Goal: Task Accomplishment & Management: Use online tool/utility

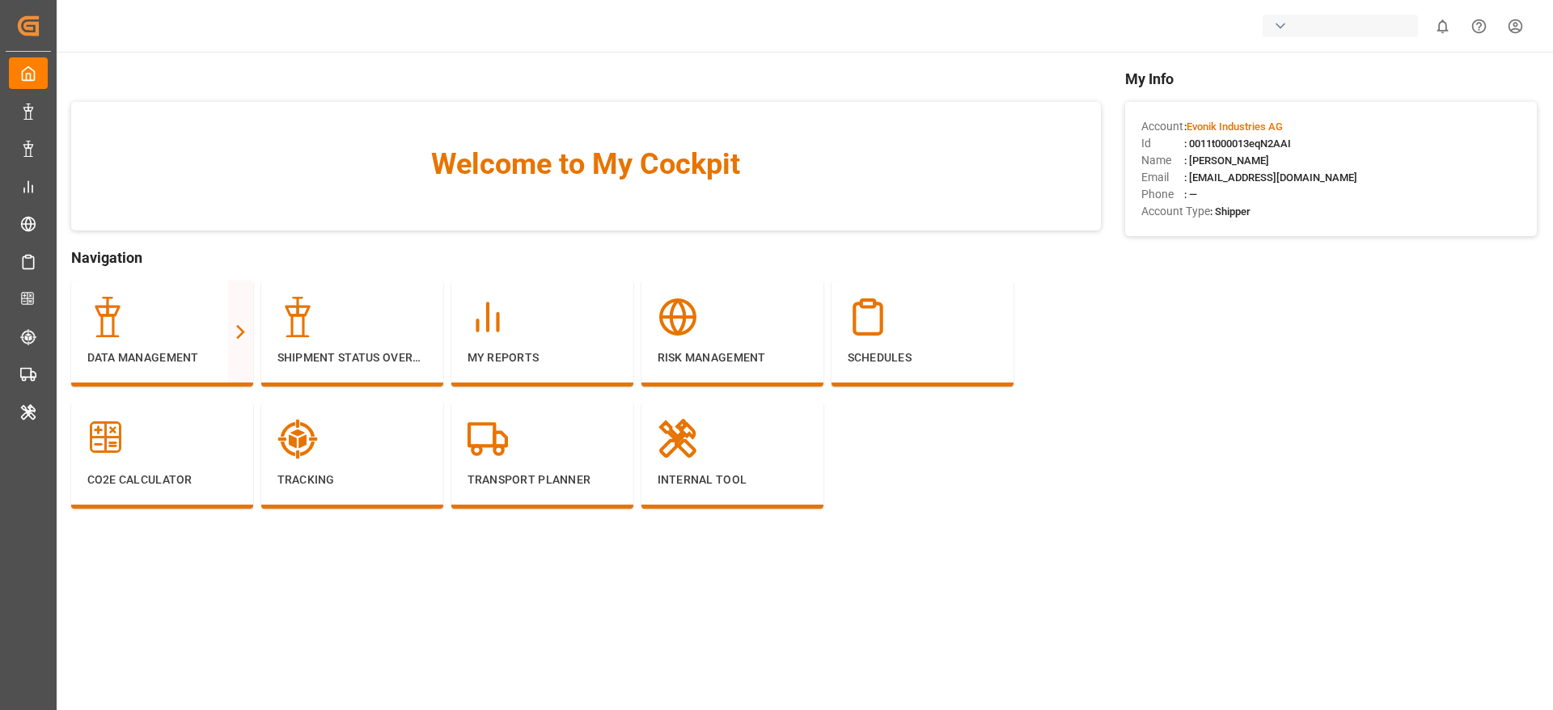
click at [1278, 31] on div "button" at bounding box center [1280, 26] width 16 height 16
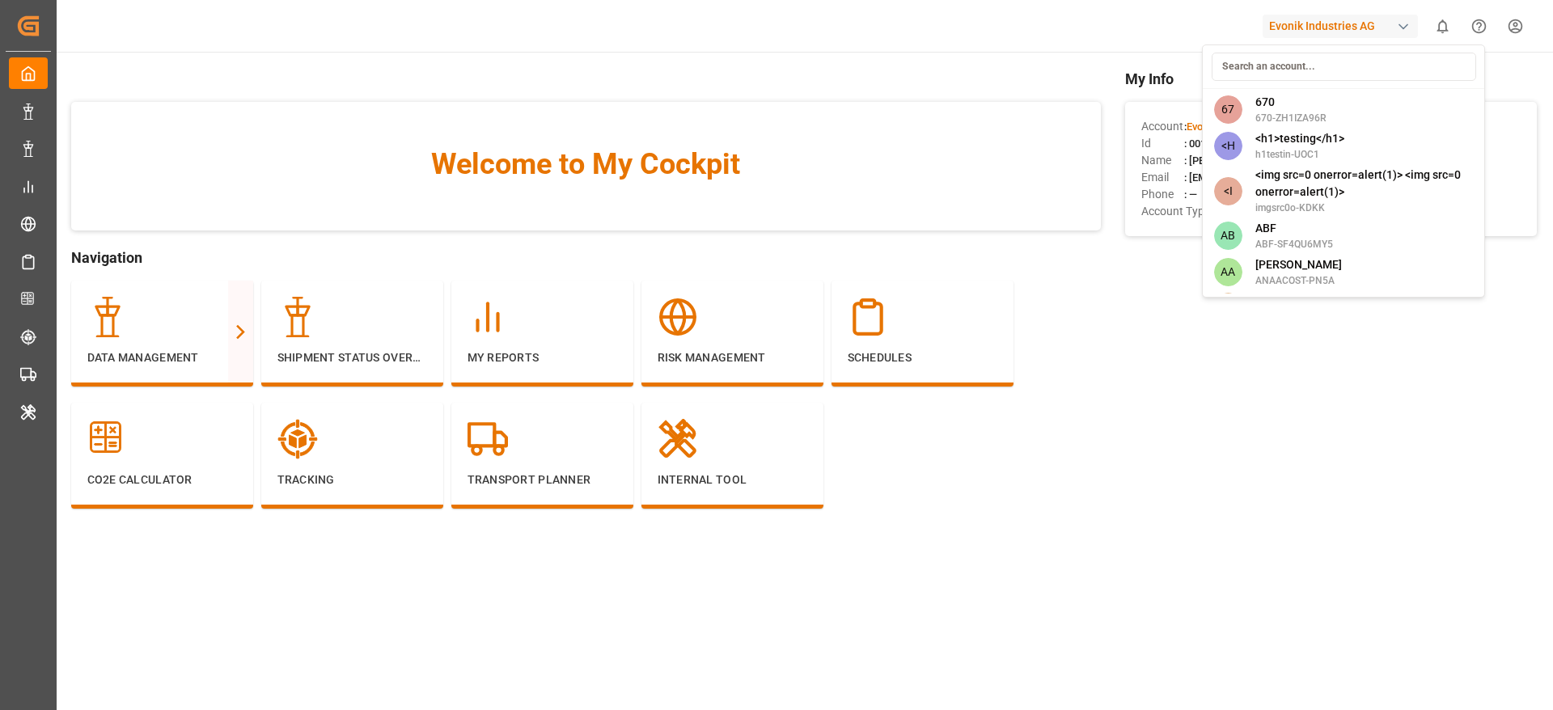
click at [1276, 60] on input at bounding box center [1344, 67] width 264 height 28
click at [1351, 65] on input at bounding box center [1344, 67] width 264 height 28
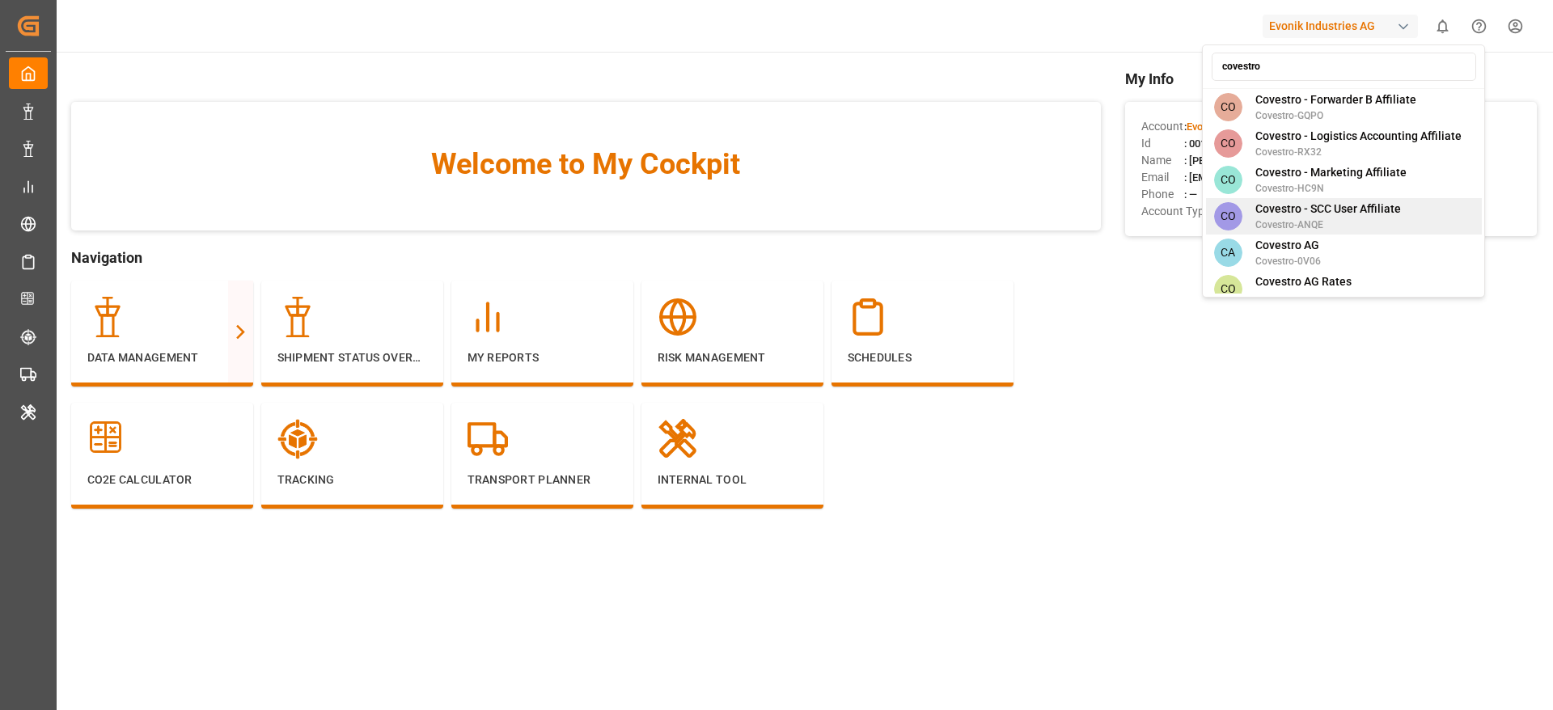
scroll to position [113, 0]
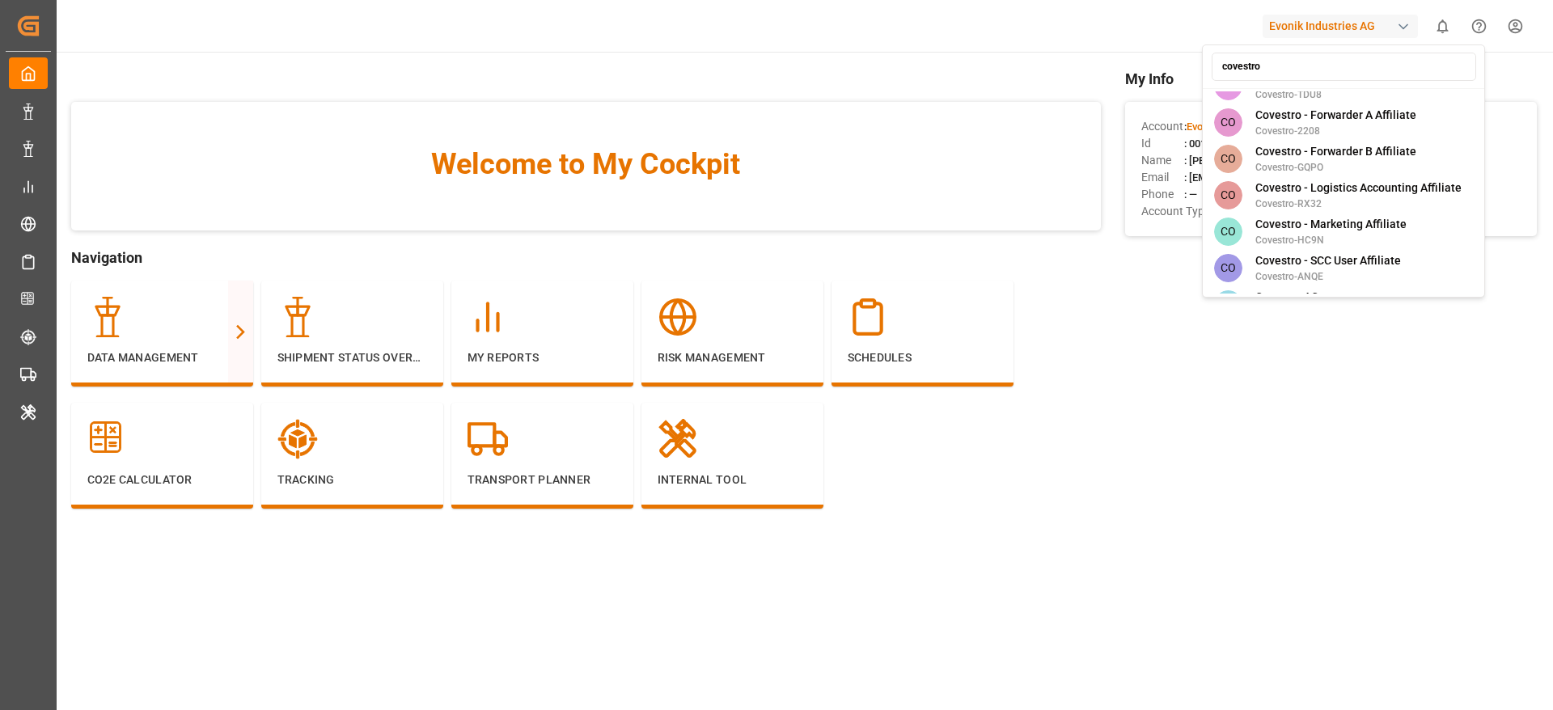
type input "covestro"
click at [1226, 389] on html "Created by potrace 1.15, written by Peter Selinger 2001-2017 Created by potrace…" at bounding box center [776, 355] width 1553 height 710
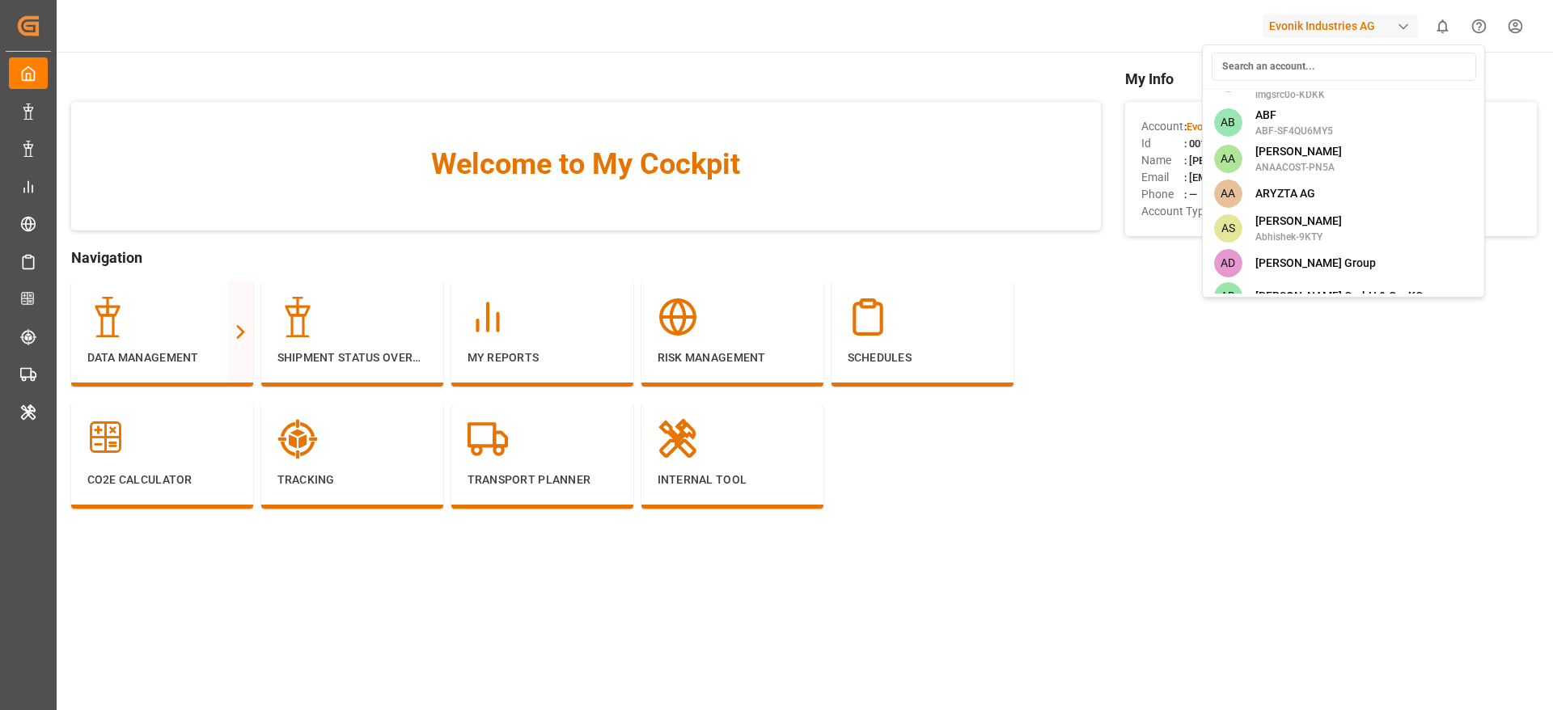
scroll to position [2481, 0]
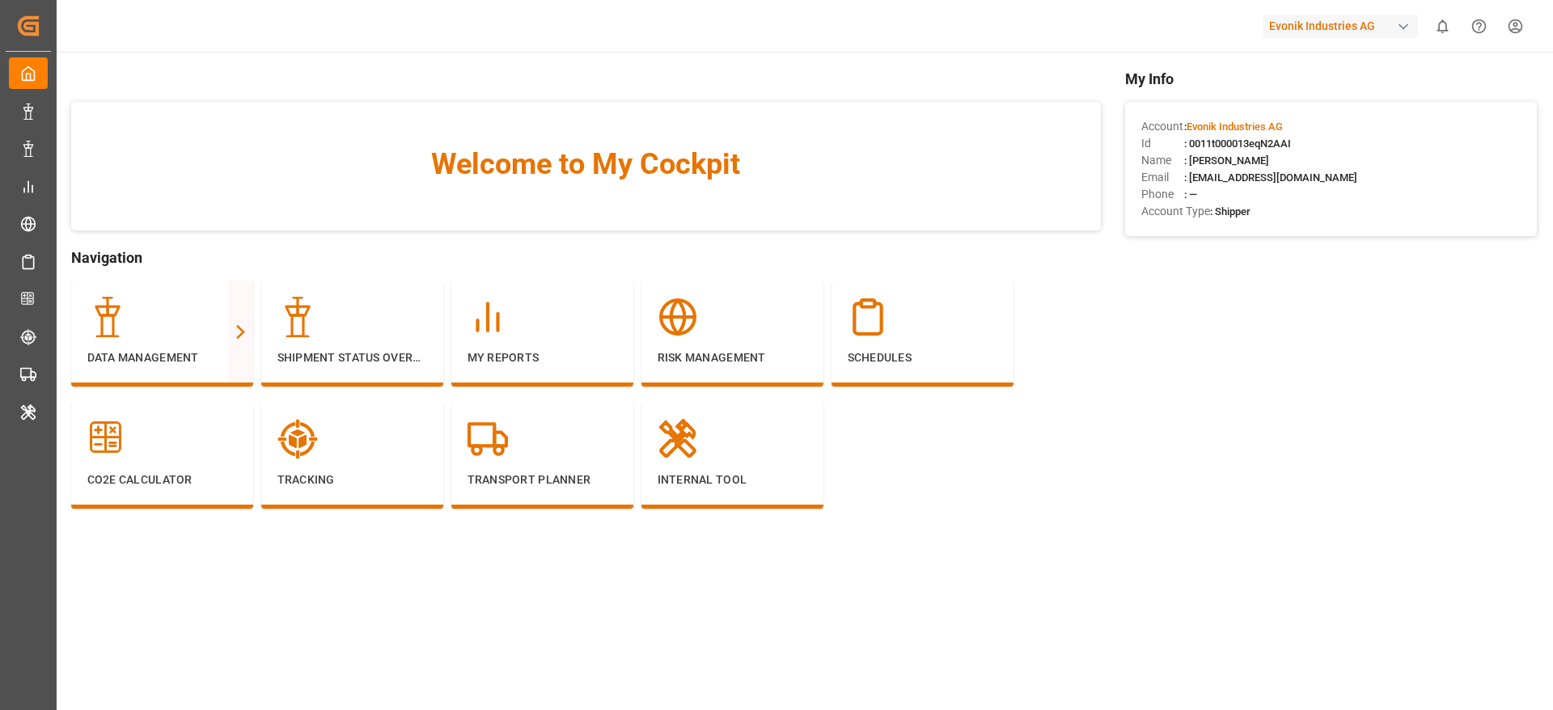
click at [1330, 28] on div "Evonik Industries AG" at bounding box center [1340, 26] width 155 height 23
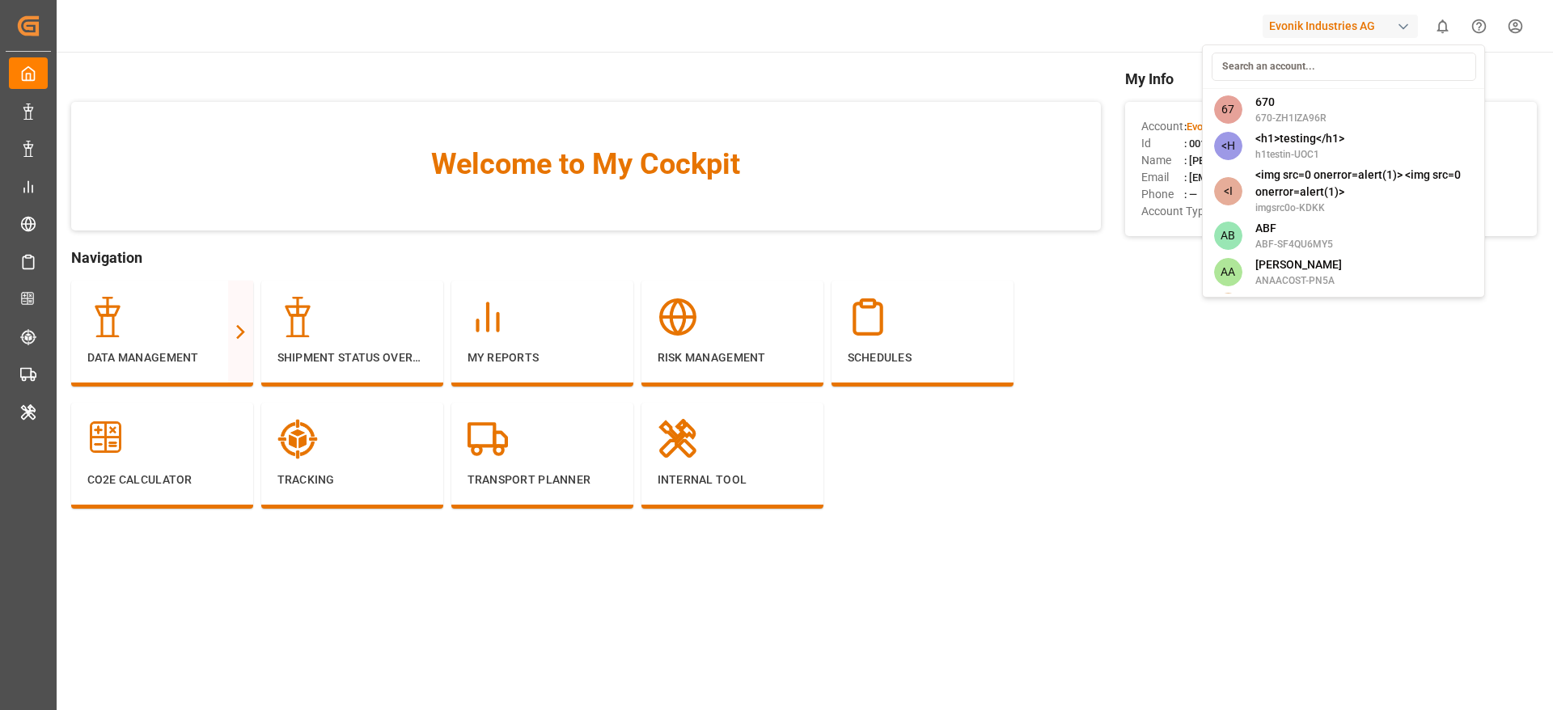
click at [1287, 74] on input at bounding box center [1344, 67] width 264 height 28
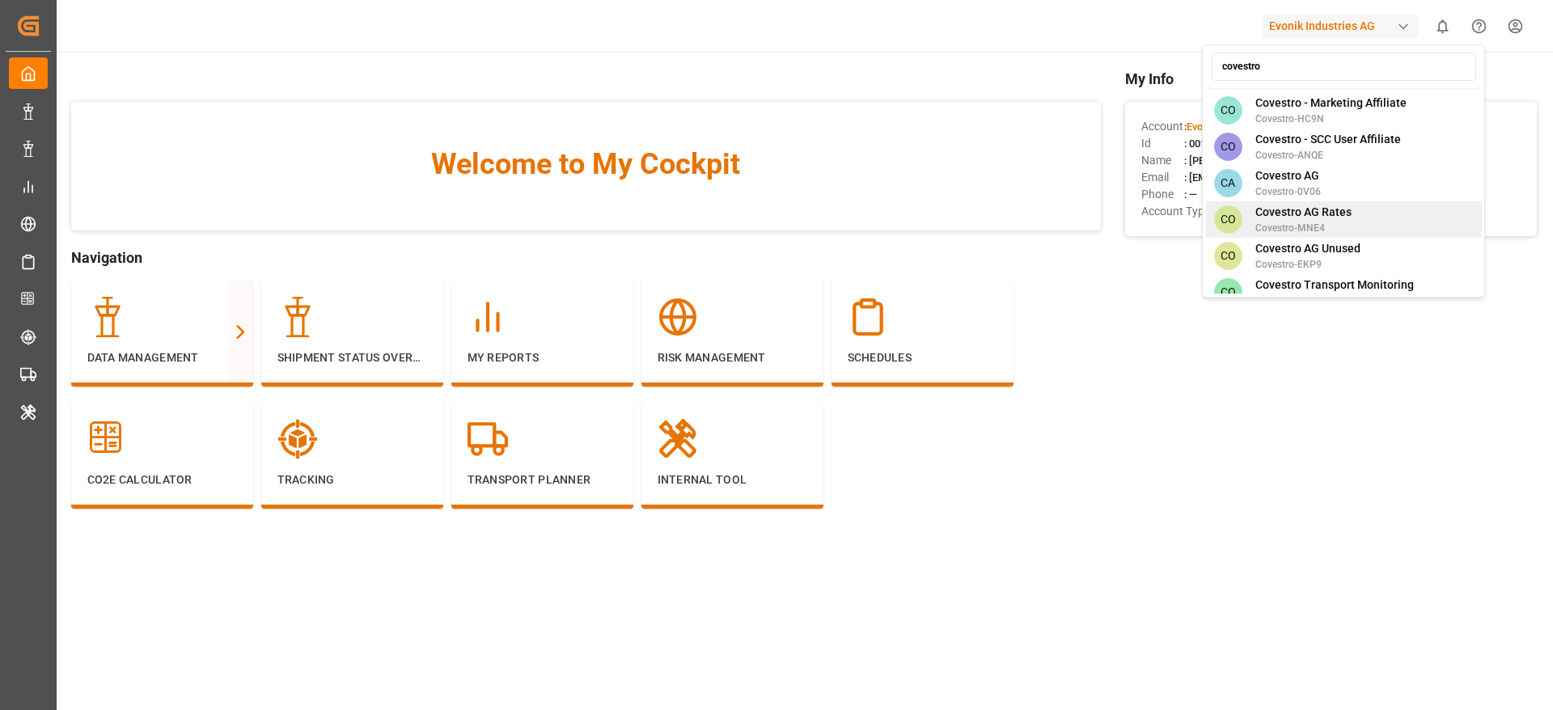
scroll to position [235, 0]
type input "covestro"
click at [1309, 167] on span "Covestro AG" at bounding box center [1288, 175] width 66 height 17
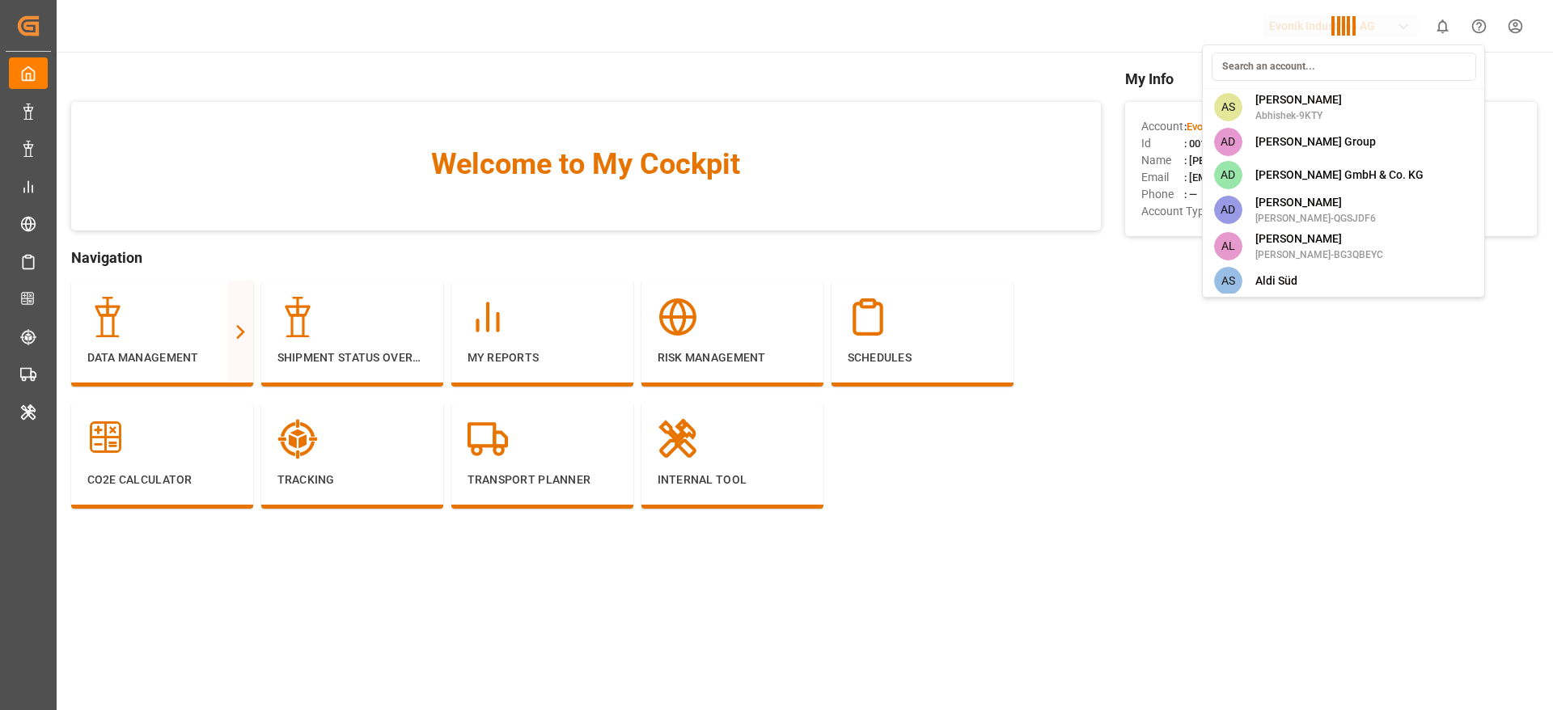
click at [1309, 154] on div "67 670 670-ZH1IZA96R <H <h1>testing</h1> h1testin-UOC1 <I <img src=0 onerror=al…" at bounding box center [1343, 170] width 283 height 253
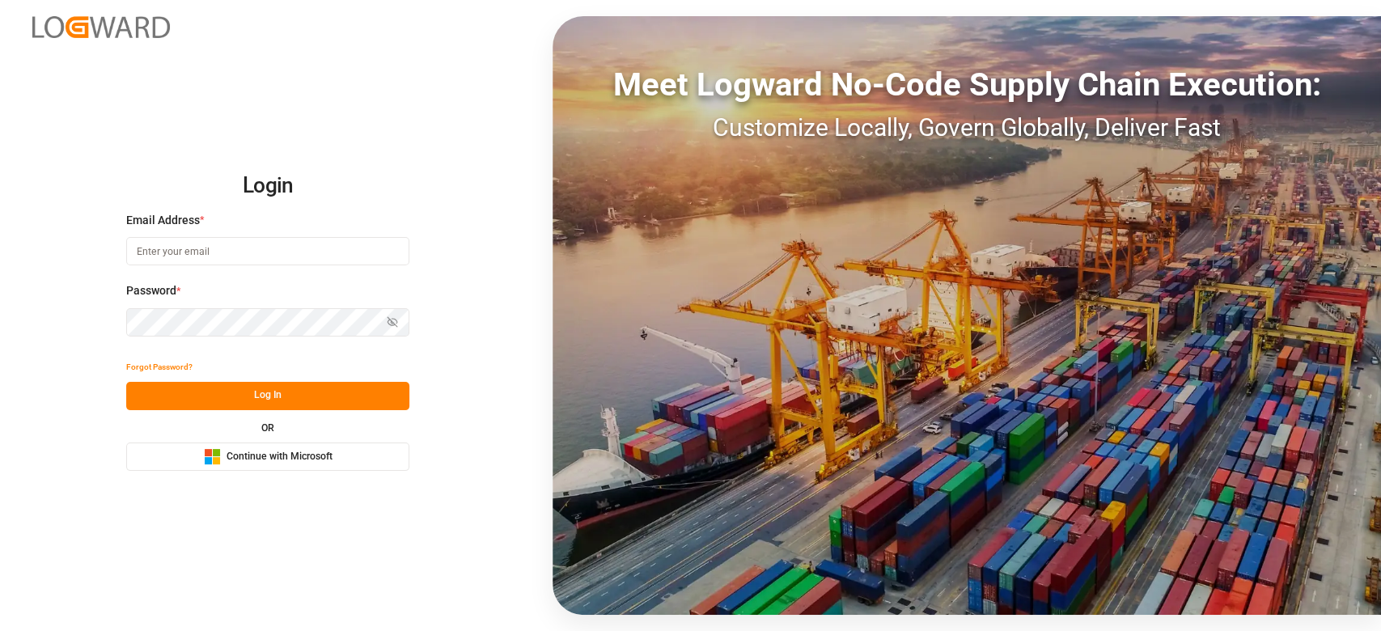
click at [341, 445] on button "Microsoft Logo Continue with Microsoft" at bounding box center [267, 456] width 283 height 28
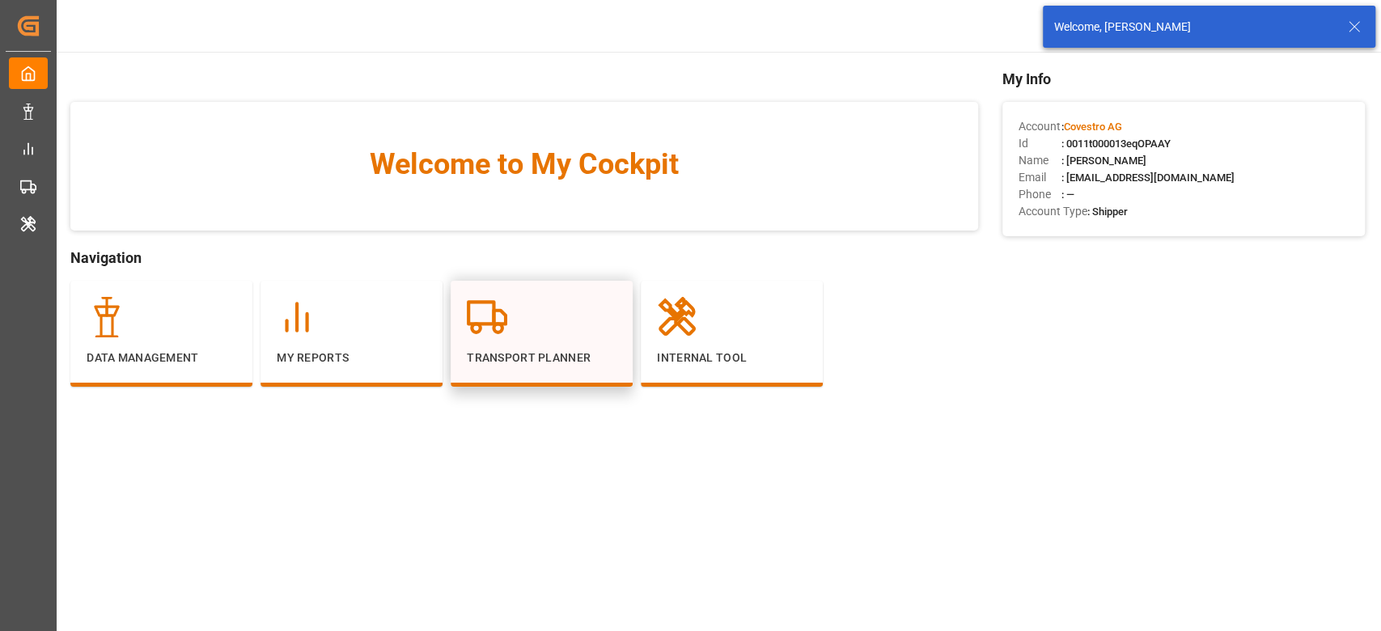
click at [581, 358] on p "Transport Planner" at bounding box center [542, 357] width 150 height 17
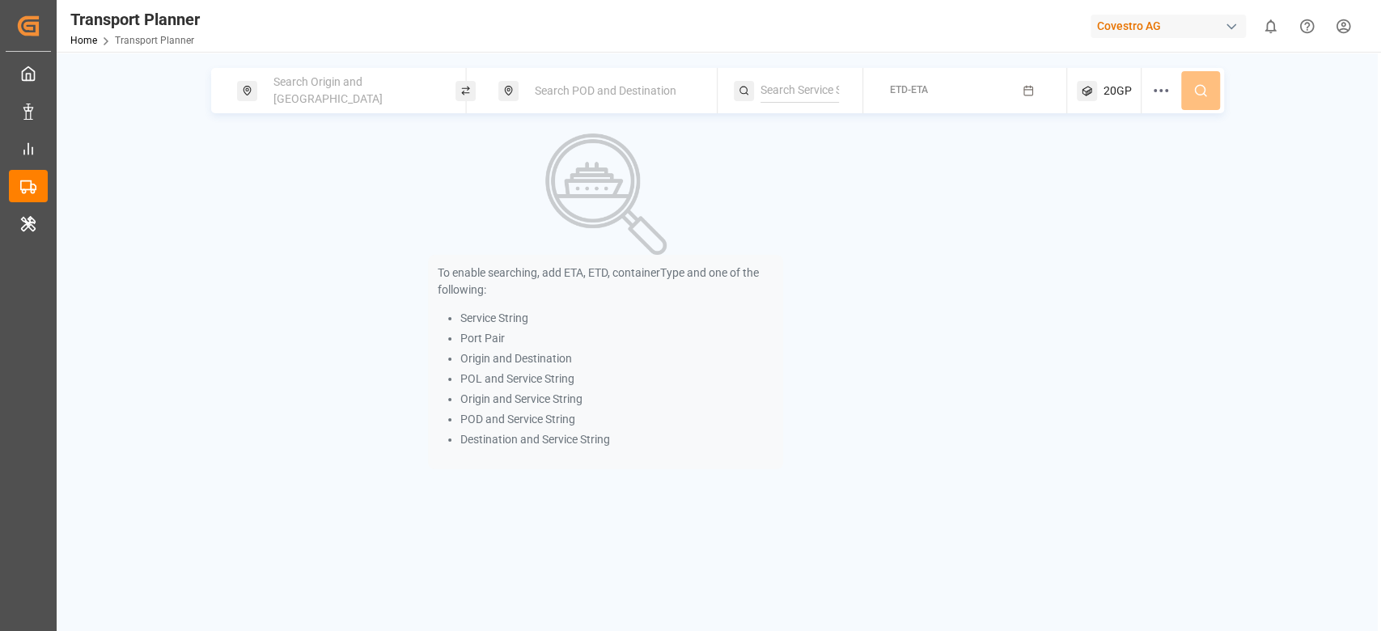
click at [342, 91] on span "Search Origin and [GEOGRAPHIC_DATA]" at bounding box center [327, 90] width 109 height 30
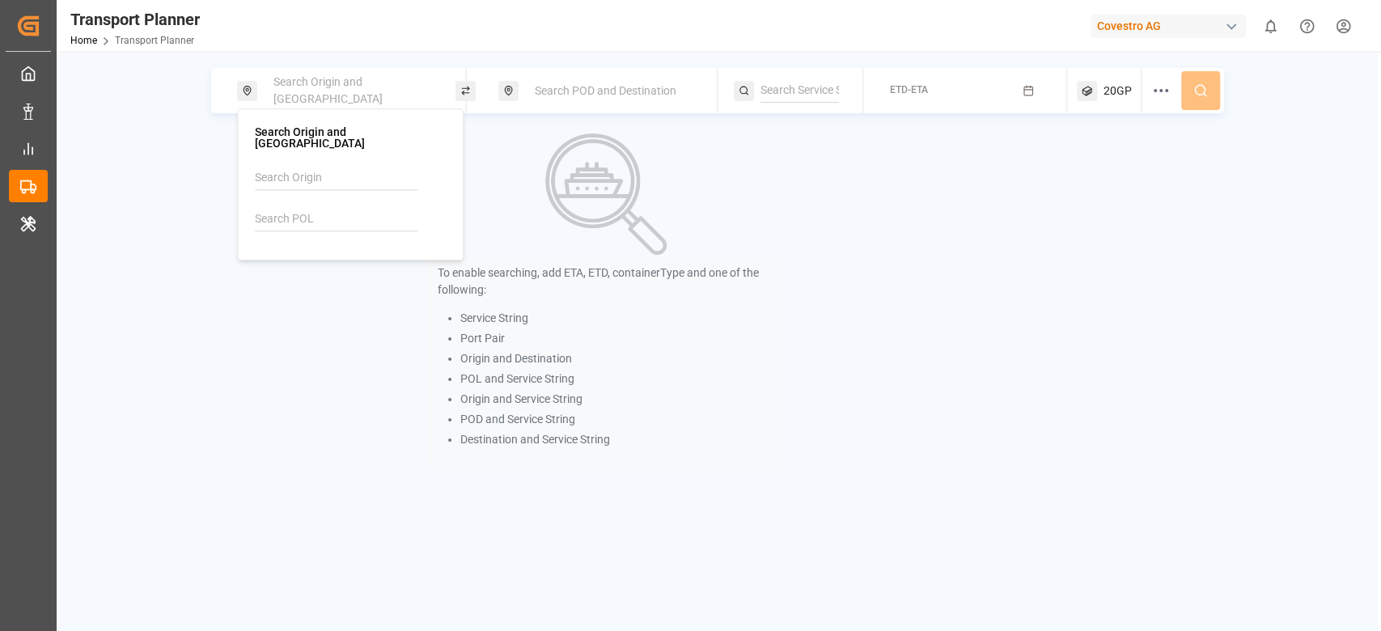
click at [310, 171] on input at bounding box center [336, 178] width 163 height 24
click at [311, 214] on div "NWC / EU" at bounding box center [353, 222] width 157 height 17
type input "NWC / EU"
click at [506, 156] on div "To enable searching, add ETA, ETD, containerType and one of the following: Serv…" at bounding box center [605, 301] width 355 height 336
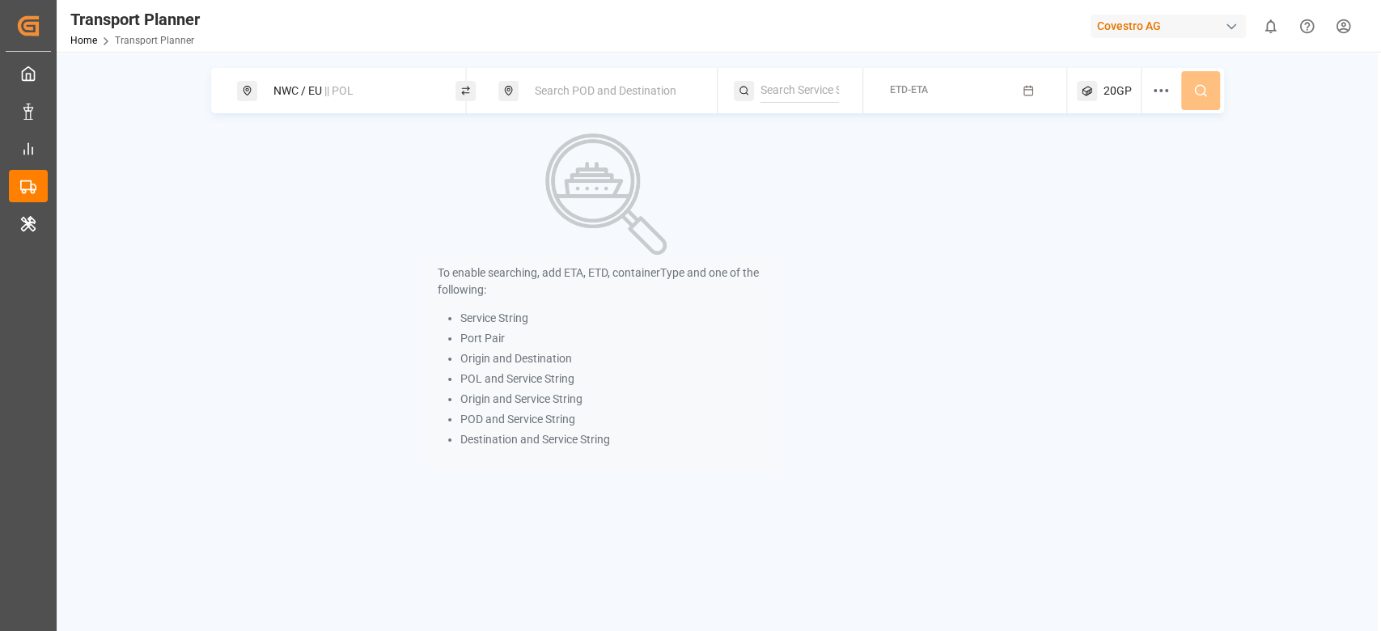
click at [522, 85] on div "Search POD and Destination" at bounding box center [607, 90] width 218 height 45
click at [535, 93] on span "Search POD and Destination" at bounding box center [606, 90] width 142 height 13
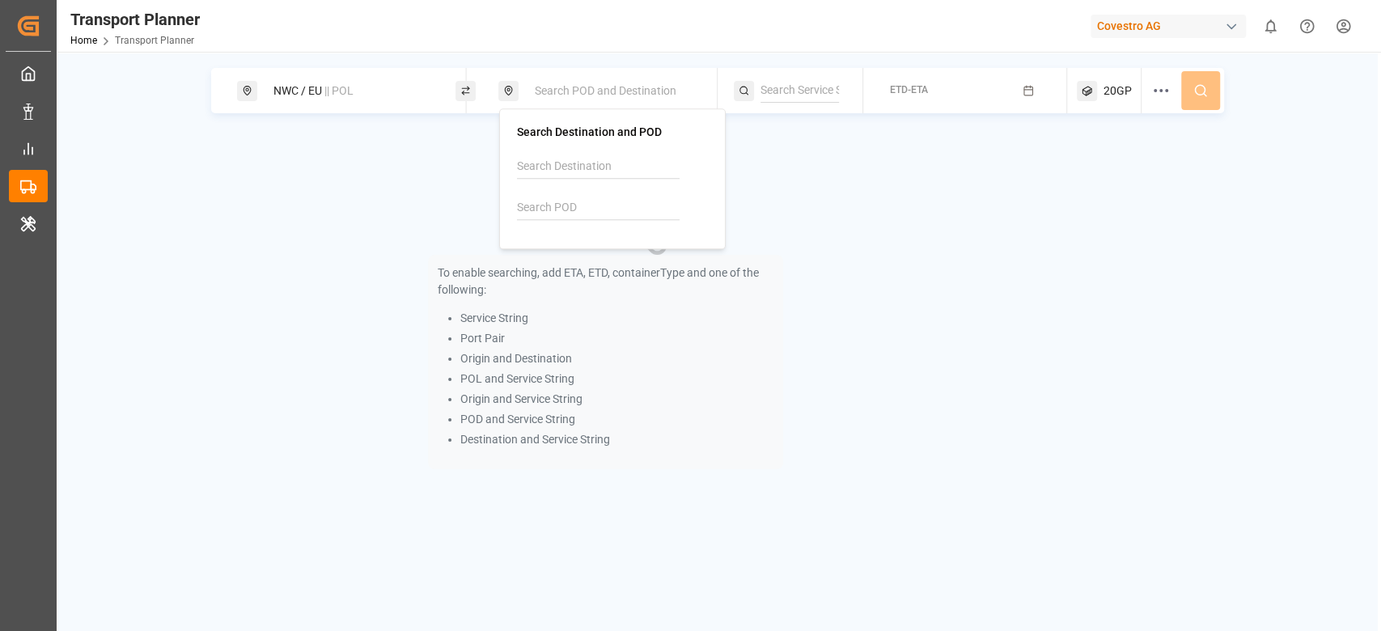
click at [545, 208] on input at bounding box center [598, 208] width 163 height 24
paste input "MXVER"
type input "MXVER"
click at [602, 246] on div "MXVER Veracruz" at bounding box center [615, 260] width 157 height 34
click at [298, 301] on div "To enable searching, add ETA, ETD, containerType and one of the following: Serv…" at bounding box center [606, 301] width 790 height 336
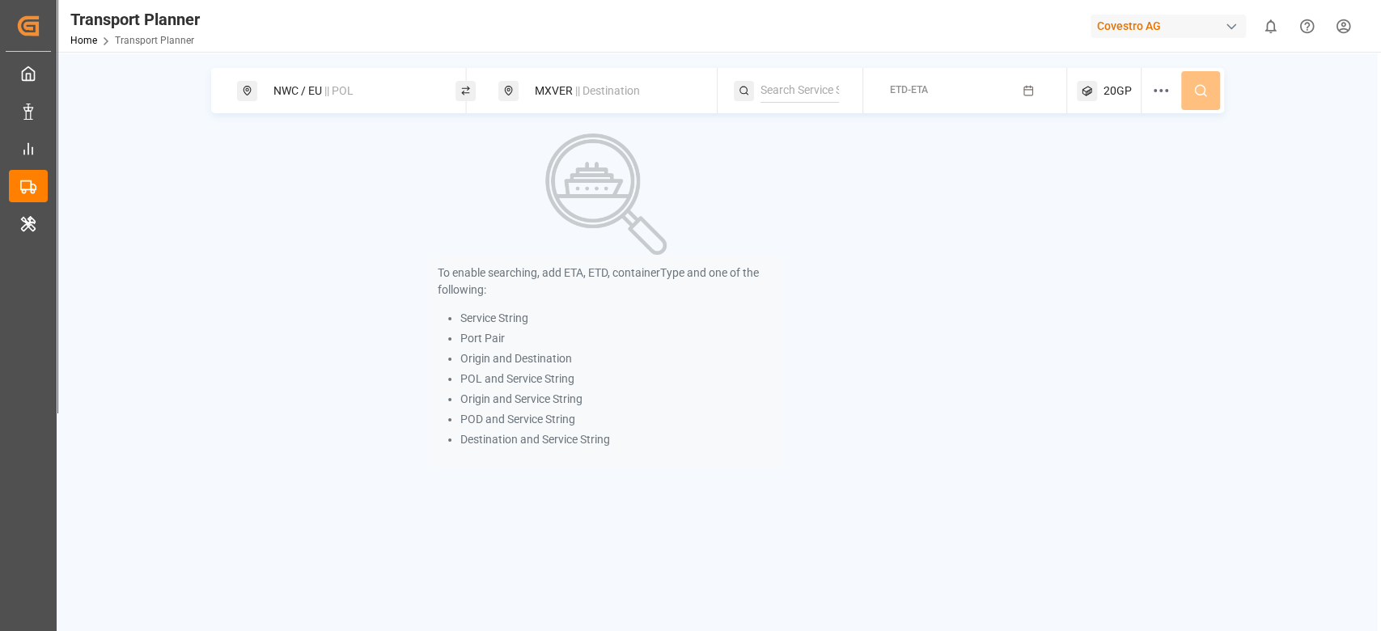
click at [775, 89] on input at bounding box center [799, 90] width 78 height 24
paste input "VICTORY"
type input "VICTORY"
click at [828, 130] on div "VICTORY" at bounding box center [859, 134] width 157 height 17
click at [906, 102] on button "ETD-ETA" at bounding box center [965, 91] width 184 height 32
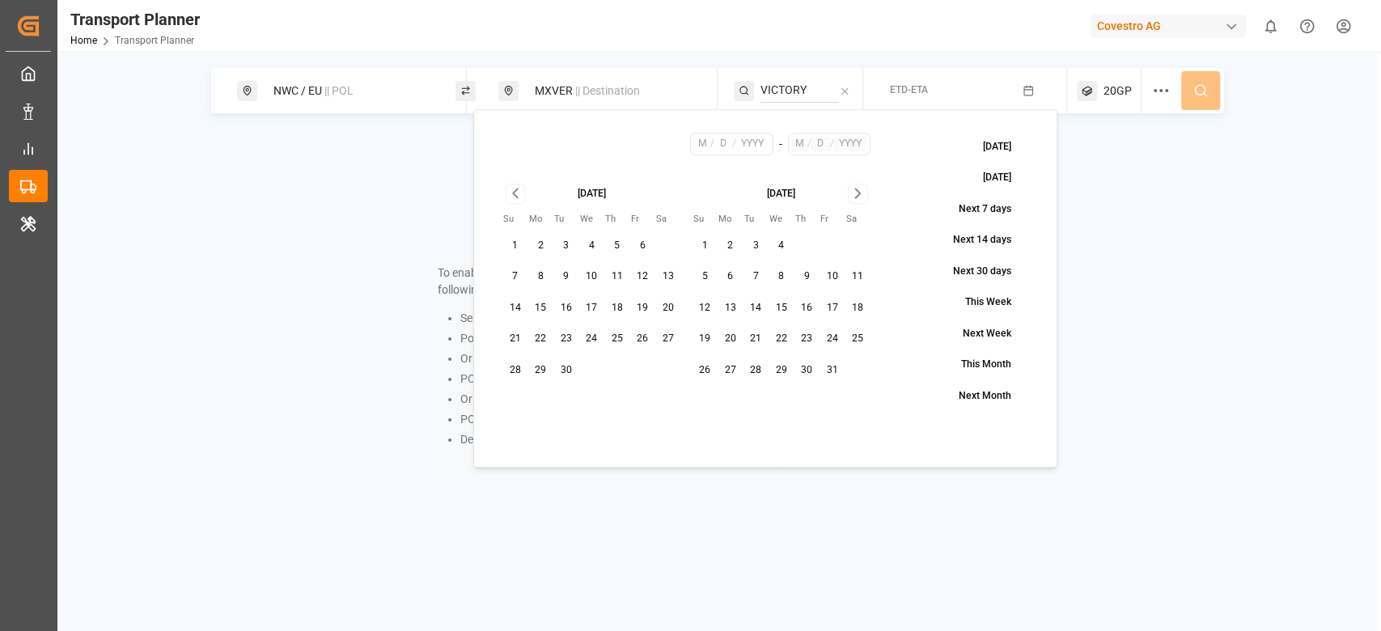
click at [510, 199] on icon "Go to previous month" at bounding box center [515, 193] width 19 height 19
click at [712, 247] on button "1" at bounding box center [705, 246] width 26 height 26
type input "9"
type input "1"
type input "2025"
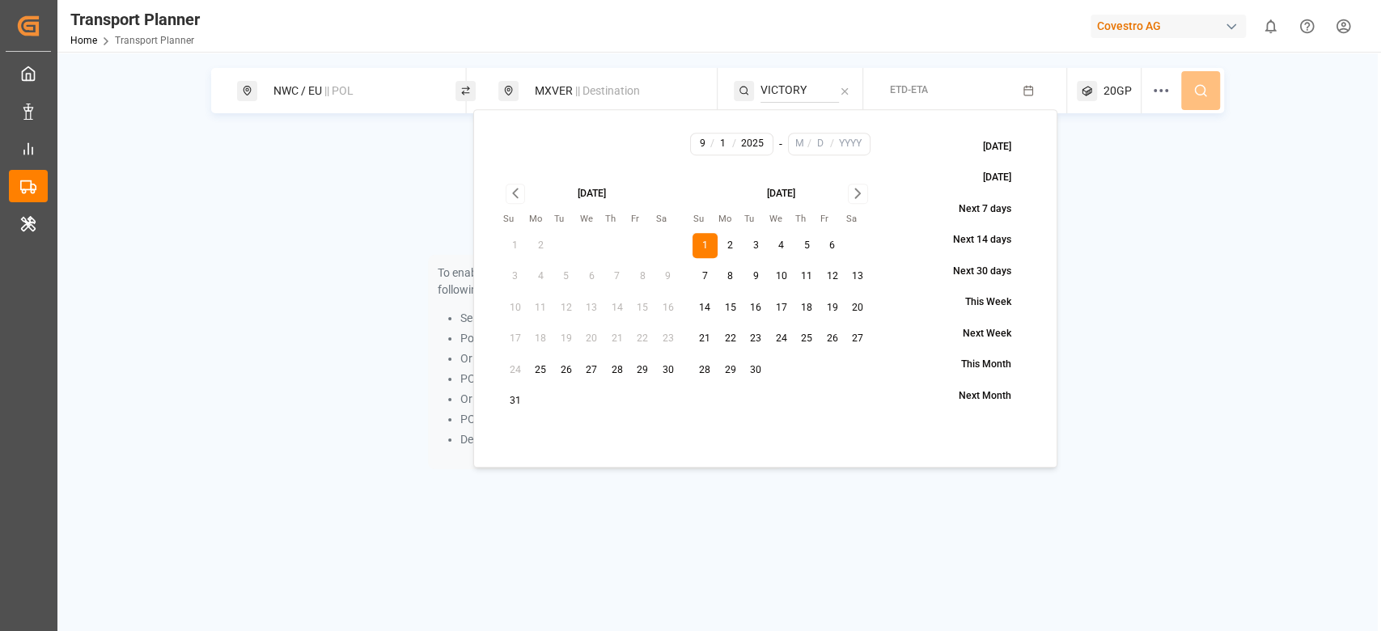
click at [861, 201] on icon "Go to next month" at bounding box center [857, 193] width 19 height 19
click at [848, 197] on icon "Go to next month" at bounding box center [857, 193] width 19 height 19
click at [700, 413] on button "30" at bounding box center [705, 401] width 26 height 26
type input "11"
type input "30"
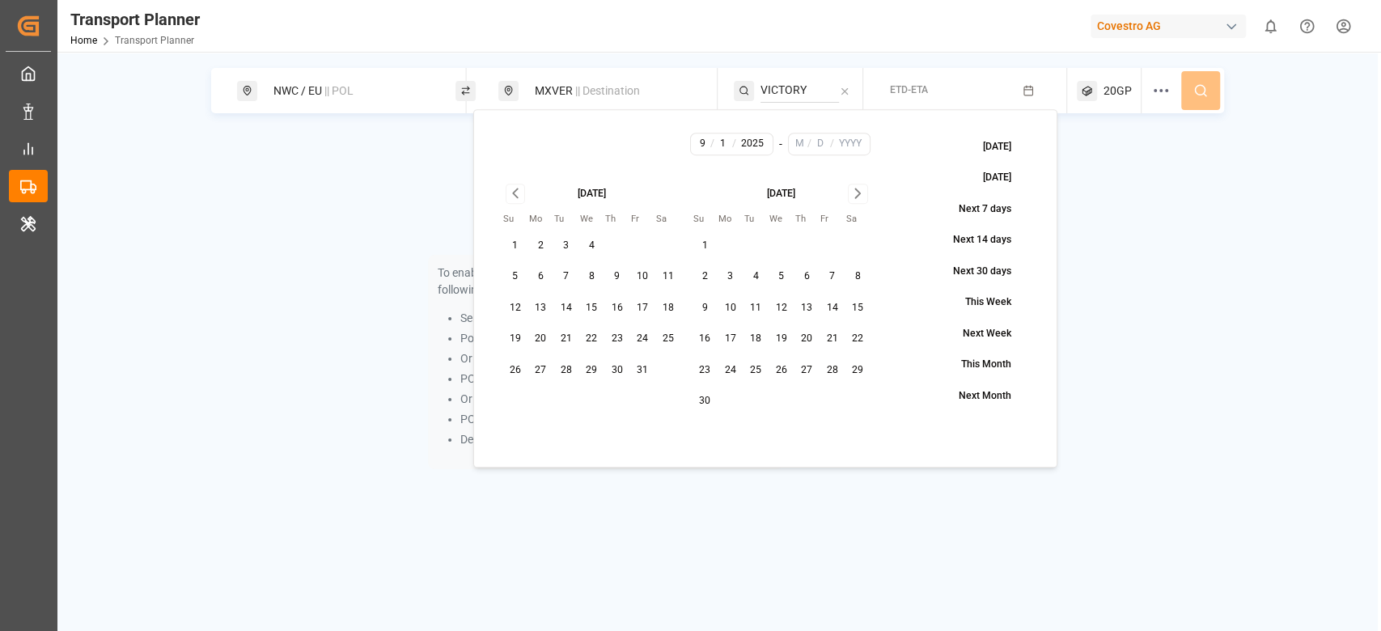
type input "2025"
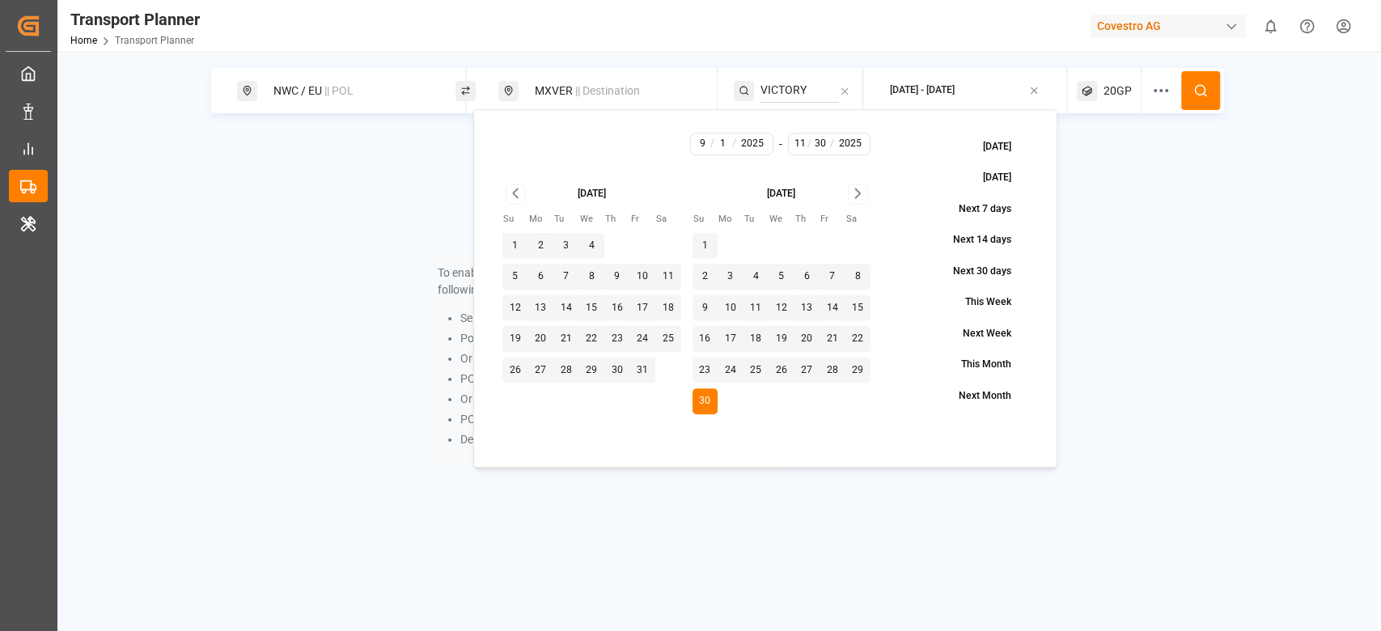
click at [1204, 85] on icon at bounding box center [1200, 90] width 15 height 15
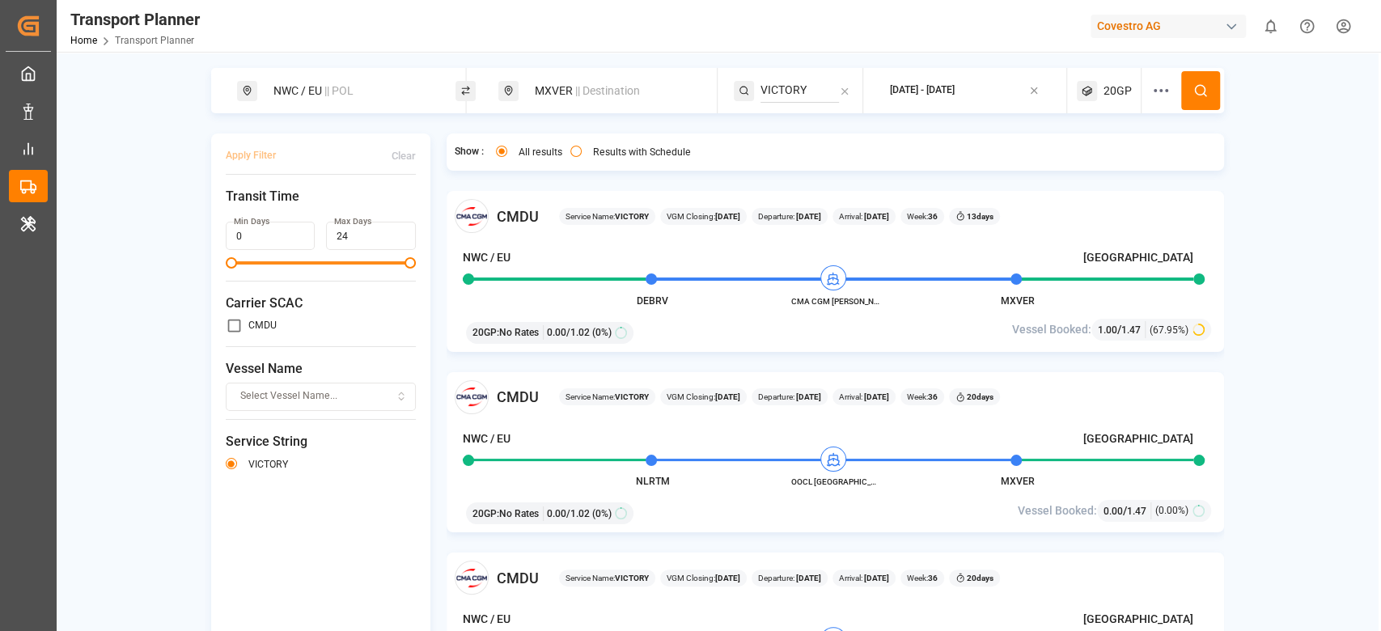
click at [569, 97] on div "MXVER || Destination" at bounding box center [612, 91] width 175 height 30
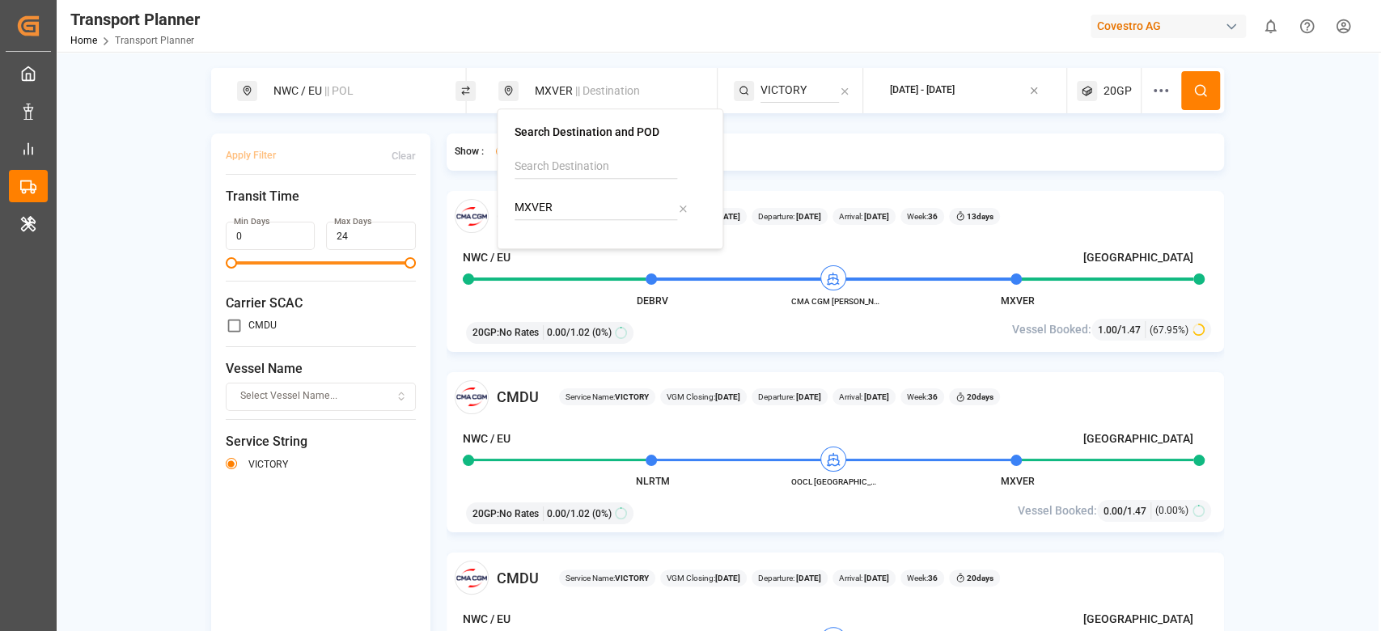
click at [556, 203] on input "MXVER" at bounding box center [595, 208] width 163 height 24
type input "AUSYD"
click at [560, 252] on b "AUSYD" at bounding box center [574, 251] width 36 height 13
click at [971, 543] on div "CMDU Service Name: VICTORY VGM Closing: 29-08-2025 Departure: 03-09-2025 Arriva…" at bounding box center [834, 443] width 777 height 505
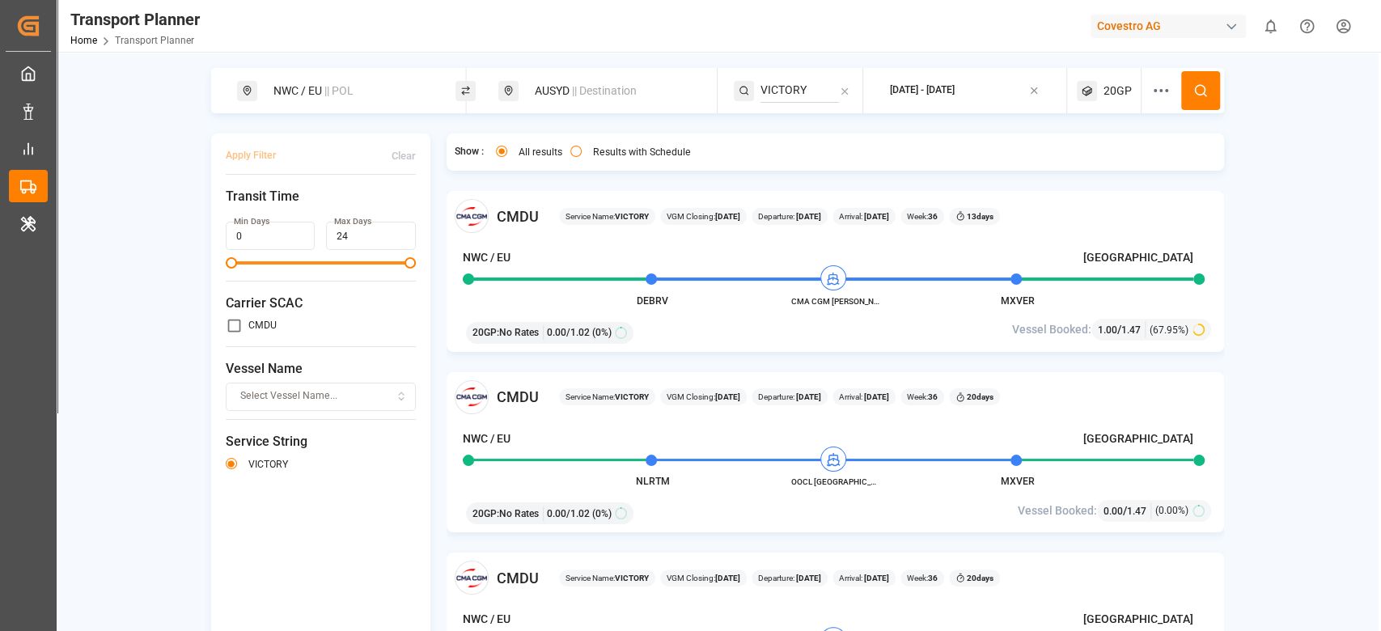
click at [211, 552] on div "Apply Filter Clear Transit Time Min Days 0 Max Days 24 Carrier SCAC CMDU Vessel…" at bounding box center [321, 388] width 220 height 510
click at [280, 410] on button "Select Vessel Name..." at bounding box center [321, 397] width 191 height 28
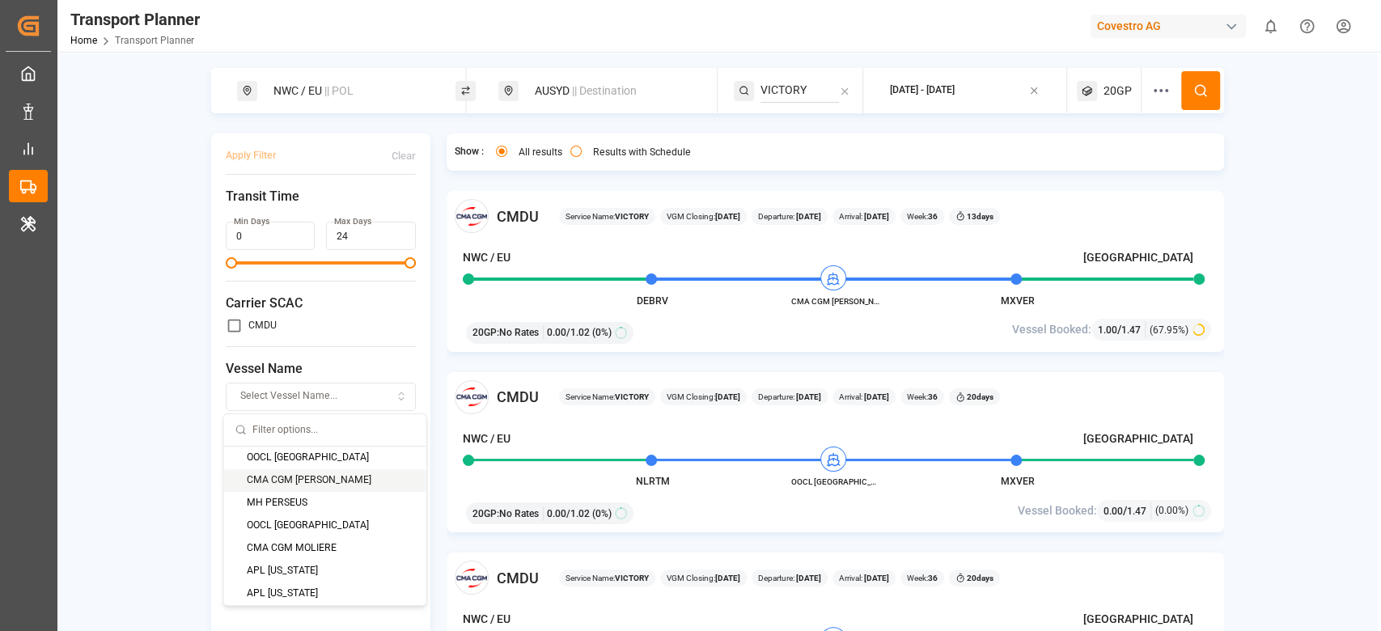
click at [134, 484] on div "NWC / EU || POL AUSYD || Destination VICTORY 2025-09-01 - 2025-11-30 20GP Apply…" at bounding box center [717, 382] width 1321 height 628
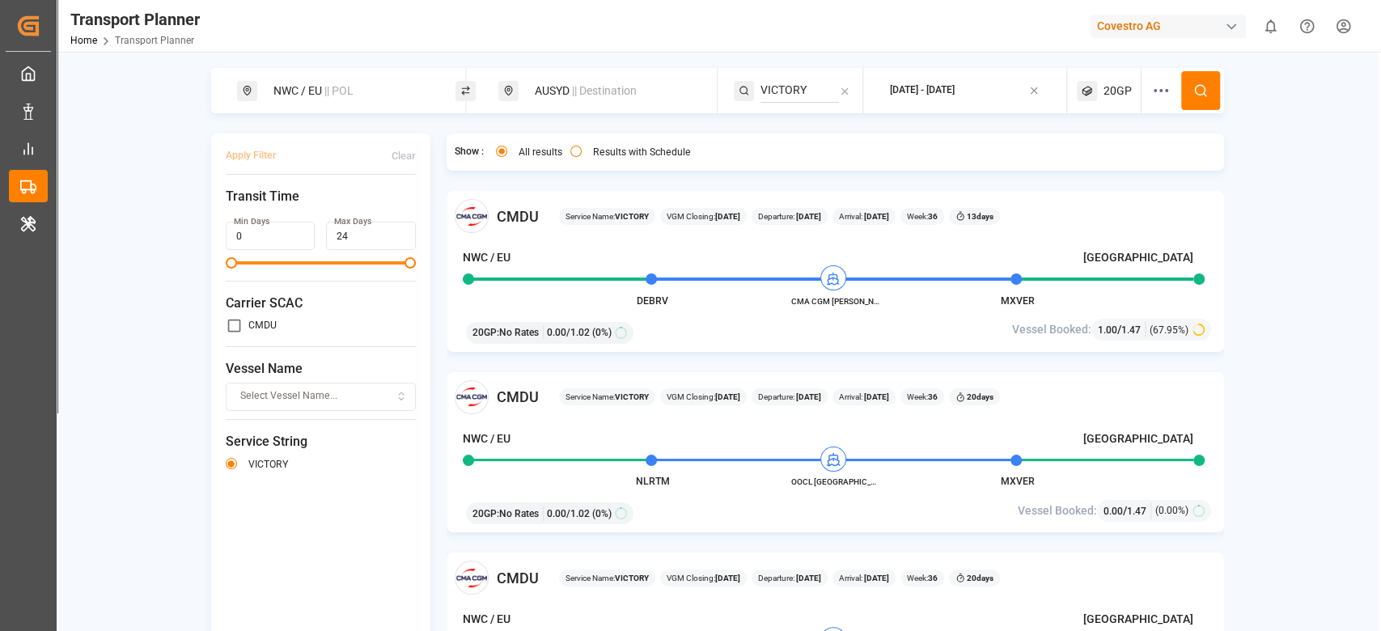
click at [603, 87] on span "|| Destination" at bounding box center [604, 90] width 65 height 13
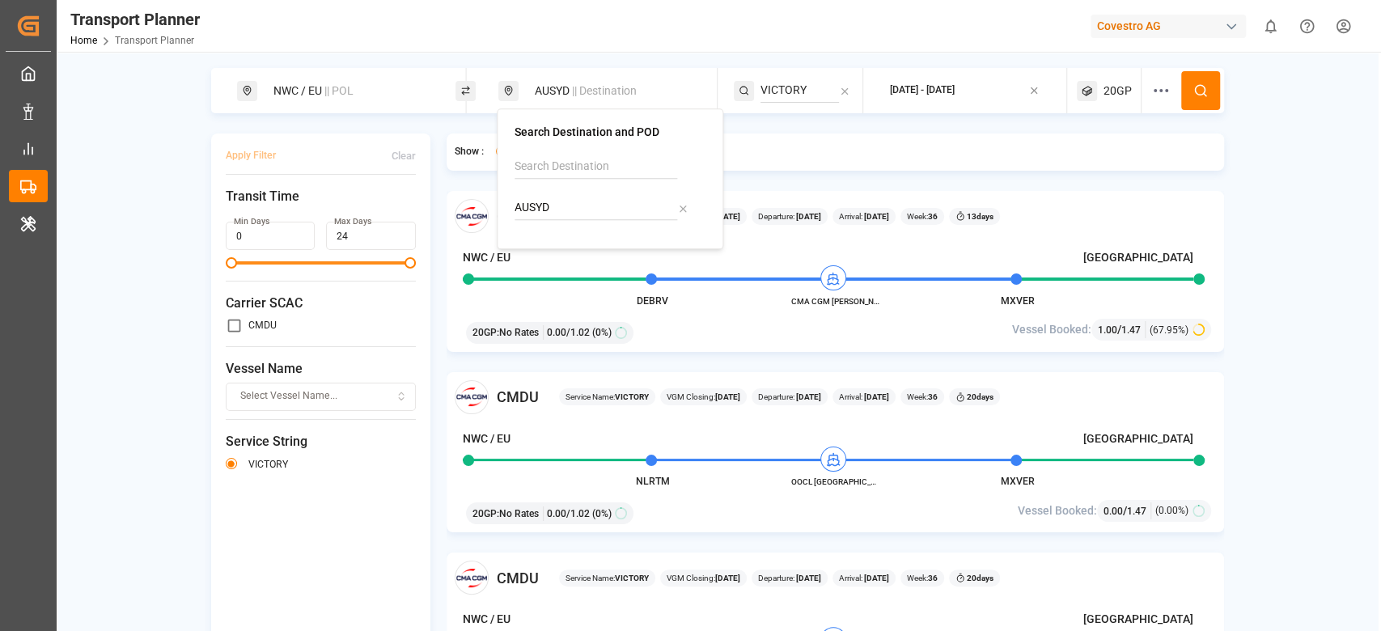
click at [543, 218] on input "AUSYD" at bounding box center [595, 208] width 163 height 24
paste input "IDSUB"
type input "IDSUB"
click at [539, 248] on img at bounding box center [543, 251] width 17 height 13
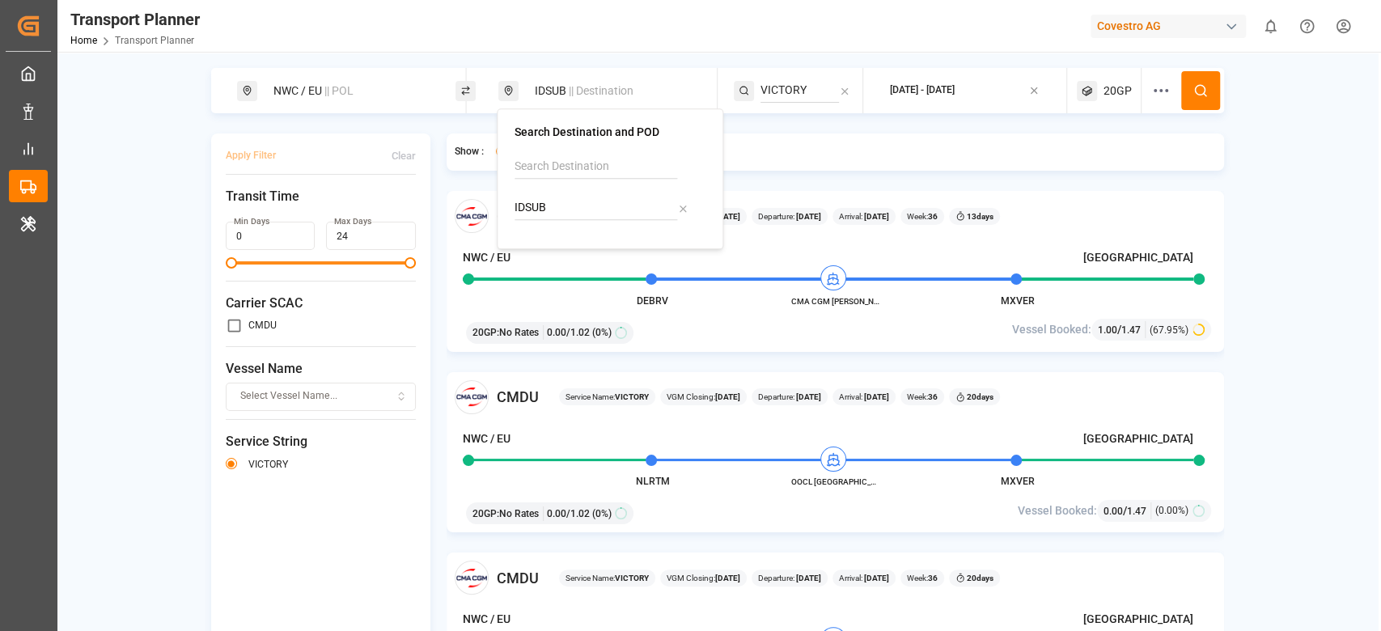
click at [775, 90] on input "VICTORY" at bounding box center [799, 90] width 78 height 24
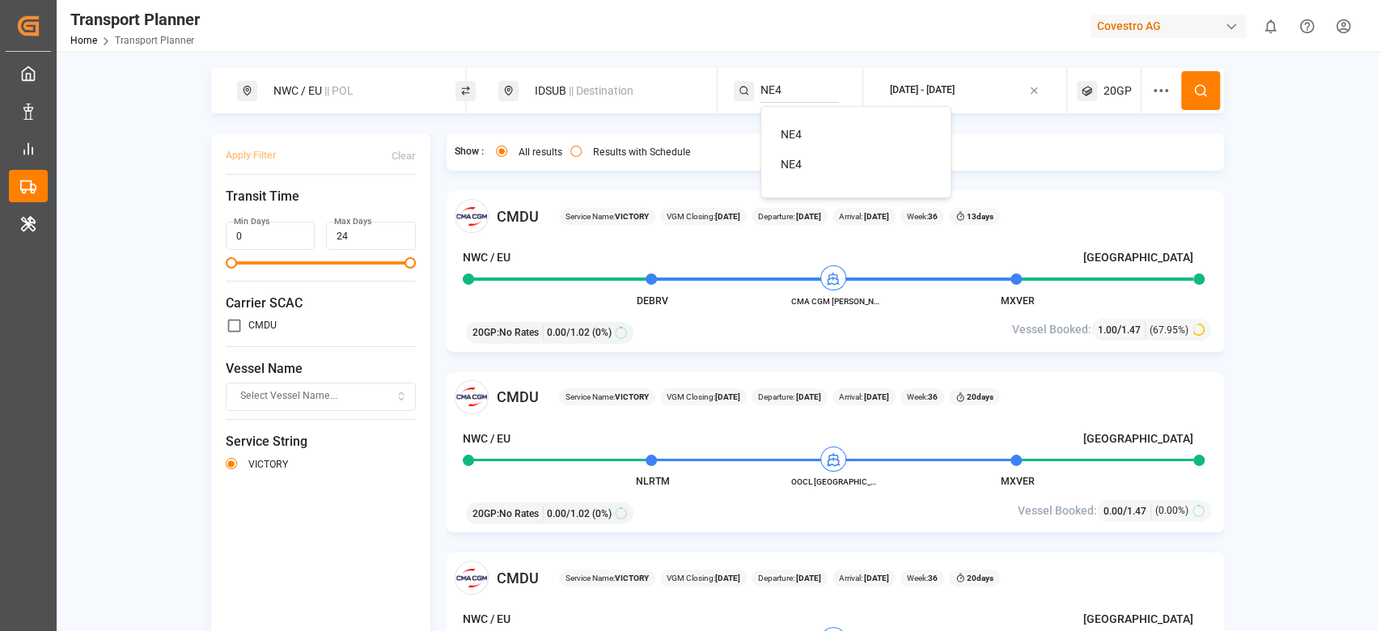
type input "NE4"
click at [783, 165] on span "NE4" at bounding box center [791, 164] width 21 height 13
click at [1205, 96] on button at bounding box center [1200, 90] width 39 height 39
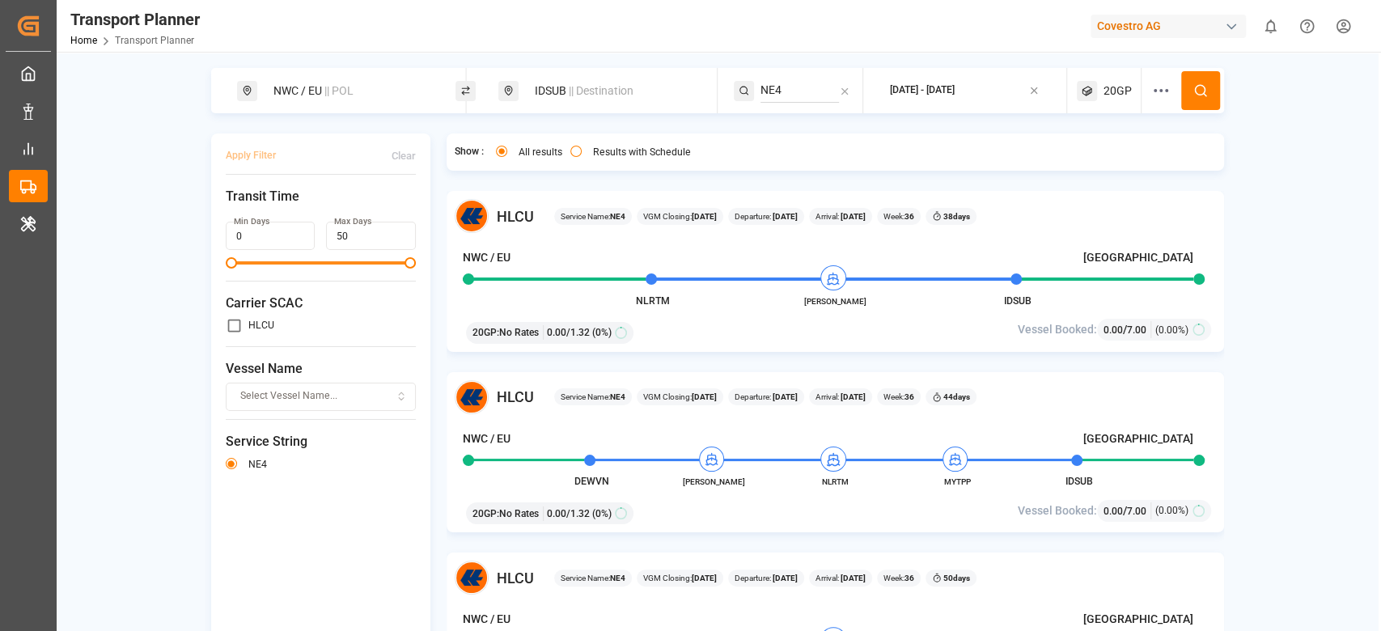
click at [270, 247] on input "0" at bounding box center [271, 236] width 90 height 28
click at [278, 482] on div "Apply Filter Clear Transit Time Min Days 0 Max Days 50 Carrier SCAC HLCU Vessel…" at bounding box center [321, 388] width 220 height 510
click at [578, 151] on button "Results with Schedule" at bounding box center [575, 151] width 11 height 11
click at [506, 154] on div "All results" at bounding box center [529, 154] width 66 height 17
click at [501, 150] on button "All results" at bounding box center [501, 151] width 11 height 11
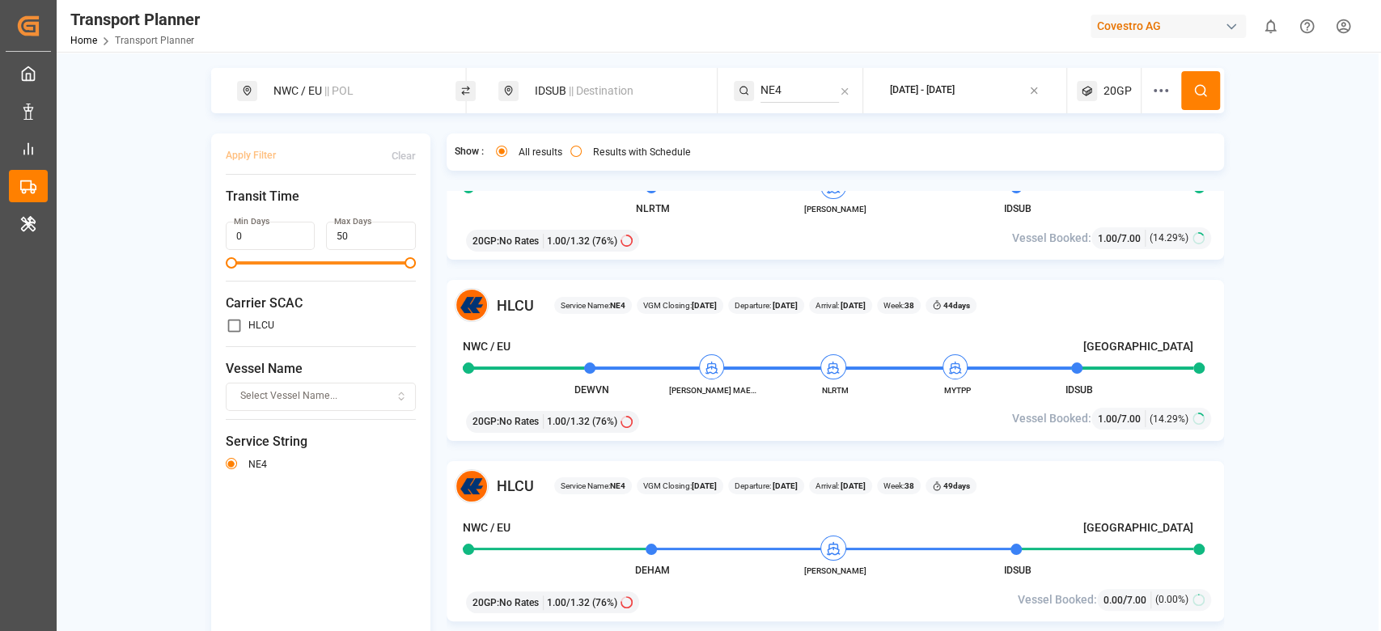
scroll to position [3138, 0]
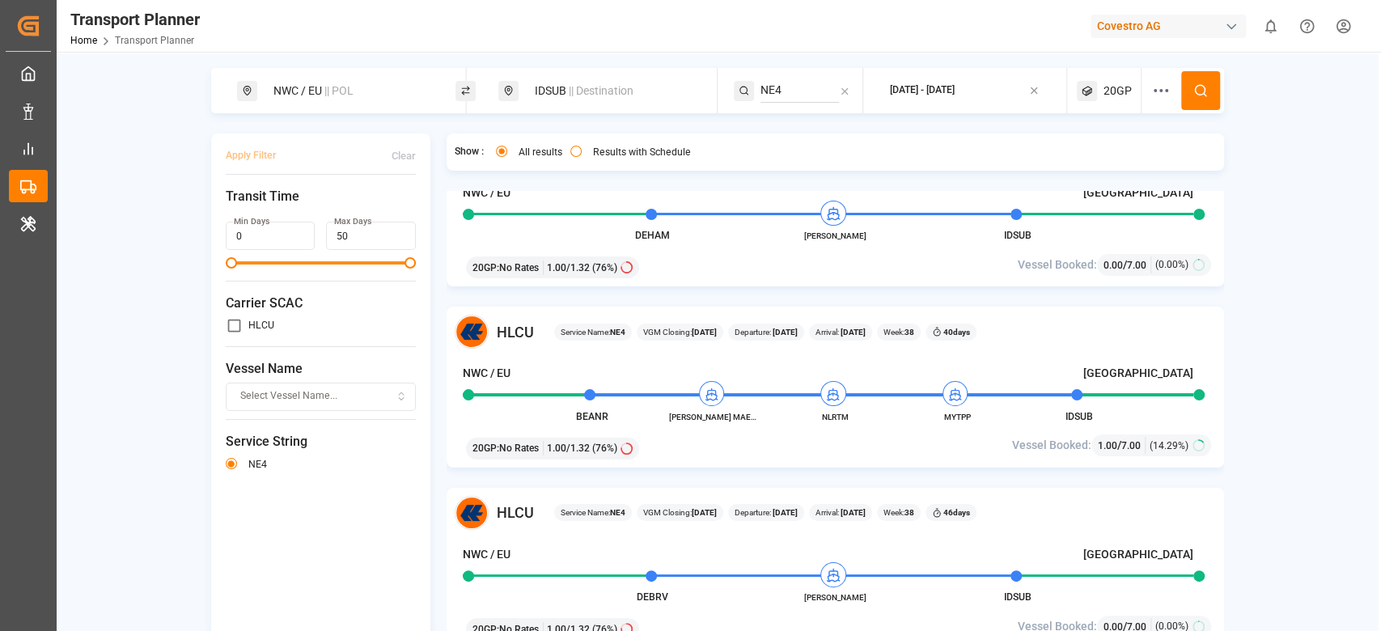
type button "all"
click at [814, 99] on input "NE4" at bounding box center [799, 90] width 78 height 24
type input "AEU3"
click at [808, 124] on li "AEU3" at bounding box center [859, 135] width 183 height 30
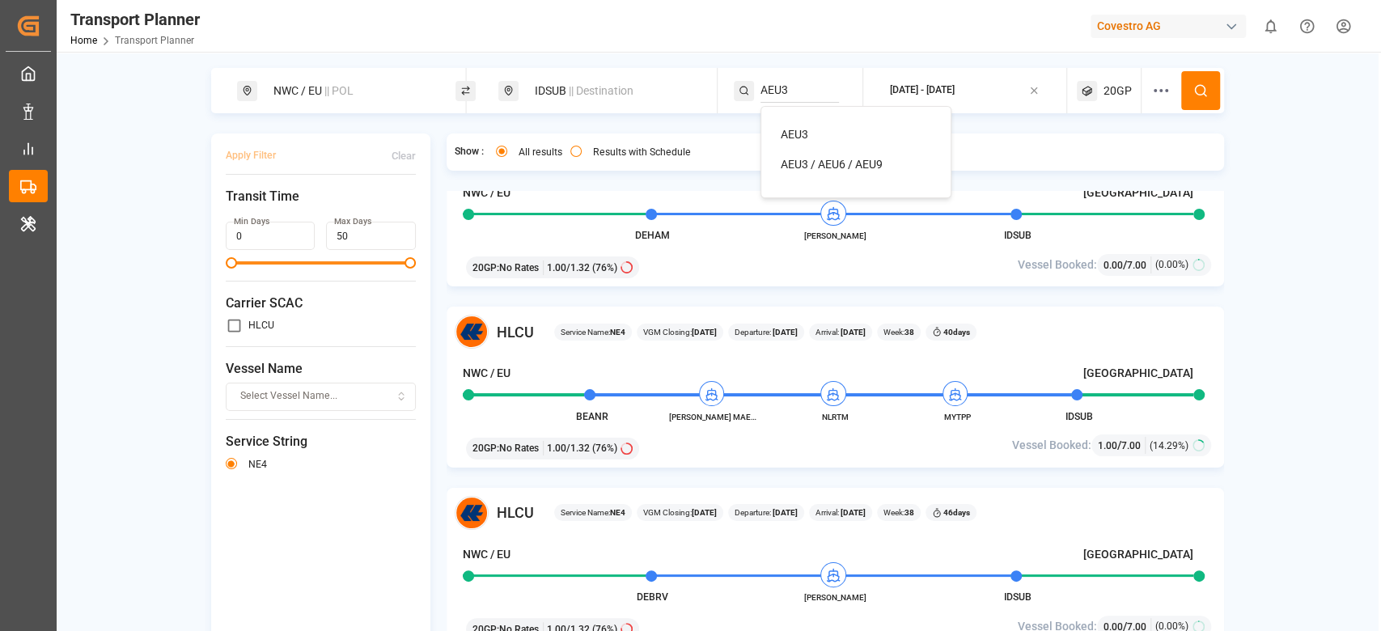
click at [808, 124] on li "AEU3" at bounding box center [859, 135] width 183 height 30
click at [820, 131] on div "AEU3" at bounding box center [859, 134] width 157 height 17
click at [577, 100] on div "IDSUB || Destination" at bounding box center [612, 91] width 175 height 30
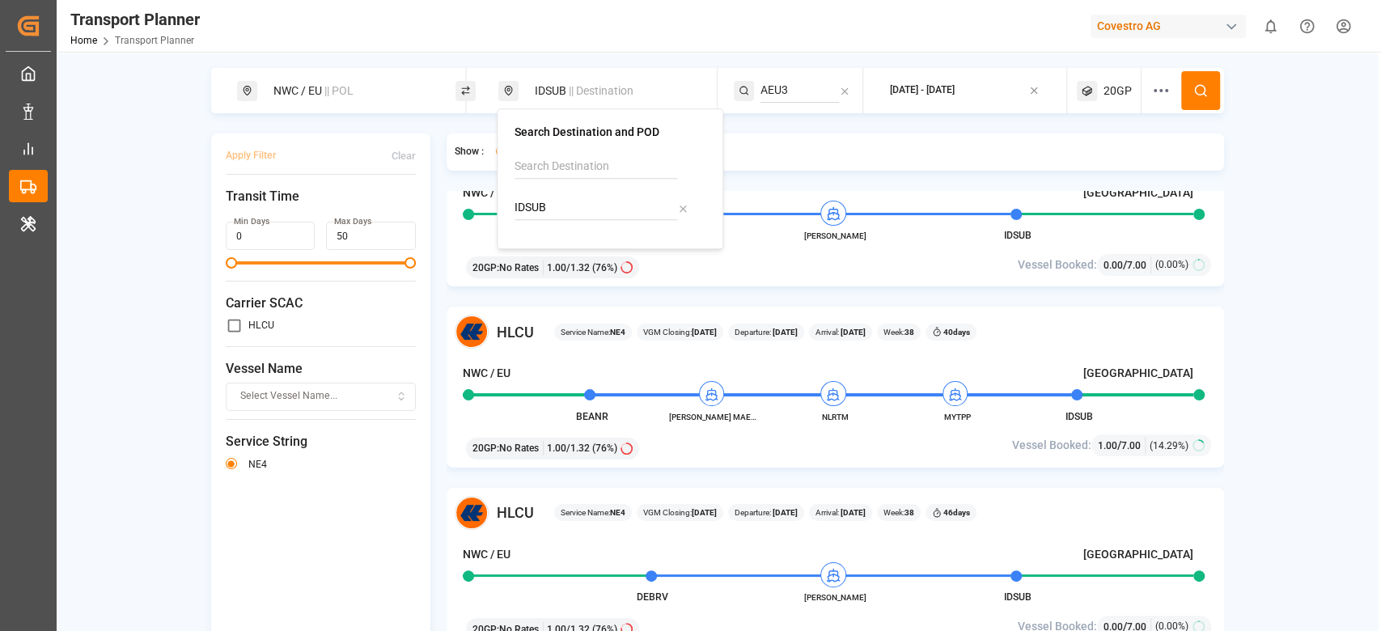
click at [550, 204] on input "IDSUB" at bounding box center [595, 208] width 163 height 24
type input "CNSHA"
click at [574, 269] on div "Shanghai" at bounding box center [589, 268] width 109 height 17
click at [392, 371] on span "Vessel Name" at bounding box center [321, 368] width 191 height 19
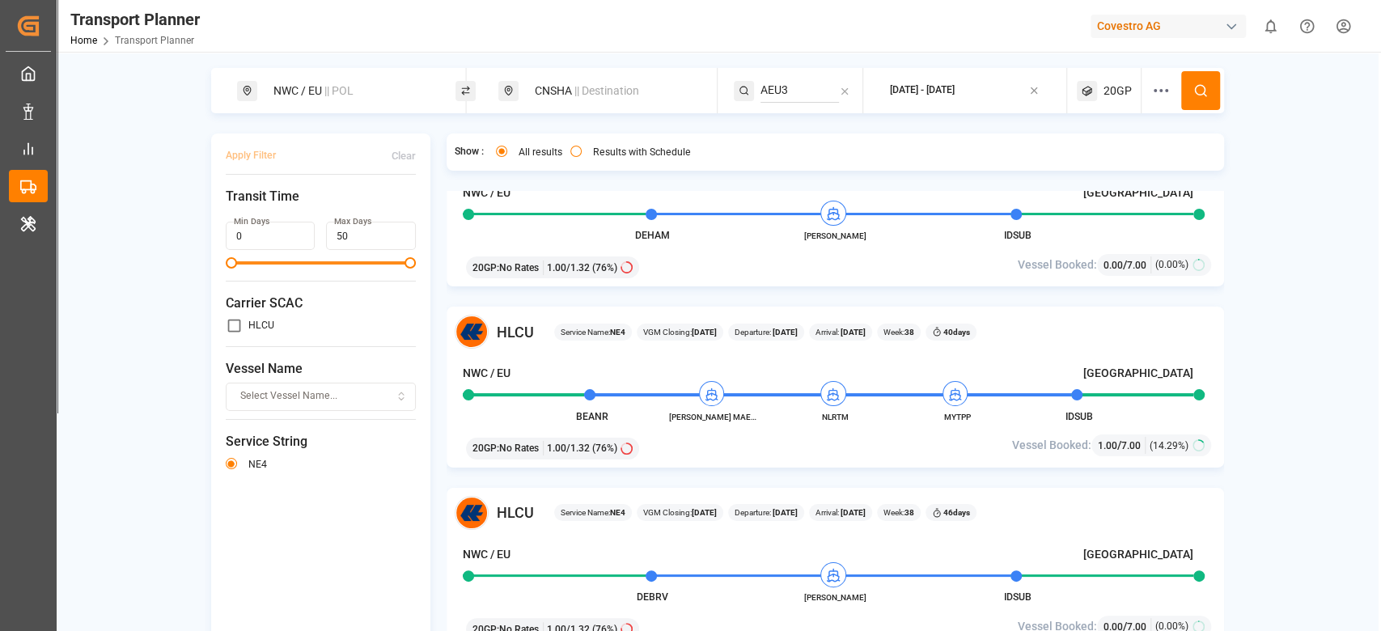
click at [581, 93] on span "|| Destination" at bounding box center [606, 90] width 65 height 13
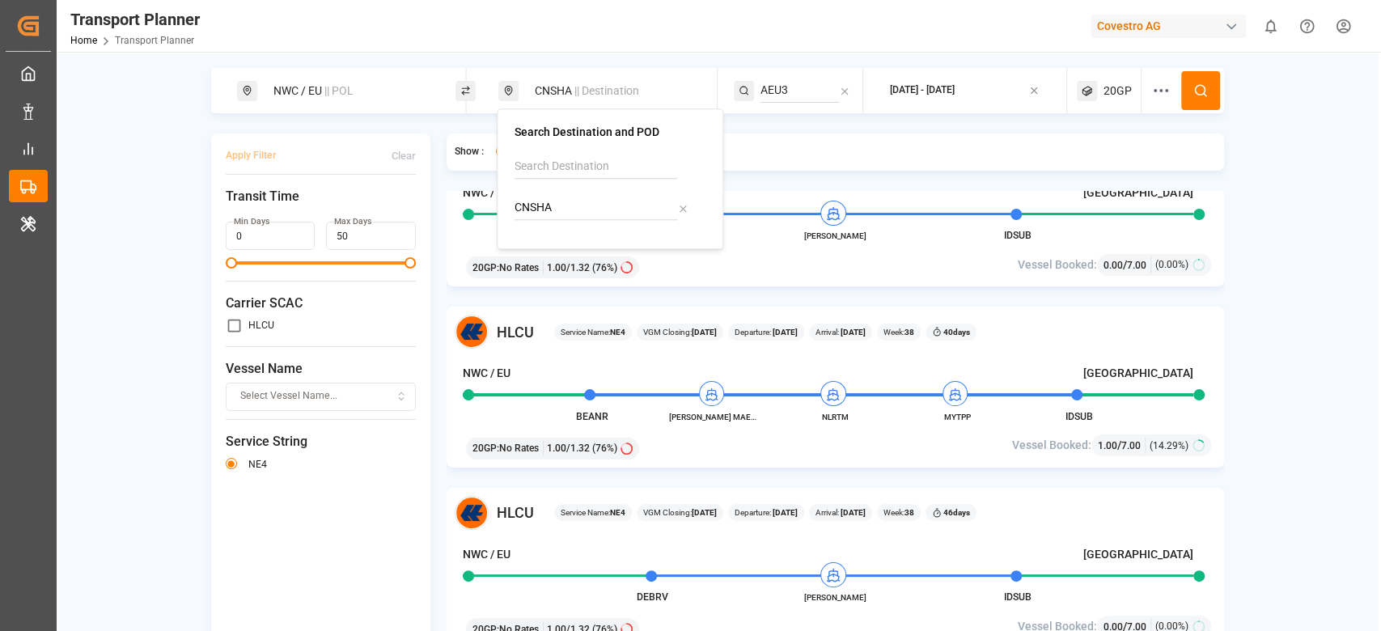
click at [534, 200] on input "CNSHA" at bounding box center [595, 208] width 163 height 24
type input "PAMIT"
click at [538, 243] on div "PAMIT" at bounding box center [562, 251] width 55 height 17
click at [829, 75] on div "AEU3" at bounding box center [798, 90] width 129 height 45
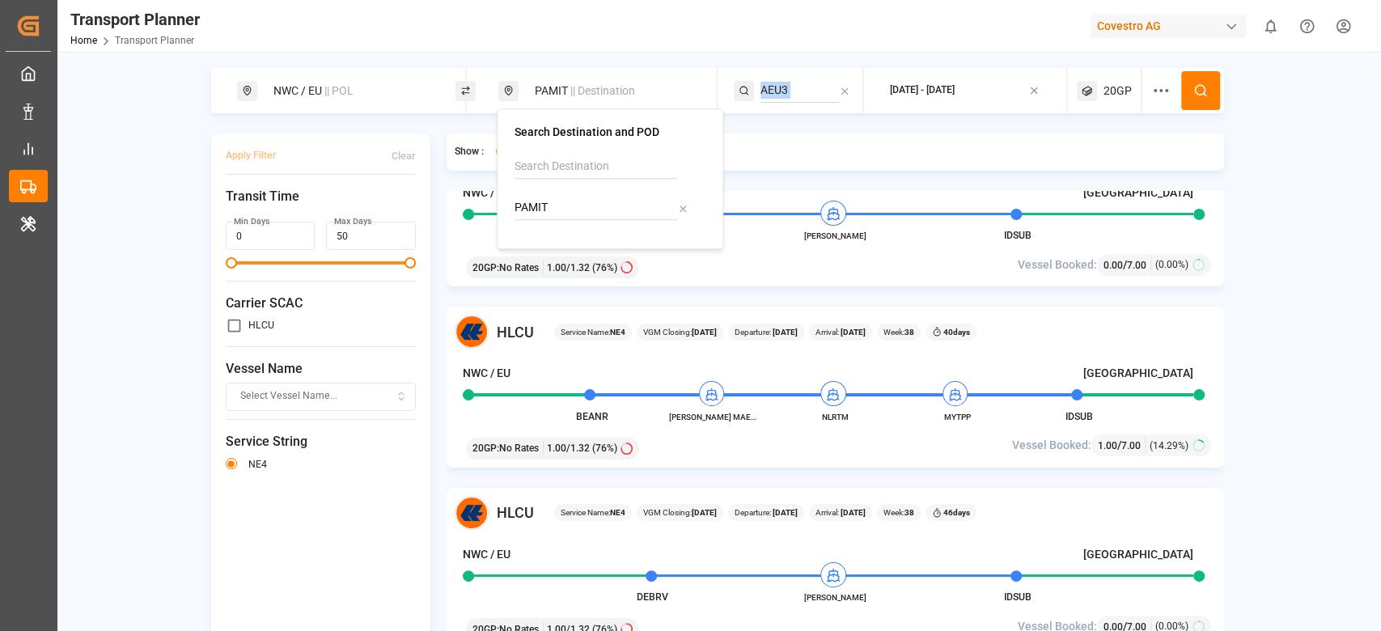
click at [829, 75] on div "AEU3" at bounding box center [798, 90] width 129 height 45
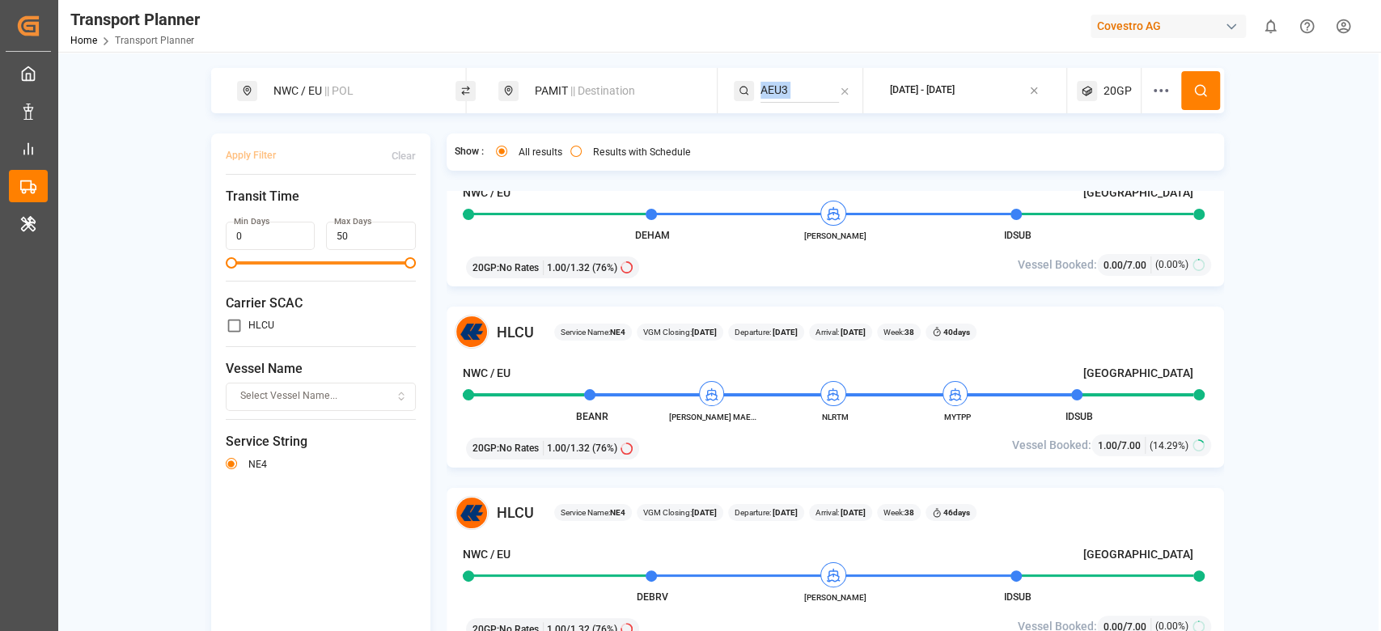
click at [790, 90] on input "AEU3" at bounding box center [799, 90] width 78 height 24
type input "EWX"
click at [791, 131] on span "EWX" at bounding box center [792, 134] width 23 height 13
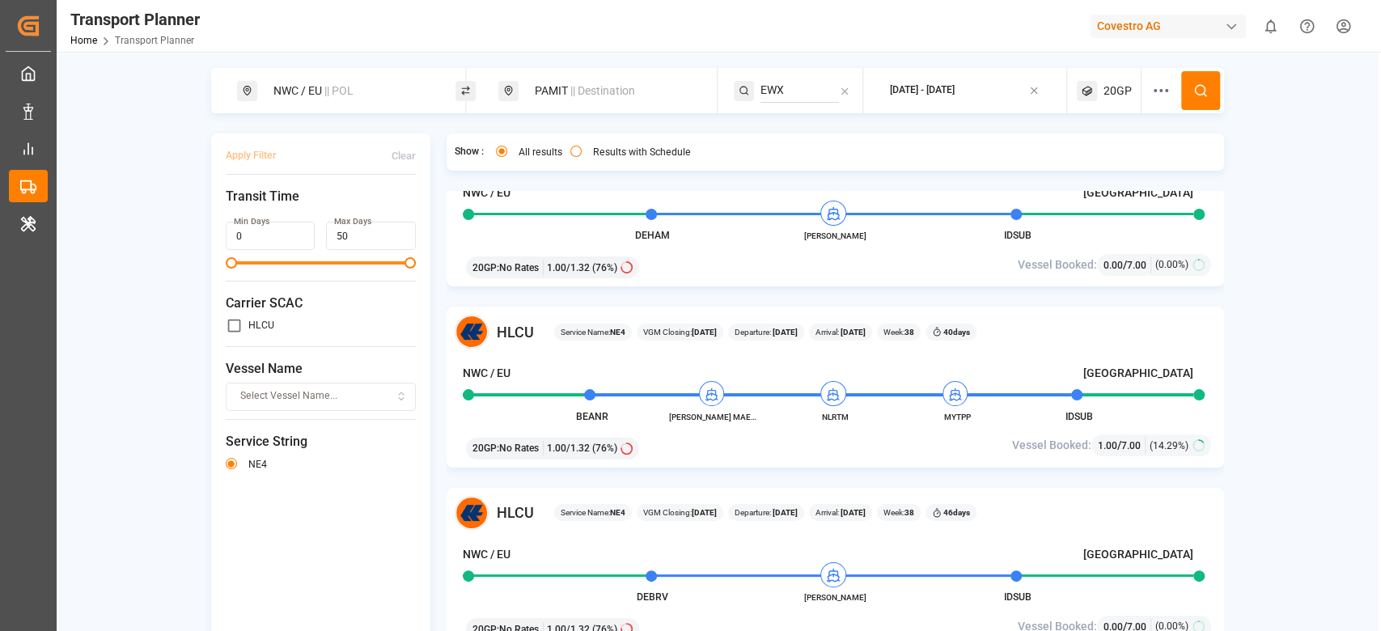
click at [1208, 84] on button at bounding box center [1200, 90] width 39 height 39
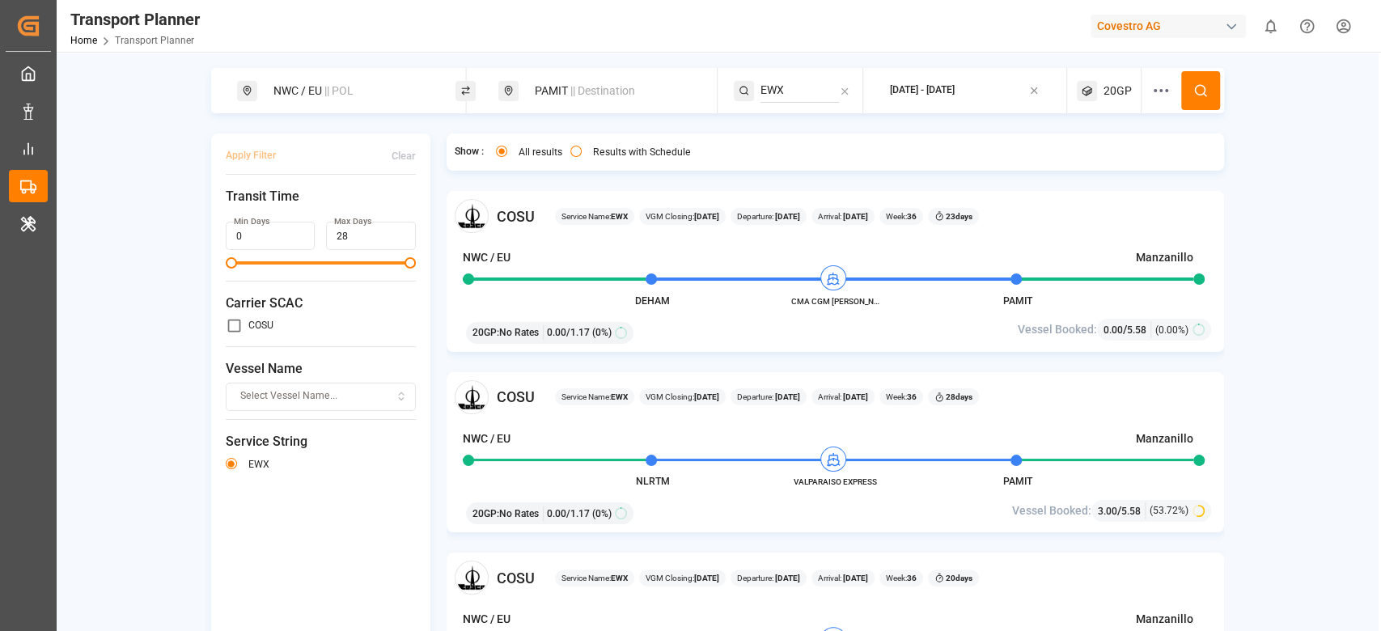
click at [556, 104] on div "PAMIT || Destination" at bounding box center [612, 91] width 175 height 30
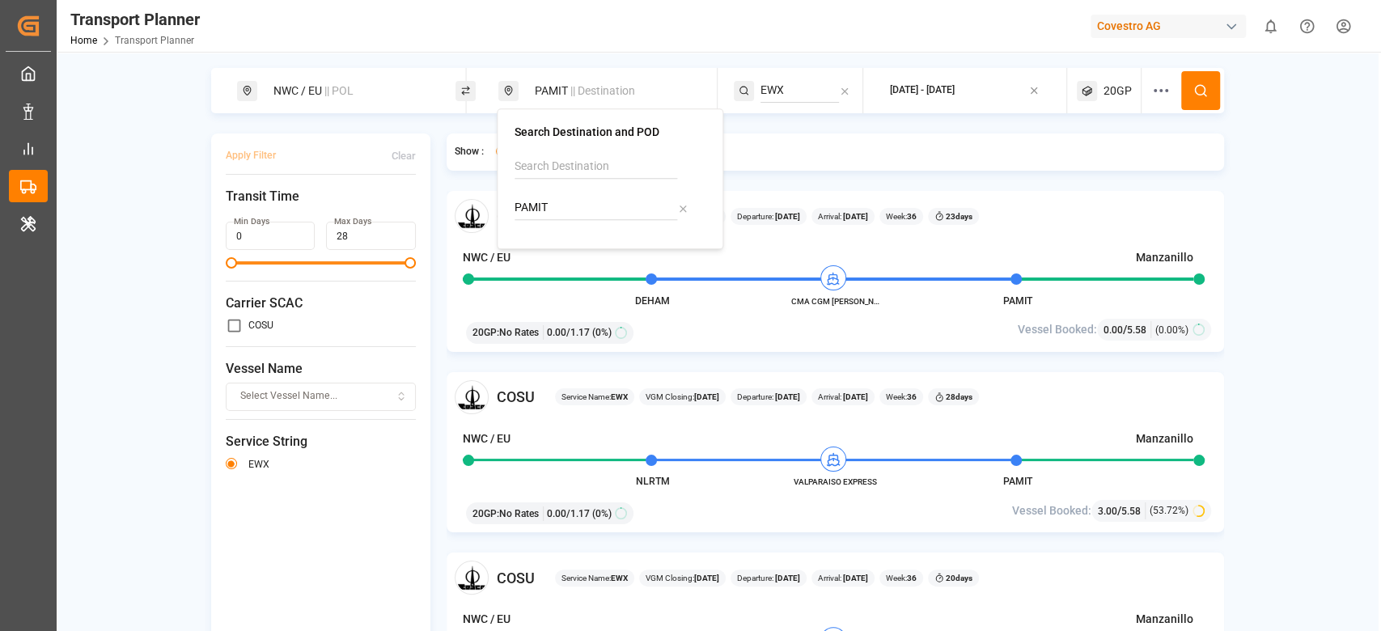
click at [548, 220] on div "PAMIT" at bounding box center [609, 192] width 191 height 77
click at [548, 218] on input "PAMIT" at bounding box center [595, 208] width 163 height 24
type input "CNNGB"
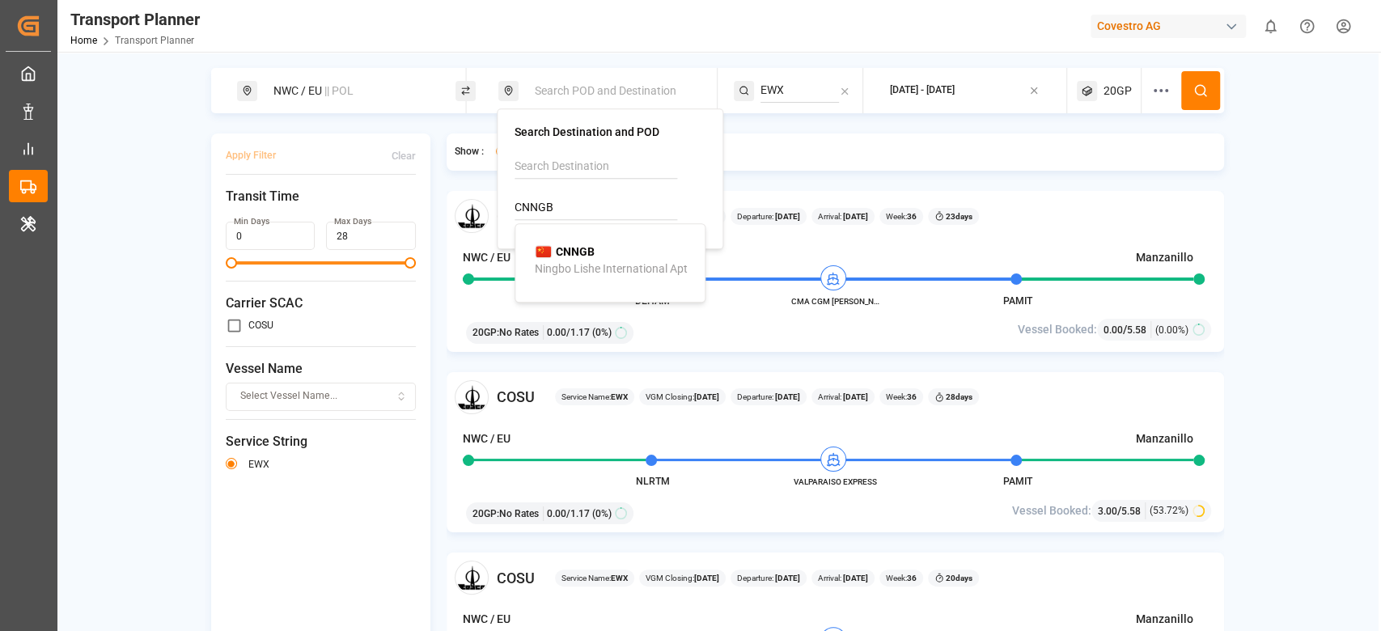
click at [549, 241] on li "CNNGB Ningbo Lishe International Apt" at bounding box center [613, 260] width 183 height 47
click at [557, 260] on div "Ningbo Lishe International Apt" at bounding box center [611, 268] width 153 height 17
click at [446, 320] on div "COSU Service Name: EWX VGM Closing: 27-08-2025 Departure: 01-09-2025 Arrival: 2…" at bounding box center [834, 271] width 777 height 161
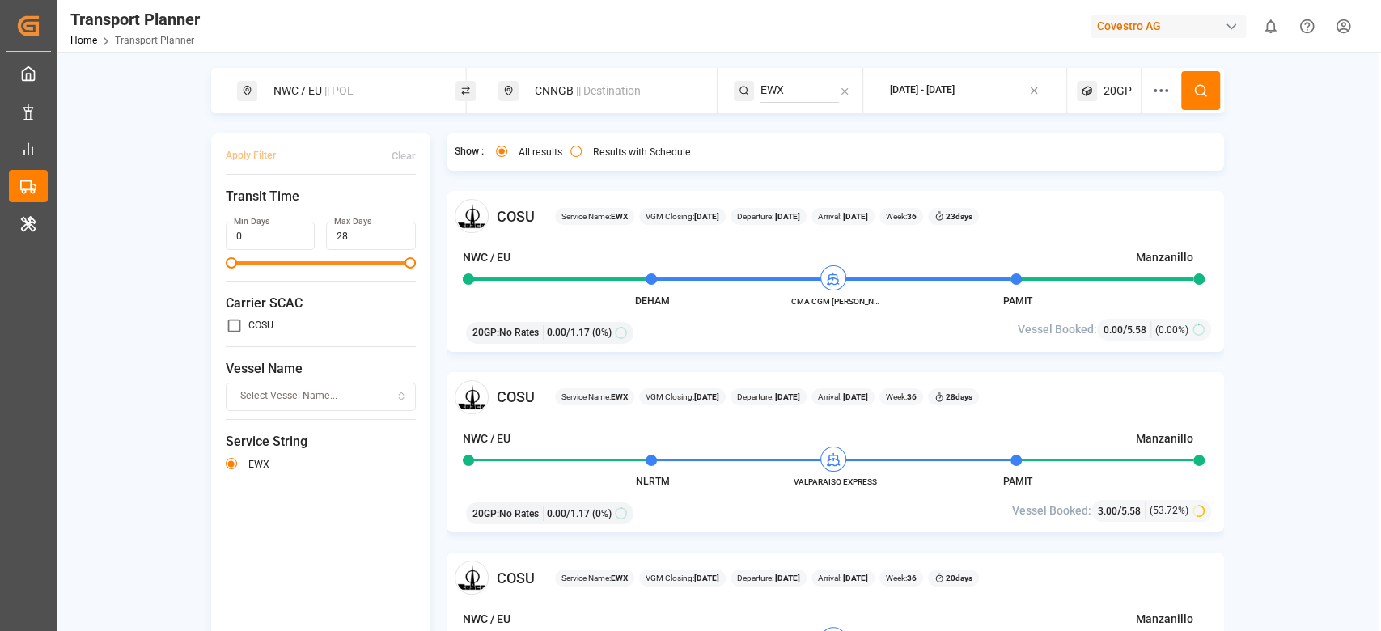
click at [792, 87] on input "EWX" at bounding box center [799, 90] width 78 height 24
type input "NE1"
click at [785, 139] on span "NE1" at bounding box center [791, 134] width 21 height 13
click at [1196, 95] on icon at bounding box center [1200, 90] width 15 height 15
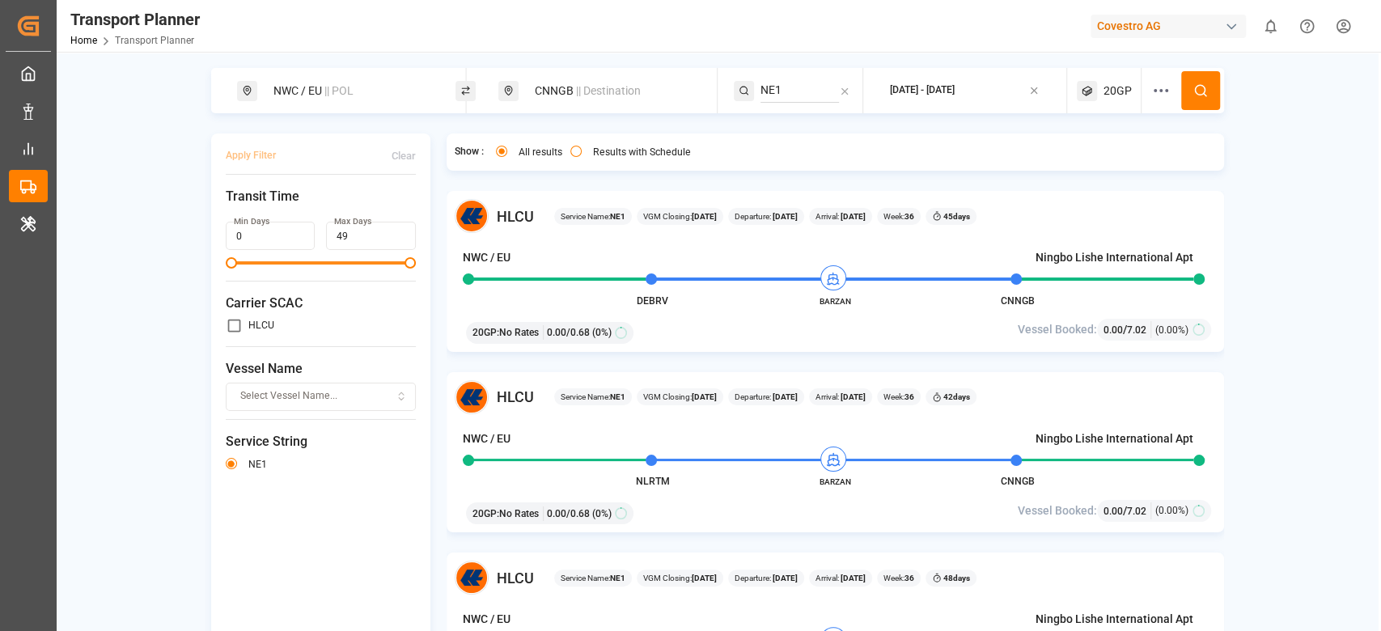
click at [577, 95] on span "|| Destination" at bounding box center [608, 90] width 65 height 13
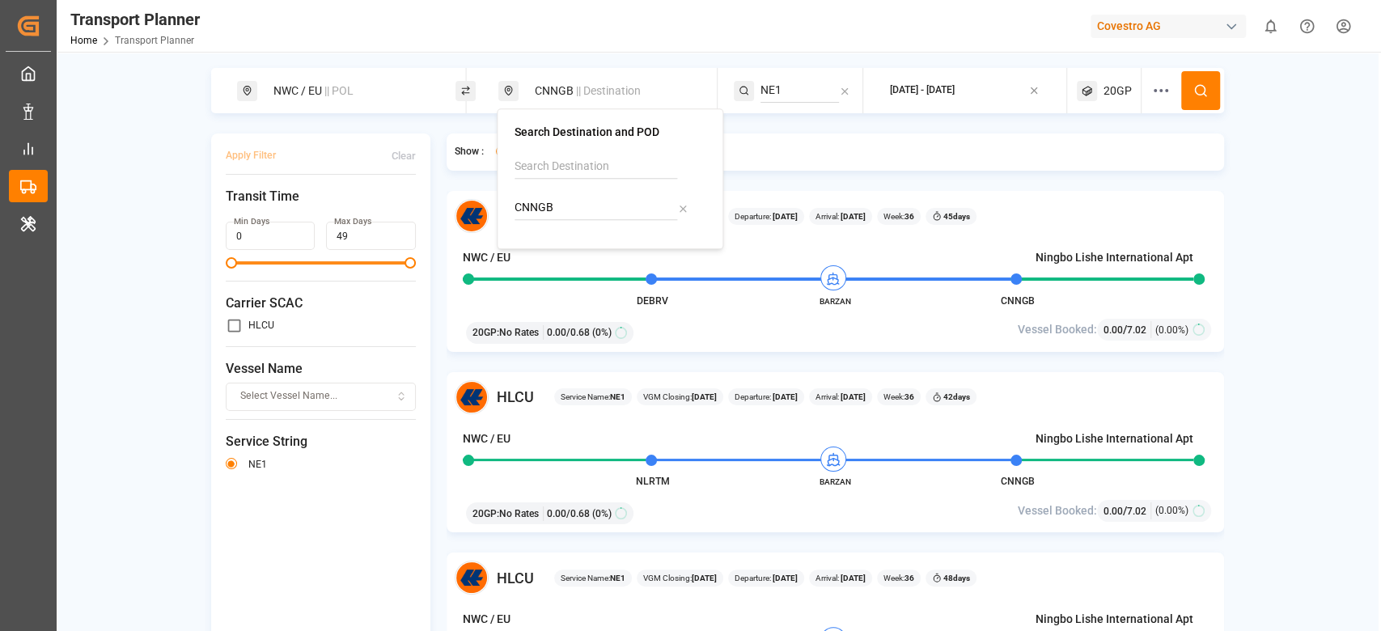
click at [576, 215] on input "CNNGB" at bounding box center [595, 208] width 163 height 24
type input "INNSA"
click at [563, 243] on span "INNSA" at bounding box center [573, 251] width 34 height 17
click at [802, 91] on input "NE1" at bounding box center [799, 90] width 78 height 24
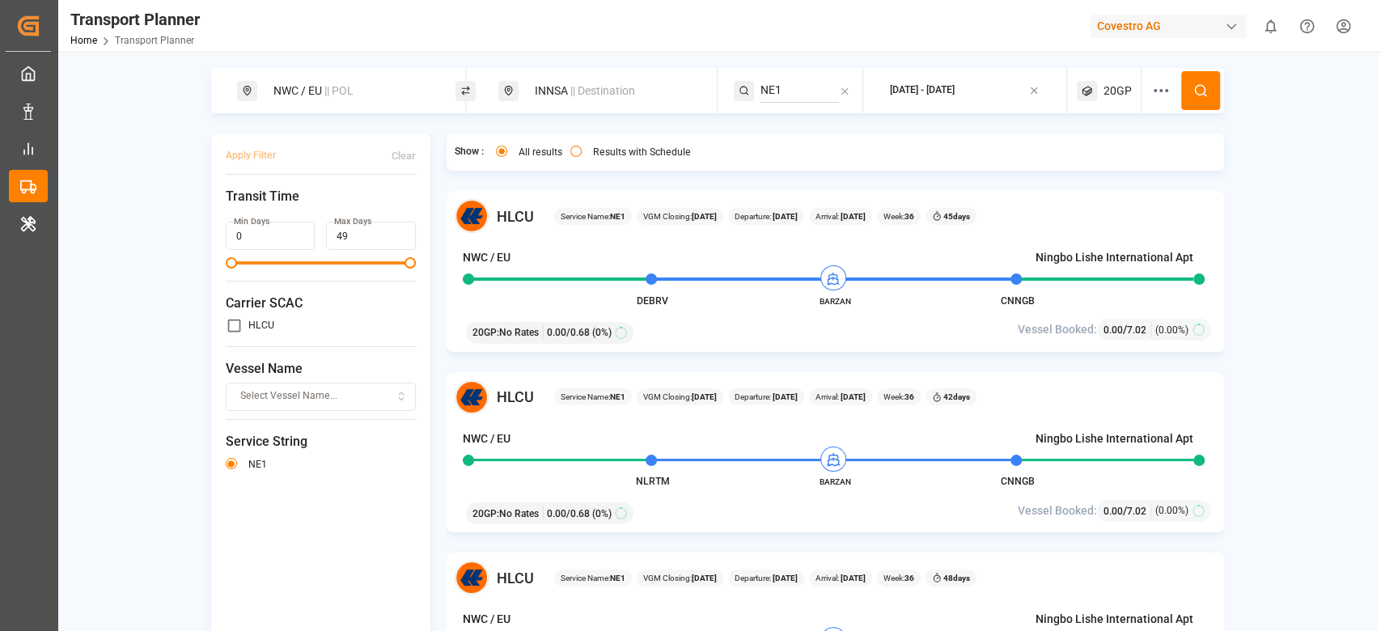
click at [802, 91] on input "NE1" at bounding box center [799, 90] width 78 height 24
type input "NWC TO IPAK"
click at [815, 125] on li "NWC TO IPAK" at bounding box center [859, 135] width 183 height 30
click at [885, 138] on div "NWC TO IPAK" at bounding box center [859, 134] width 157 height 17
click at [1201, 92] on circle at bounding box center [1200, 90] width 10 height 10
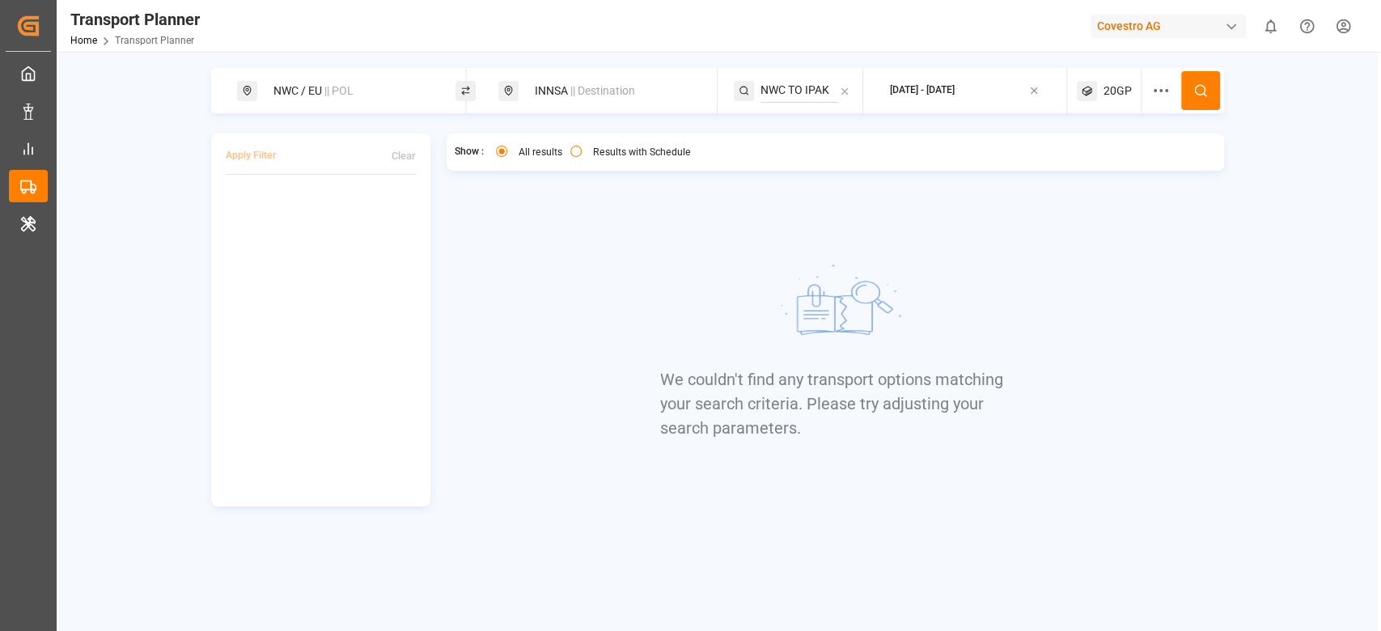
click at [1111, 82] on span "20GP" at bounding box center [1117, 90] width 28 height 17
click at [1078, 177] on button "20GP" at bounding box center [1109, 168] width 134 height 28
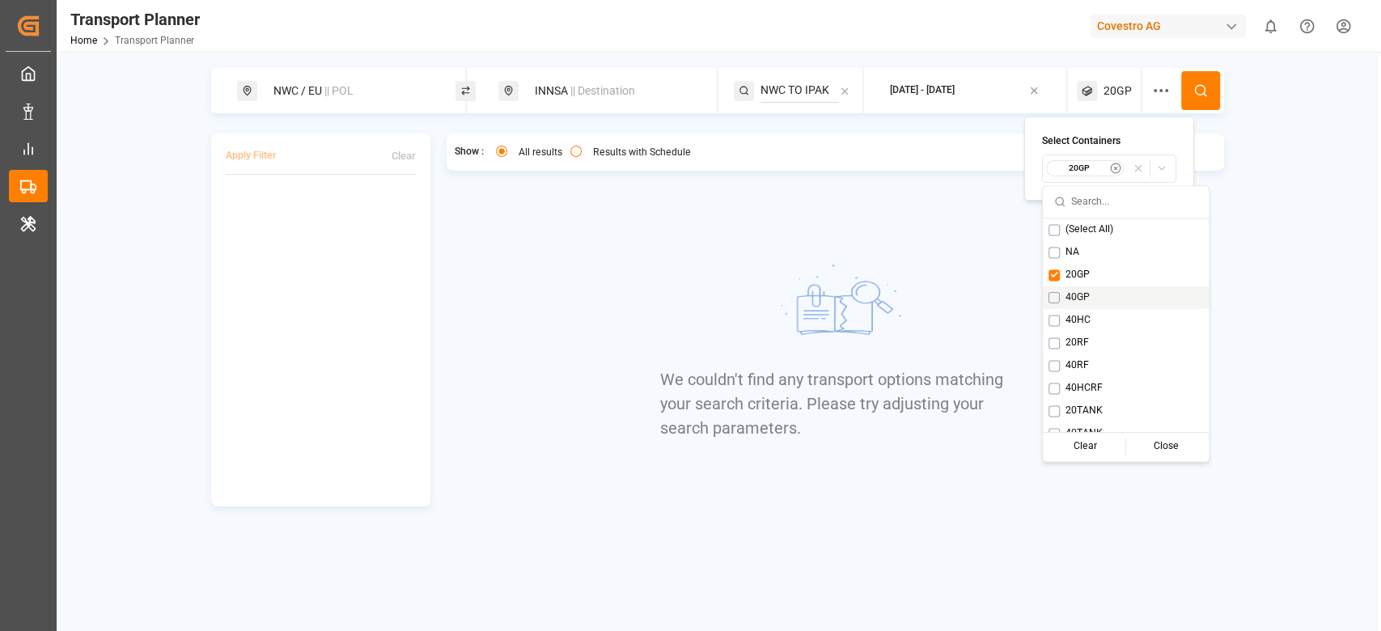
click at [1072, 292] on span "40GP" at bounding box center [1077, 297] width 24 height 15
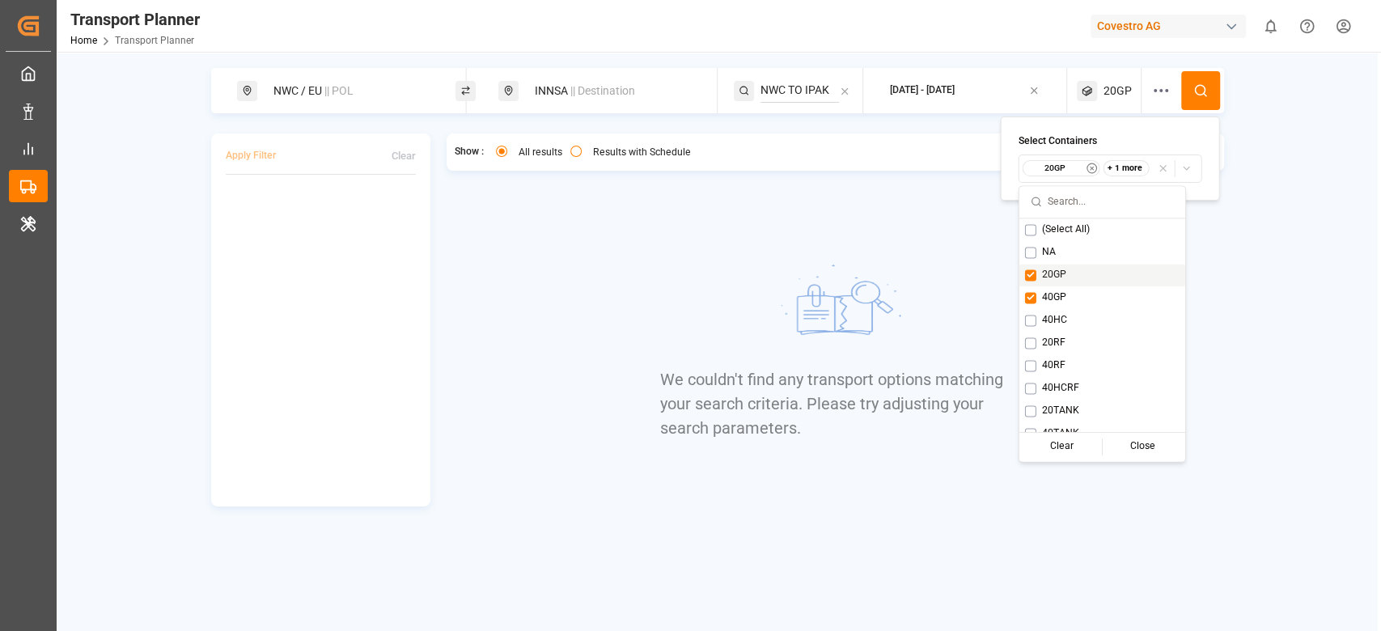
click at [1056, 269] on span "20GP" at bounding box center [1054, 275] width 24 height 15
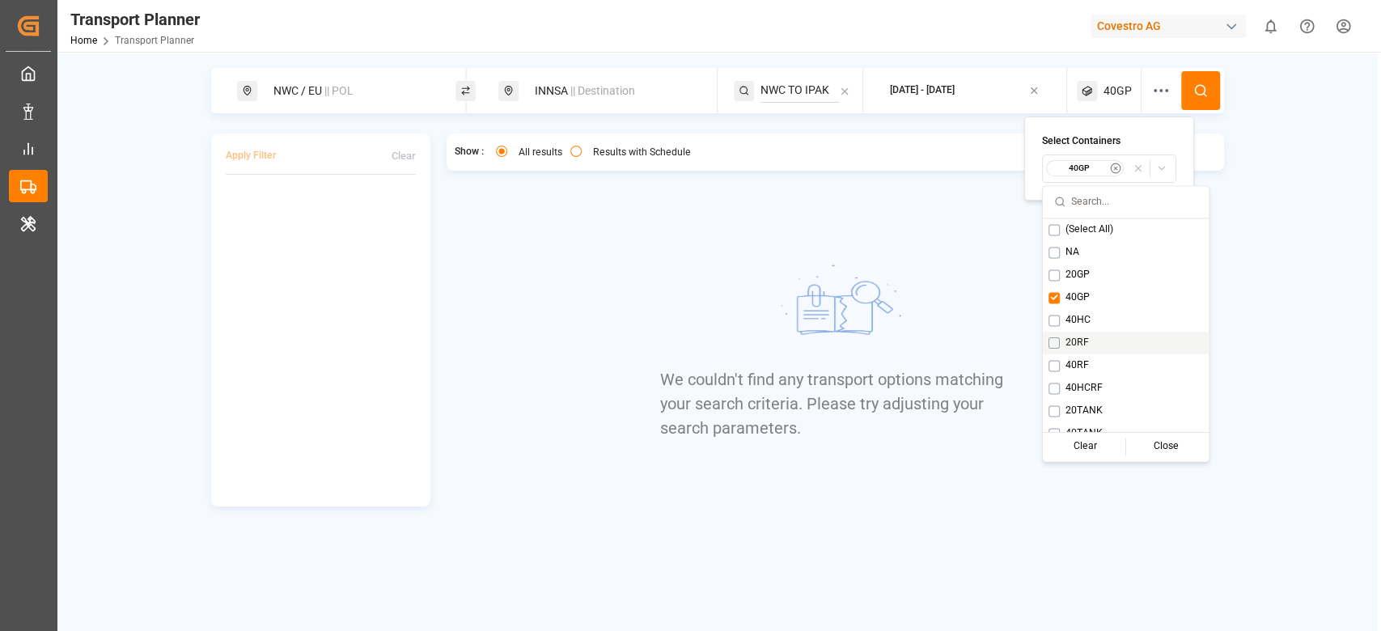
click at [1200, 89] on icon at bounding box center [1200, 90] width 15 height 15
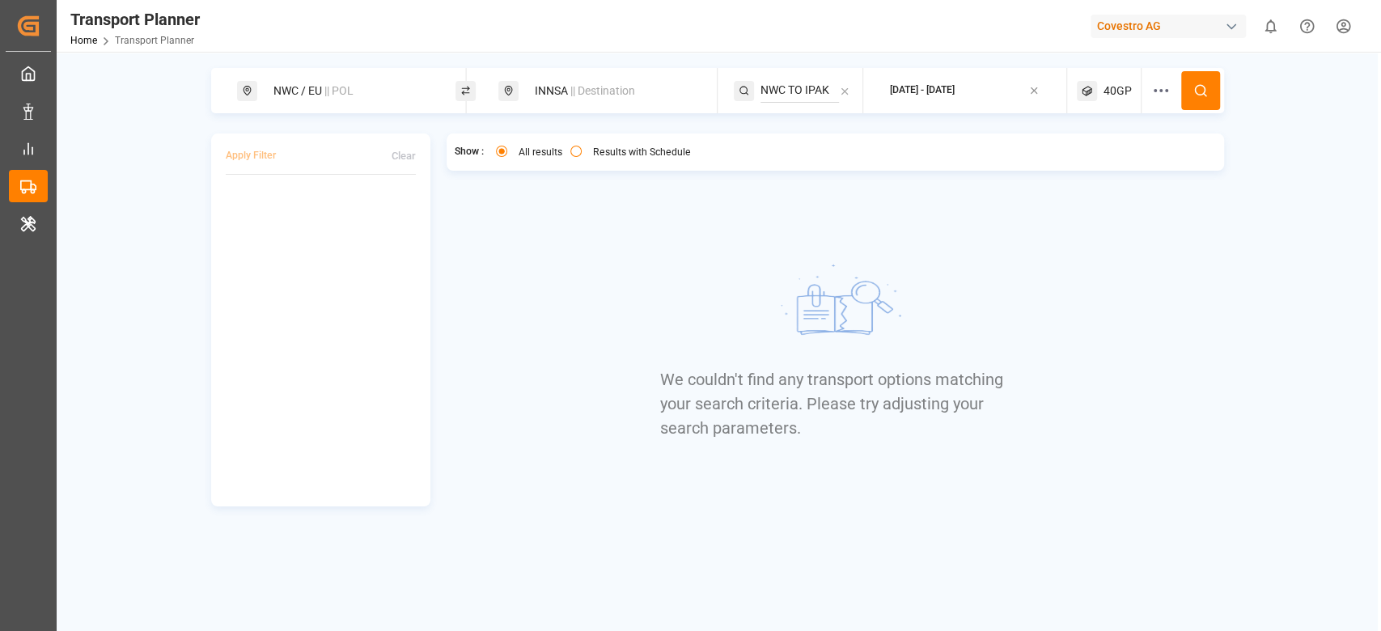
click at [1119, 98] on span "40GP" at bounding box center [1117, 90] width 28 height 17
click at [1087, 173] on small "40GP" at bounding box center [1079, 168] width 57 height 11
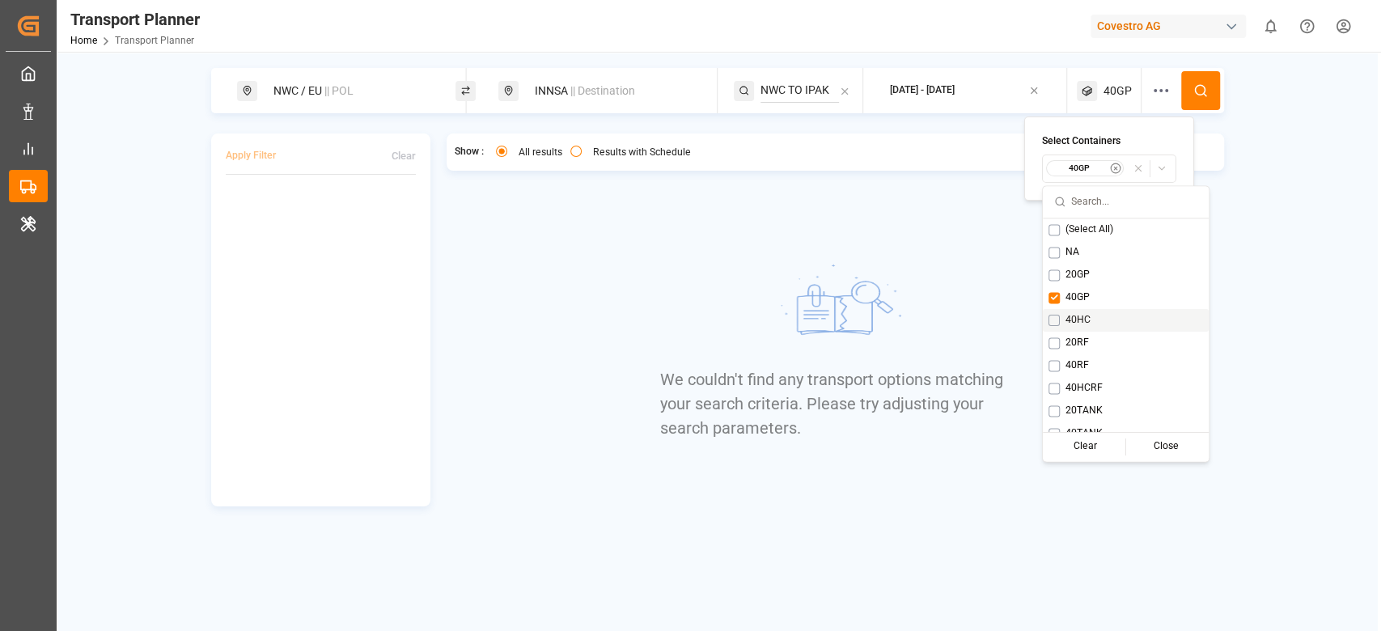
click at [1084, 315] on span "40HC" at bounding box center [1077, 320] width 25 height 15
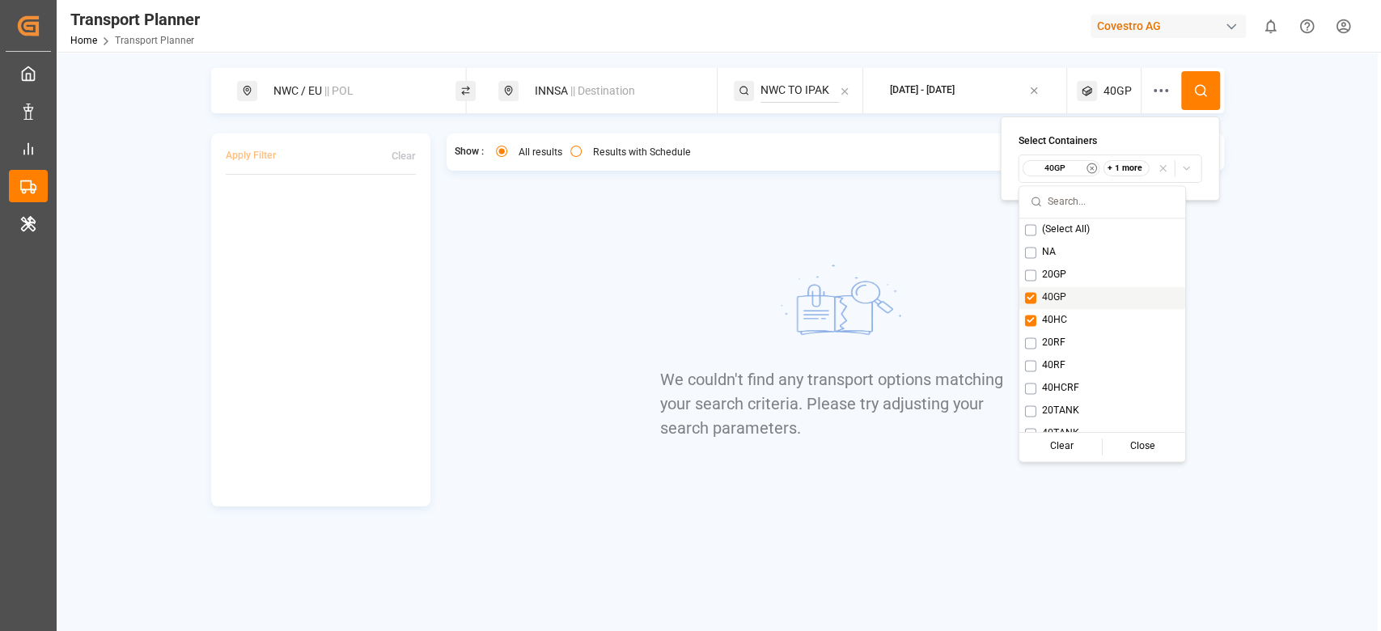
click at [1083, 302] on div "40GP" at bounding box center [1102, 297] width 166 height 23
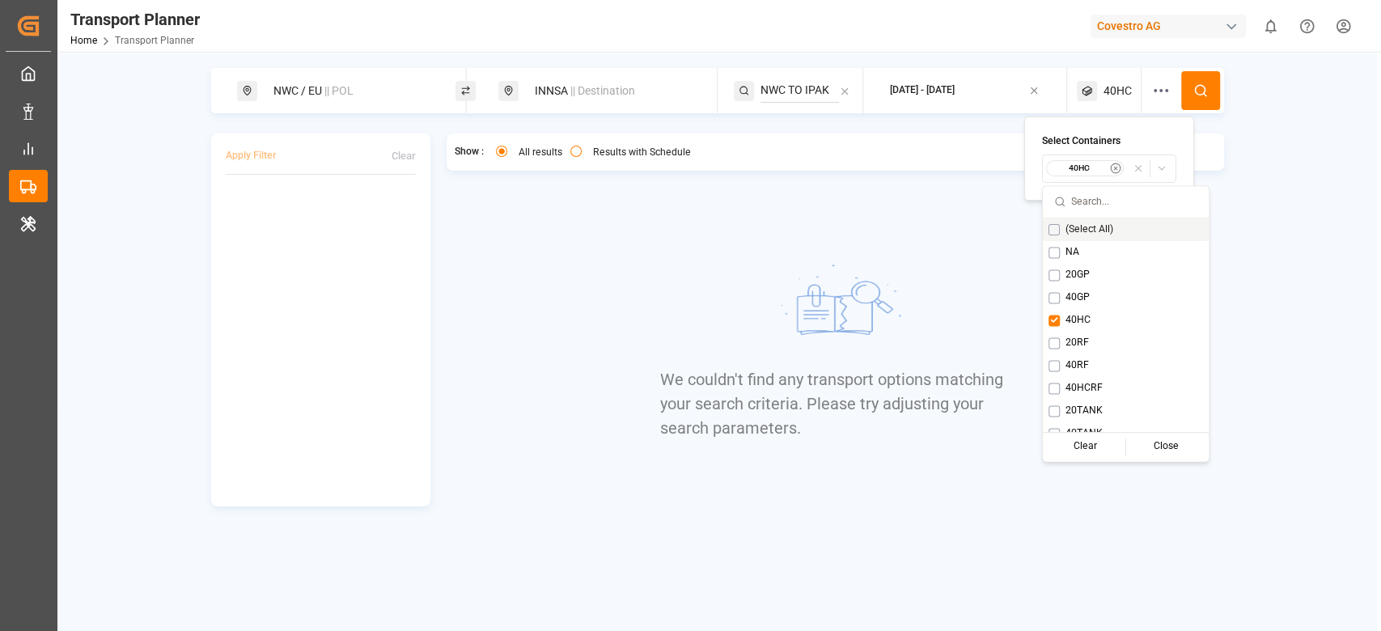
click at [1197, 84] on icon at bounding box center [1200, 90] width 15 height 15
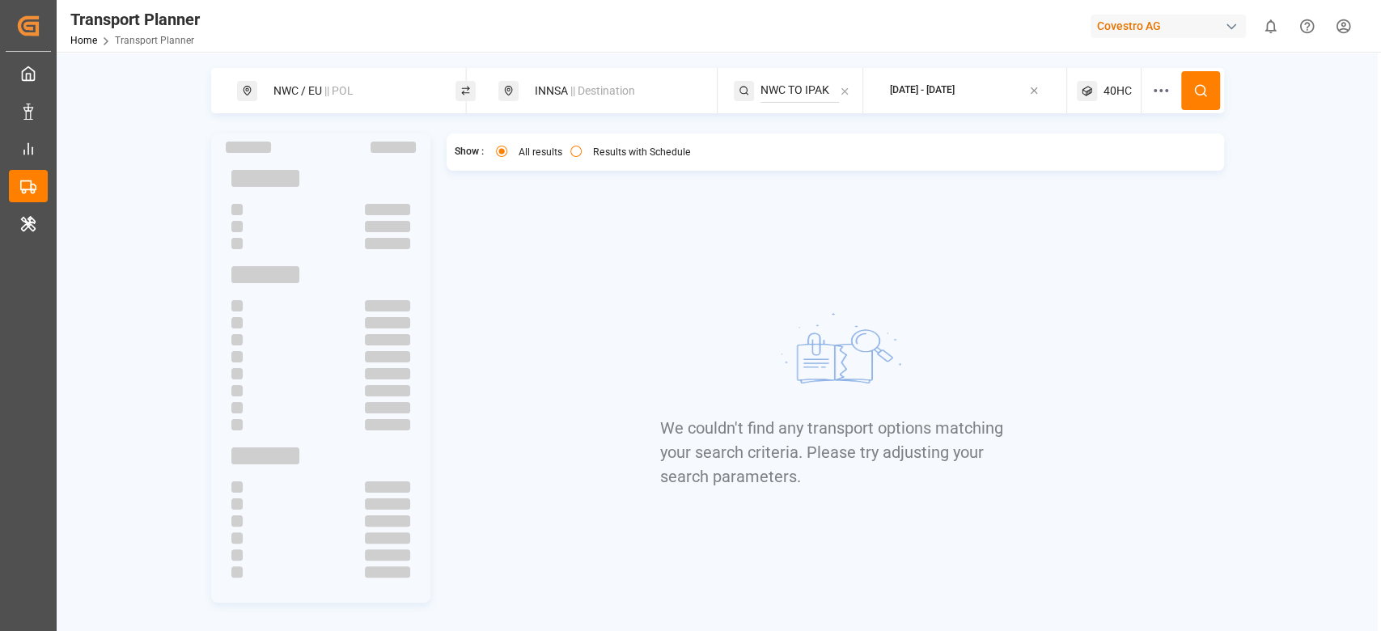
click at [1102, 101] on div "40HC" at bounding box center [1109, 90] width 65 height 45
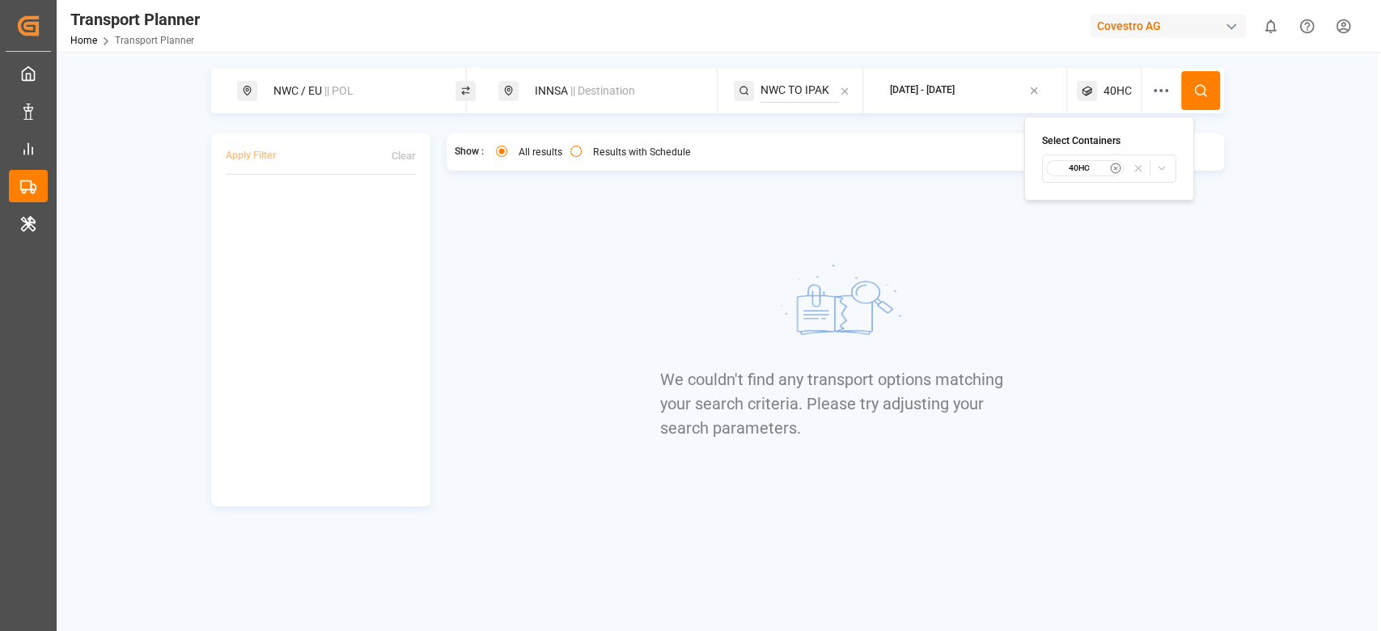
click at [1098, 174] on div "40HC" at bounding box center [1084, 168] width 78 height 16
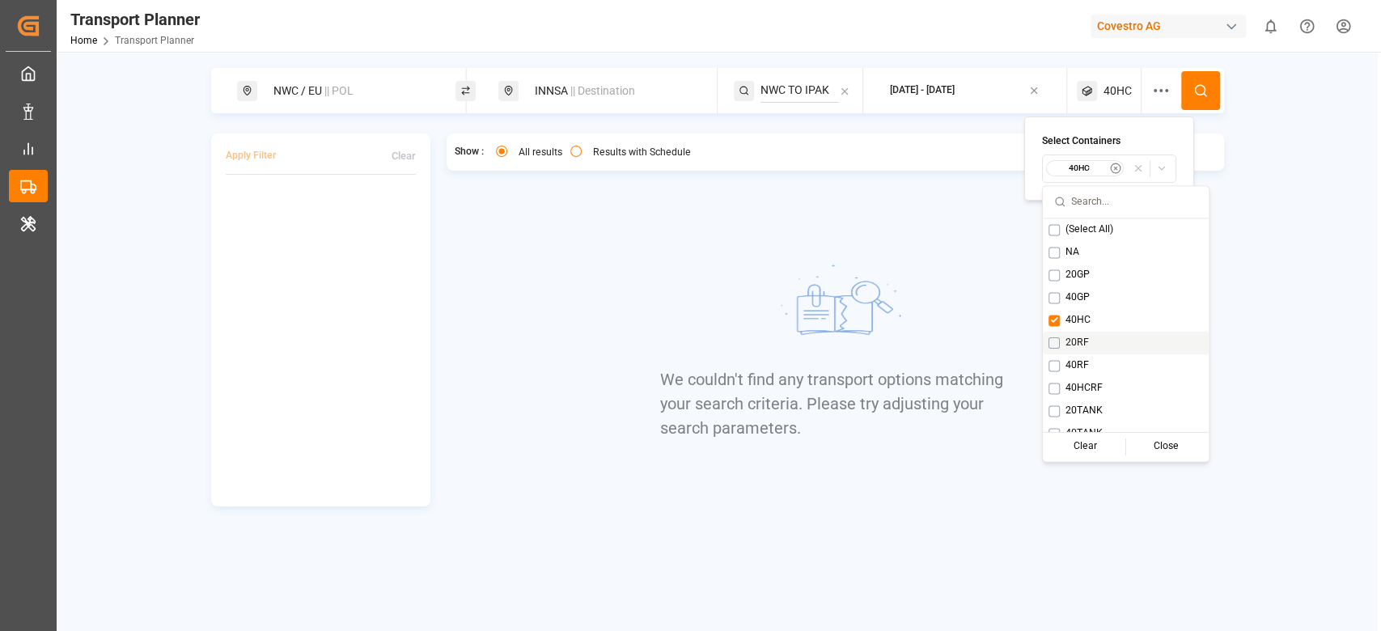
click at [1077, 336] on span "20RF" at bounding box center [1076, 343] width 23 height 15
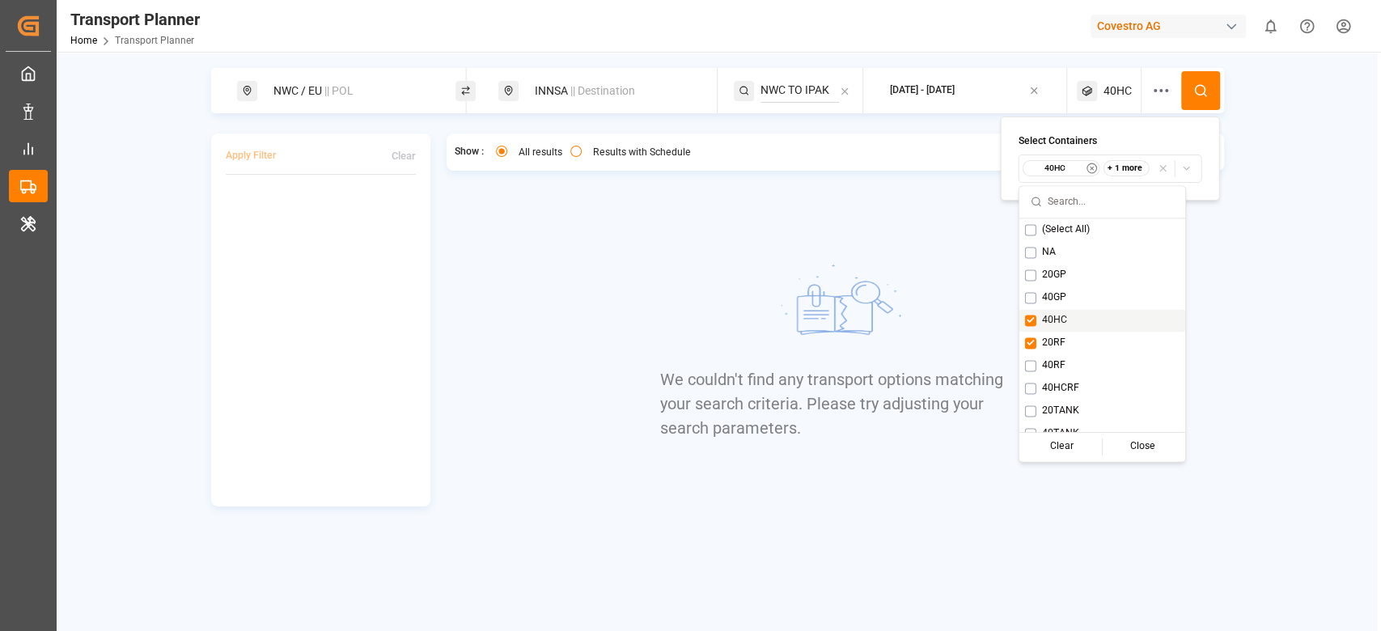
click at [1077, 326] on div "40HC" at bounding box center [1102, 320] width 166 height 23
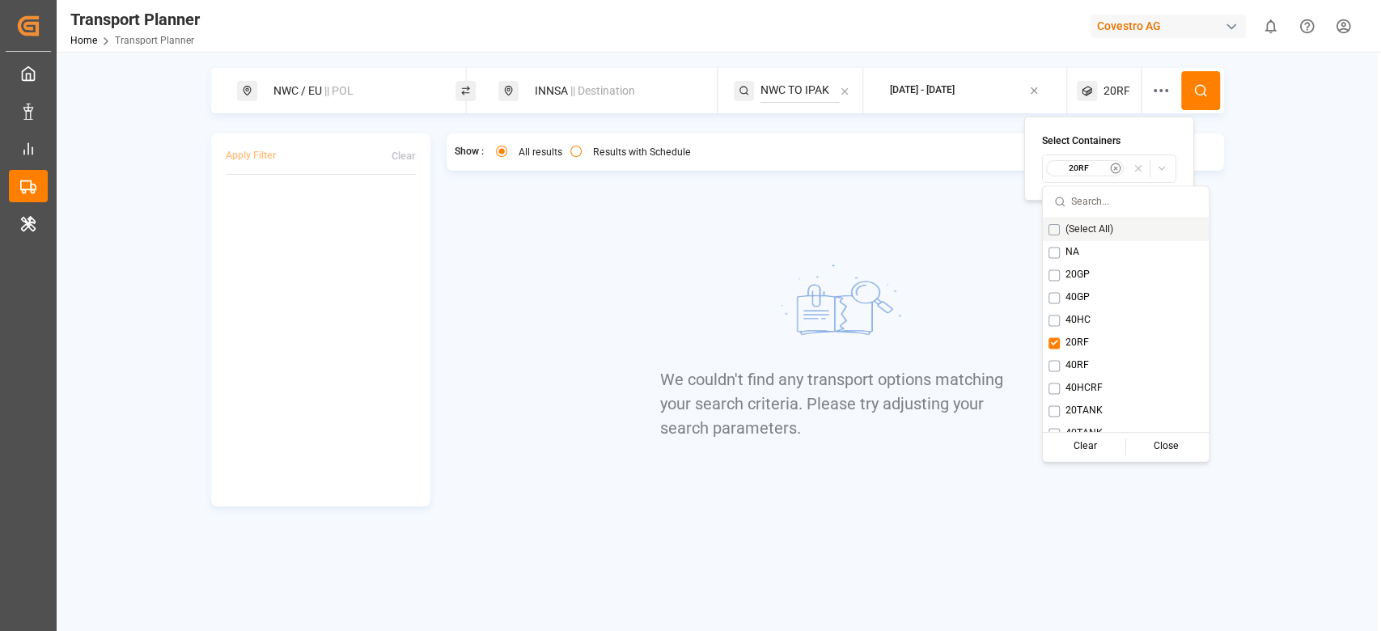
click at [1191, 103] on button at bounding box center [1200, 90] width 39 height 39
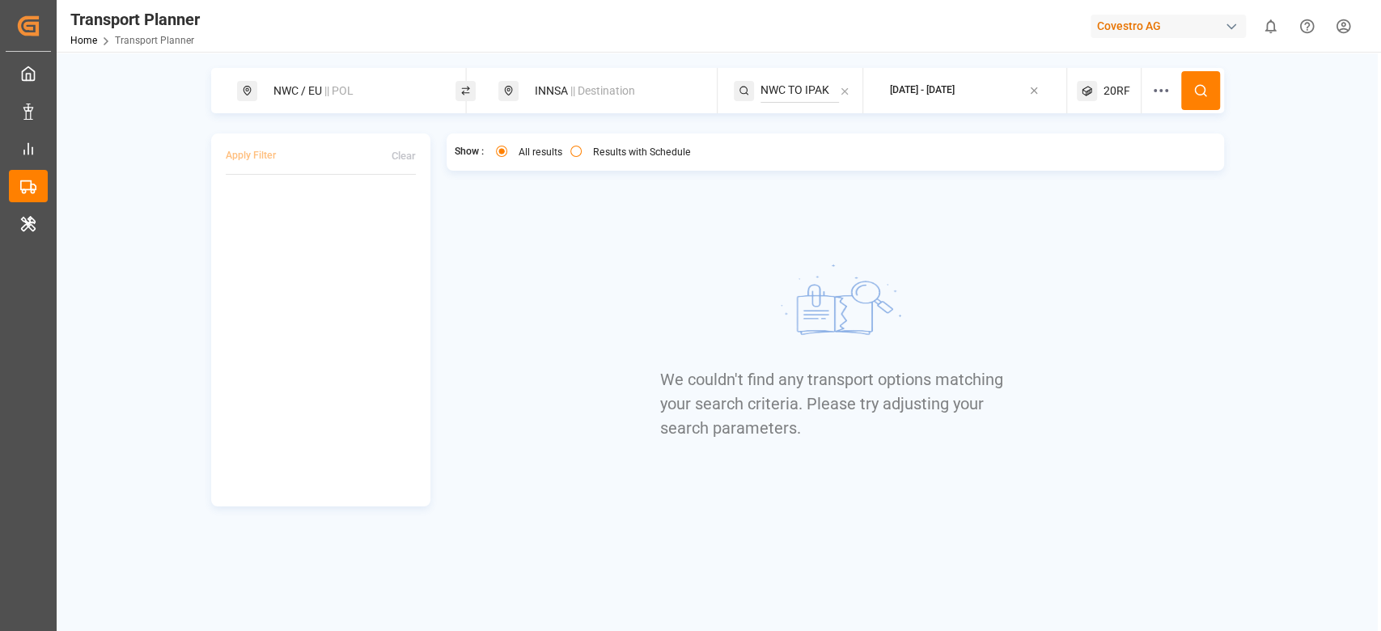
click at [1096, 100] on div "20RF" at bounding box center [1109, 90] width 65 height 45
click at [1082, 170] on small "20RF" at bounding box center [1079, 168] width 57 height 11
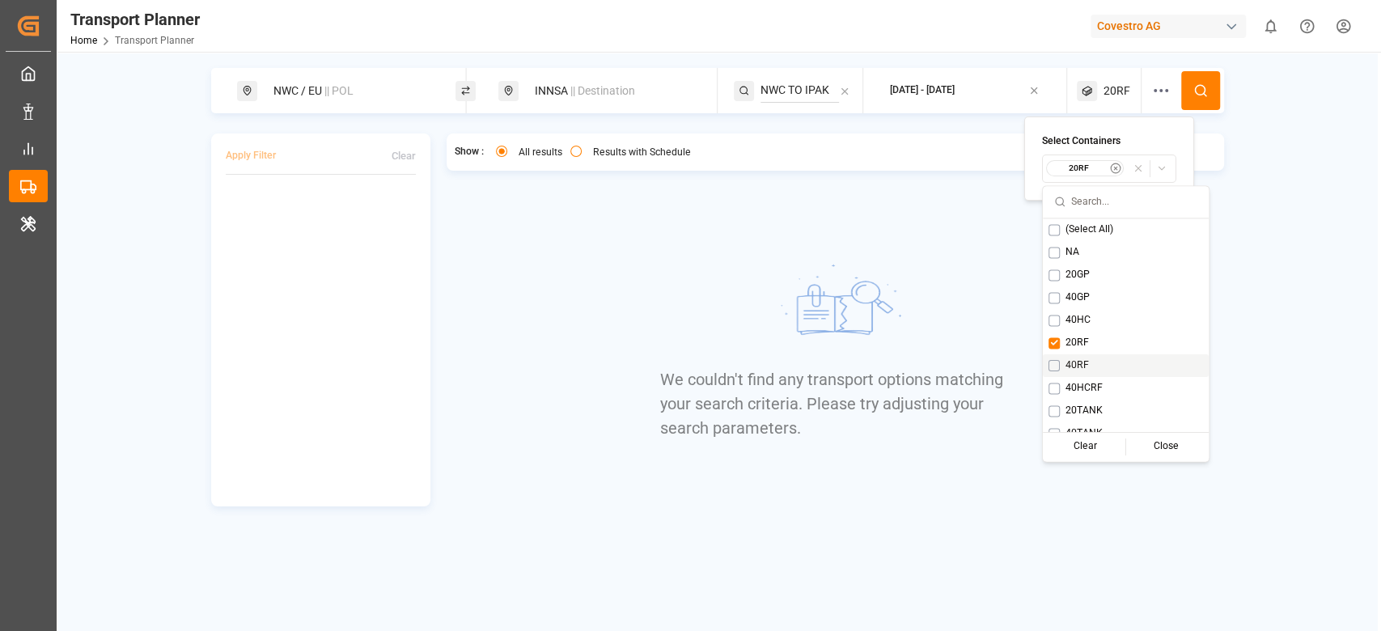
click at [1068, 362] on span "40RF" at bounding box center [1076, 365] width 23 height 15
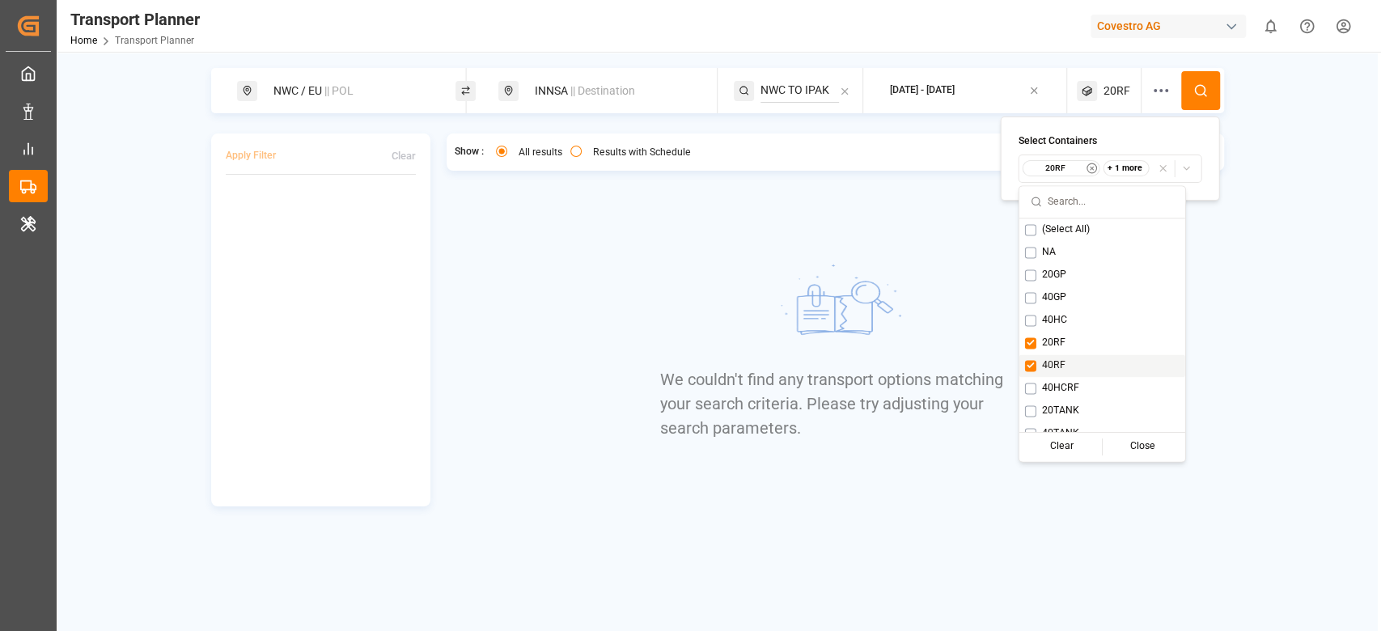
click at [1068, 347] on div "20RF" at bounding box center [1102, 343] width 166 height 23
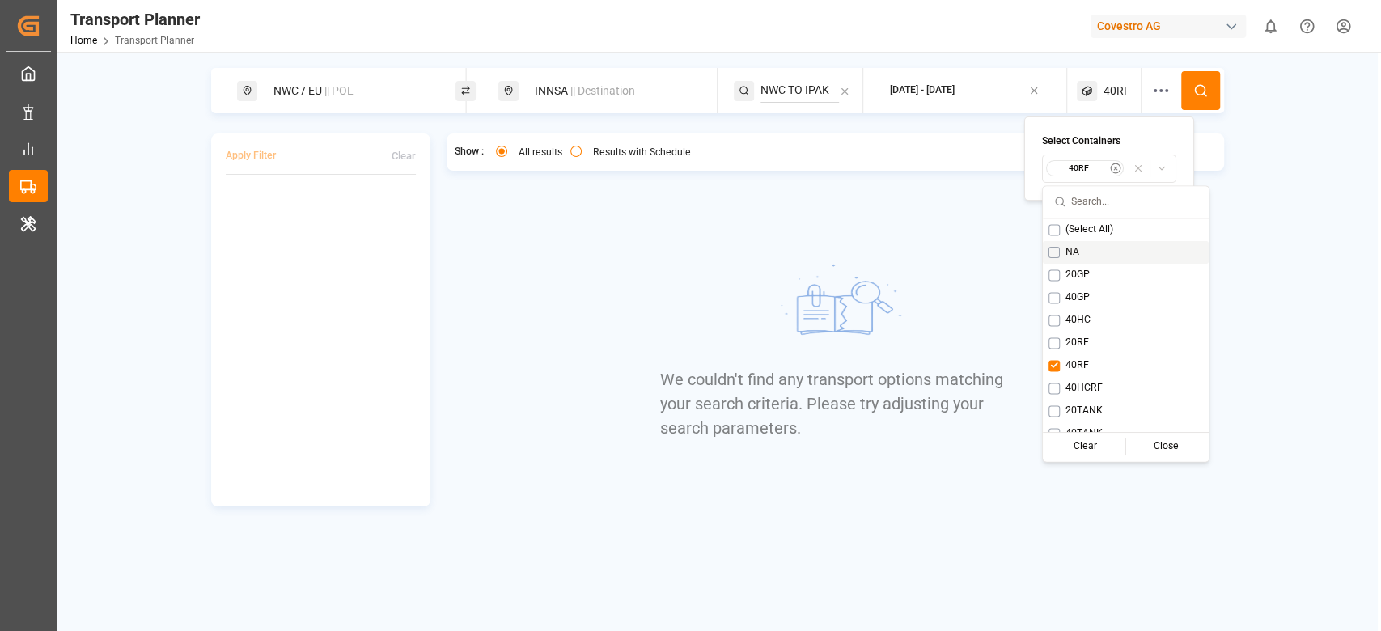
click at [1205, 84] on icon at bounding box center [1200, 90] width 15 height 15
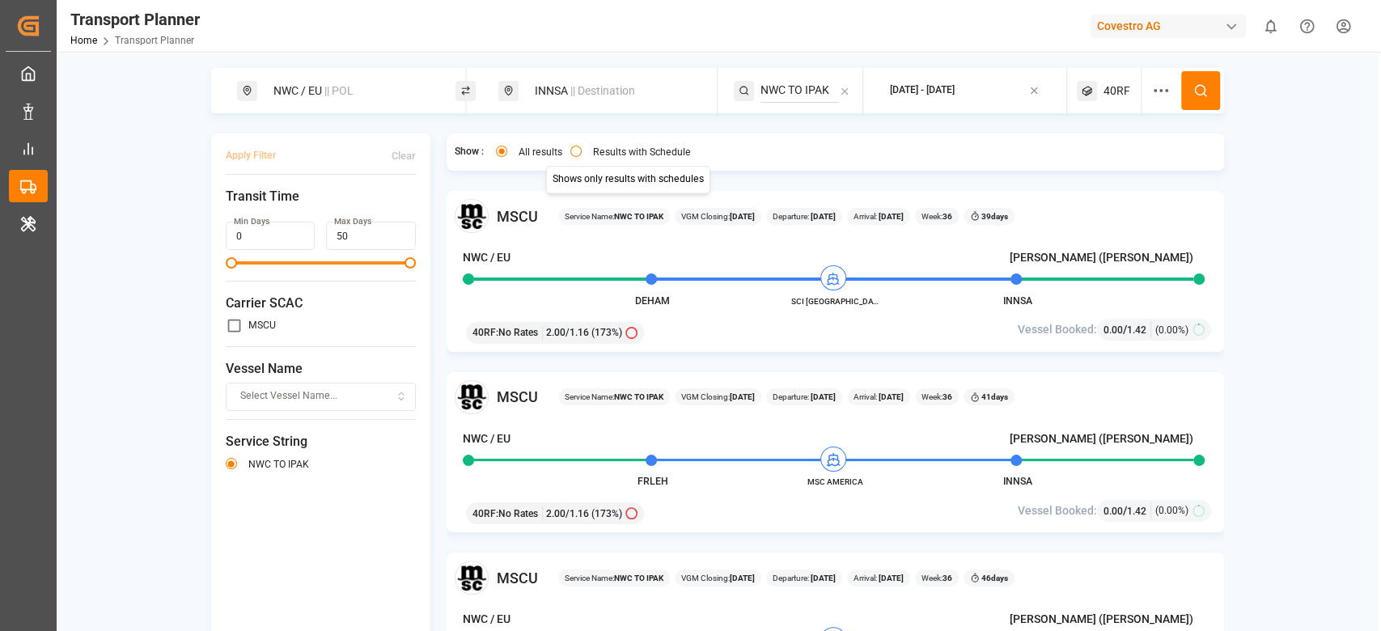
click at [595, 101] on div "INNSA || Destination" at bounding box center [612, 91] width 175 height 30
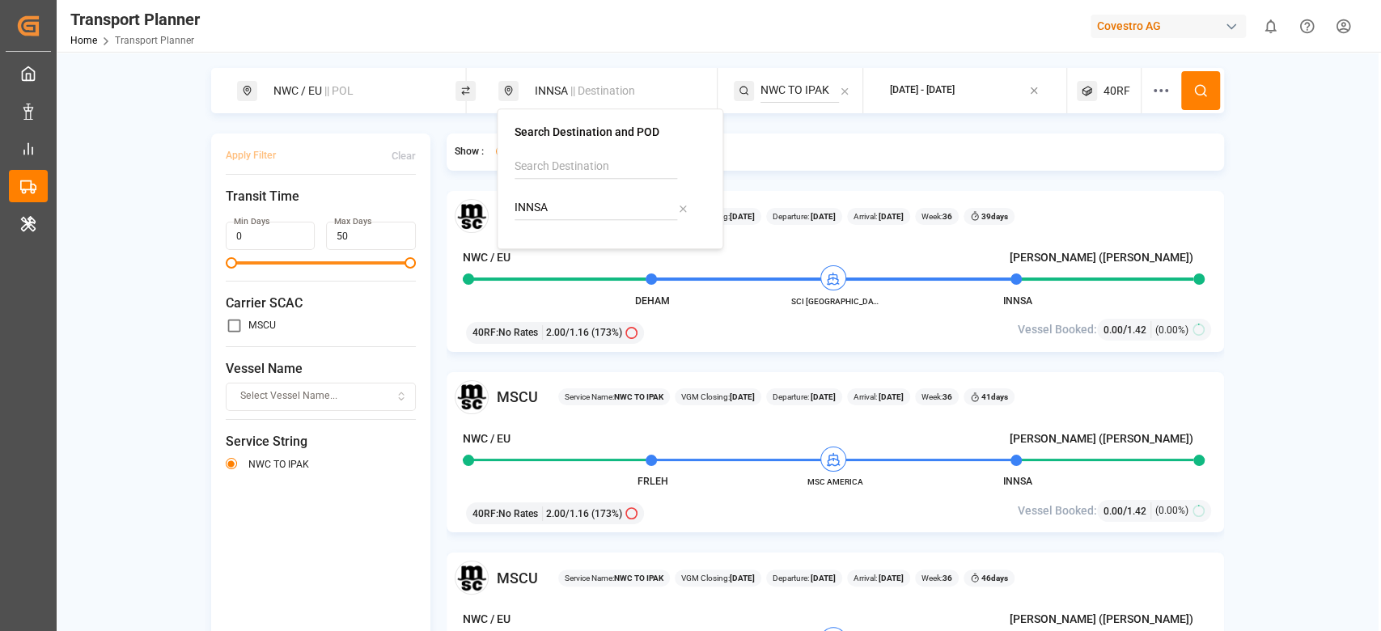
click at [537, 206] on input "INNSA" at bounding box center [595, 208] width 163 height 24
type input "DOCAU"
click at [535, 243] on div "DOCAU" at bounding box center [564, 251] width 58 height 17
click at [1103, 98] on span "40RF" at bounding box center [1116, 90] width 27 height 17
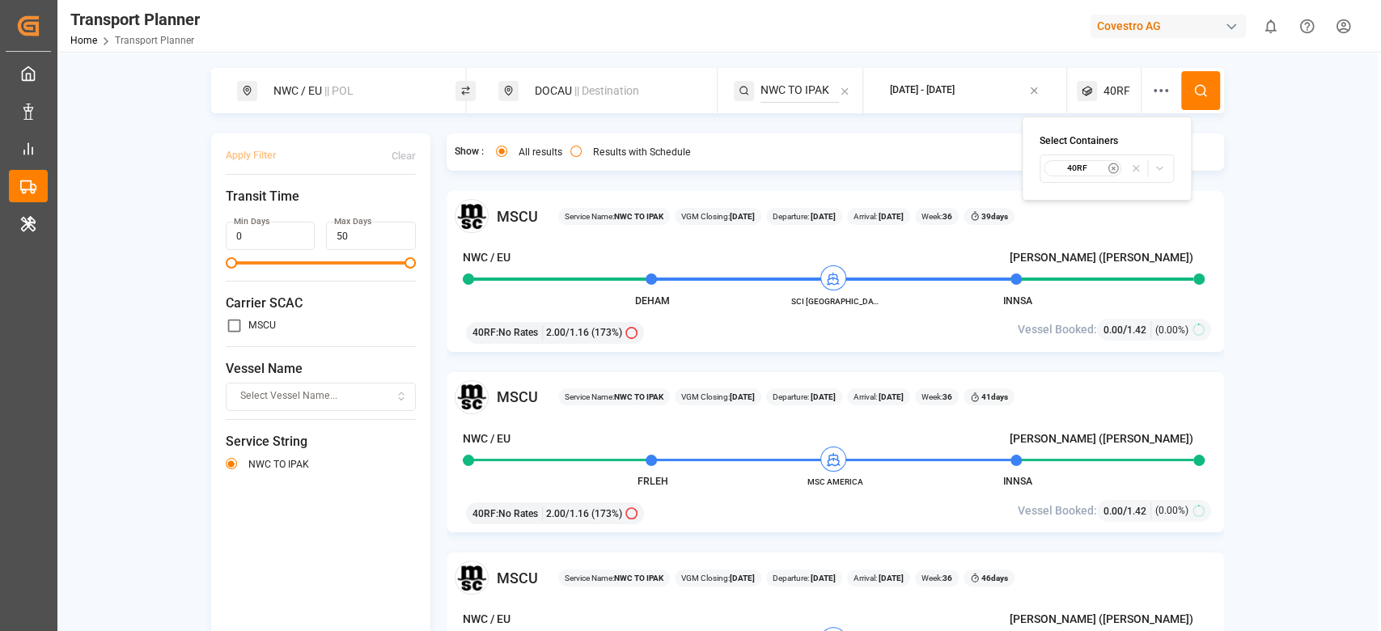
click at [847, 93] on icon at bounding box center [844, 91] width 11 height 11
click at [815, 90] on input at bounding box center [799, 90] width 78 height 24
paste input "EWX"
type input "EWX"
click at [783, 130] on span "EWX" at bounding box center [792, 134] width 23 height 13
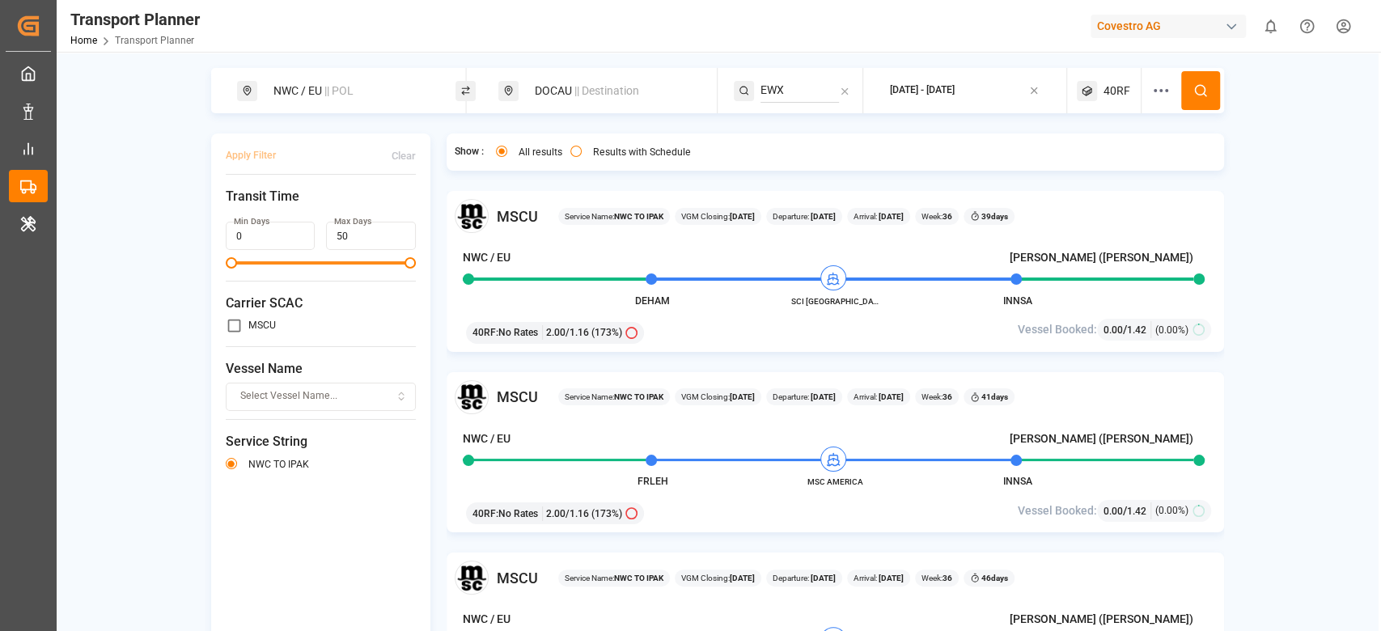
click at [772, 87] on input "EWX" at bounding box center [799, 90] width 78 height 24
type input "EWX"
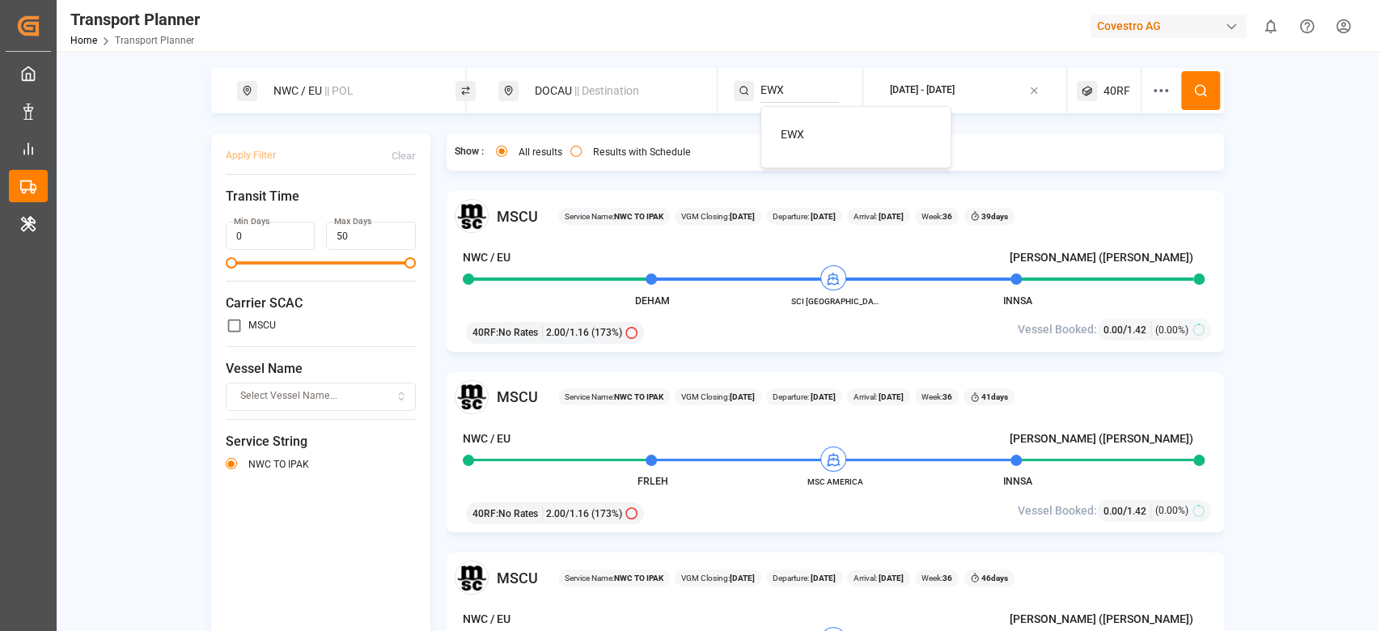
click at [785, 129] on span "EWX" at bounding box center [792, 134] width 23 height 13
click at [1181, 93] on button at bounding box center [1200, 90] width 39 height 39
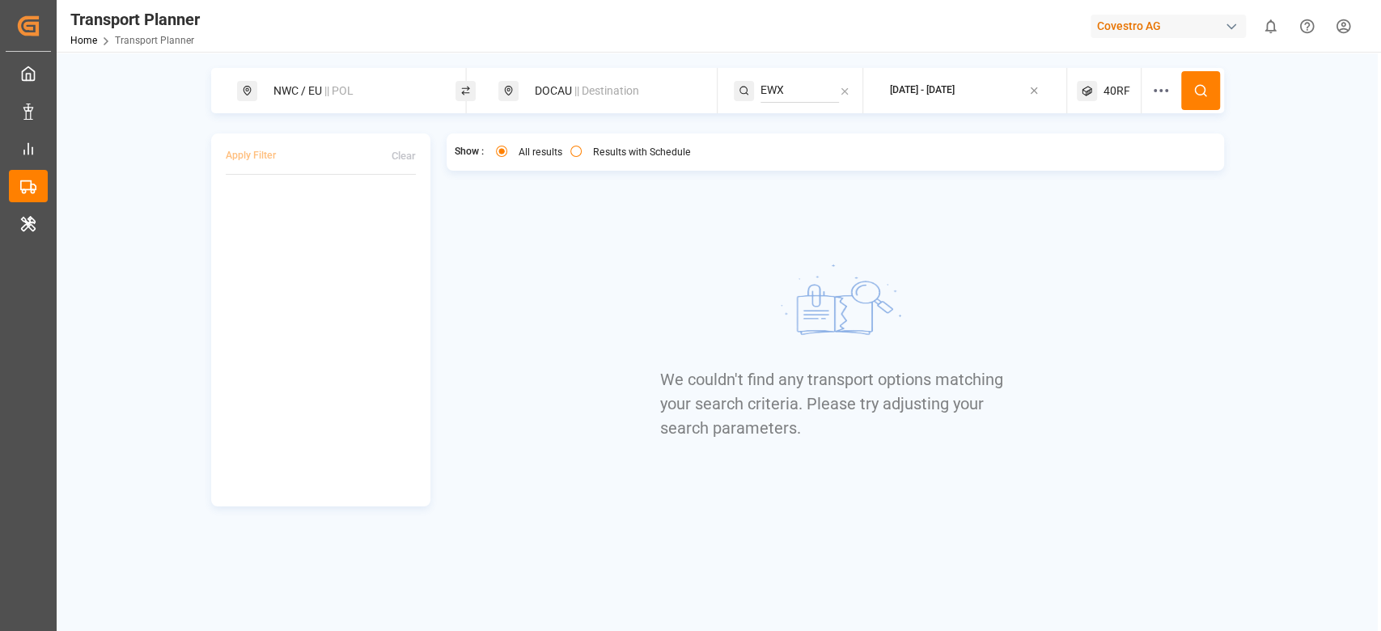
click at [1155, 86] on icon at bounding box center [1160, 90] width 19 height 19
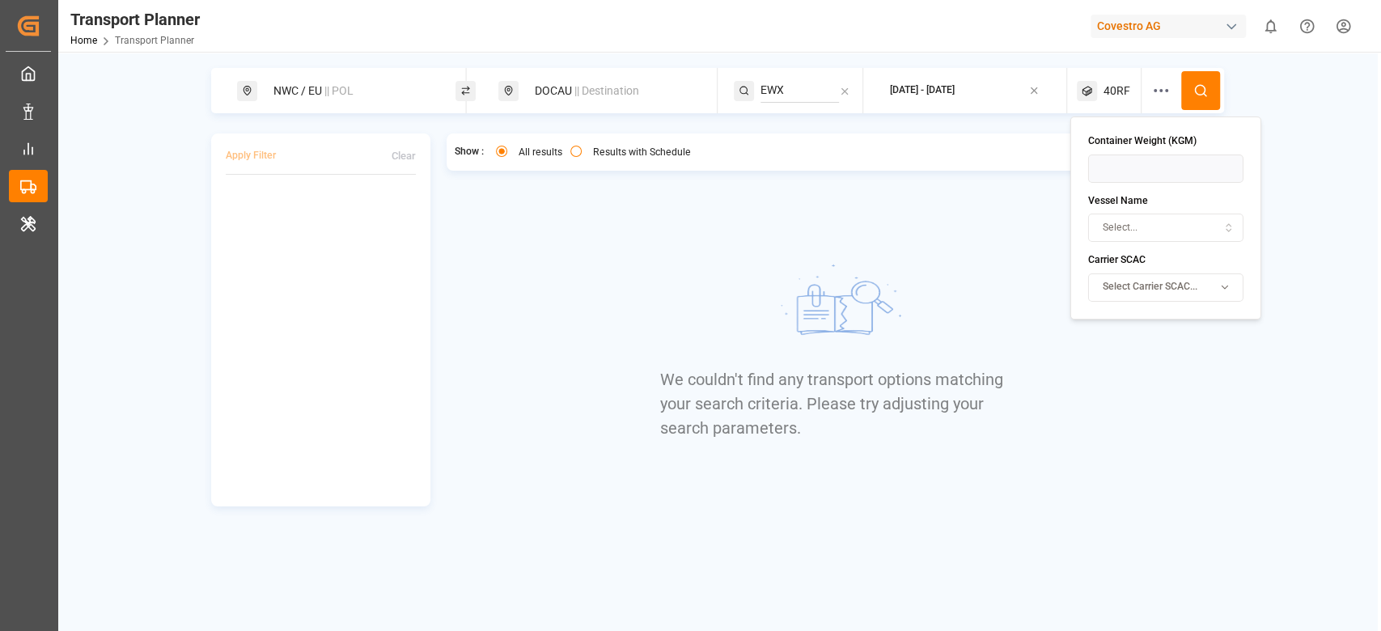
click at [959, 239] on div "We couldn't find any transport options matching your search criteria. Please tr…" at bounding box center [834, 348] width 349 height 315
click at [1106, 91] on span "40RF" at bounding box center [1116, 90] width 27 height 17
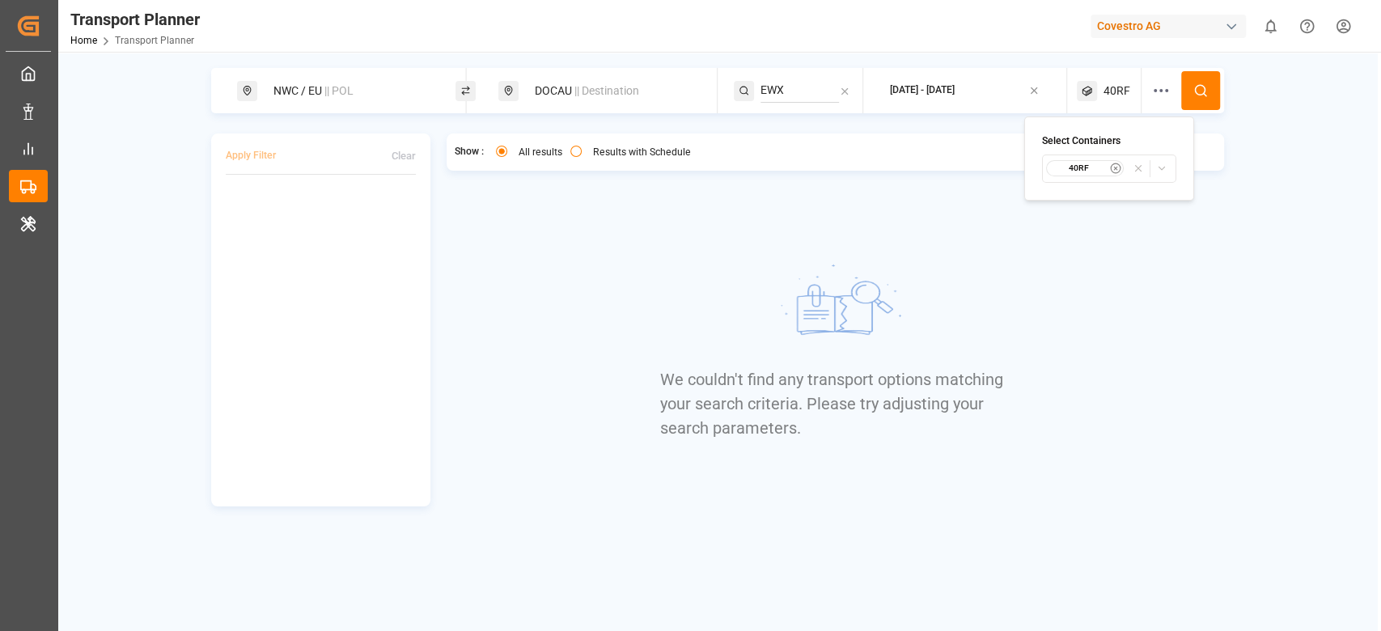
click at [1103, 163] on small "40RF" at bounding box center [1079, 168] width 57 height 11
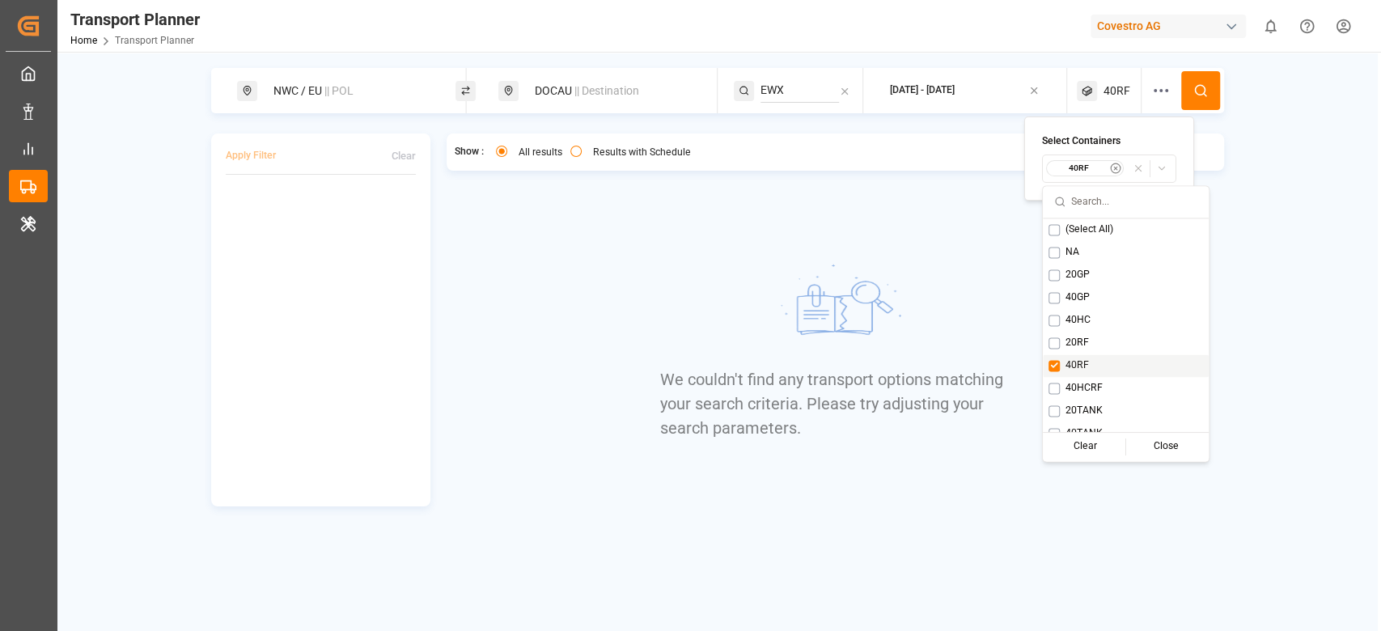
click at [1060, 366] on div "40RF" at bounding box center [1126, 365] width 166 height 23
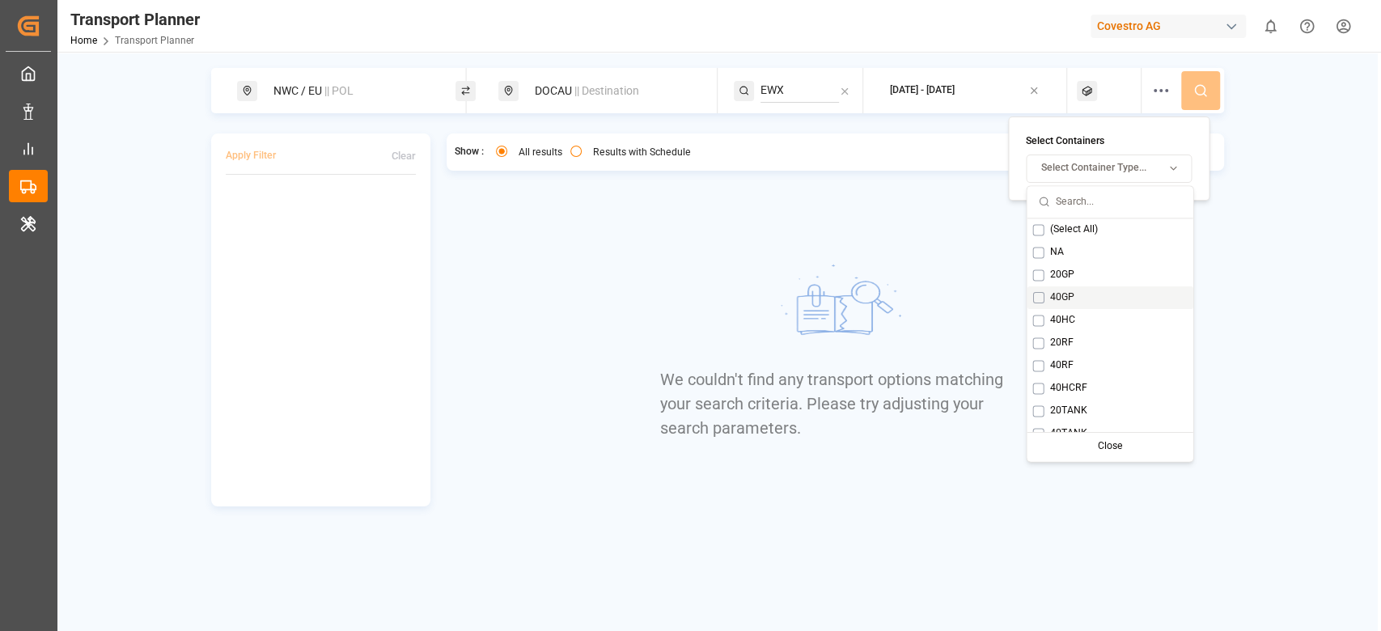
click at [1063, 281] on span "20GP" at bounding box center [1061, 275] width 24 height 15
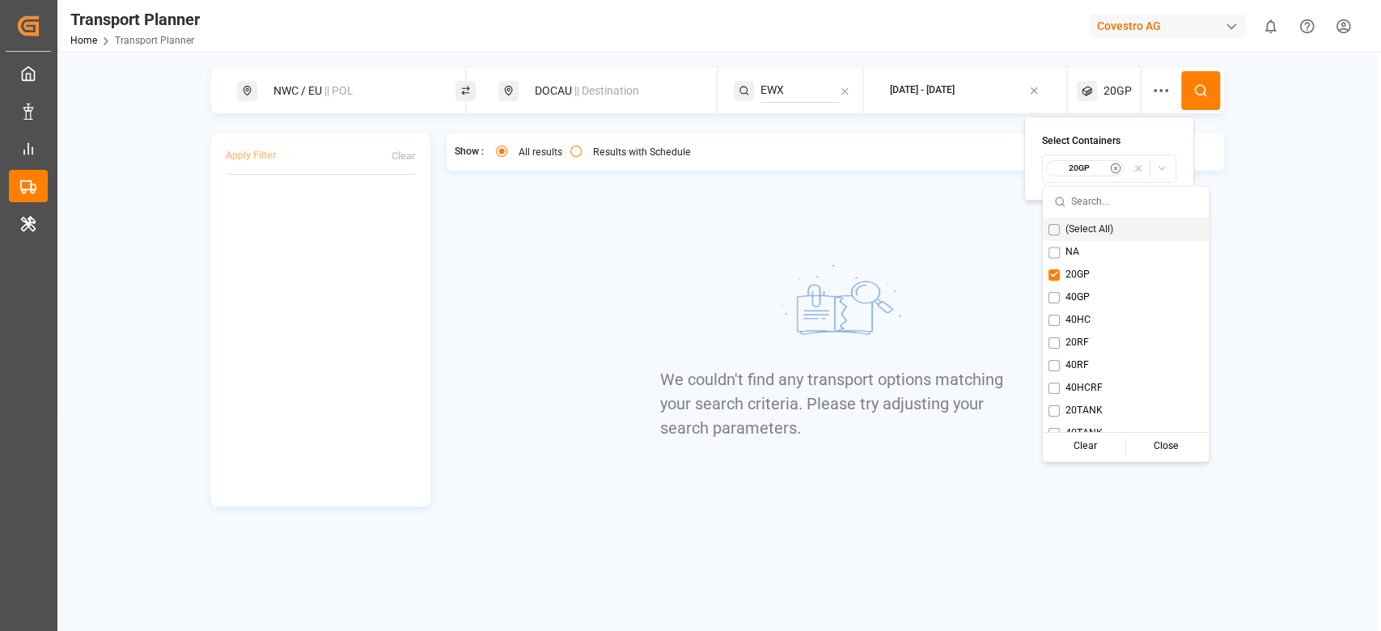
click at [1191, 90] on button at bounding box center [1200, 90] width 39 height 39
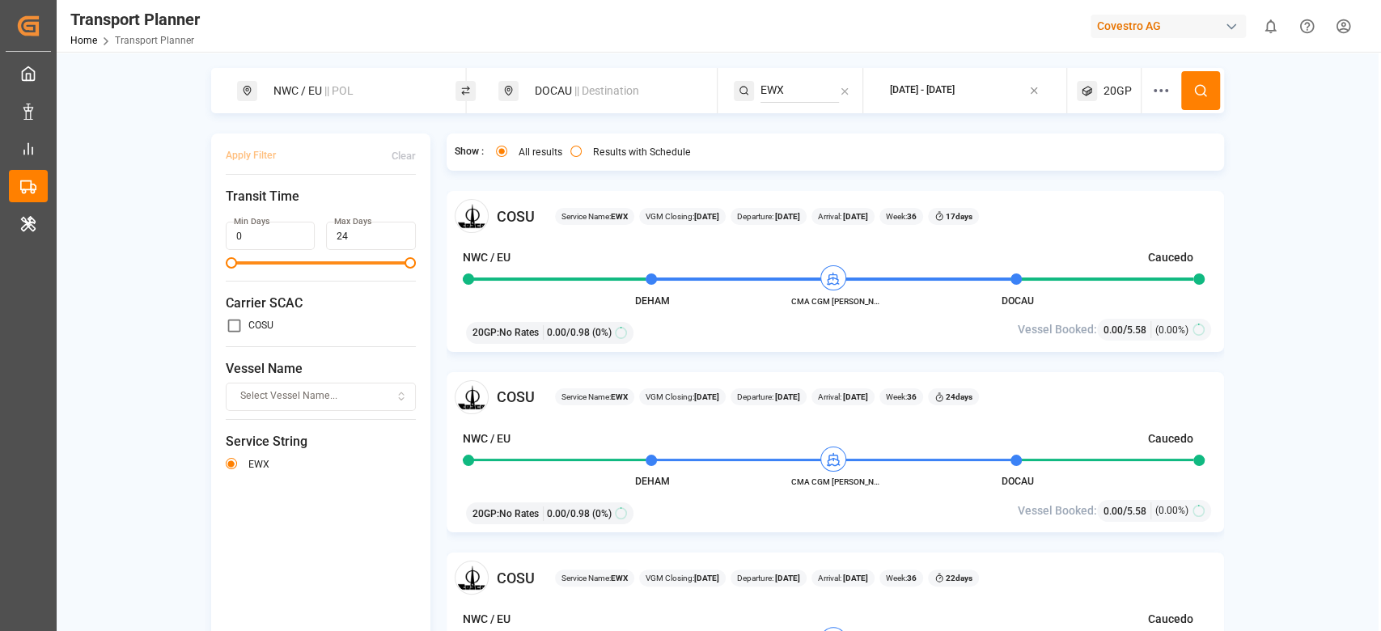
click at [610, 78] on div "DOCAU || Destination" at bounding box center [612, 91] width 175 height 30
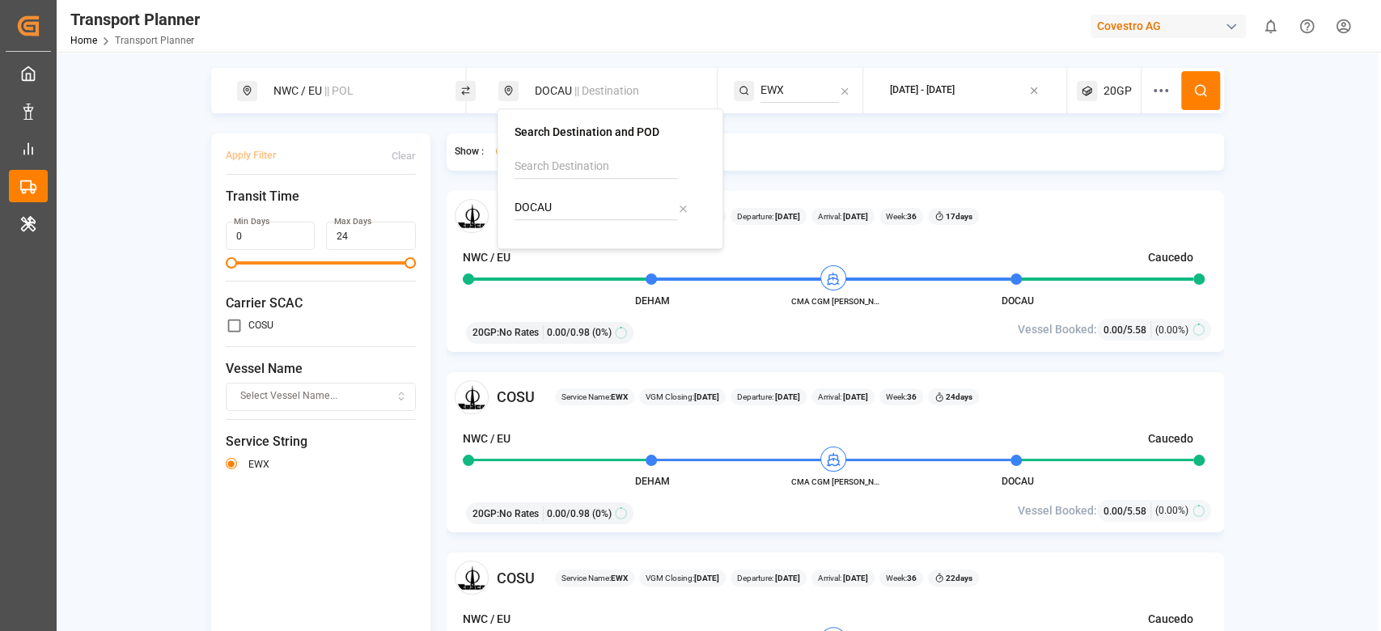
click at [566, 201] on input "DOCAU" at bounding box center [595, 208] width 163 height 24
type input "INNSA"
click at [595, 266] on div "Jawaharlal Nehru (Nhava Sheva)" at bounding box center [613, 277] width 157 height 34
click at [600, 210] on input "INNSA" at bounding box center [595, 208] width 163 height 24
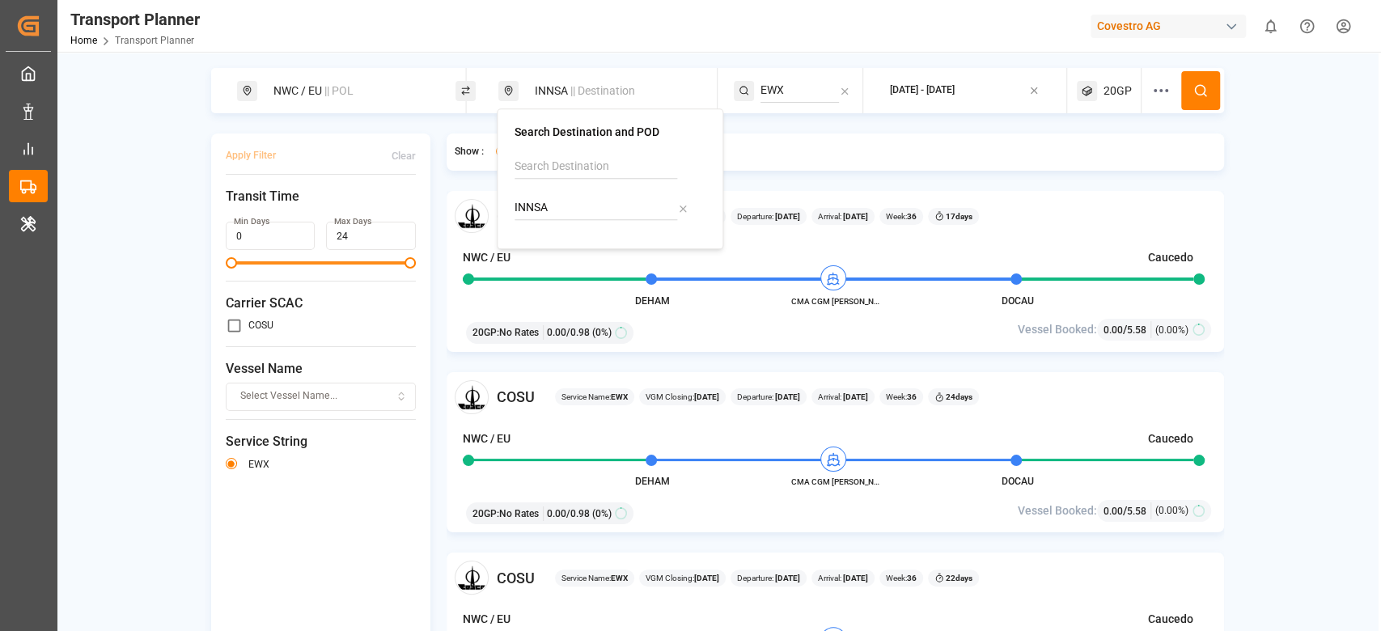
click at [600, 210] on input "INNSA" at bounding box center [595, 208] width 163 height 24
type input "INNSA"
click at [577, 256] on b "INNSA" at bounding box center [573, 251] width 34 height 13
click at [760, 105] on div "EWX" at bounding box center [798, 90] width 129 height 45
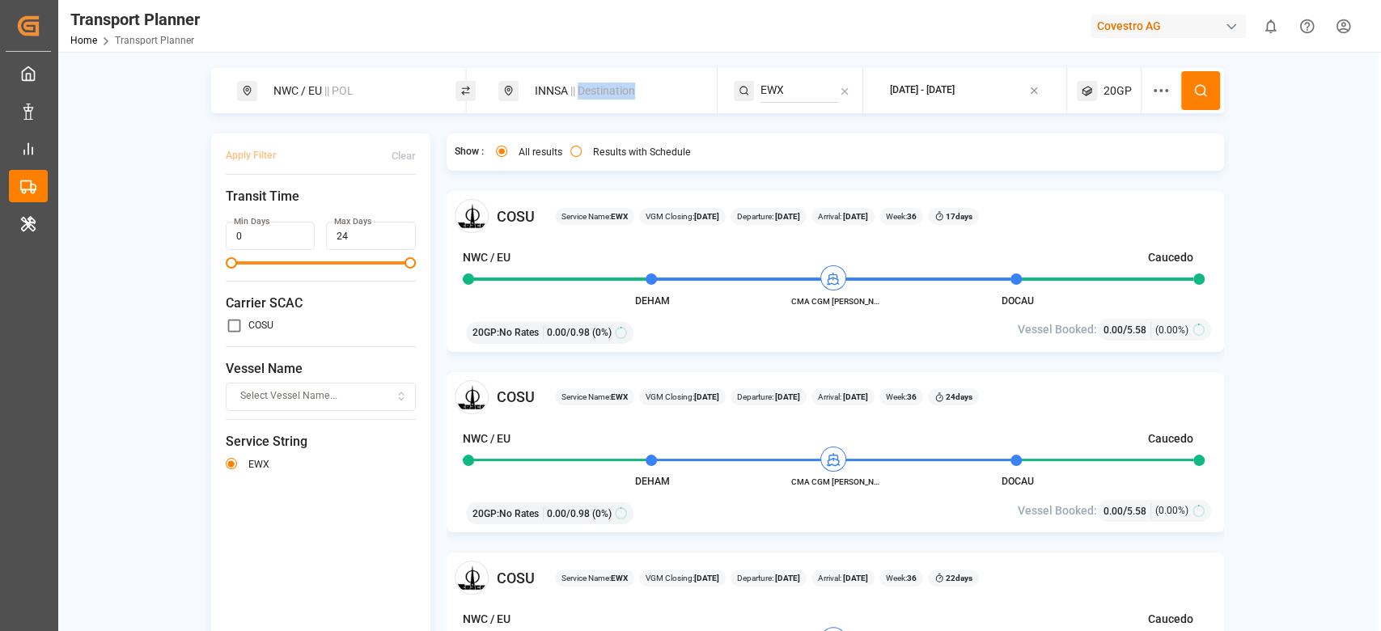
click at [760, 105] on div "EWX" at bounding box center [798, 90] width 129 height 45
click at [764, 94] on input "EWX" at bounding box center [799, 90] width 78 height 24
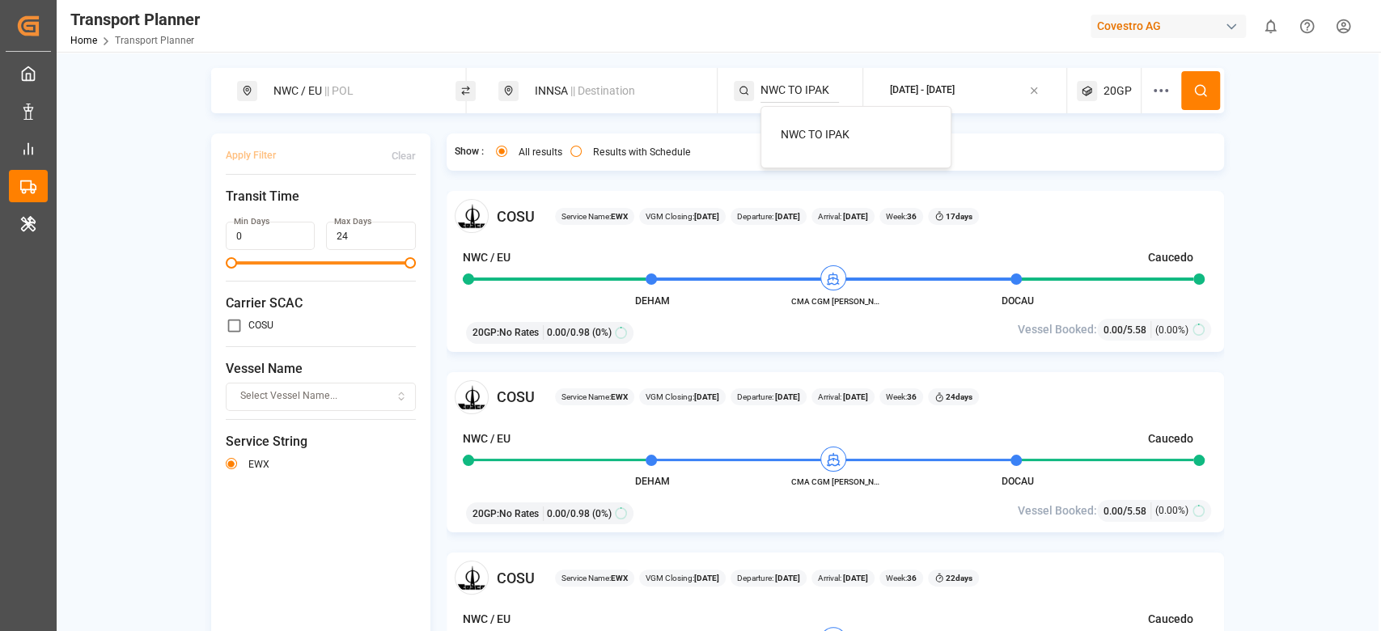
type input "NWC TO IPAK"
click at [806, 164] on div "NWC TO IPAK" at bounding box center [855, 137] width 191 height 62
click at [811, 138] on span "NWC TO IPAK" at bounding box center [815, 134] width 69 height 13
click at [1195, 94] on circle at bounding box center [1200, 90] width 10 height 10
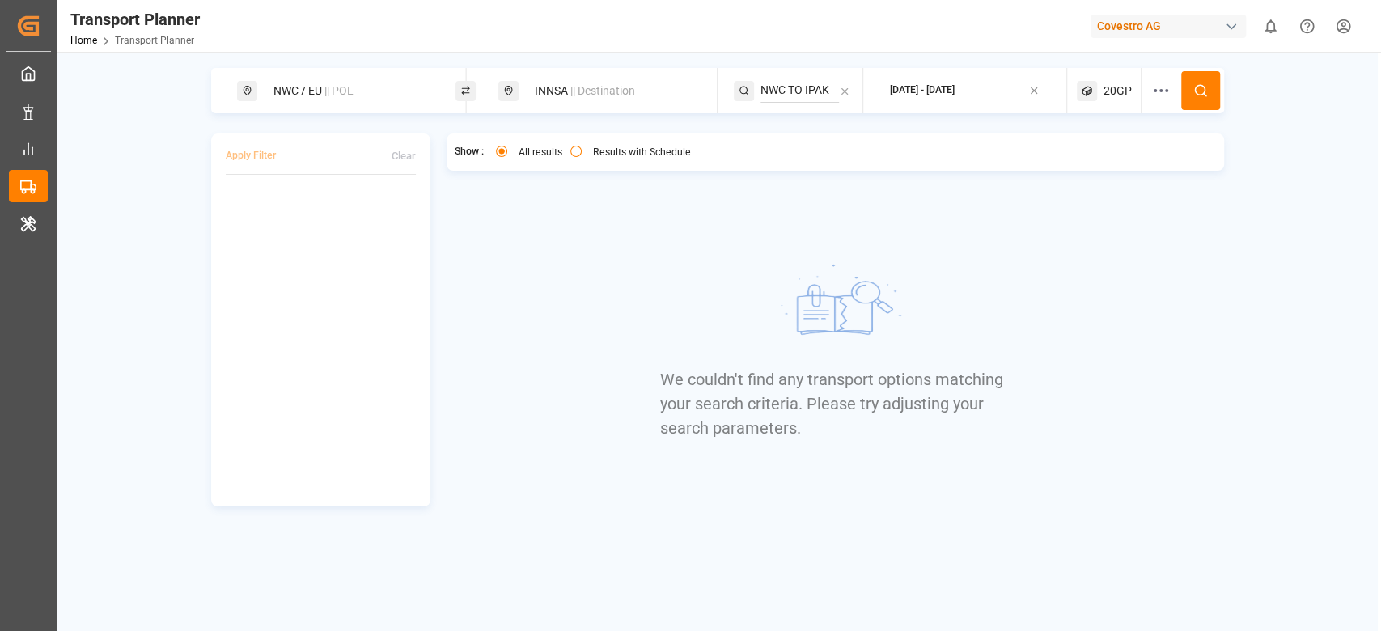
drag, startPoint x: 1138, startPoint y: 79, endPoint x: 1139, endPoint y: 87, distance: 8.1
click at [1139, 87] on div "20GP" at bounding box center [1109, 90] width 65 height 45
click at [1100, 176] on div "20GP" at bounding box center [1084, 168] width 78 height 16
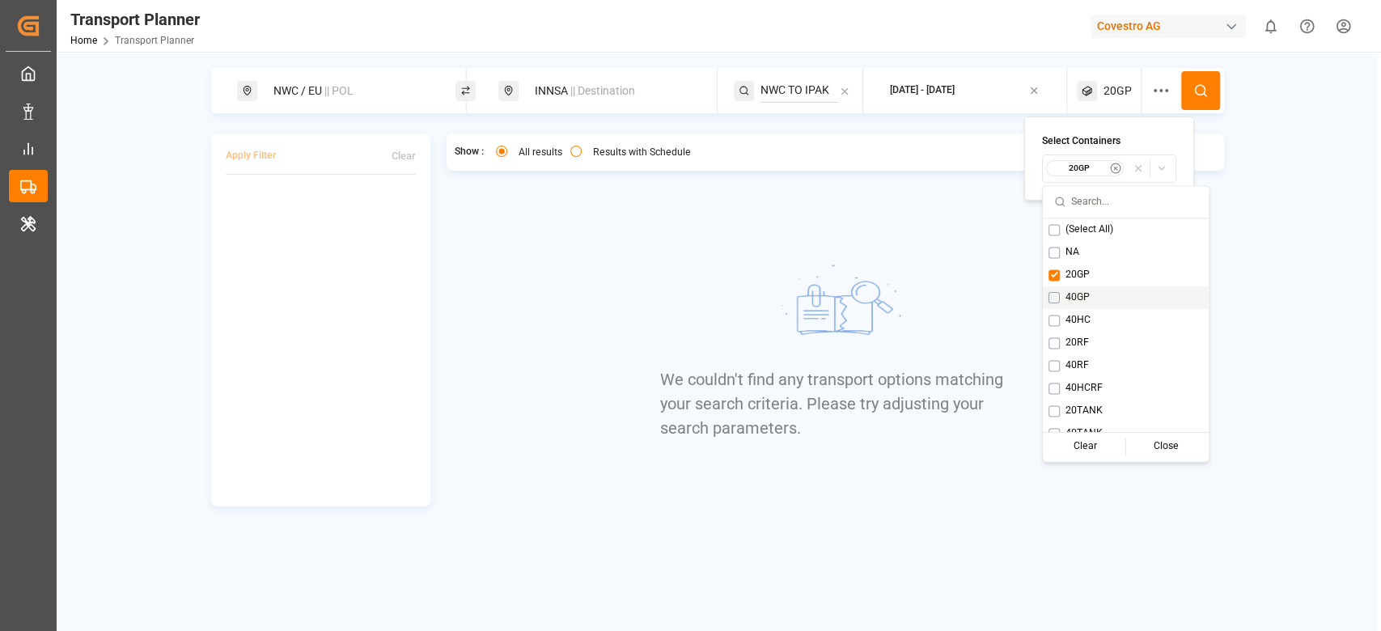
click at [1081, 294] on span "40GP" at bounding box center [1077, 297] width 24 height 15
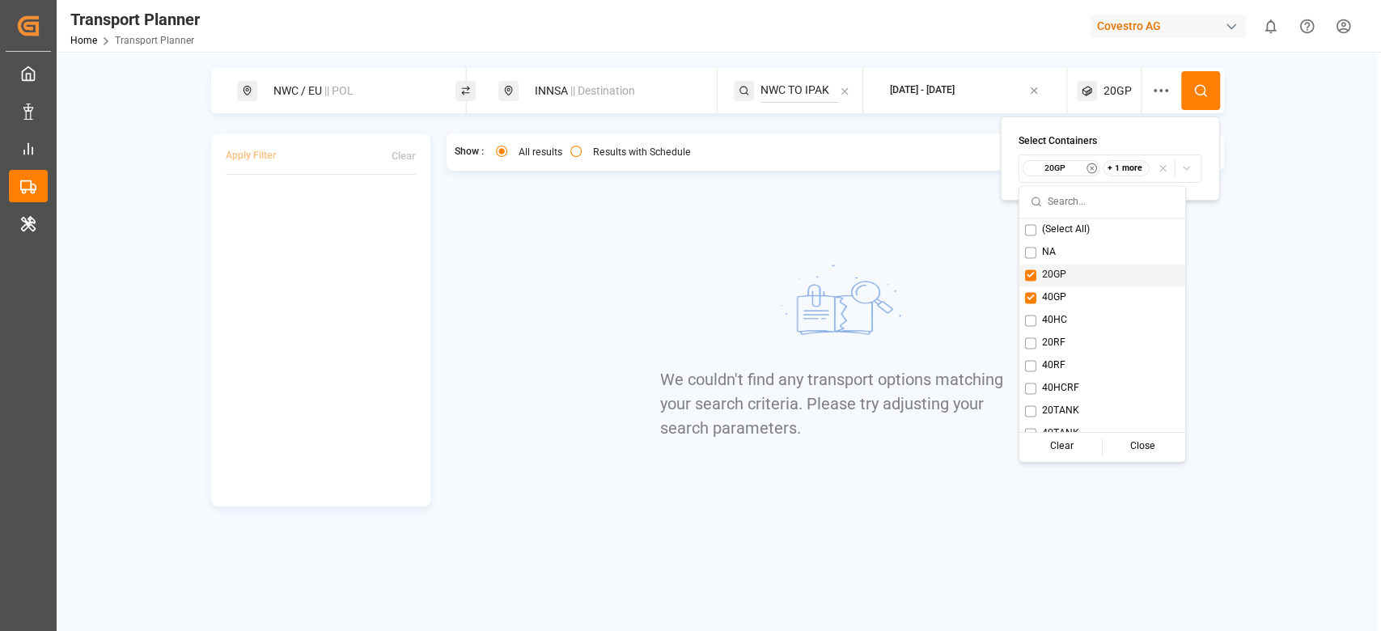
click at [1081, 270] on div "20GP" at bounding box center [1102, 275] width 166 height 23
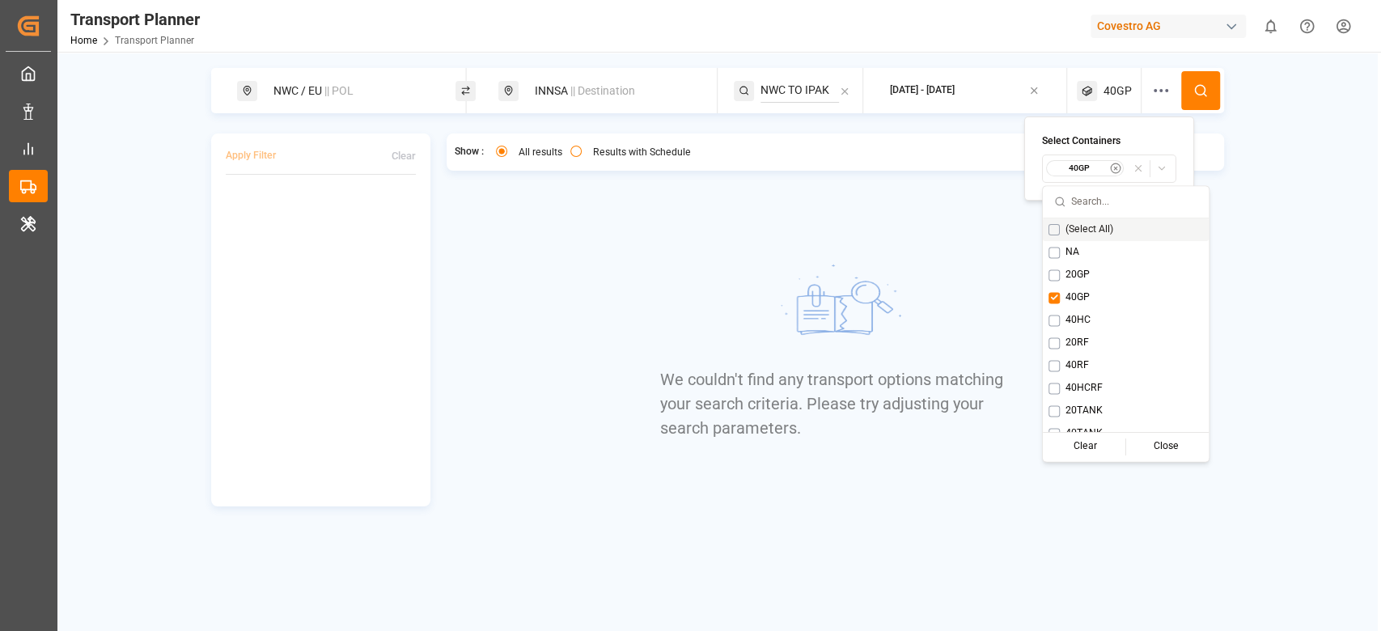
click at [1191, 105] on button at bounding box center [1200, 90] width 39 height 39
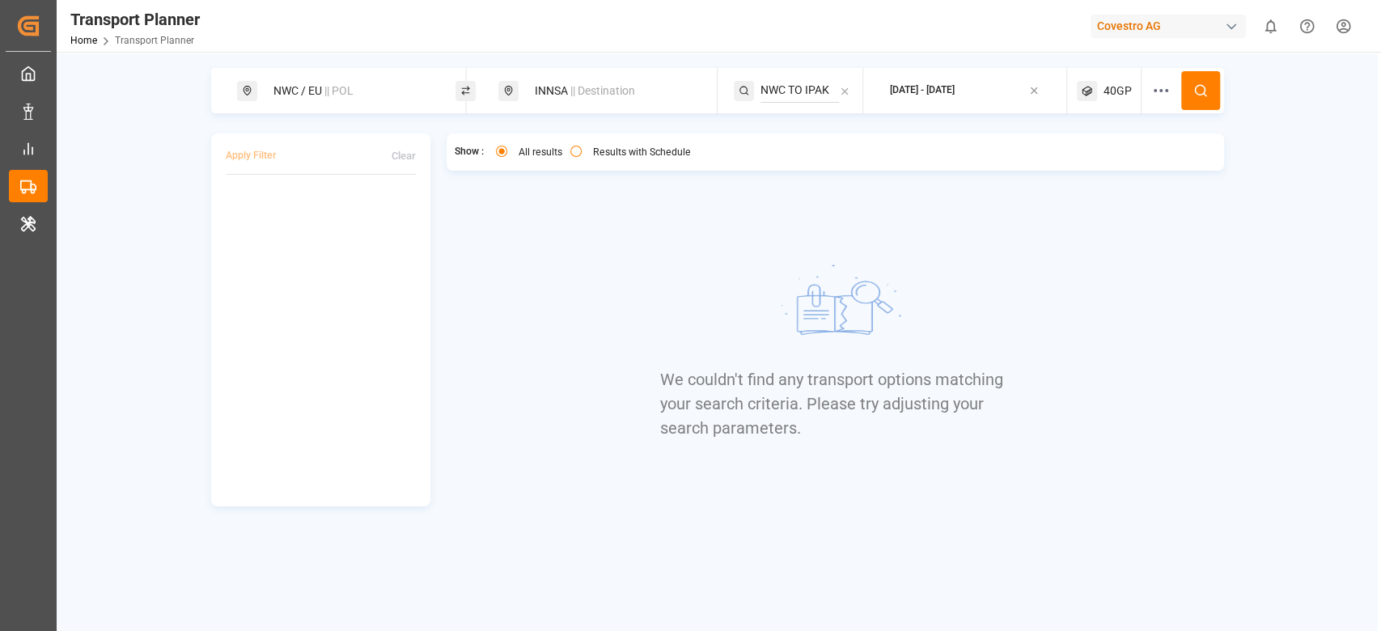
click at [1104, 100] on div "40GP" at bounding box center [1109, 90] width 65 height 45
click at [1106, 177] on button "40GP" at bounding box center [1109, 168] width 134 height 28
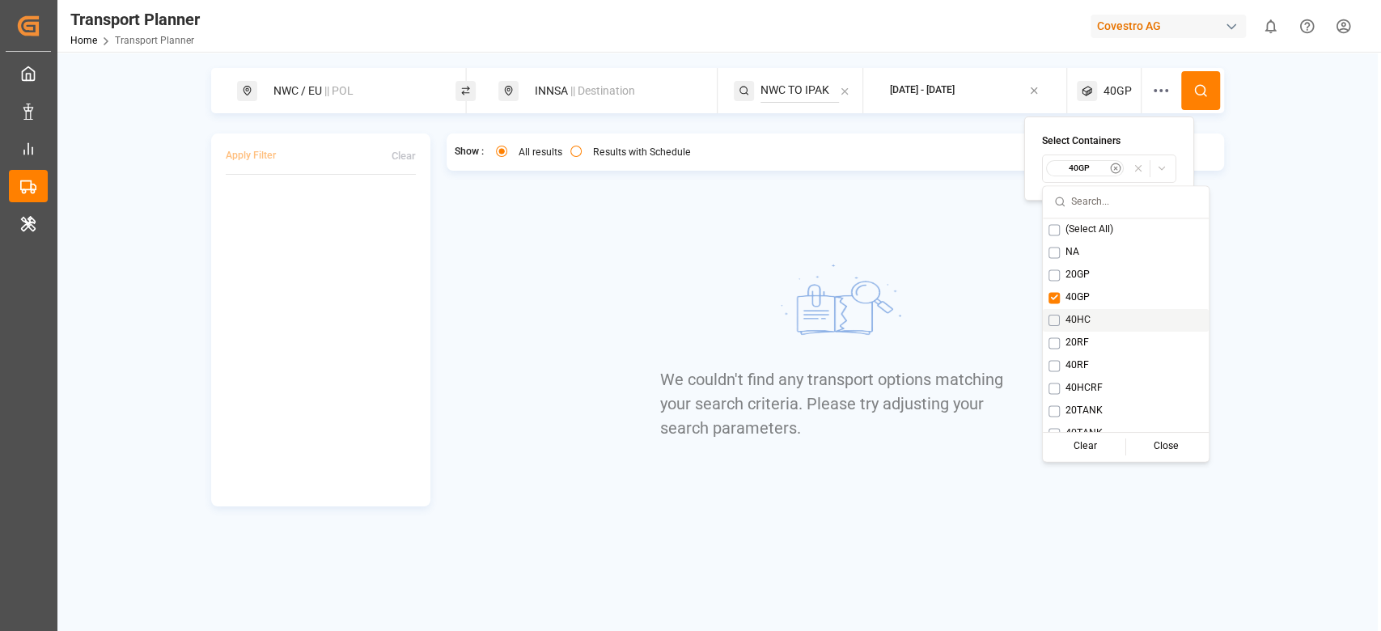
click at [1096, 315] on div "40HC" at bounding box center [1126, 320] width 166 height 23
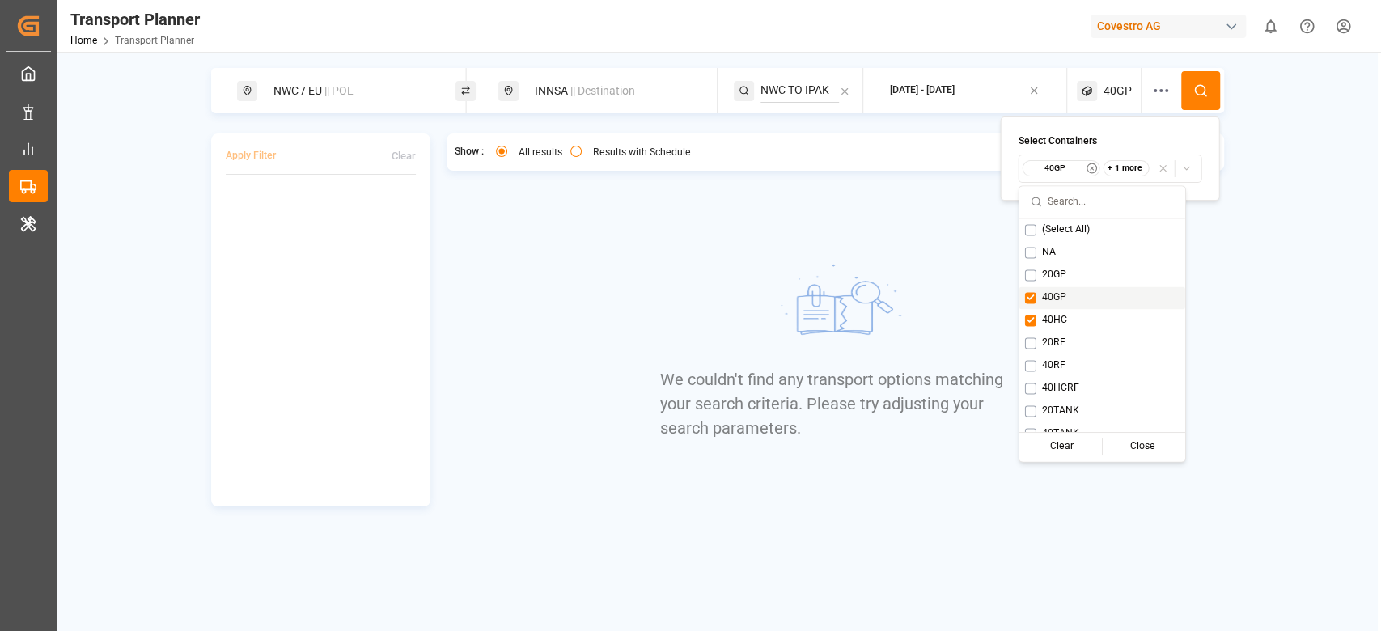
click at [1094, 294] on div "40GP" at bounding box center [1102, 297] width 166 height 23
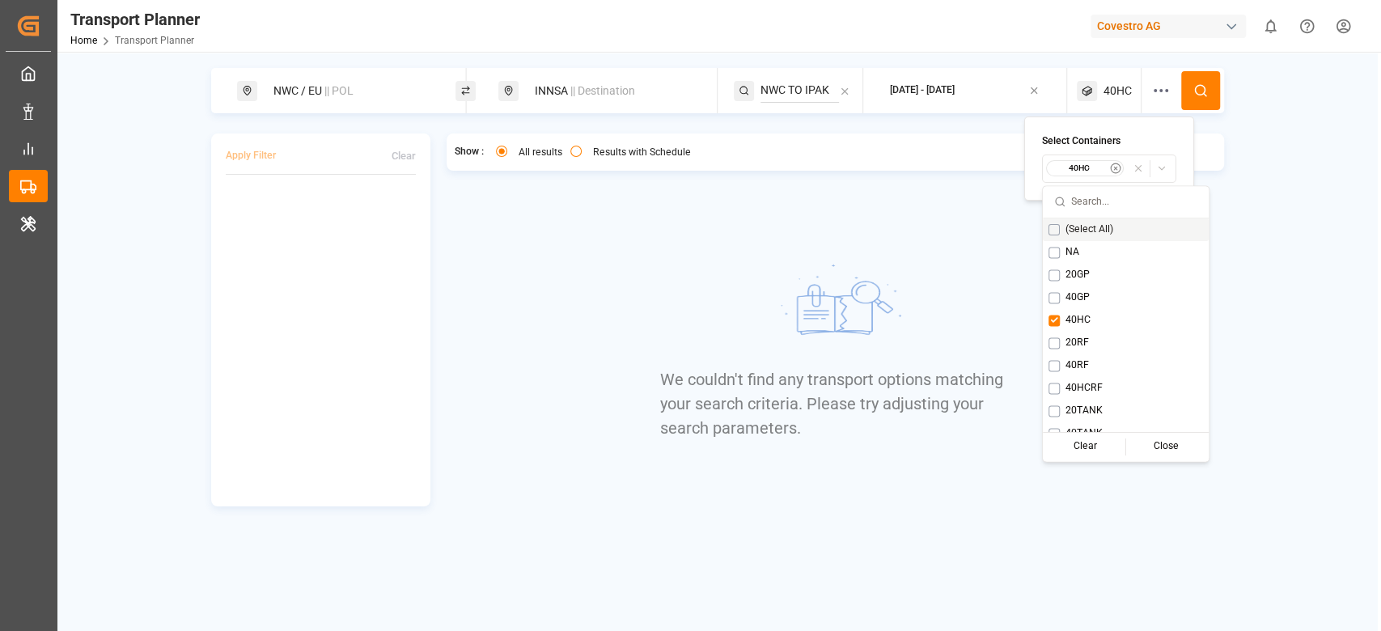
click at [1210, 79] on button at bounding box center [1200, 90] width 39 height 39
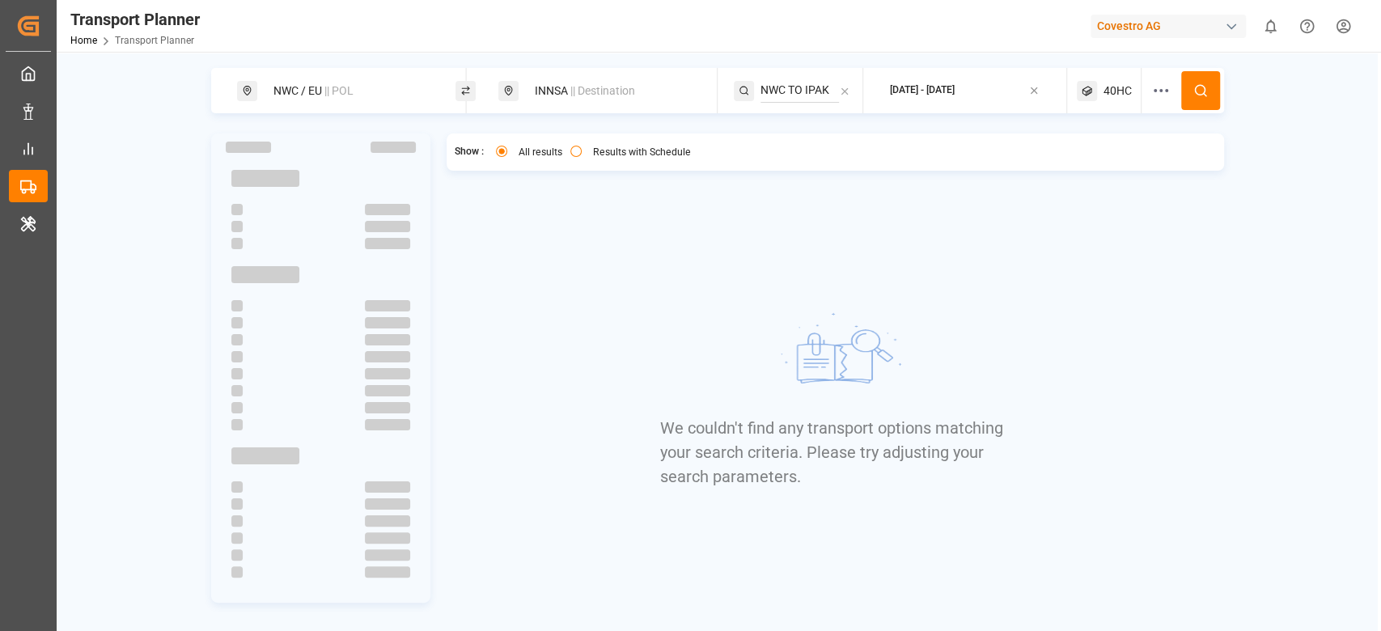
click at [1106, 94] on span "40HC" at bounding box center [1117, 90] width 28 height 17
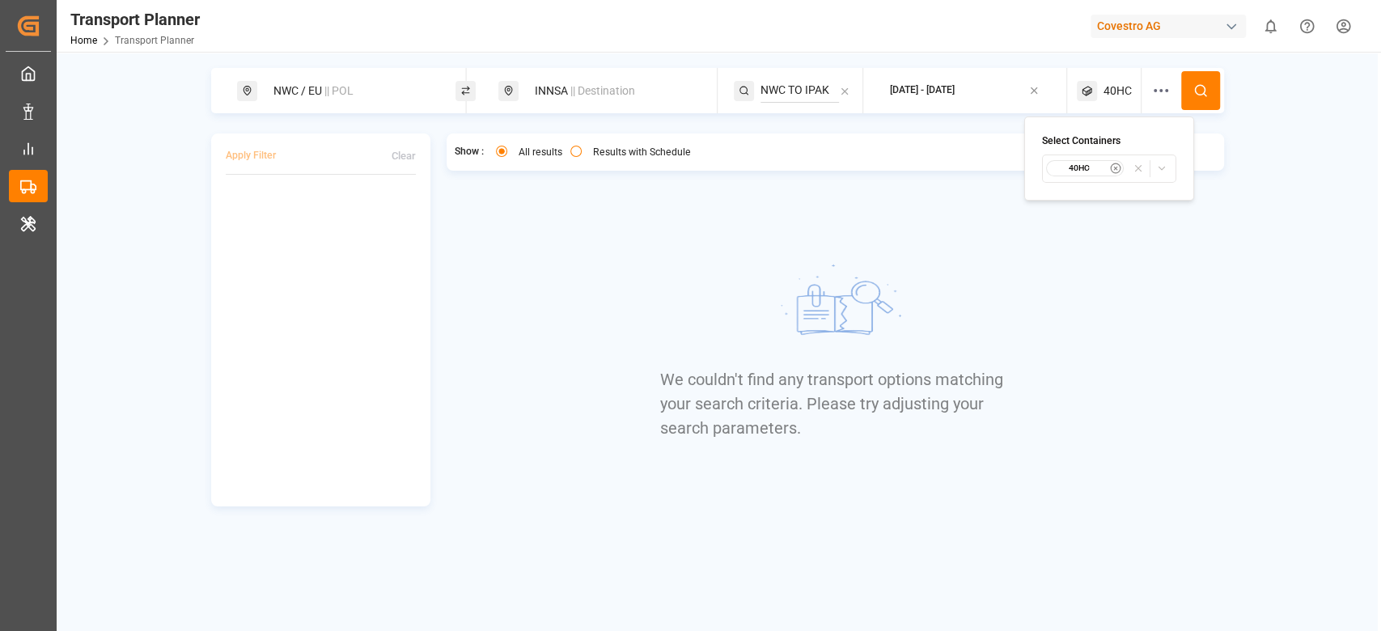
click at [1085, 167] on small "40HC" at bounding box center [1079, 168] width 57 height 11
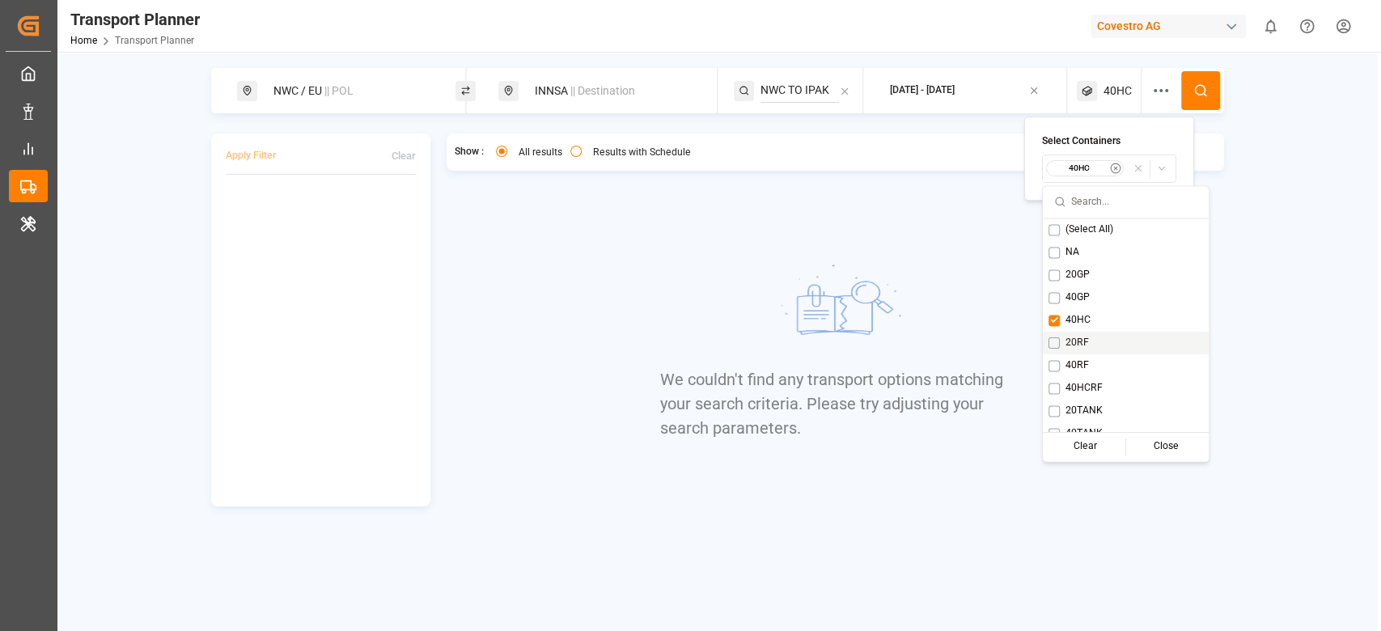
click at [1077, 343] on span "20RF" at bounding box center [1076, 343] width 23 height 15
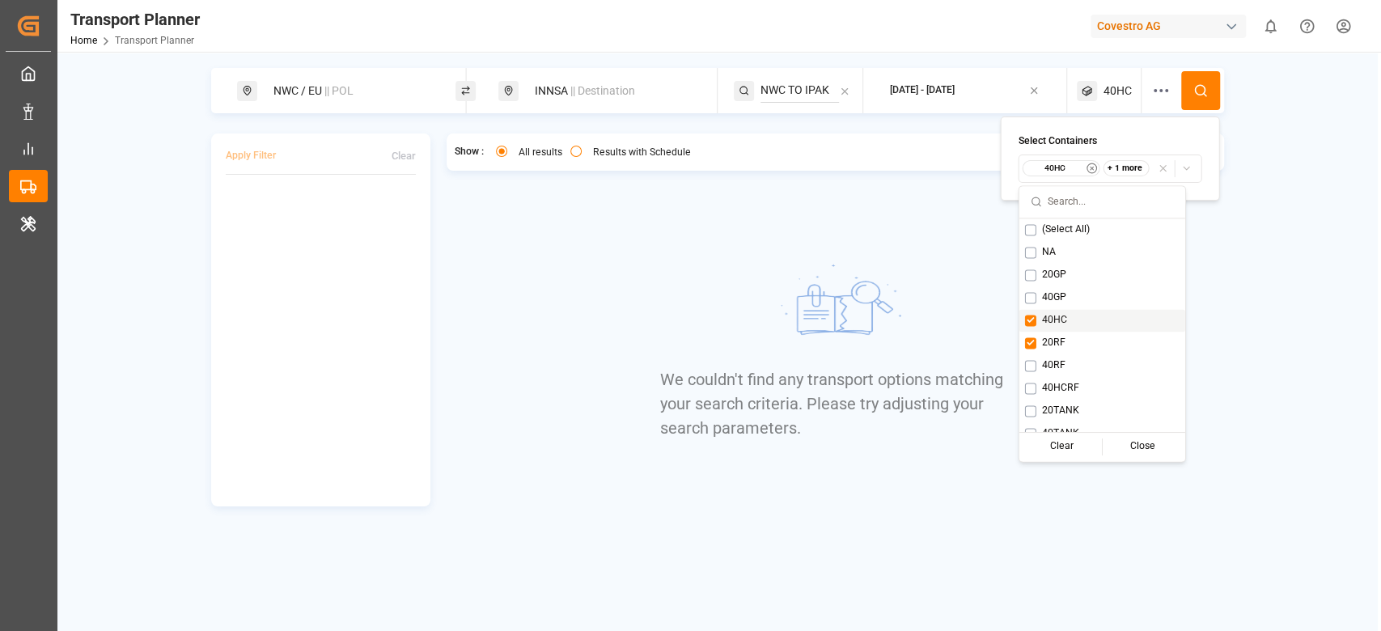
click at [1074, 317] on div "40HC" at bounding box center [1102, 320] width 166 height 23
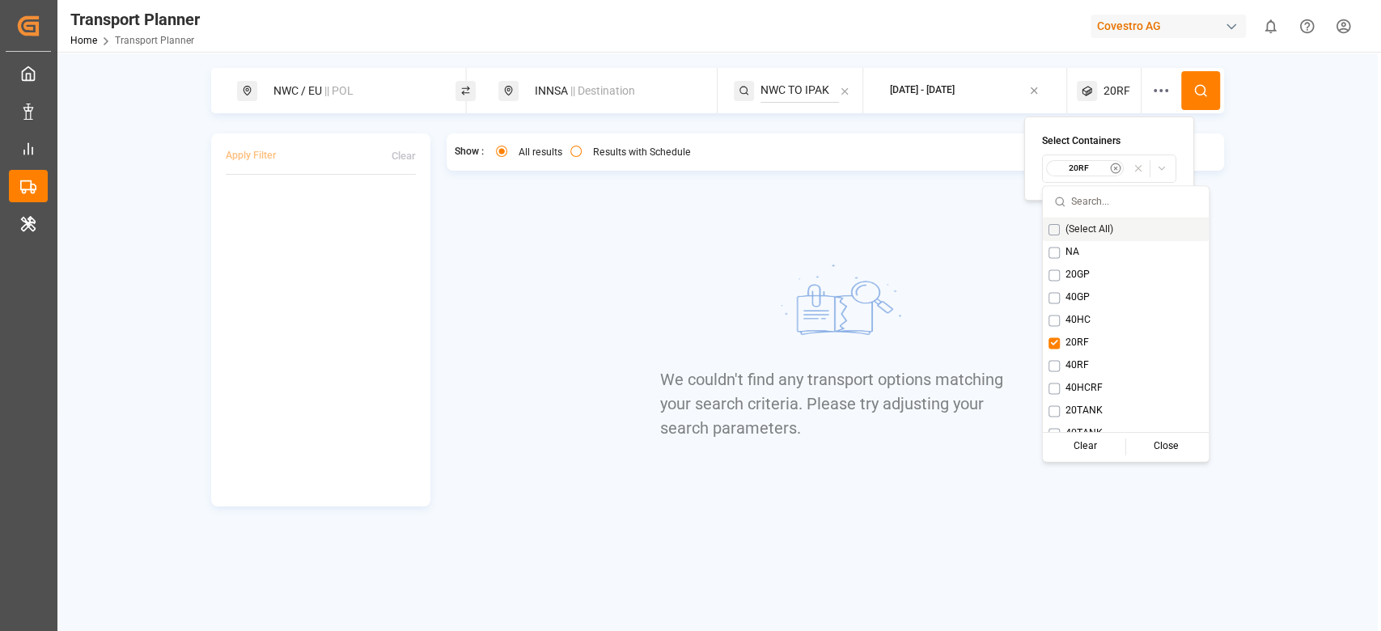
click at [1195, 81] on button at bounding box center [1200, 90] width 39 height 39
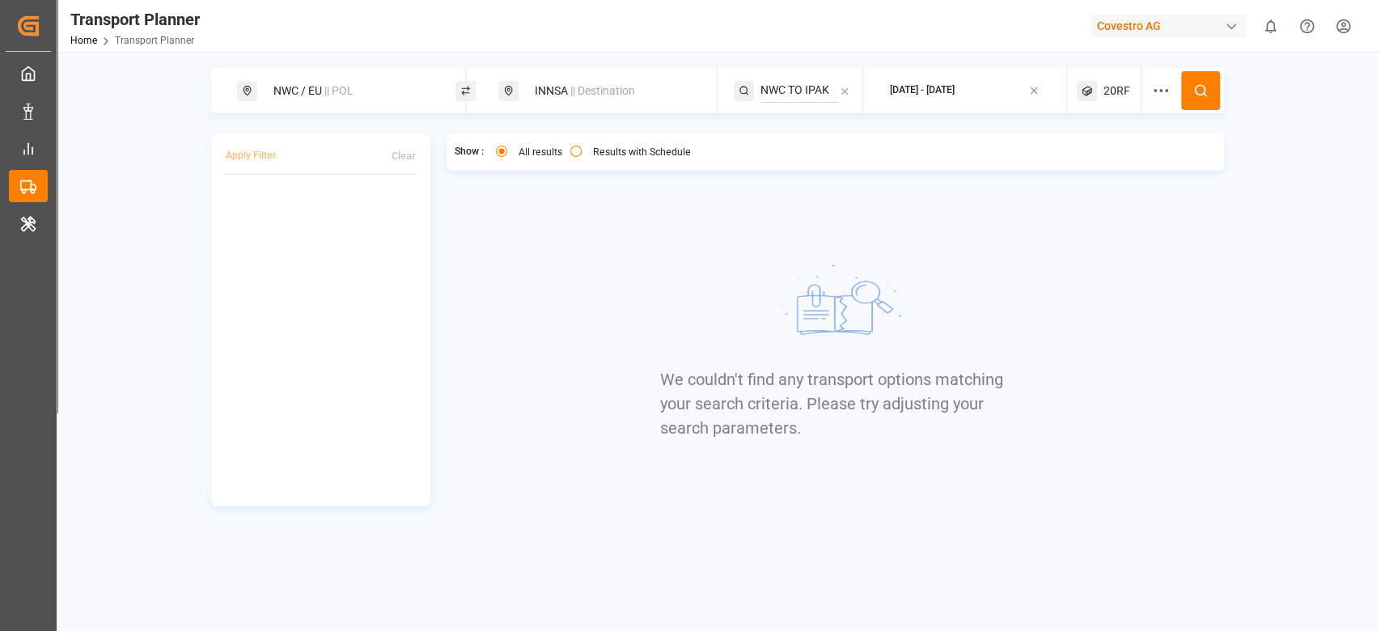
click at [1119, 94] on span "20RF" at bounding box center [1116, 90] width 27 height 17
click at [1081, 171] on small "20RF" at bounding box center [1079, 168] width 57 height 11
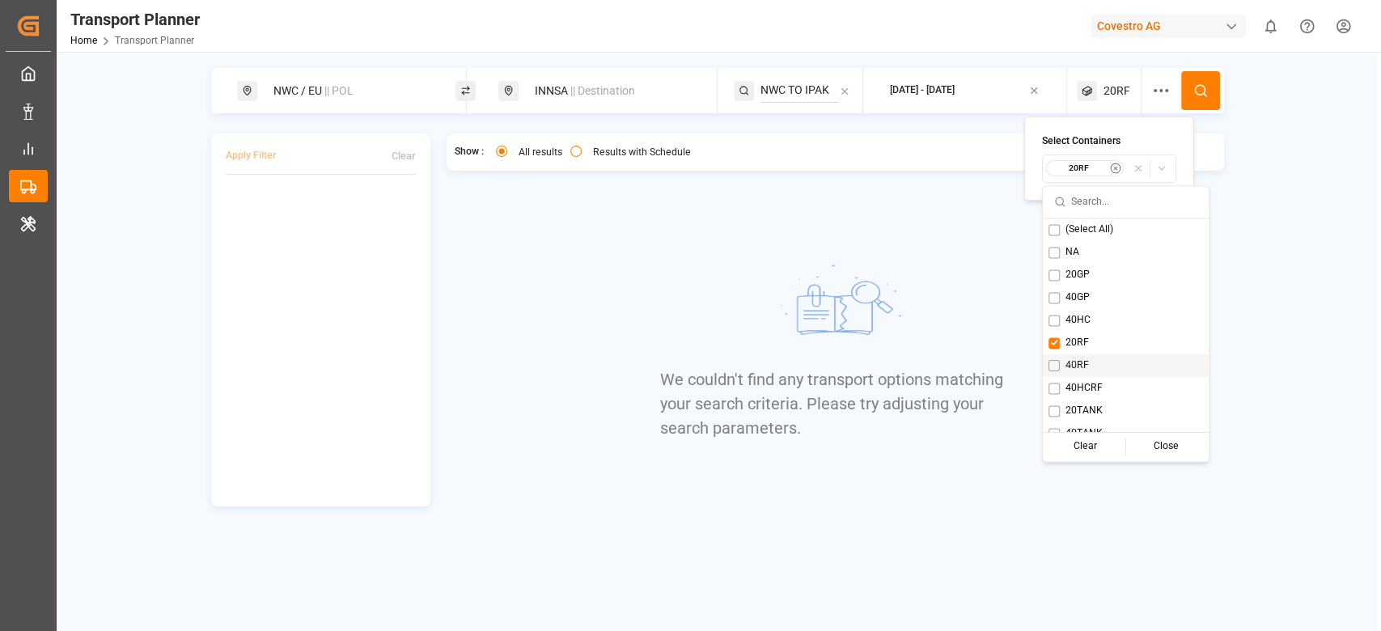
click at [1081, 354] on div "40RF" at bounding box center [1126, 365] width 166 height 23
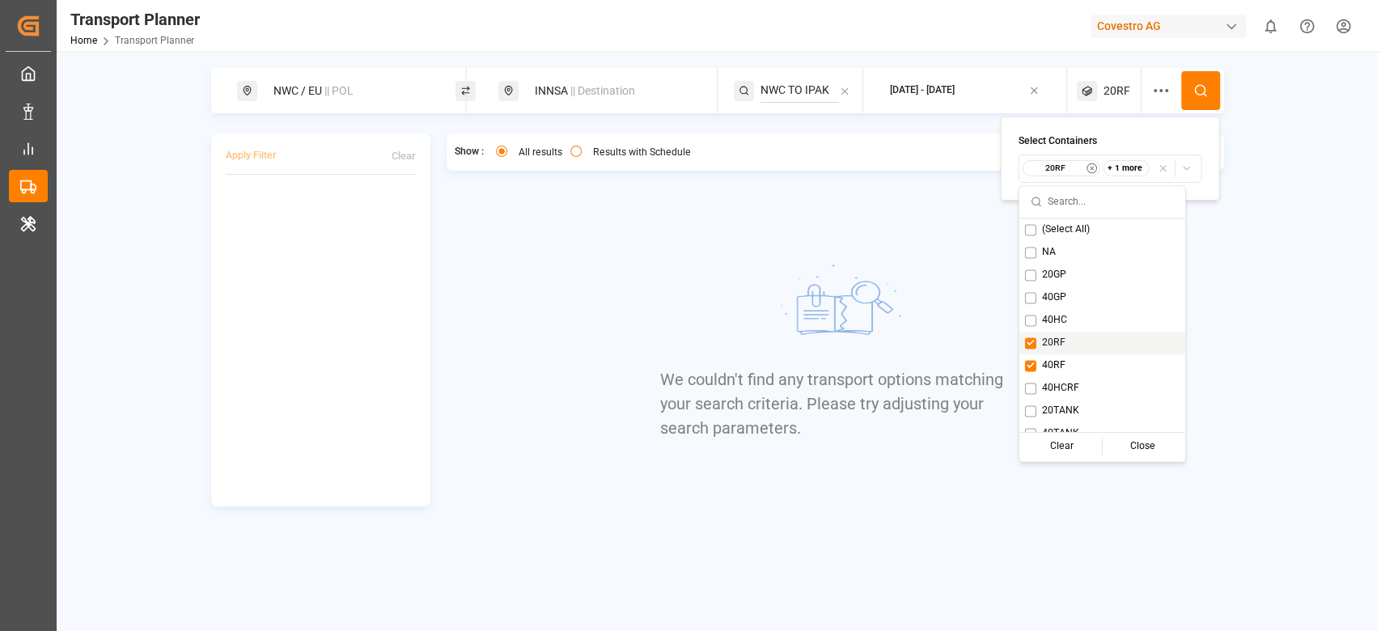
click at [1081, 349] on div "20RF" at bounding box center [1102, 343] width 166 height 23
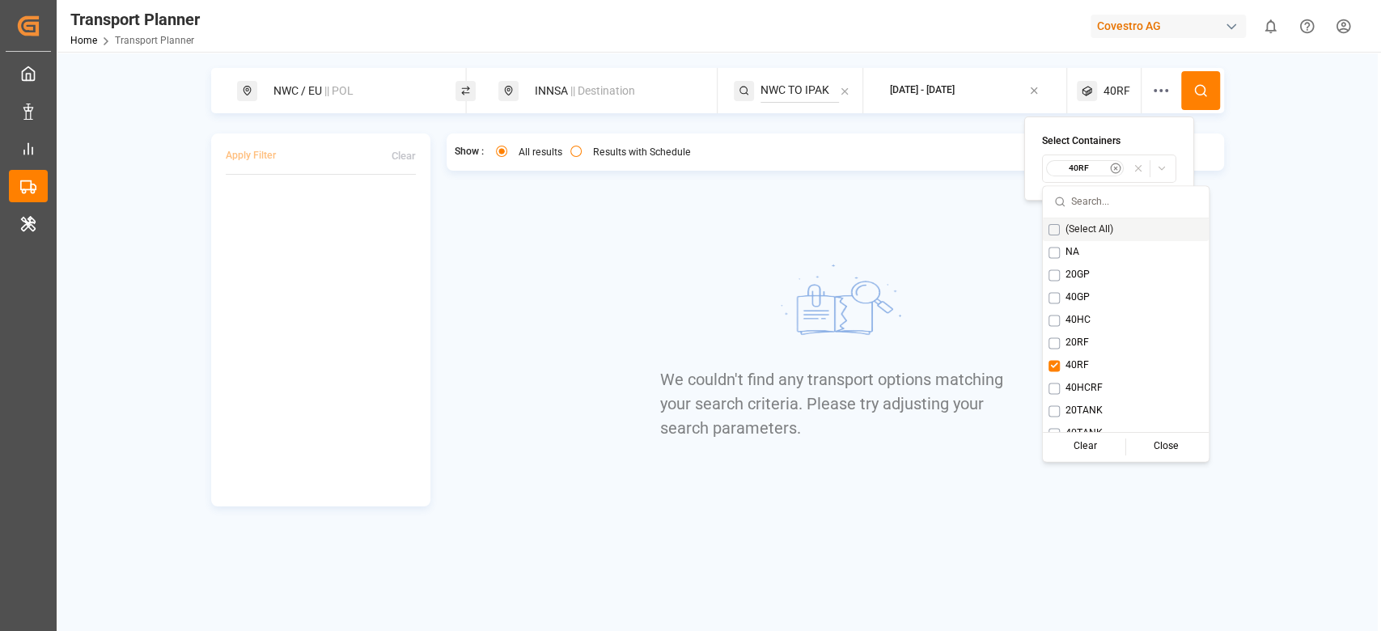
click at [1182, 103] on button at bounding box center [1200, 90] width 39 height 39
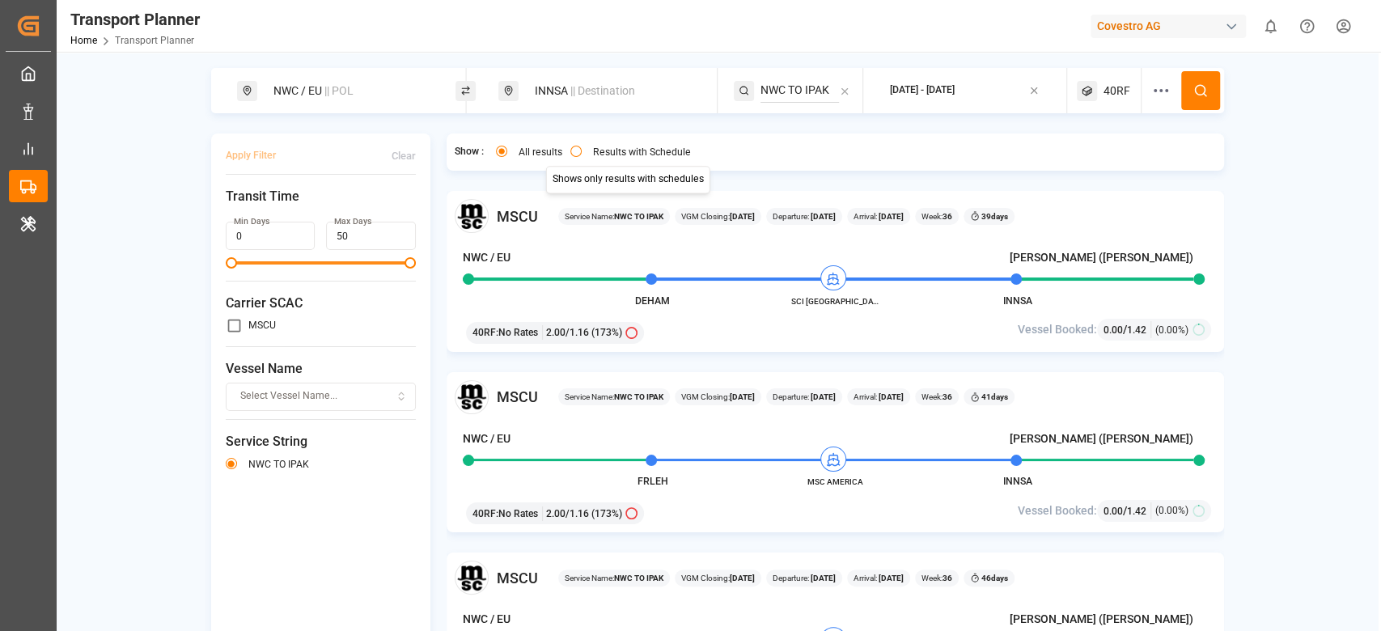
click at [594, 101] on div "INNSA || Destination" at bounding box center [612, 91] width 175 height 30
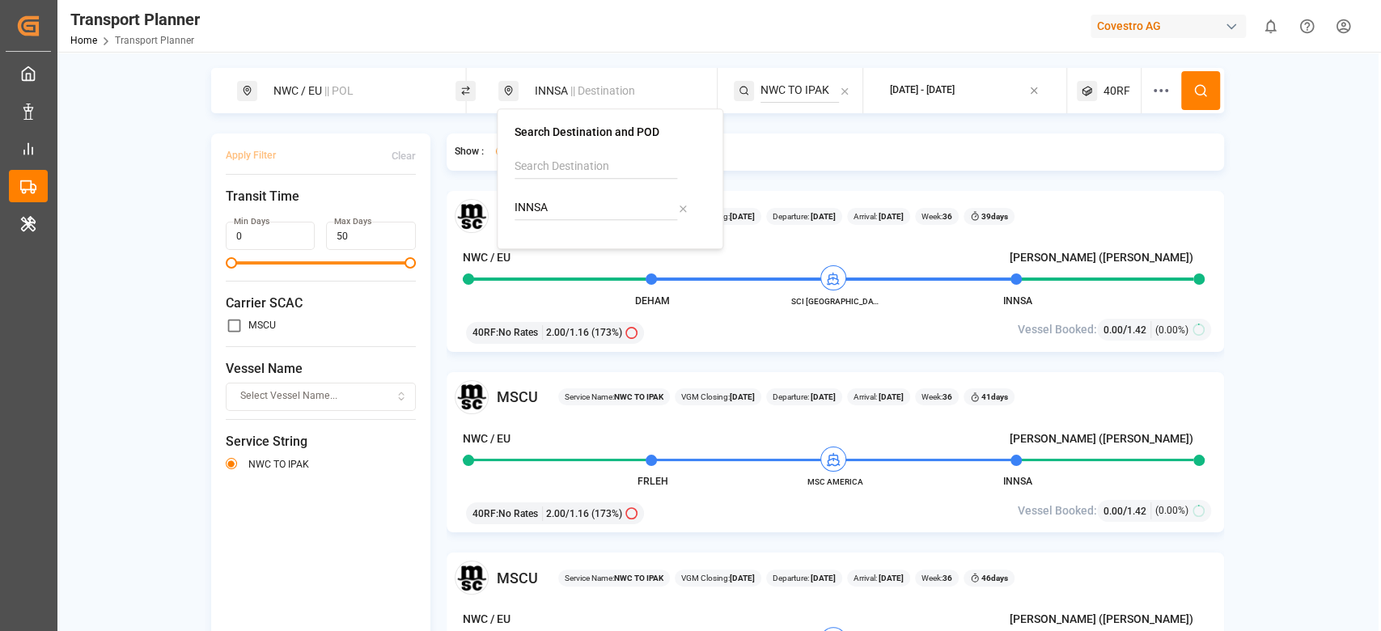
click at [841, 86] on icon at bounding box center [844, 91] width 11 height 11
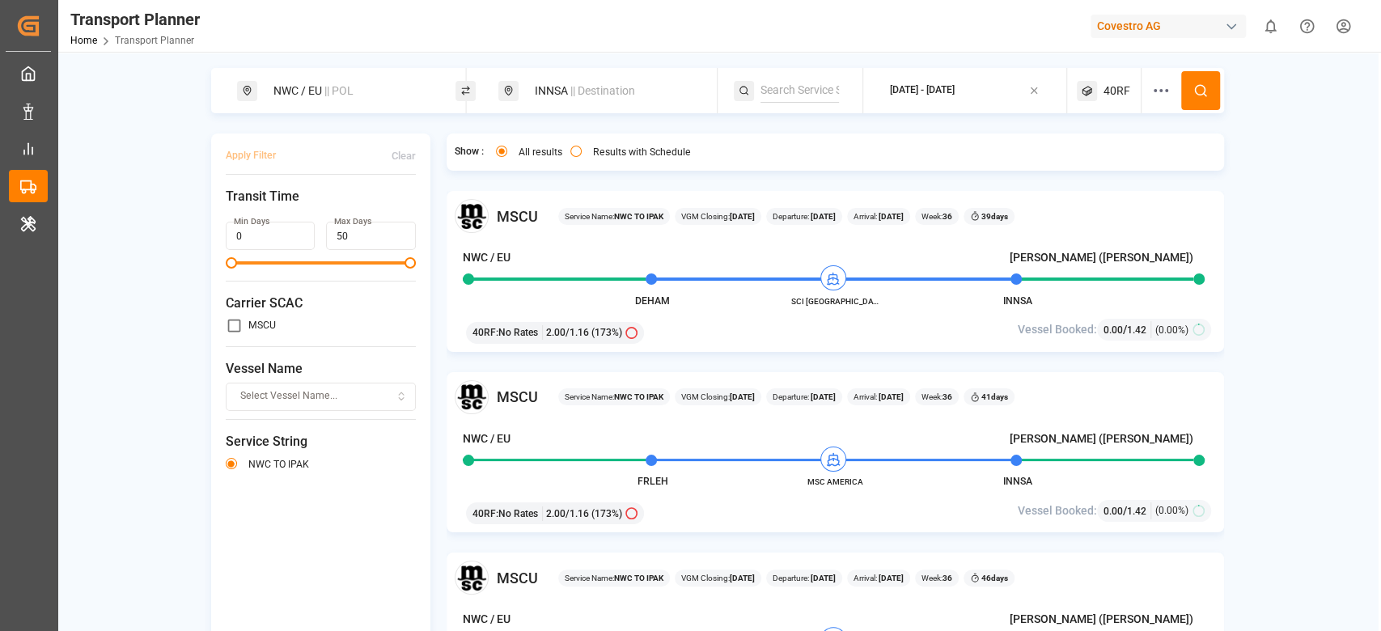
click at [820, 87] on input at bounding box center [799, 90] width 78 height 24
paste input "IP1"
type input "IP1"
click at [792, 125] on li "IP1" at bounding box center [859, 135] width 183 height 30
click at [886, 132] on div "IP1" at bounding box center [859, 134] width 157 height 17
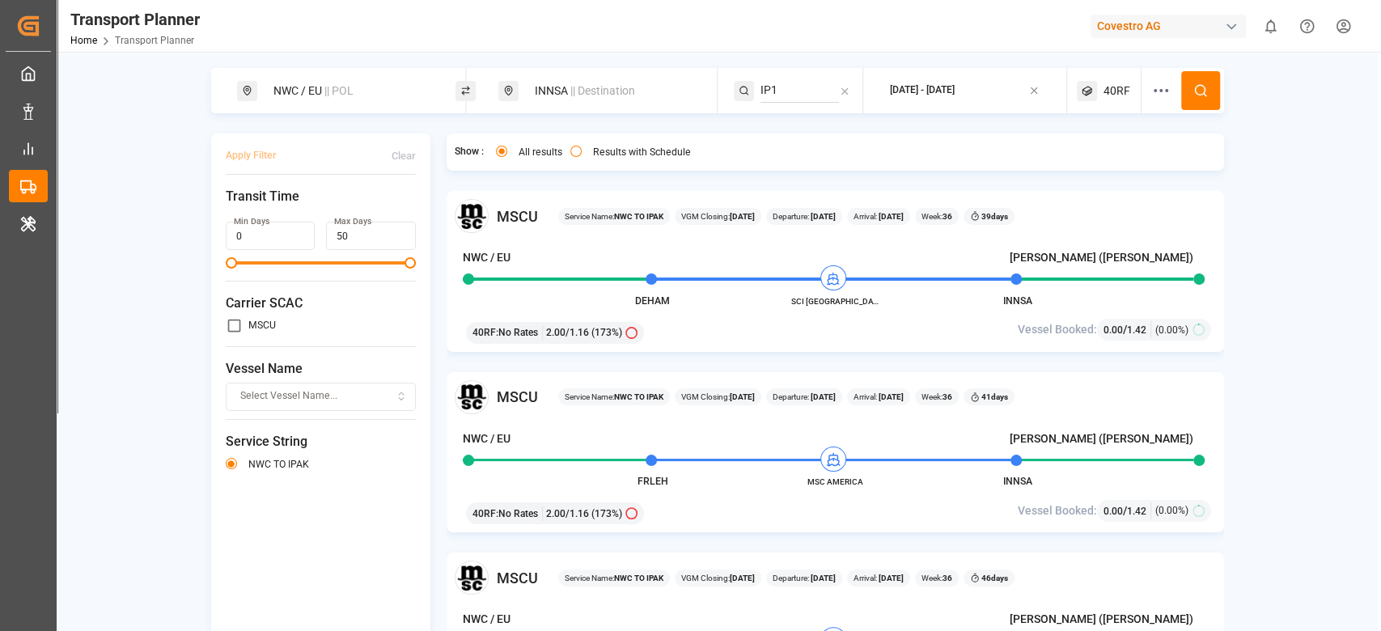
click at [1207, 77] on button at bounding box center [1200, 90] width 39 height 39
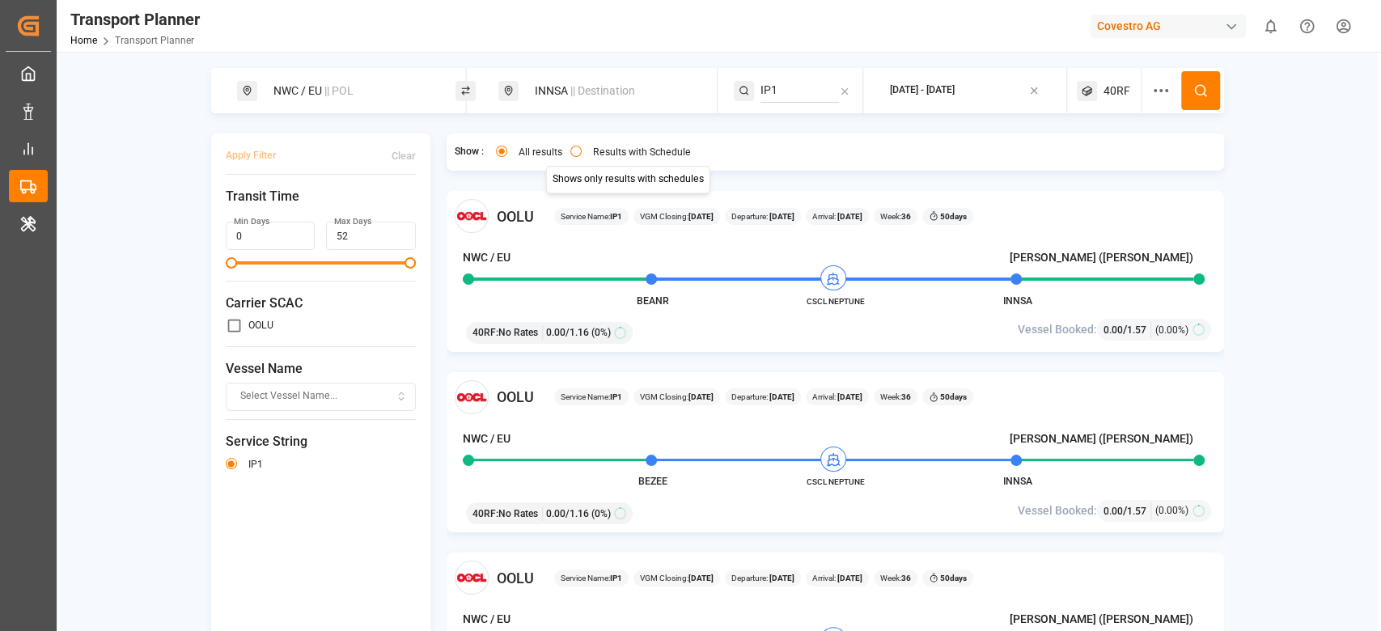
click at [626, 99] on div "INNSA || Destination" at bounding box center [612, 91] width 175 height 30
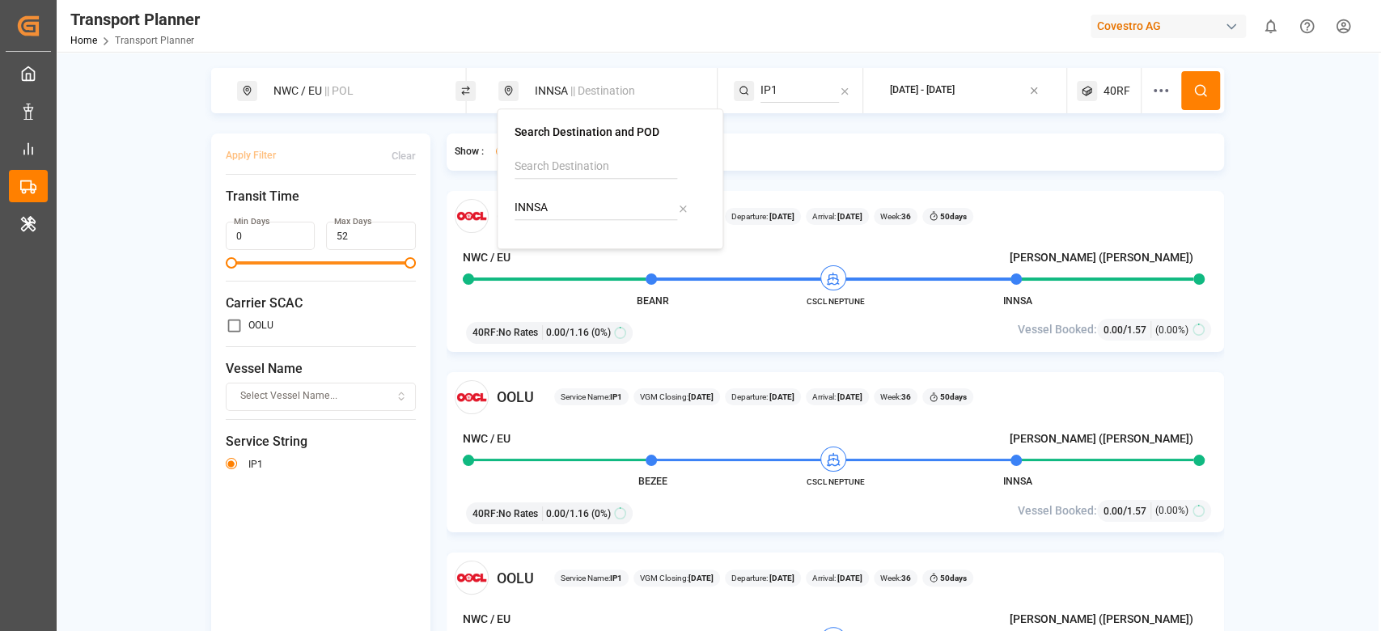
click at [573, 205] on input "INNSA" at bounding box center [595, 208] width 163 height 24
type input "CLSAI"
click at [557, 245] on b "CLSAI" at bounding box center [572, 251] width 32 height 13
click at [818, 83] on input "IP1" at bounding box center [799, 90] width 78 height 24
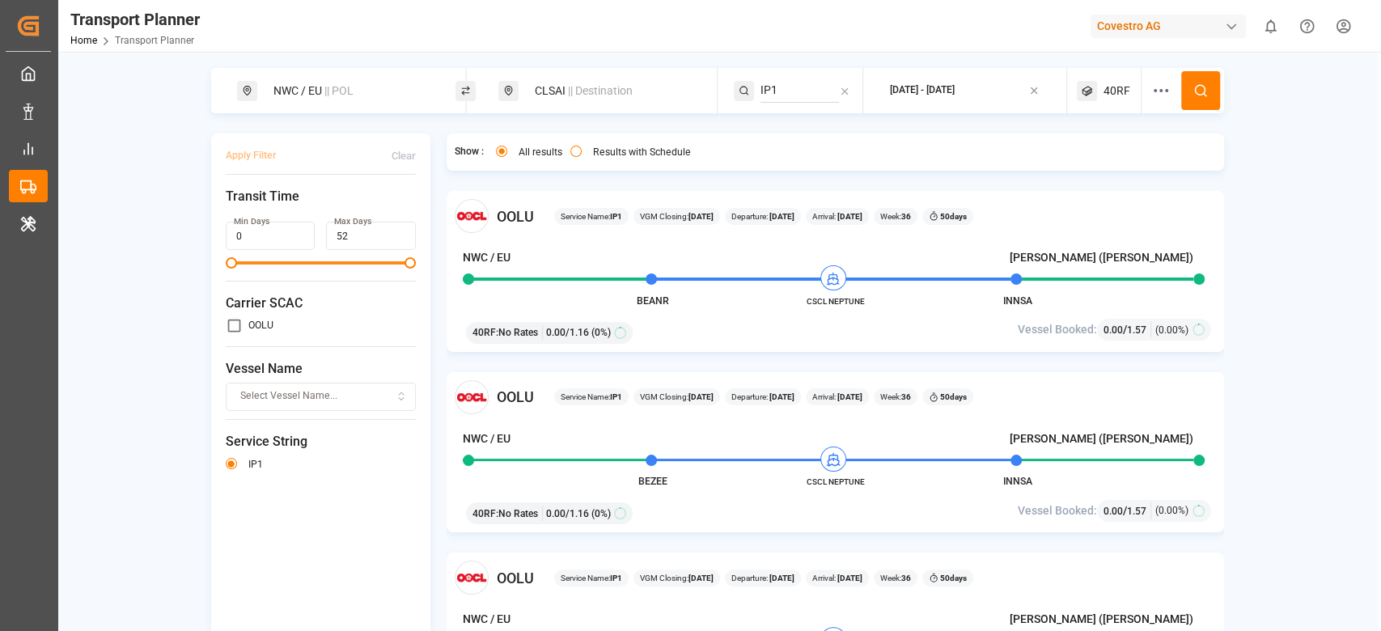
click at [818, 83] on input "IP1" at bounding box center [799, 90] width 78 height 24
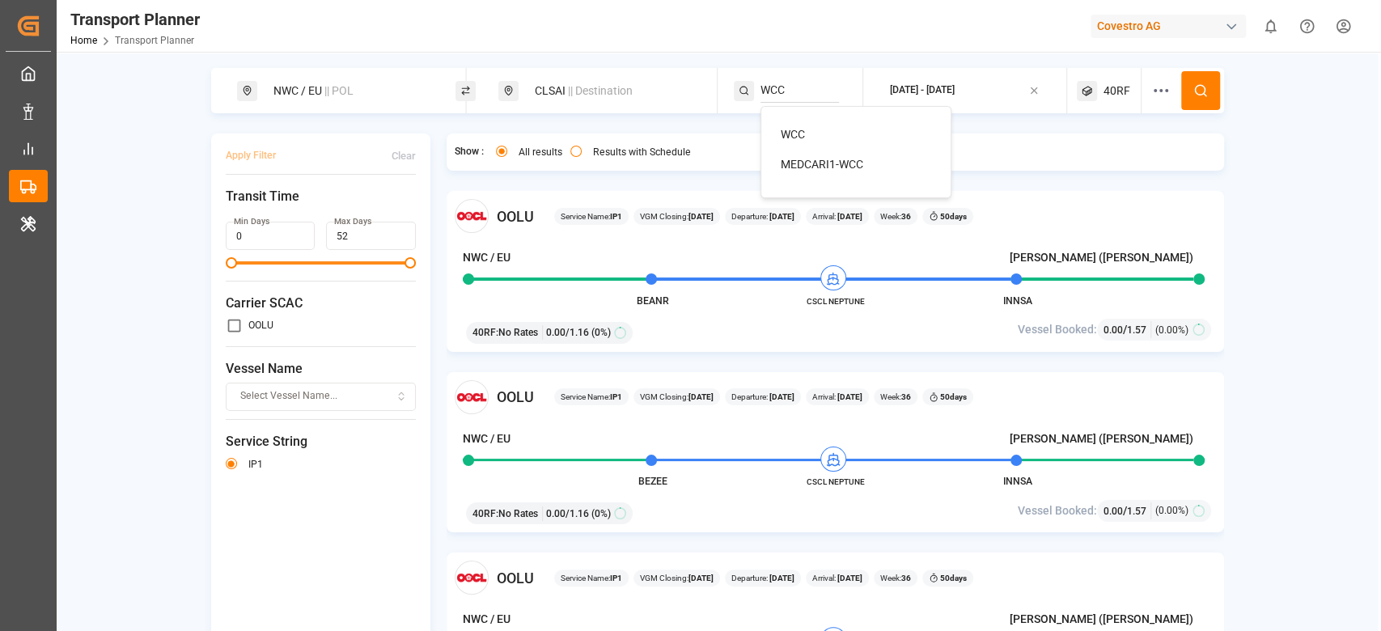
type input "WCC"
click at [799, 133] on span "WCC" at bounding box center [793, 134] width 24 height 13
click at [1197, 87] on icon at bounding box center [1200, 90] width 15 height 15
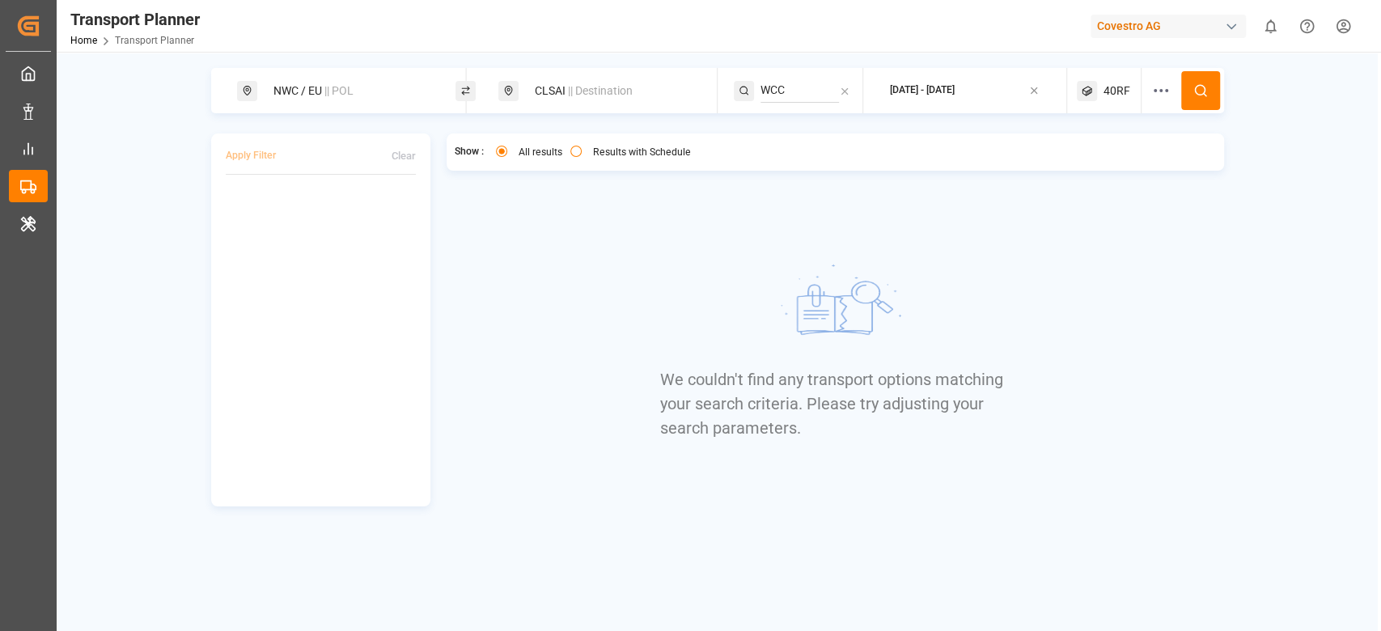
click at [1134, 100] on div "40RF" at bounding box center [1109, 90] width 65 height 45
click at [1094, 173] on small "40RF" at bounding box center [1079, 168] width 57 height 11
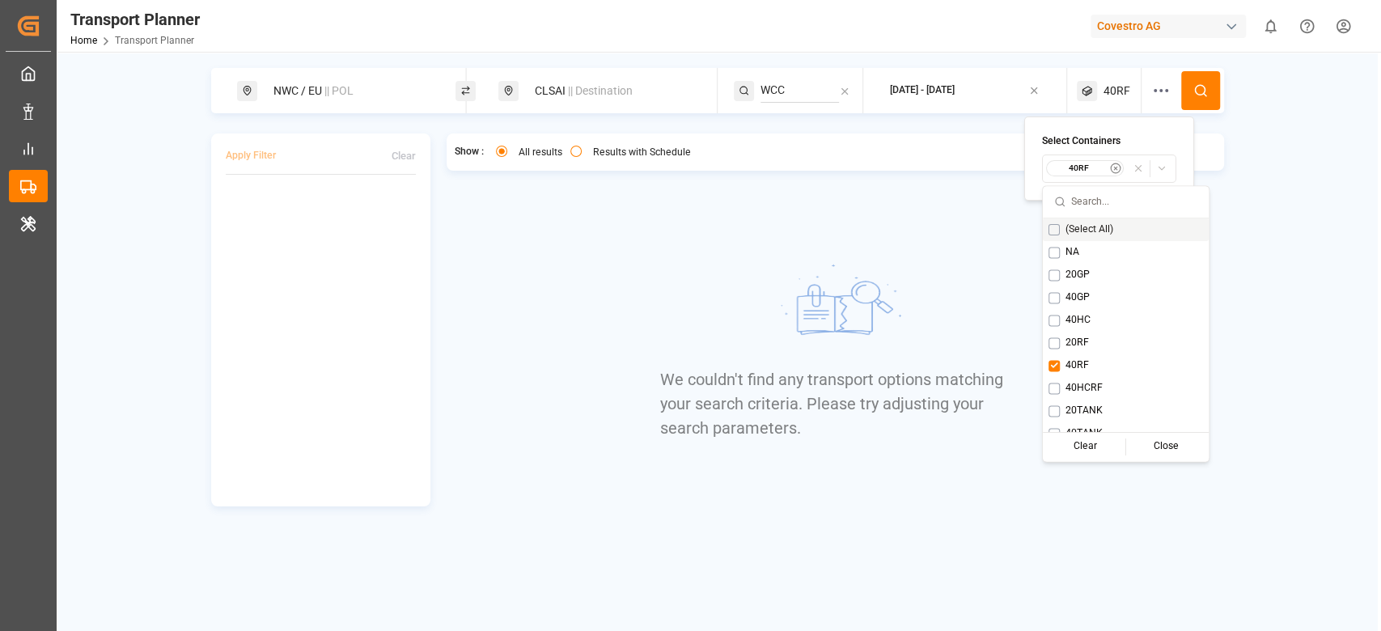
click at [1112, 165] on icon "button" at bounding box center [1115, 168] width 11 height 11
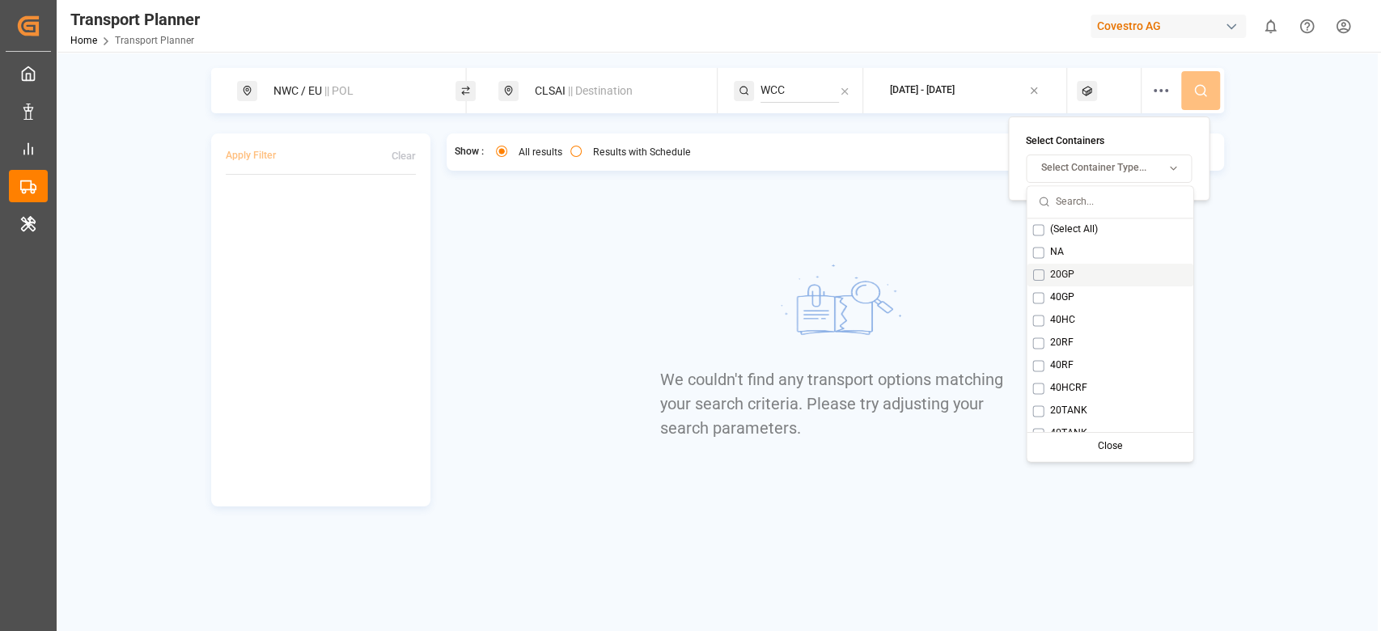
click at [1074, 279] on div "20GP" at bounding box center [1109, 275] width 166 height 23
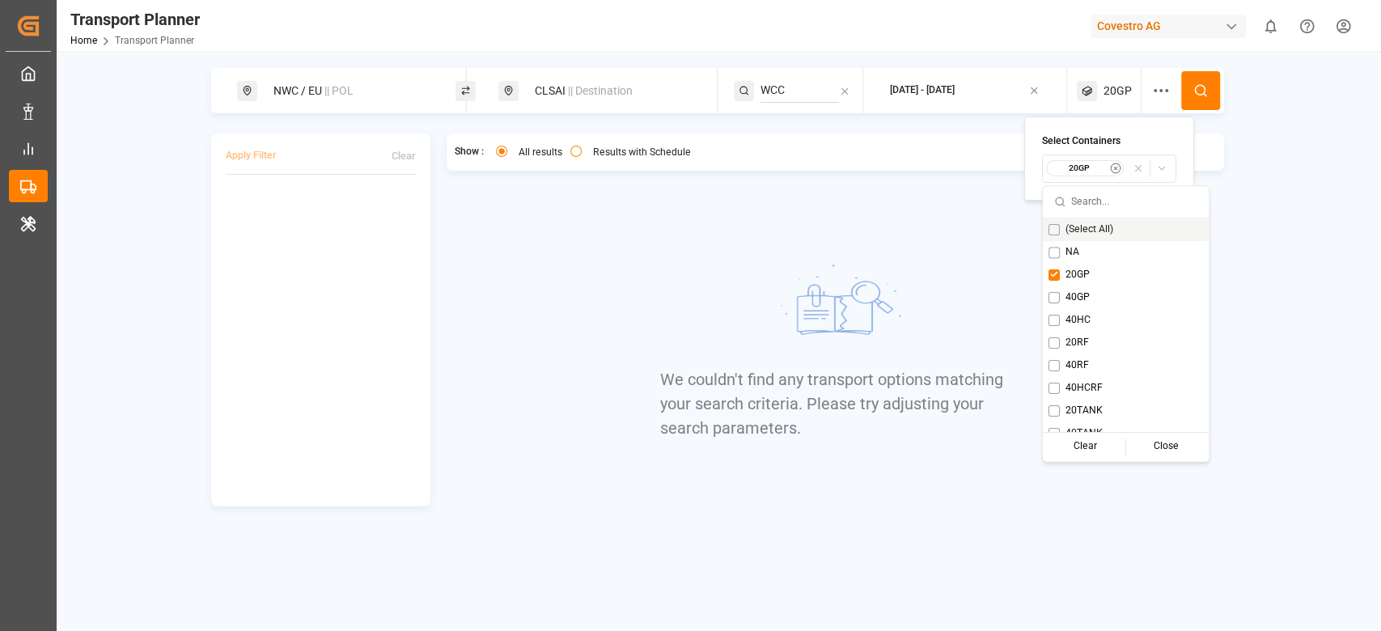
click at [1196, 91] on icon at bounding box center [1200, 90] width 15 height 15
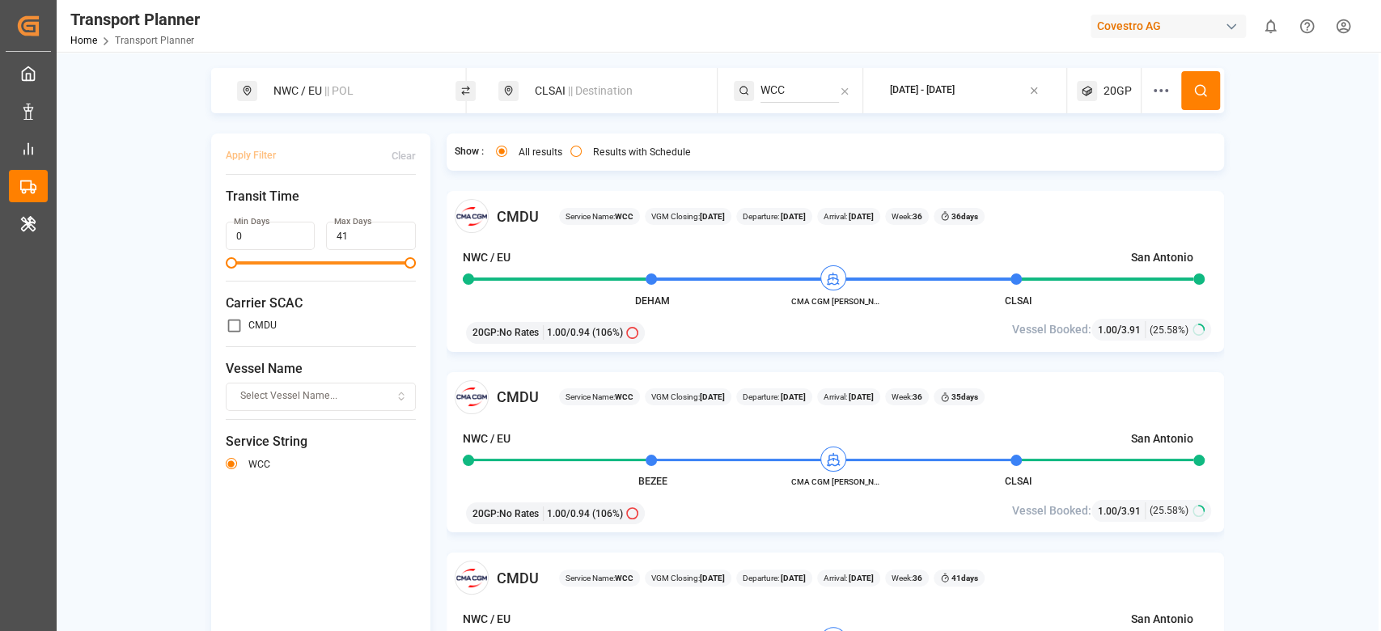
click at [616, 104] on div "CLSAI || Destination" at bounding box center [612, 91] width 175 height 30
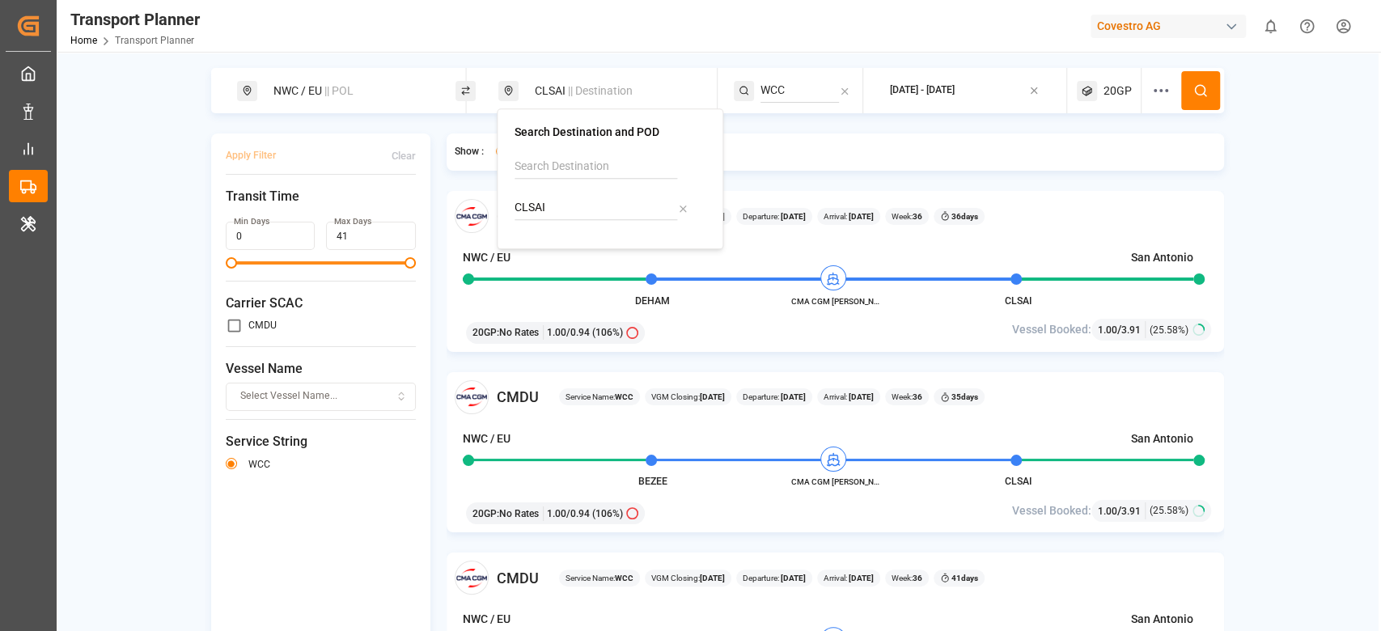
click at [548, 205] on input "CLSAI" at bounding box center [595, 208] width 163 height 24
type input "COCTG"
click at [561, 267] on div "Cartagena" at bounding box center [589, 268] width 109 height 17
click at [800, 81] on input "WCC" at bounding box center [799, 90] width 78 height 24
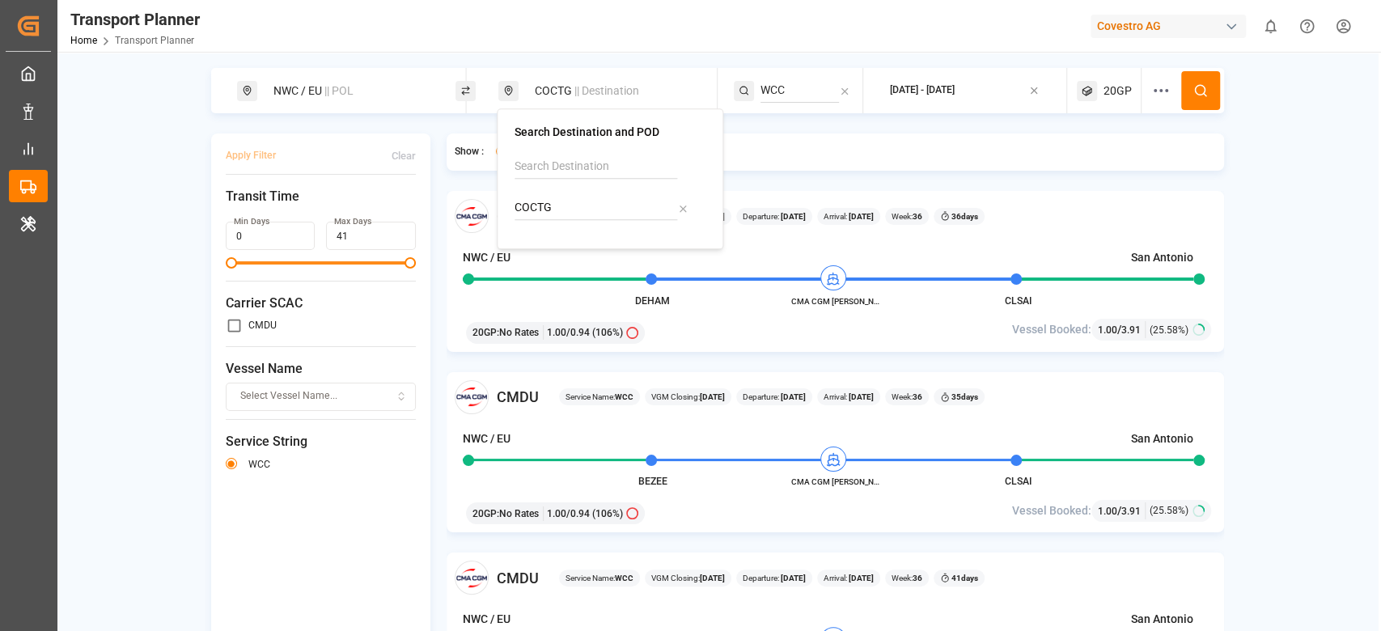
click at [800, 81] on input "WCC" at bounding box center [799, 90] width 78 height 24
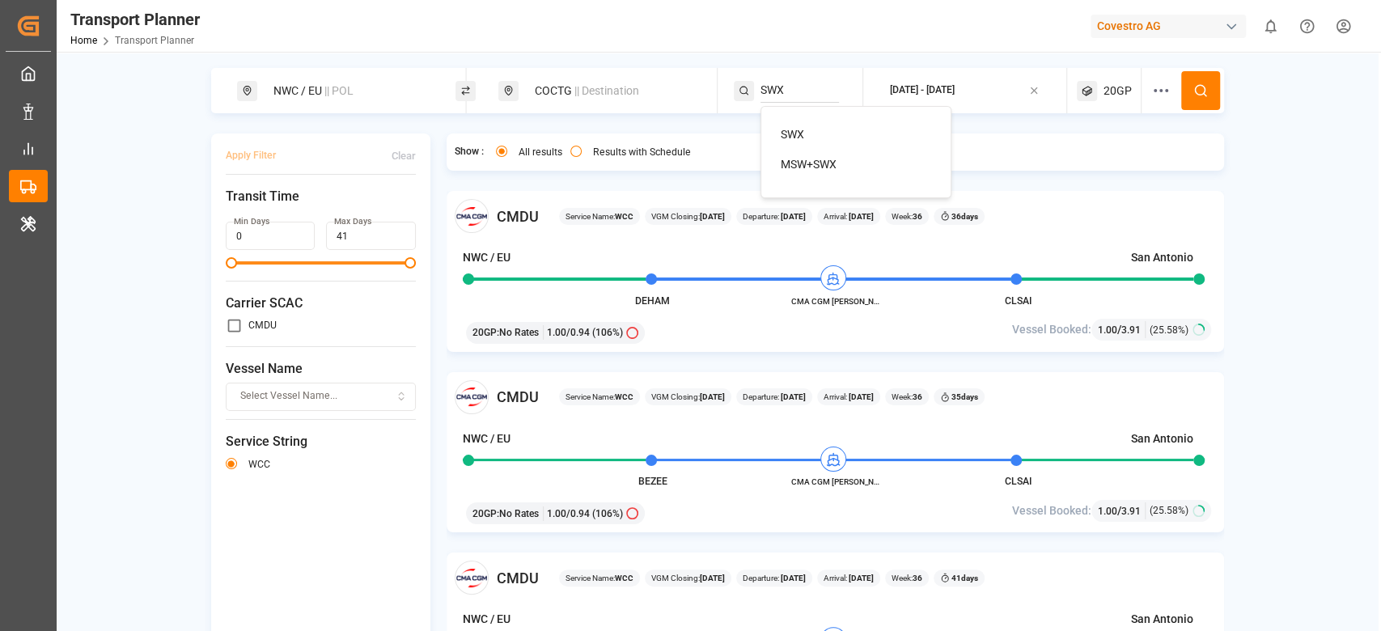
type input "SWX"
click at [812, 138] on div "SWX" at bounding box center [859, 134] width 157 height 17
click at [1202, 87] on icon at bounding box center [1200, 90] width 15 height 15
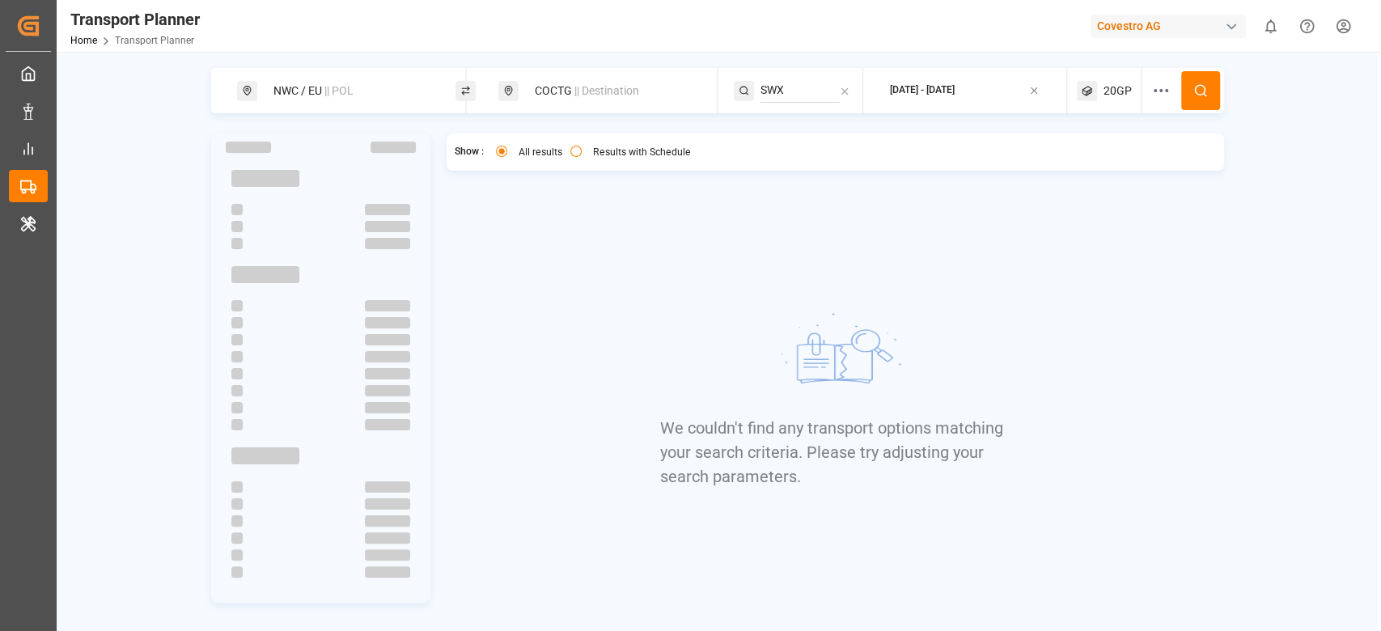
click at [1119, 102] on div "20GP" at bounding box center [1109, 90] width 65 height 45
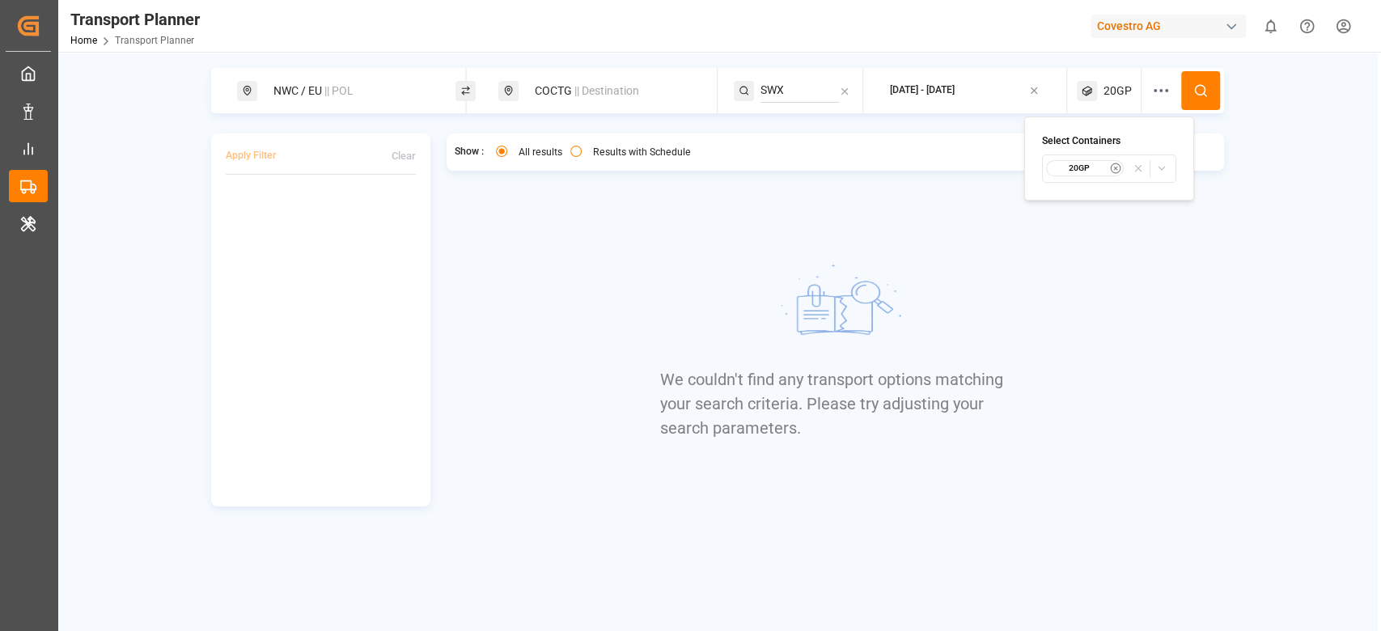
click at [1141, 173] on icon "button" at bounding box center [1137, 168] width 11 height 11
click at [1100, 177] on button "Select Container Type..." at bounding box center [1109, 168] width 166 height 28
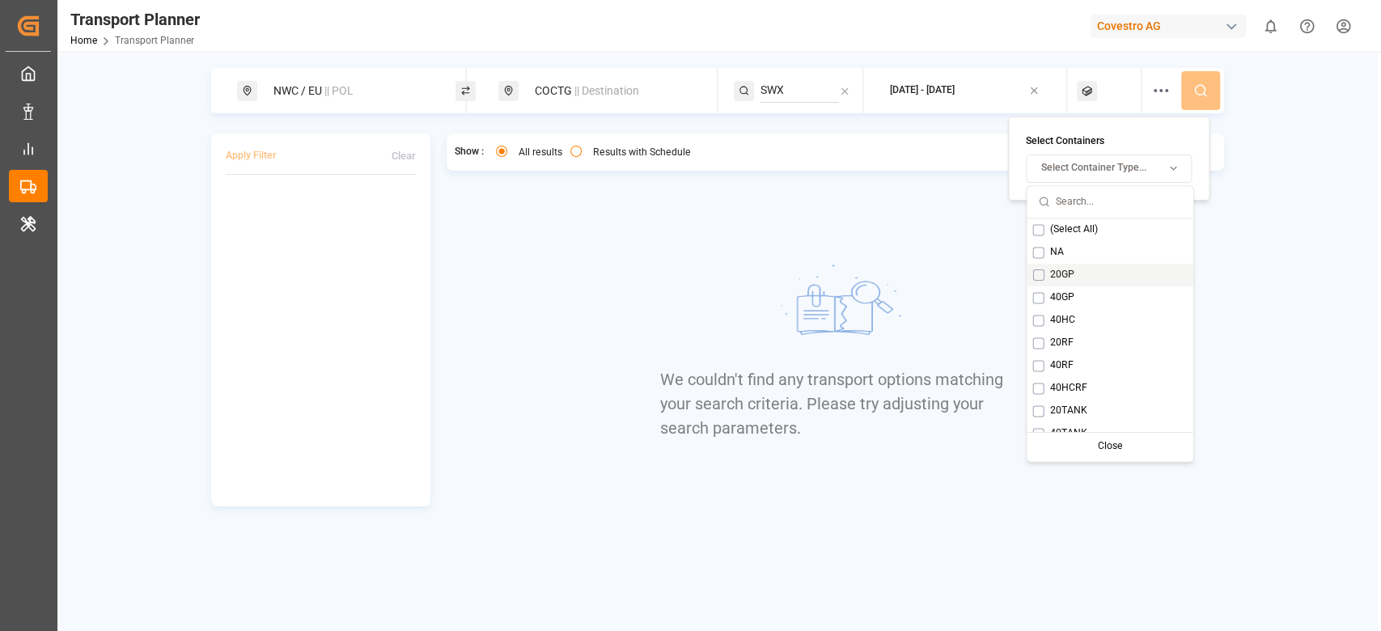
click at [1083, 282] on div "20GP" at bounding box center [1109, 275] width 166 height 23
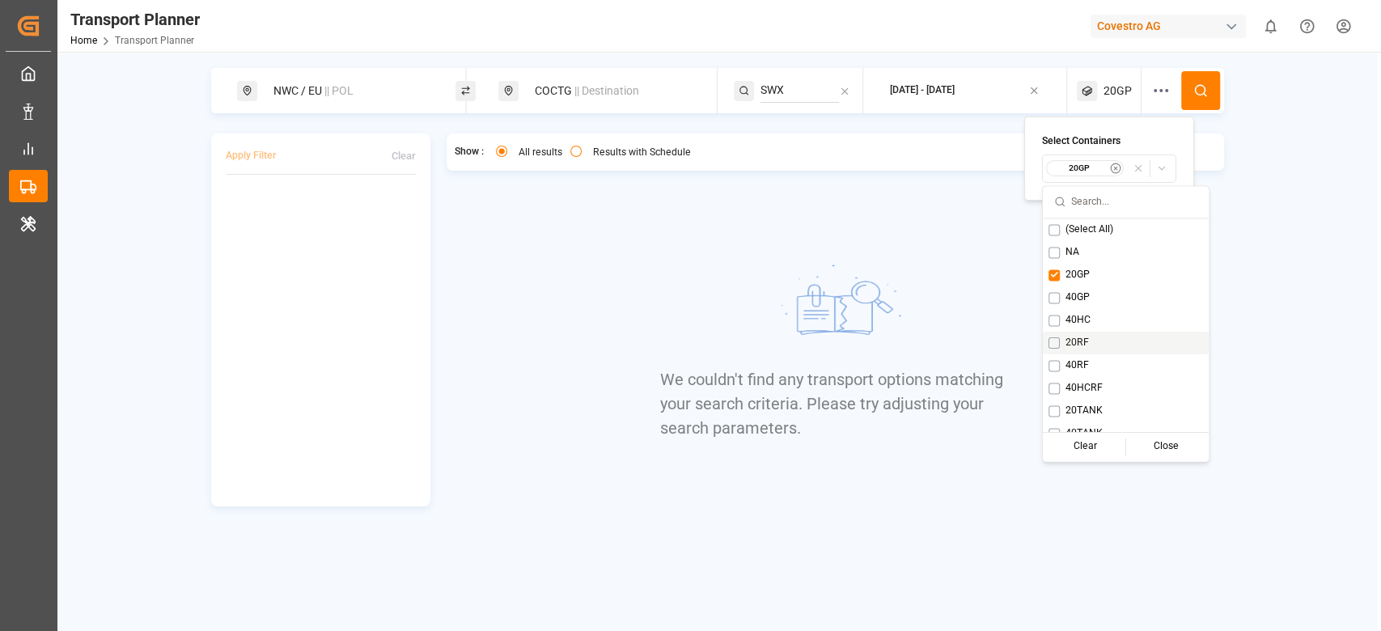
click at [1087, 333] on div "20RF" at bounding box center [1126, 343] width 166 height 23
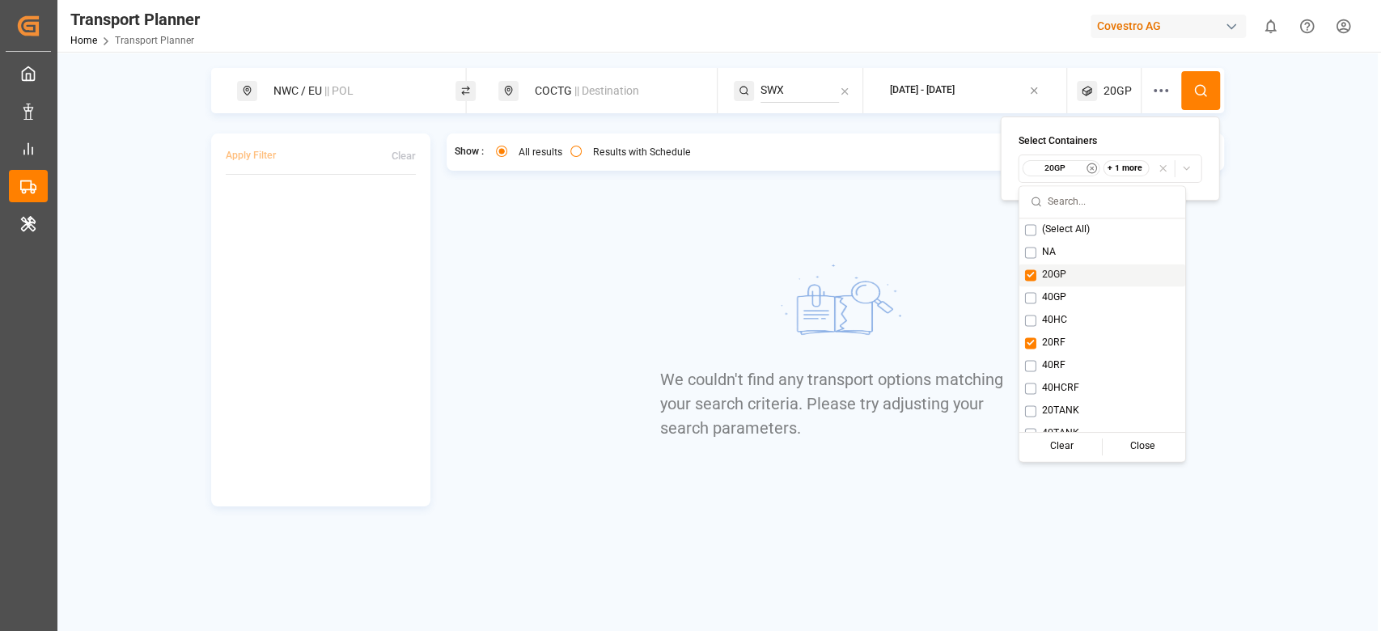
click at [1080, 273] on div "20GP" at bounding box center [1102, 275] width 166 height 23
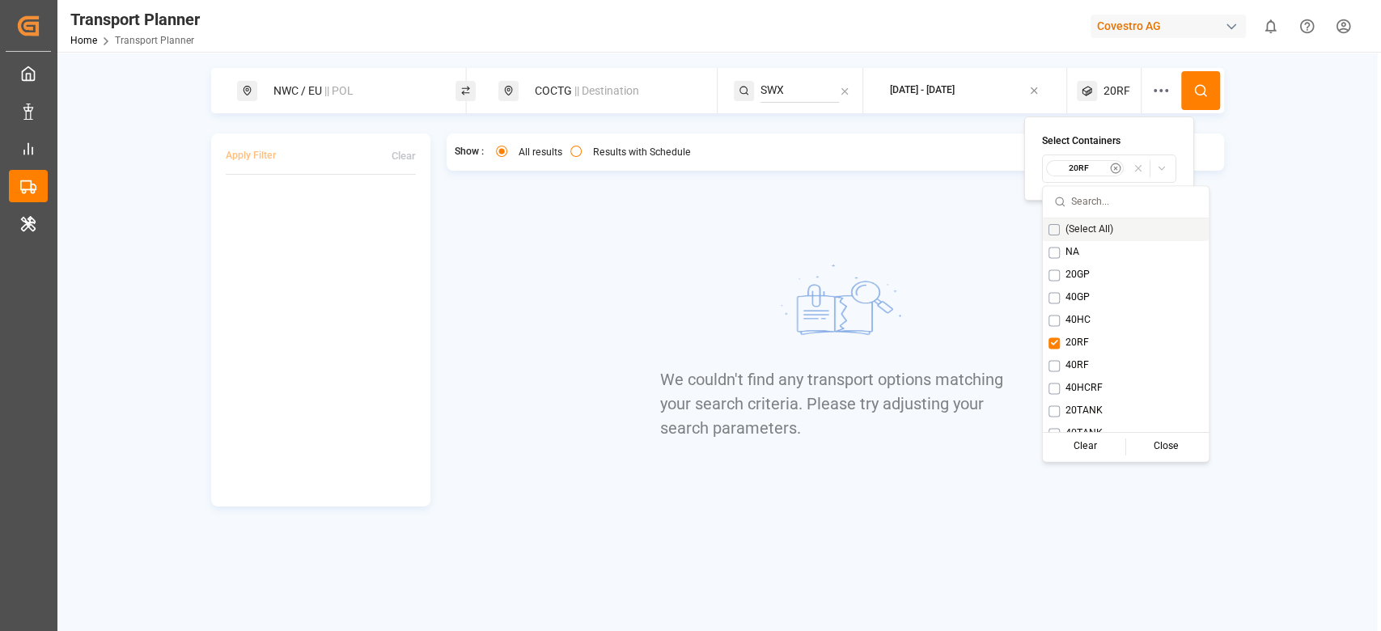
click at [1195, 86] on circle at bounding box center [1200, 90] width 10 height 10
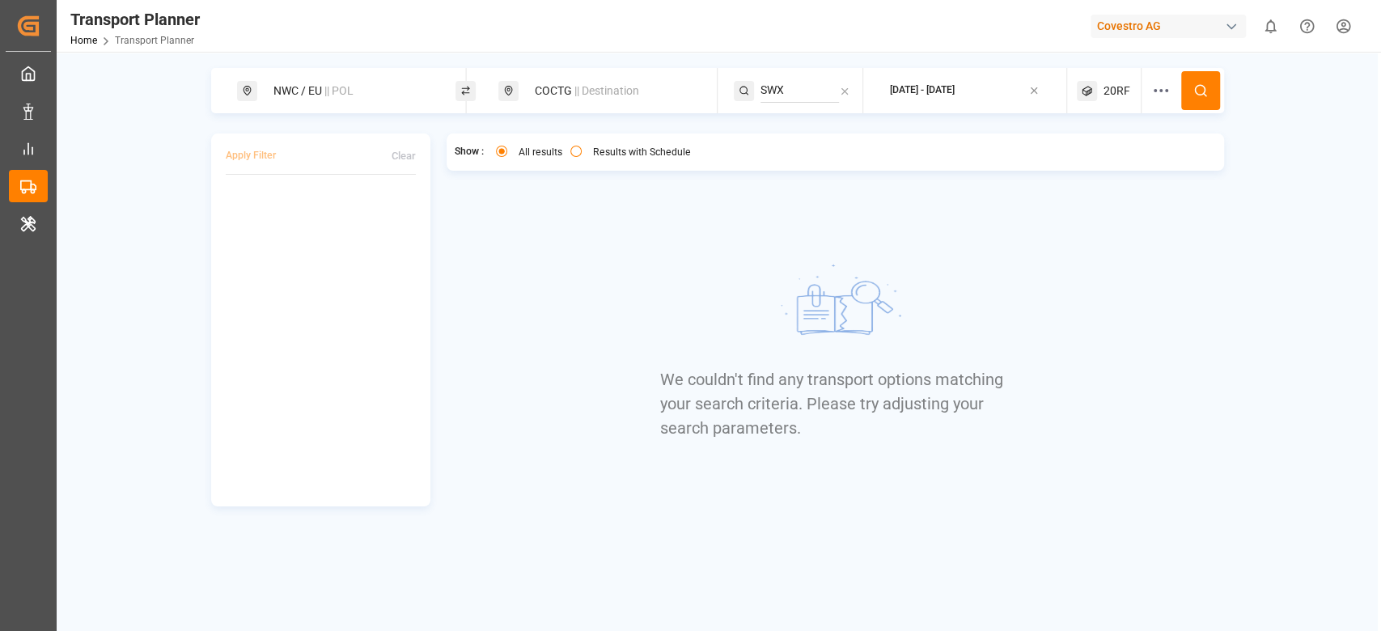
click at [1132, 90] on div "20RF" at bounding box center [1109, 90] width 65 height 45
click at [1106, 173] on small "20RF" at bounding box center [1079, 168] width 57 height 11
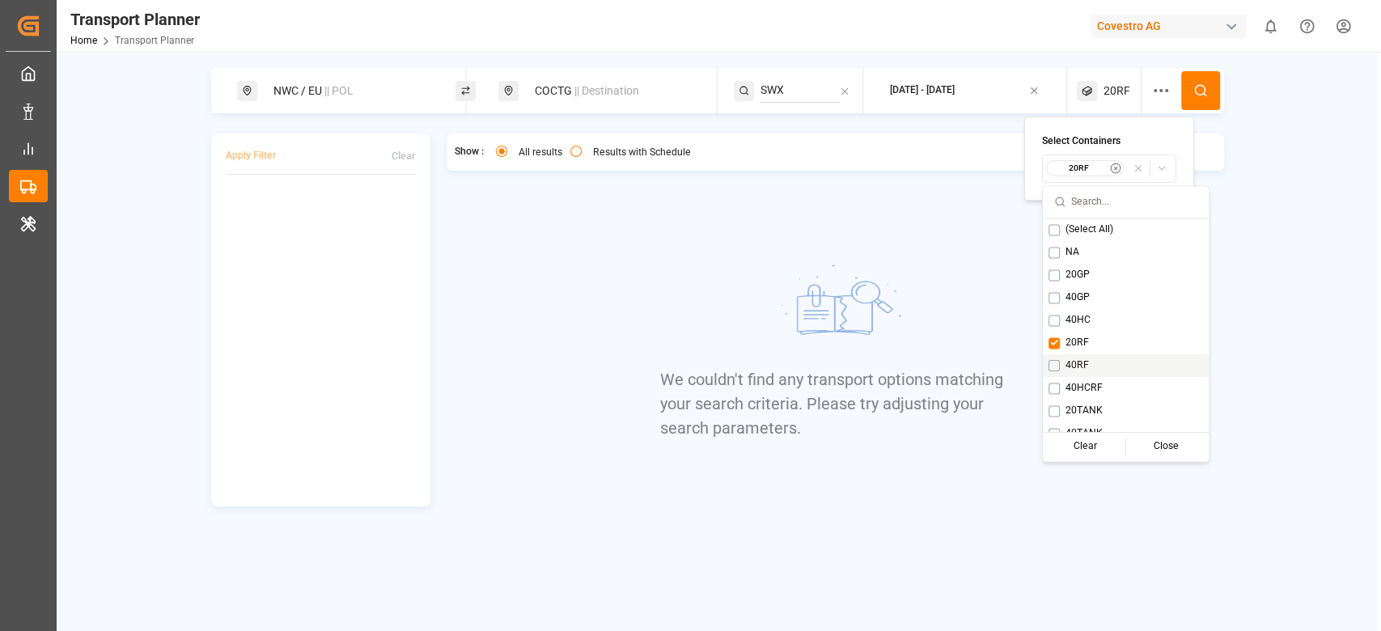
click at [1072, 364] on span "40RF" at bounding box center [1076, 365] width 23 height 15
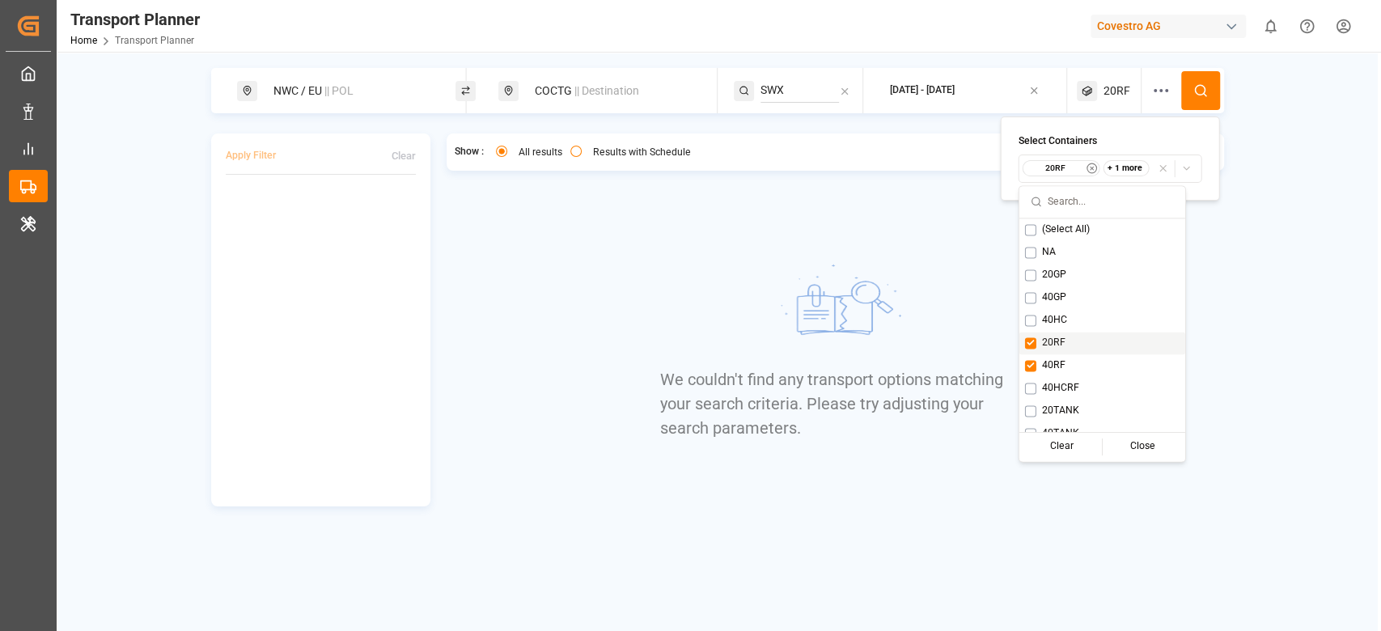
click at [1071, 346] on div "20RF" at bounding box center [1102, 343] width 166 height 23
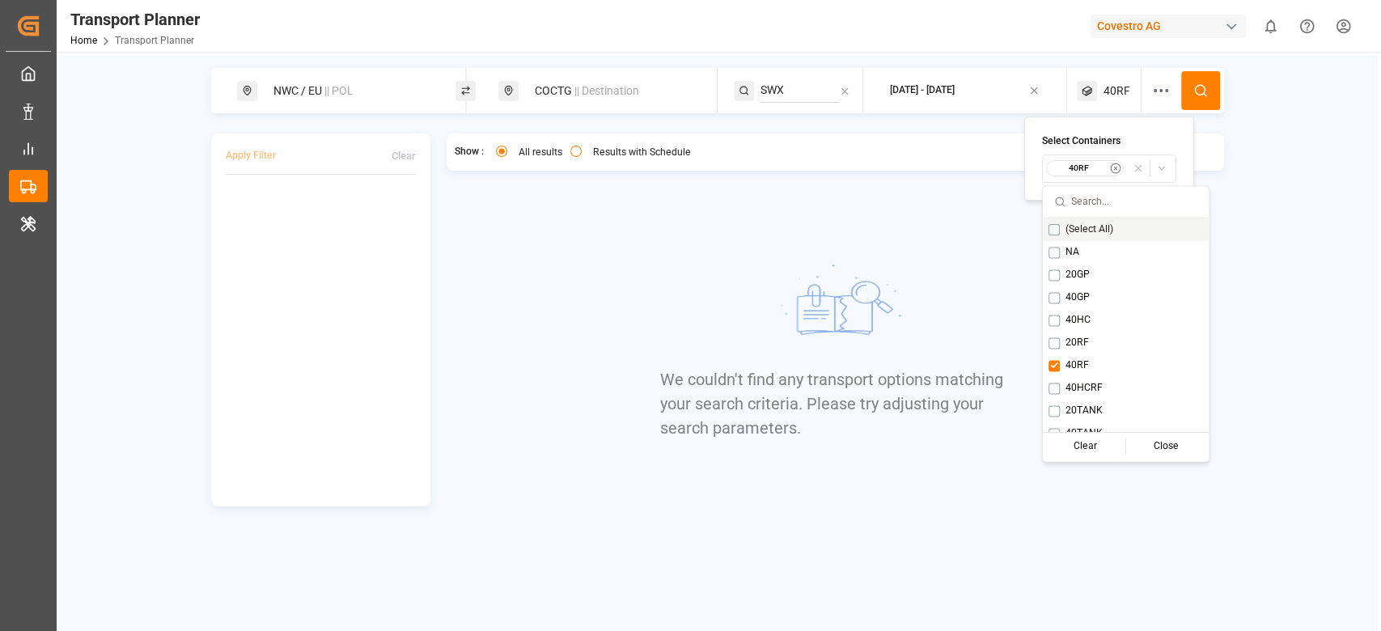
click at [1195, 96] on icon at bounding box center [1200, 90] width 15 height 15
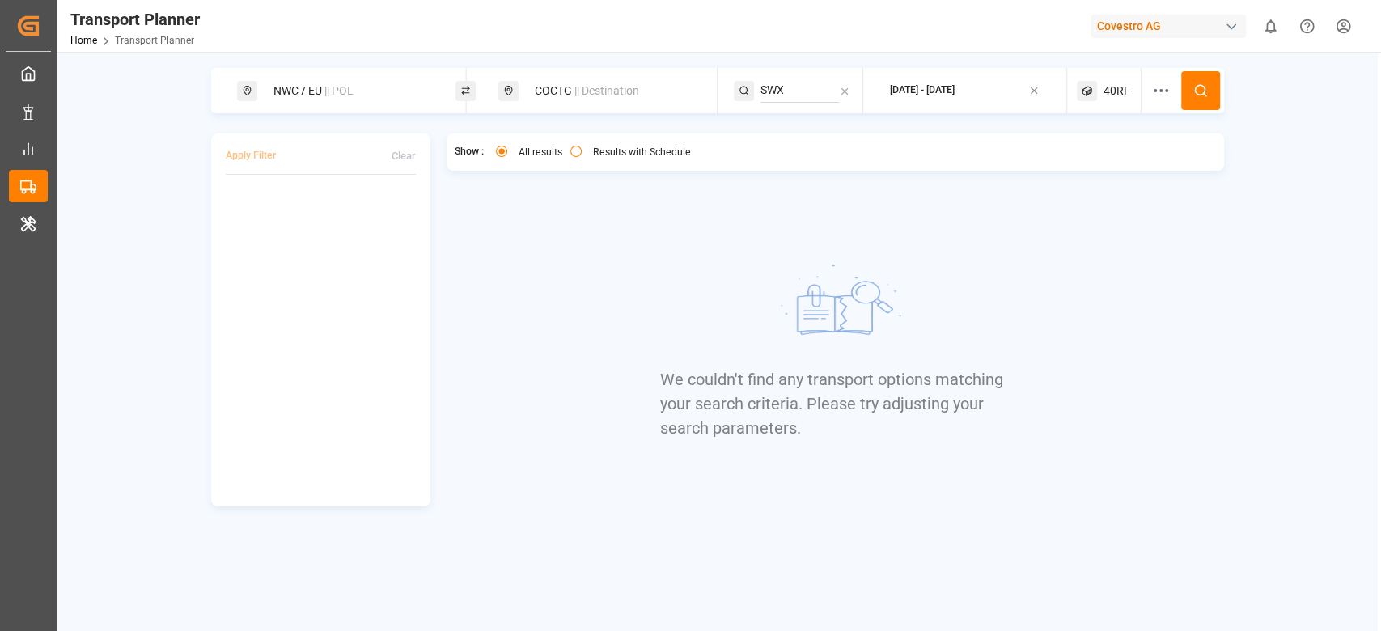
click at [1079, 104] on div "40RF" at bounding box center [1109, 90] width 65 height 45
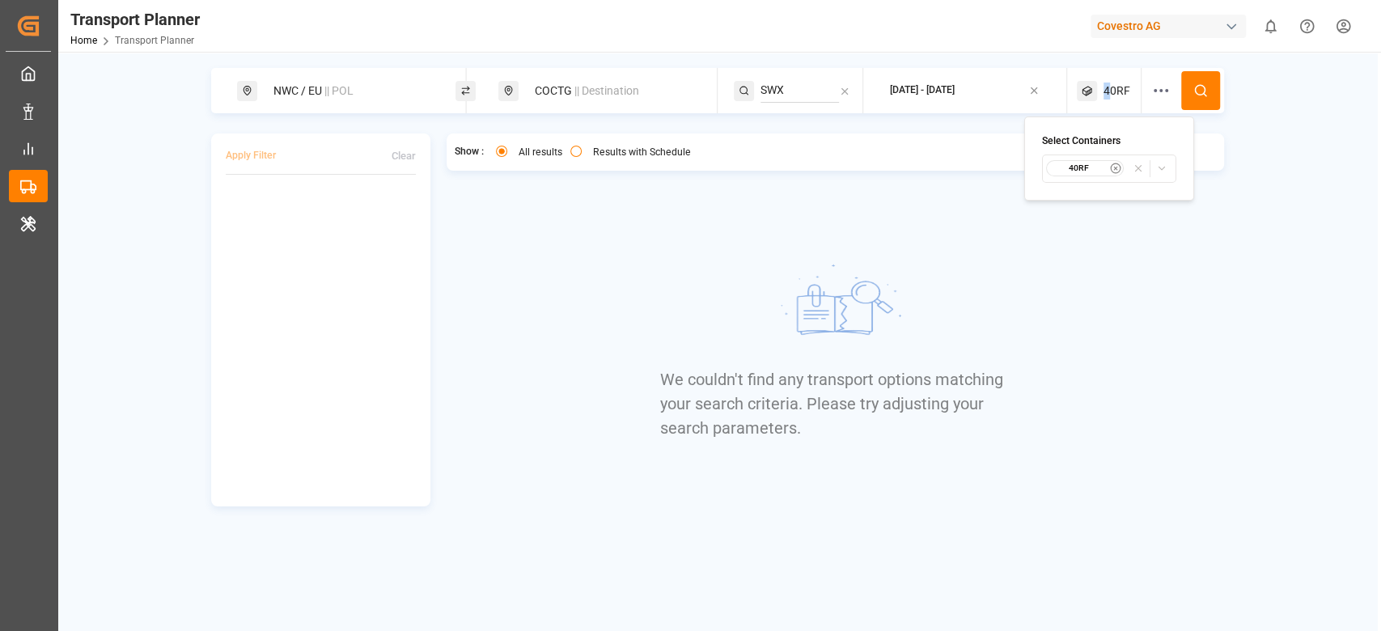
click at [1107, 94] on span "40RF" at bounding box center [1116, 90] width 27 height 17
click at [1118, 100] on div "40RF" at bounding box center [1109, 90] width 65 height 45
click at [1114, 97] on span "40RF" at bounding box center [1116, 90] width 27 height 17
click at [1117, 171] on icon "button" at bounding box center [1115, 168] width 11 height 11
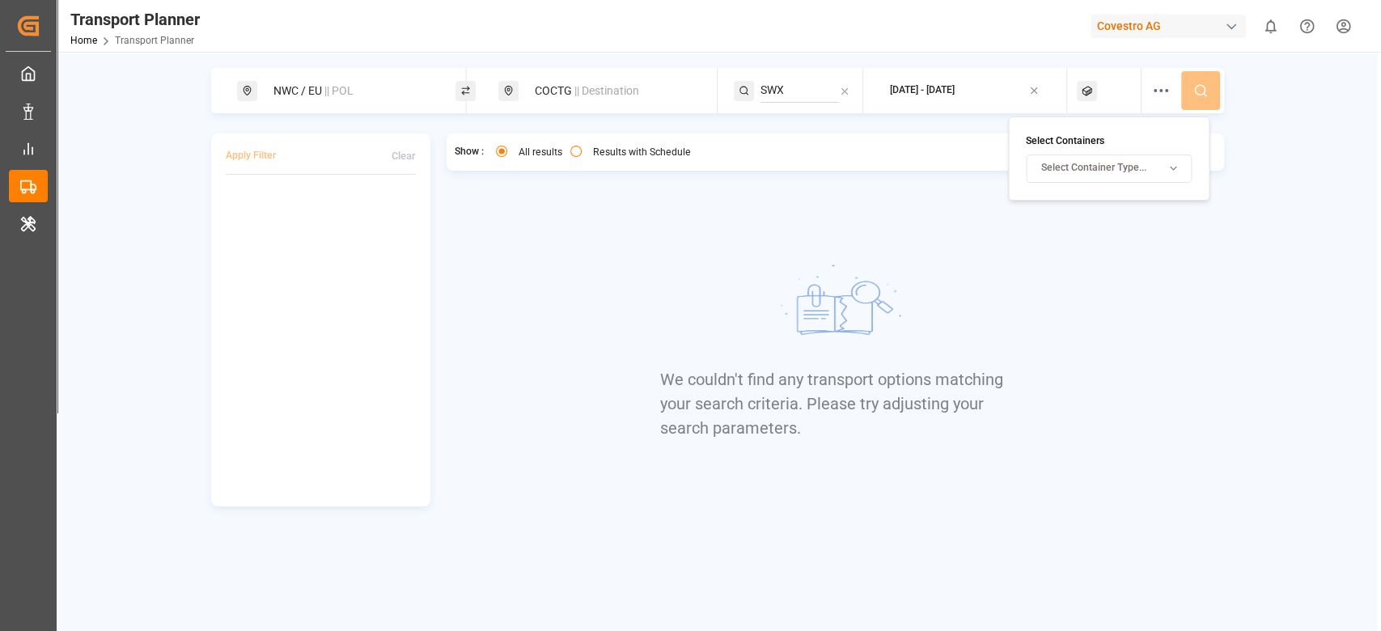
click at [1105, 90] on div at bounding box center [1109, 90] width 65 height 45
click at [1087, 98] on icon at bounding box center [1087, 91] width 20 height 20
click at [1080, 172] on span "Select Container Type..." at bounding box center [1093, 168] width 105 height 15
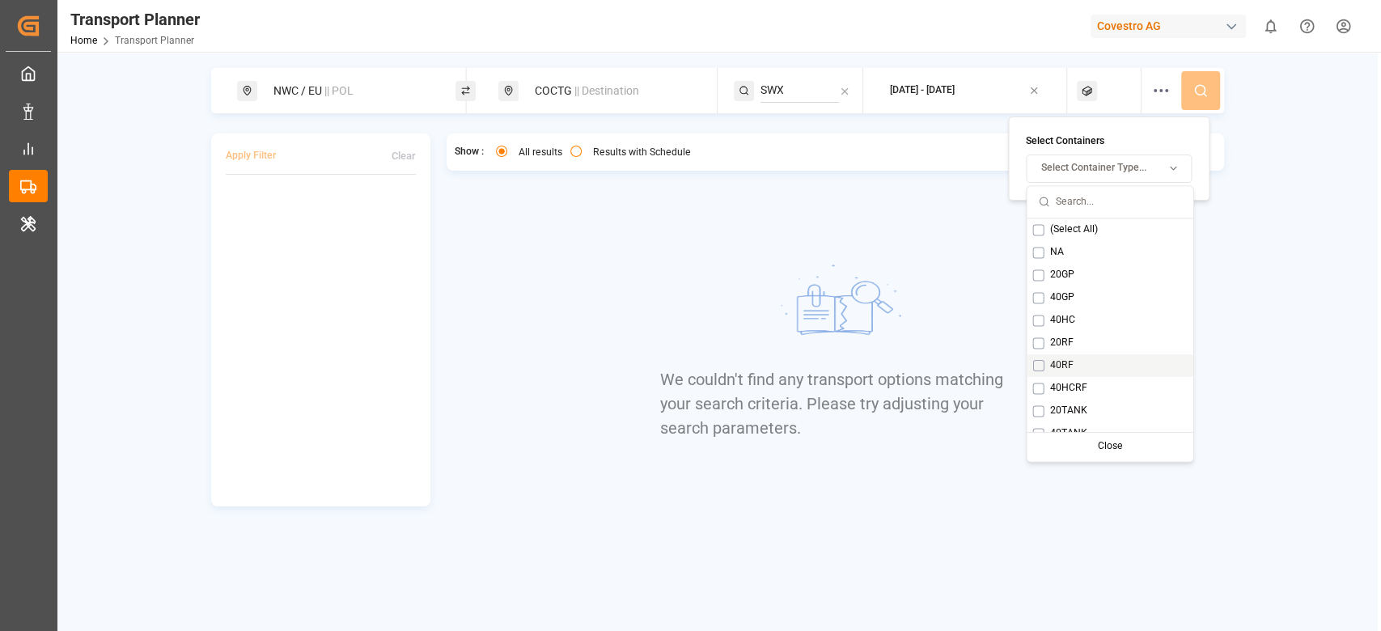
scroll to position [13, 0]
click at [1053, 374] on span "40HCRF" at bounding box center [1067, 375] width 37 height 15
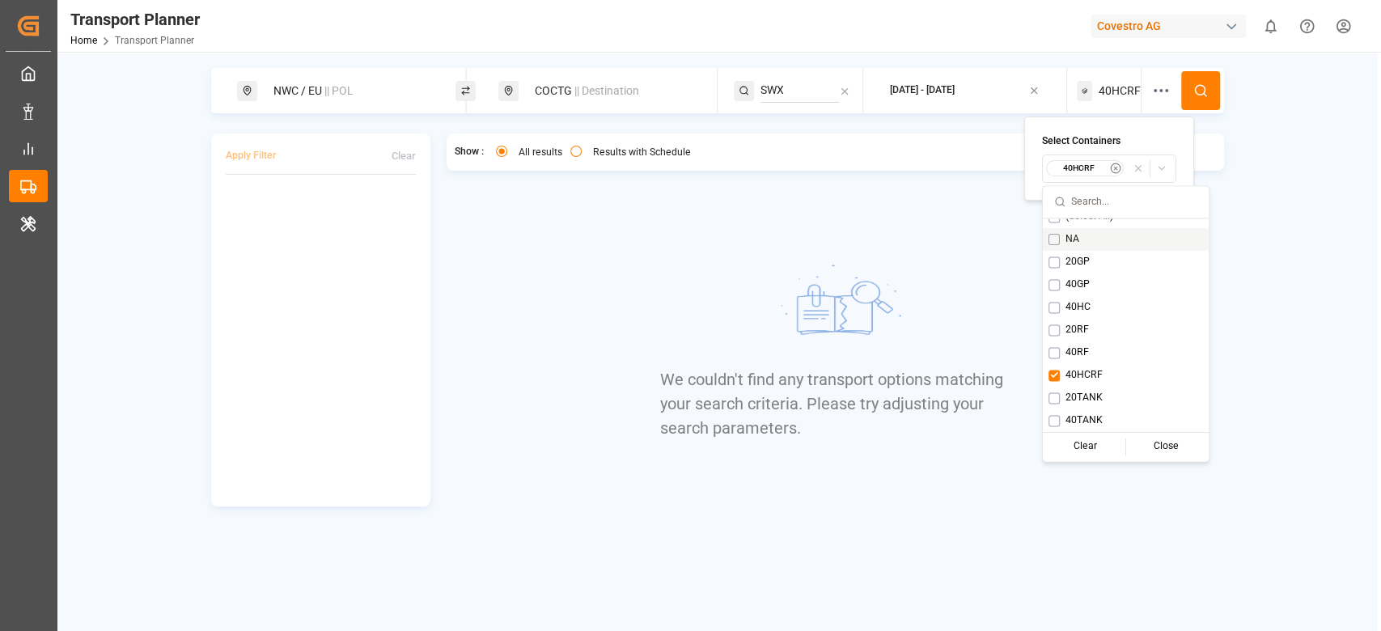
click at [1184, 75] on button at bounding box center [1200, 90] width 39 height 39
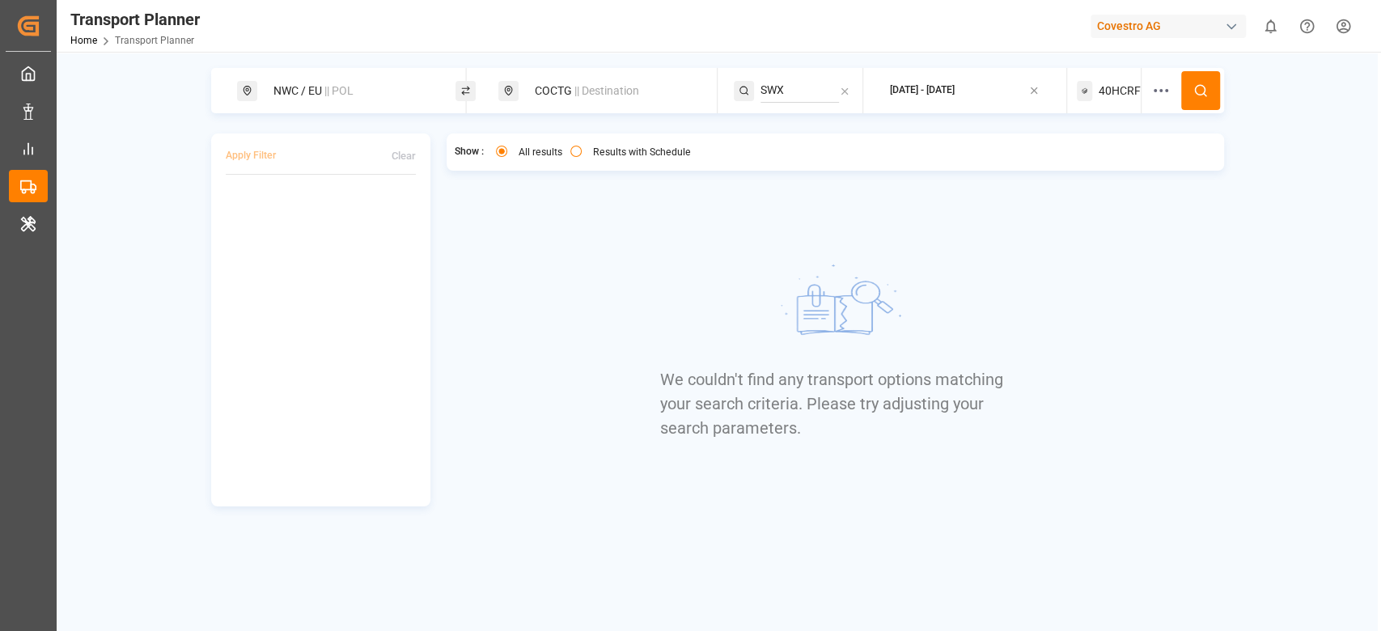
click at [1127, 94] on span "40HCRF" at bounding box center [1119, 90] width 42 height 17
click at [1109, 158] on button "40HCRF" at bounding box center [1109, 168] width 134 height 28
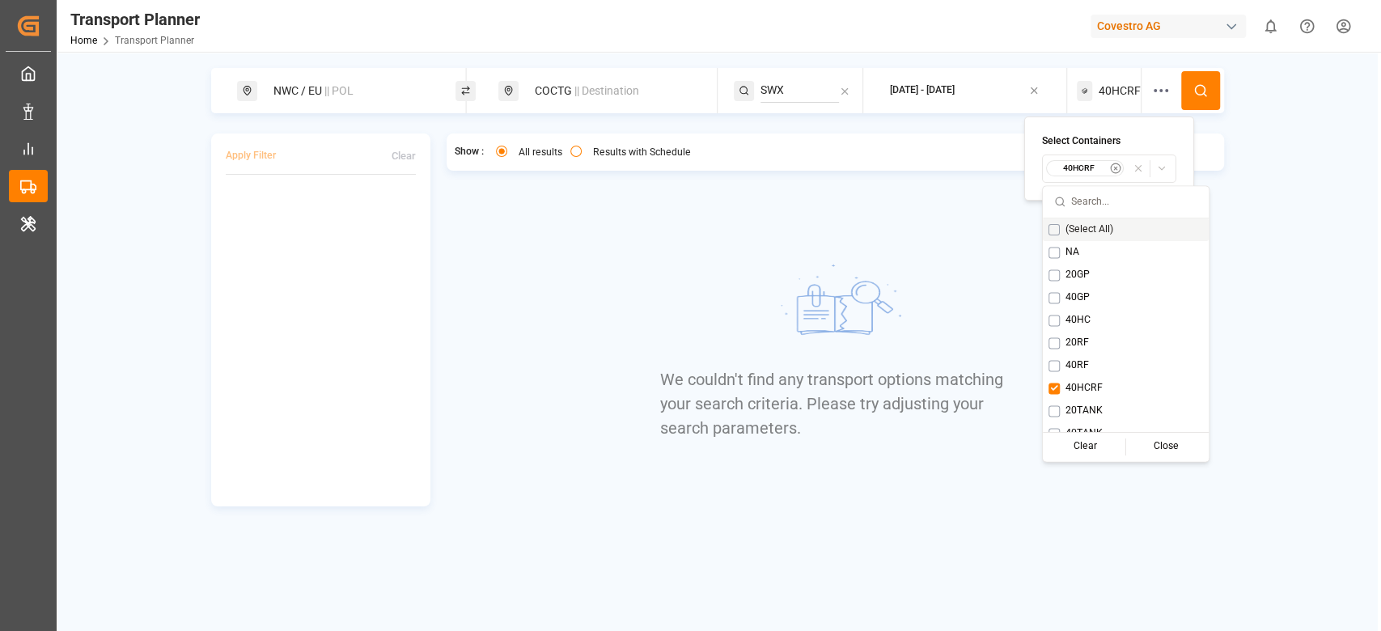
click at [1113, 171] on icon "button" at bounding box center [1115, 168] width 11 height 11
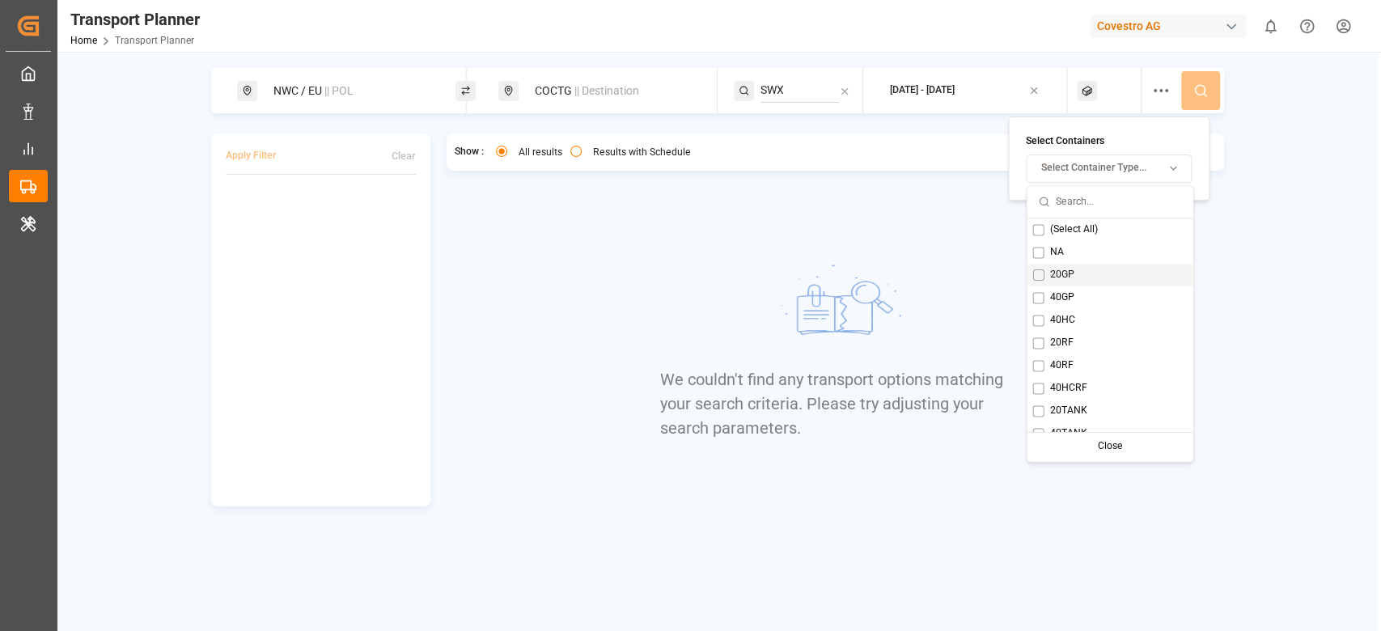
click at [1069, 273] on span "20GP" at bounding box center [1061, 275] width 24 height 15
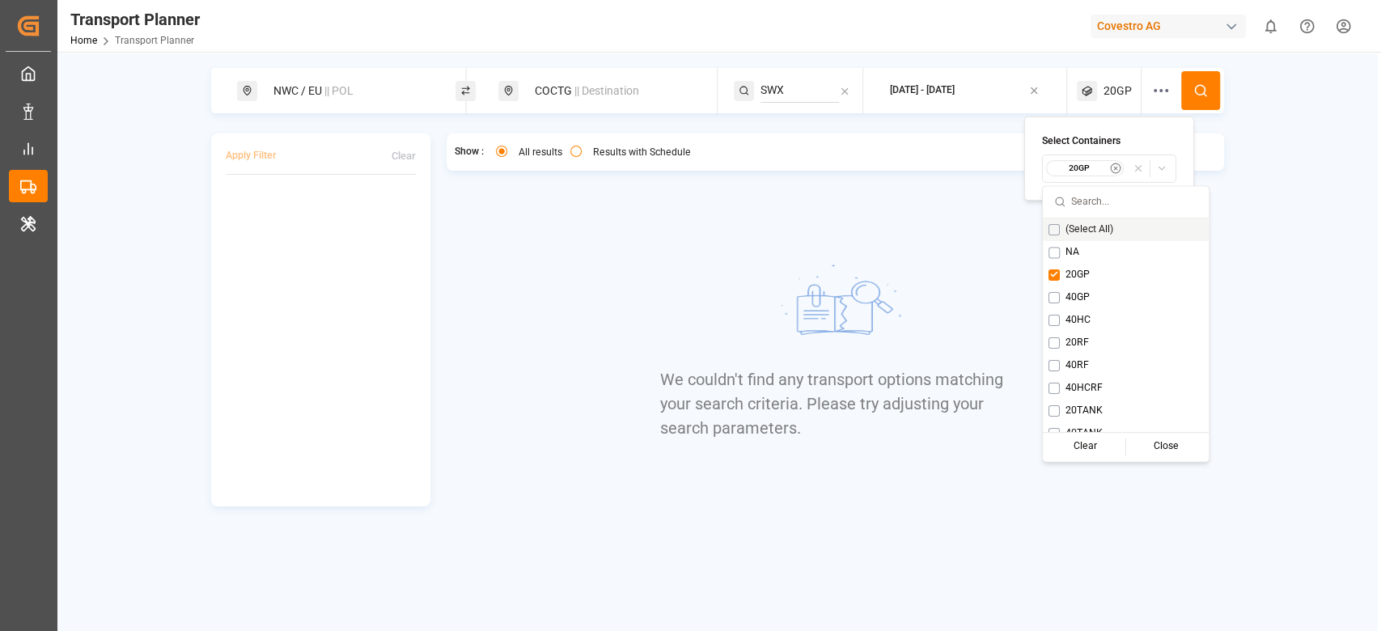
click at [1204, 79] on button at bounding box center [1200, 90] width 39 height 39
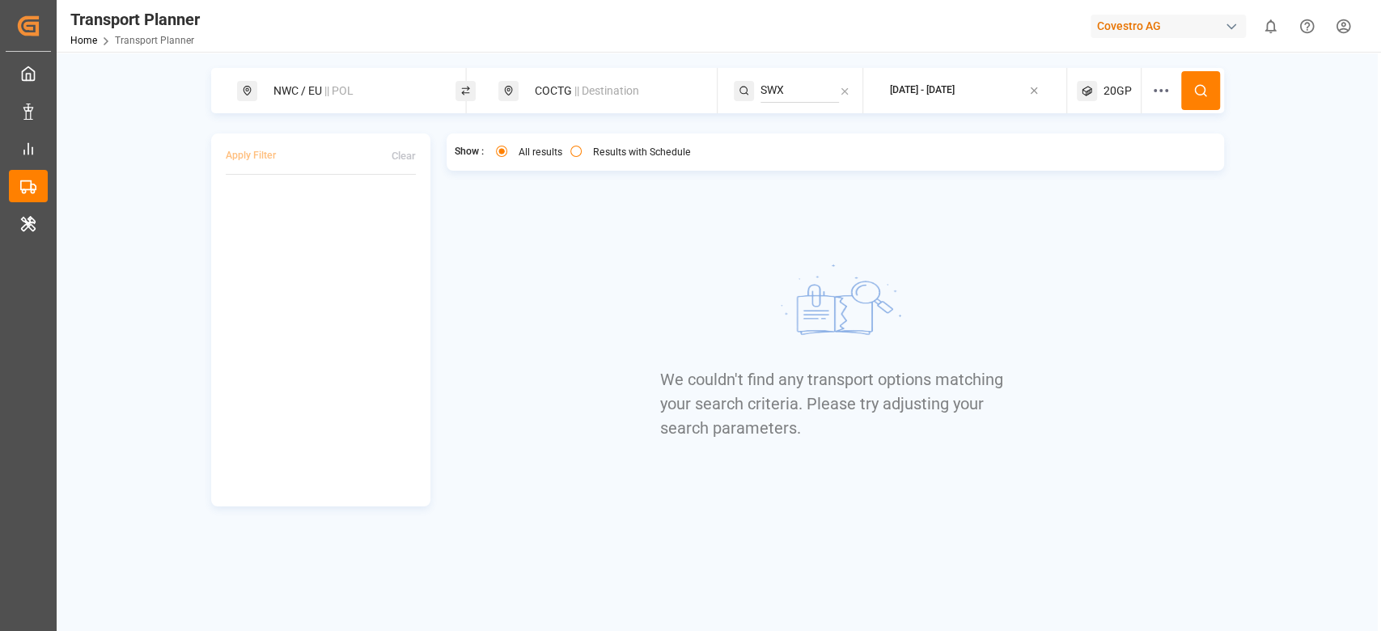
click at [1111, 97] on span "20GP" at bounding box center [1117, 90] width 28 height 17
click at [1101, 171] on small "20GP" at bounding box center [1079, 168] width 57 height 11
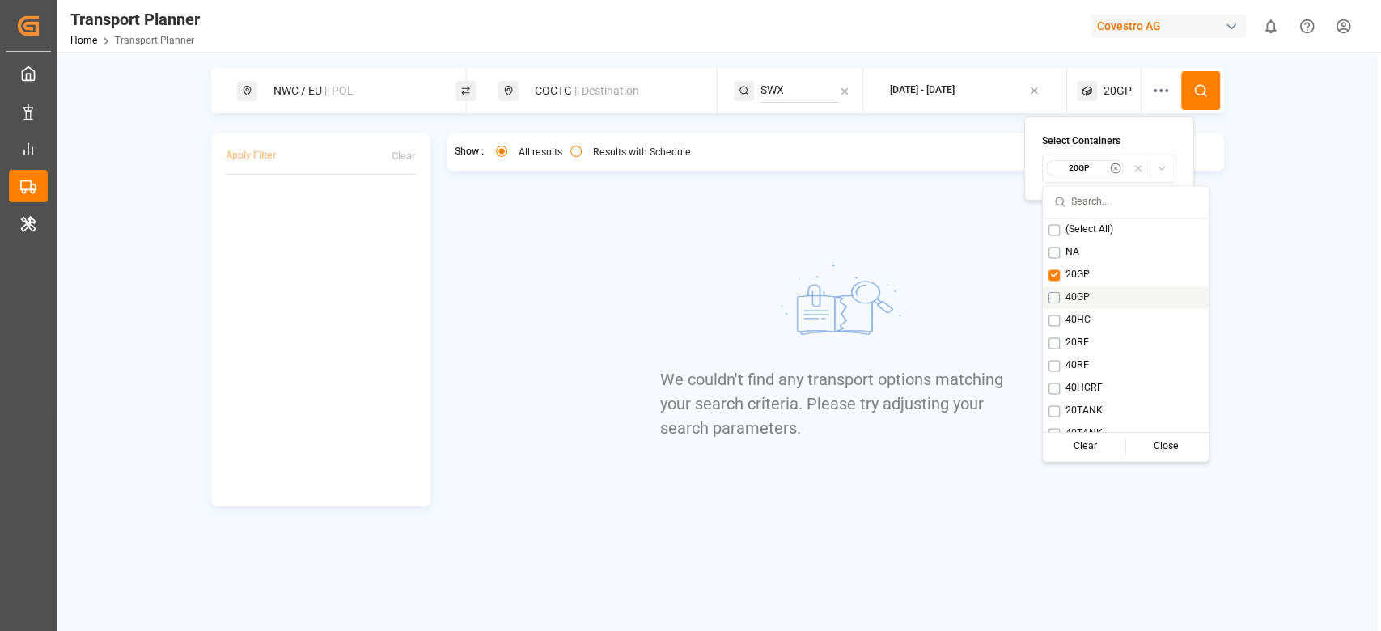
click at [1079, 296] on span "40GP" at bounding box center [1077, 297] width 24 height 15
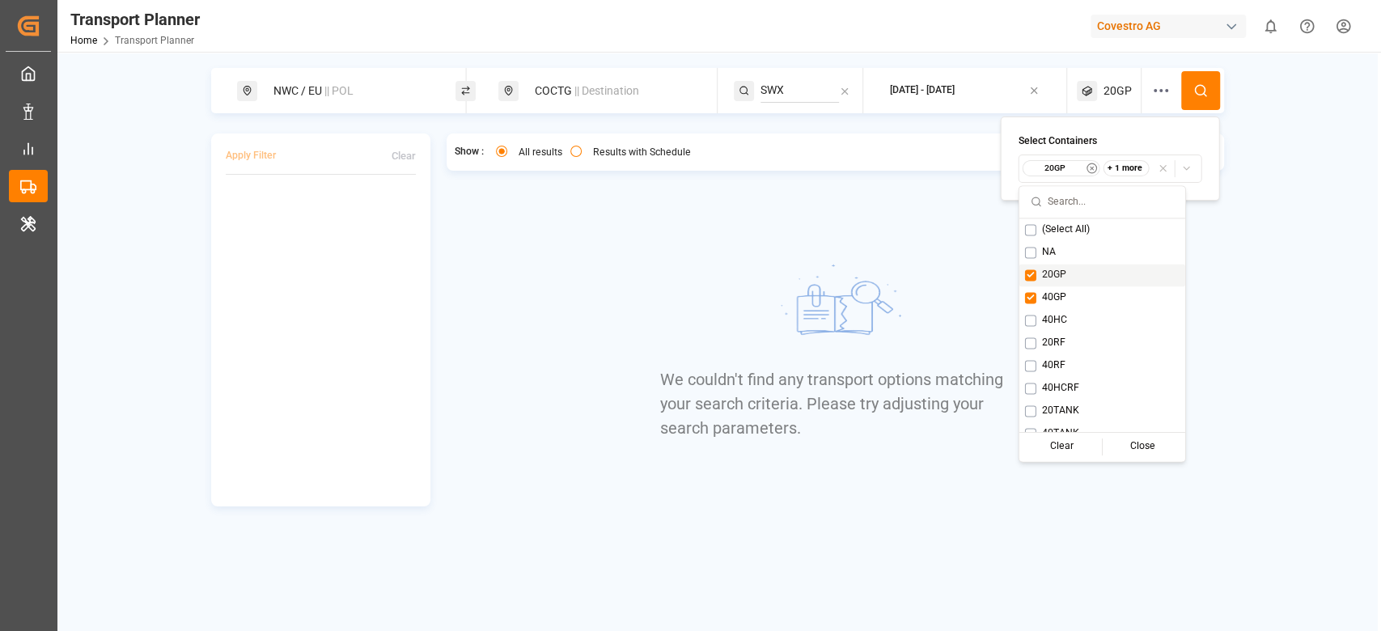
click at [1070, 271] on div "20GP" at bounding box center [1102, 275] width 166 height 23
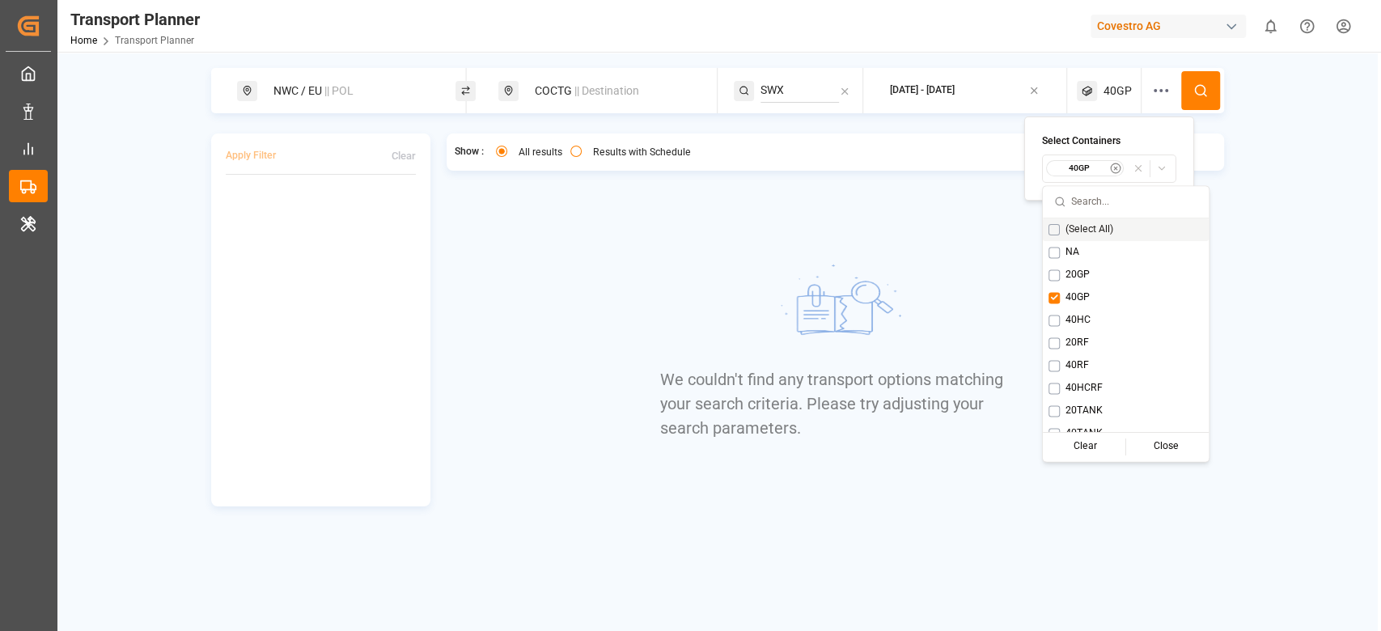
click at [1197, 89] on icon at bounding box center [1200, 90] width 15 height 15
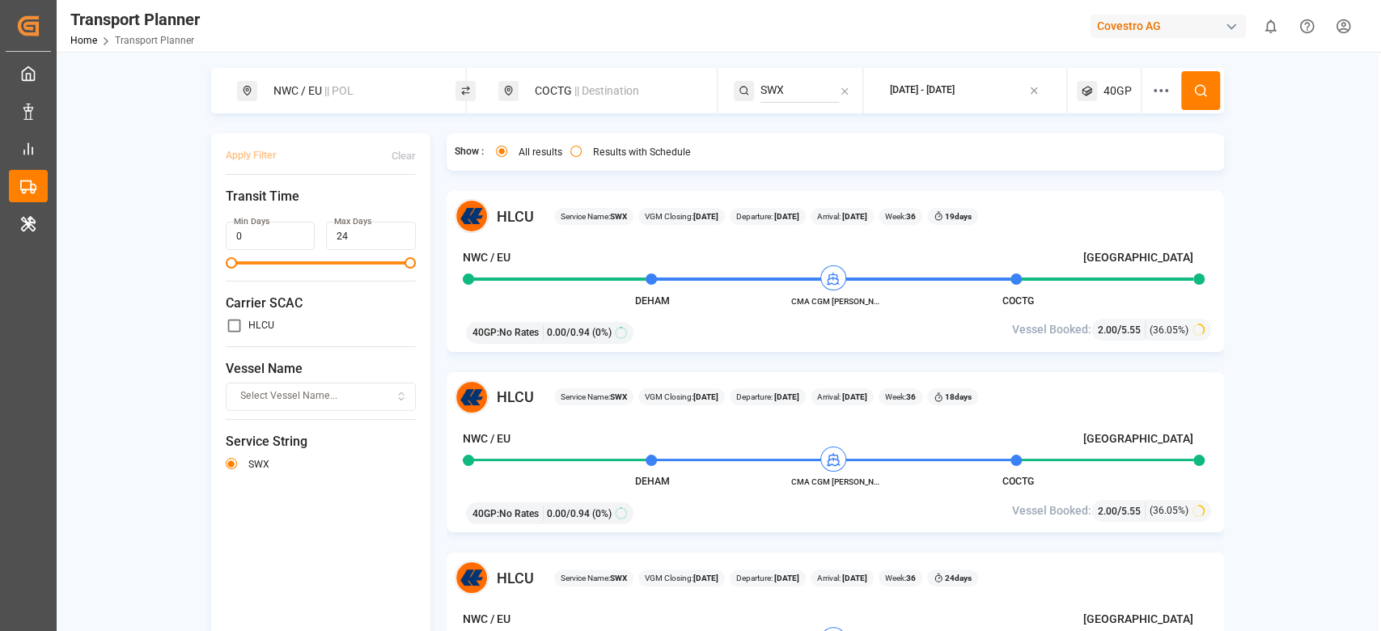
click at [565, 96] on div "COCTG || Destination" at bounding box center [612, 91] width 175 height 30
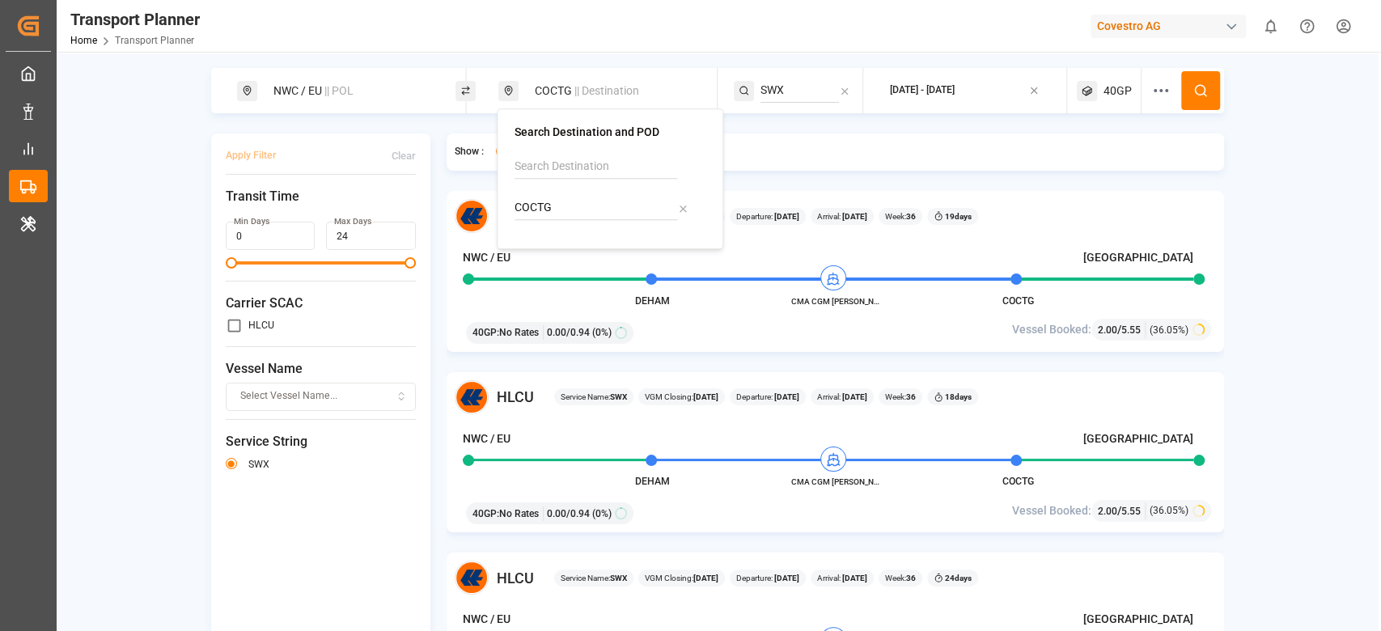
click at [550, 198] on input "COCTG" at bounding box center [595, 208] width 163 height 24
type input "BRMAO"
click at [557, 264] on div "BRMAO Manaus" at bounding box center [613, 260] width 157 height 34
click at [802, 78] on input "SWX" at bounding box center [799, 90] width 78 height 24
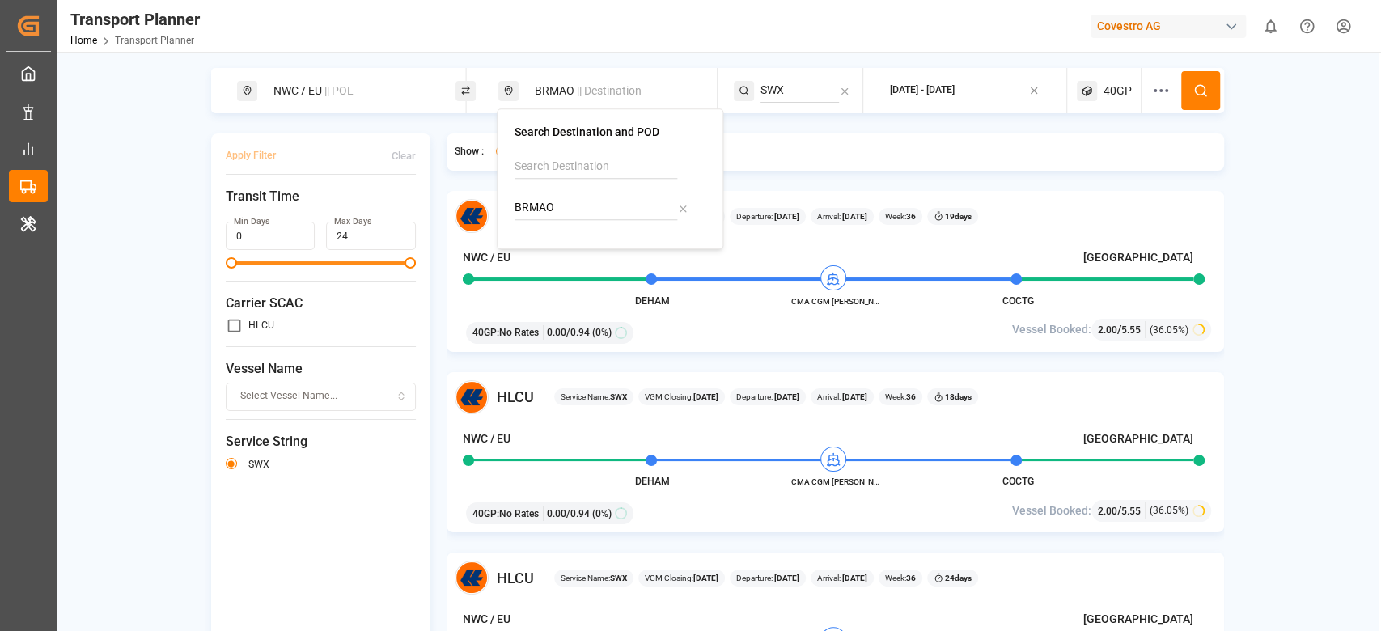
click at [802, 78] on input "SWX" at bounding box center [799, 90] width 78 height 24
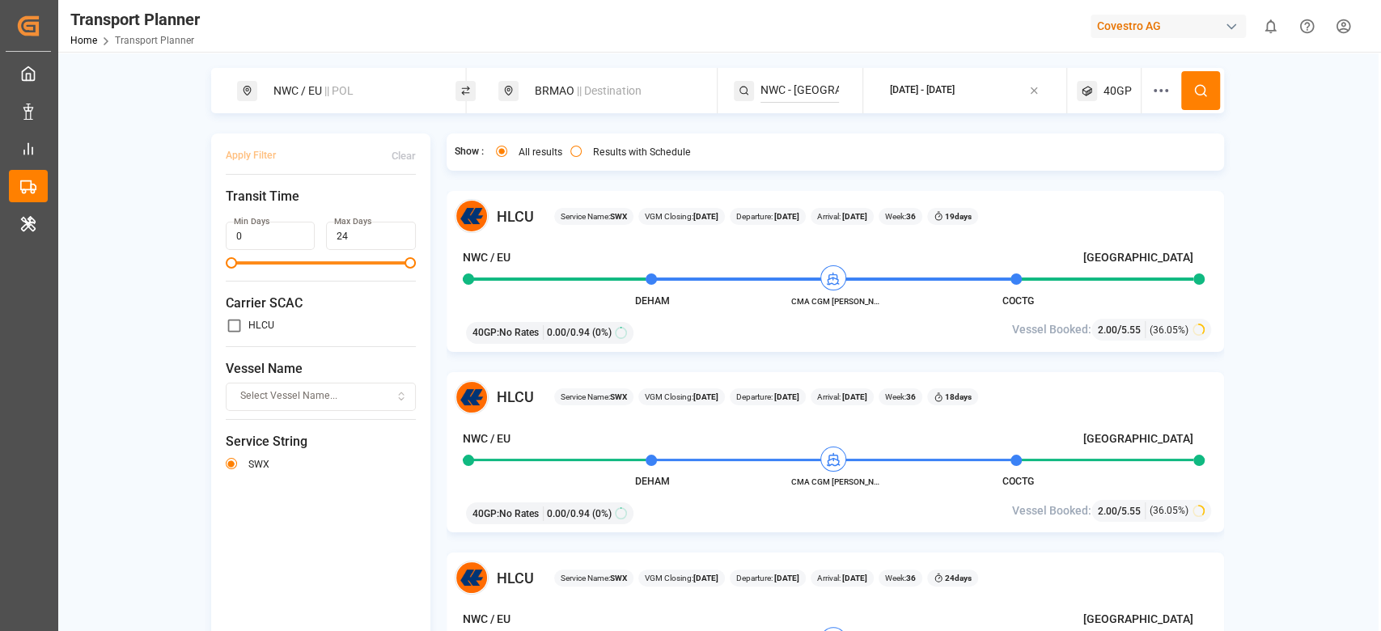
scroll to position [0, 17]
type input "NWC - USA - SAWC"
click at [803, 141] on div "NWC - USA - SAWC" at bounding box center [859, 143] width 157 height 34
click at [1189, 87] on button at bounding box center [1200, 90] width 39 height 39
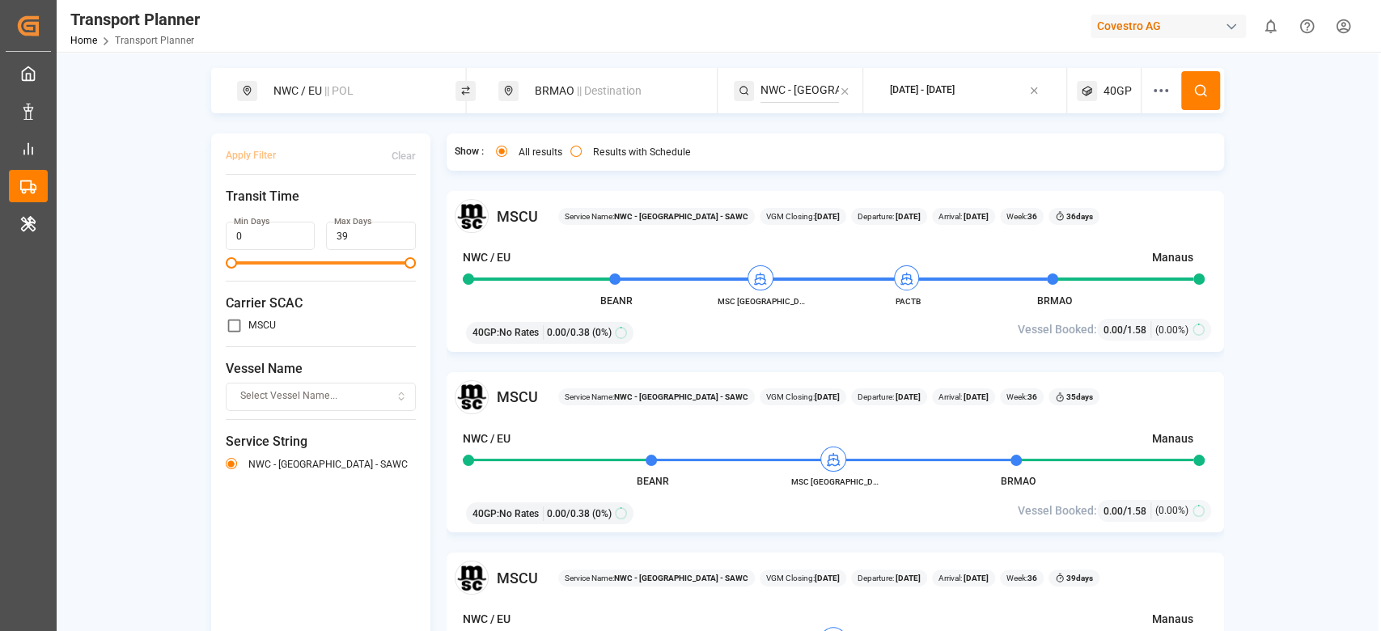
click at [637, 65] on div "NWC / EU || POL BRMAO || Destination NWC - USA - SAWC 2025-09-01 - 2025-11-30 4…" at bounding box center [717, 367] width 1321 height 631
click at [613, 93] on span "|| Destination" at bounding box center [609, 90] width 65 height 13
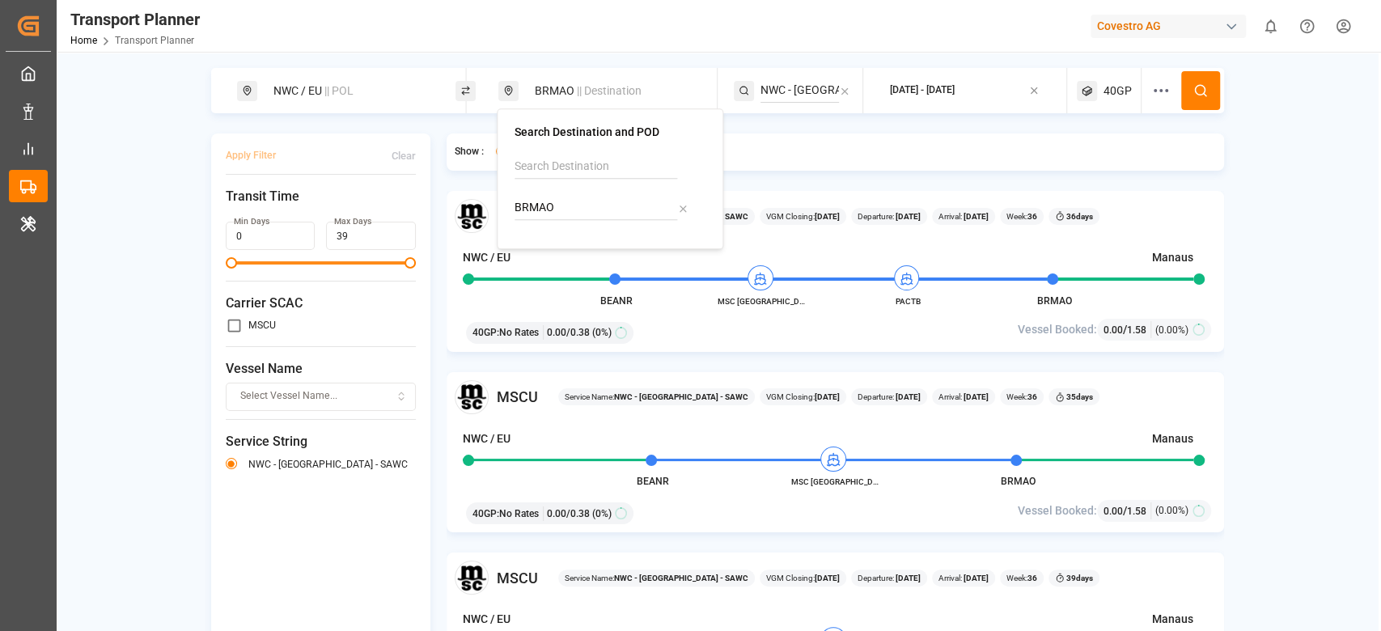
click at [554, 201] on input "BRMAO" at bounding box center [595, 208] width 163 height 24
type input "ARBUE"
click at [550, 252] on img at bounding box center [543, 251] width 17 height 13
click at [841, 87] on icon at bounding box center [844, 91] width 11 height 11
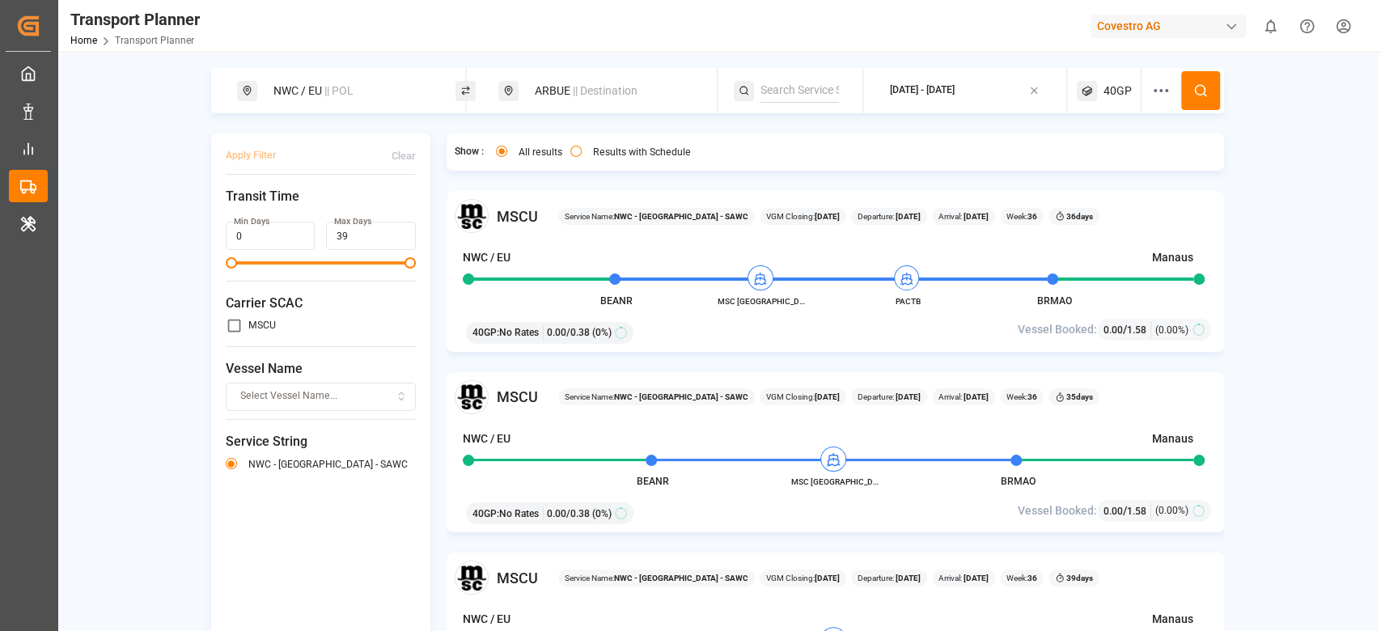
click at [802, 94] on input at bounding box center [799, 90] width 78 height 24
paste input "ECX"
type input "ECX"
drag, startPoint x: 802, startPoint y: 109, endPoint x: 806, endPoint y: 133, distance: 24.6
click at [806, 133] on div "ECX" at bounding box center [859, 134] width 157 height 17
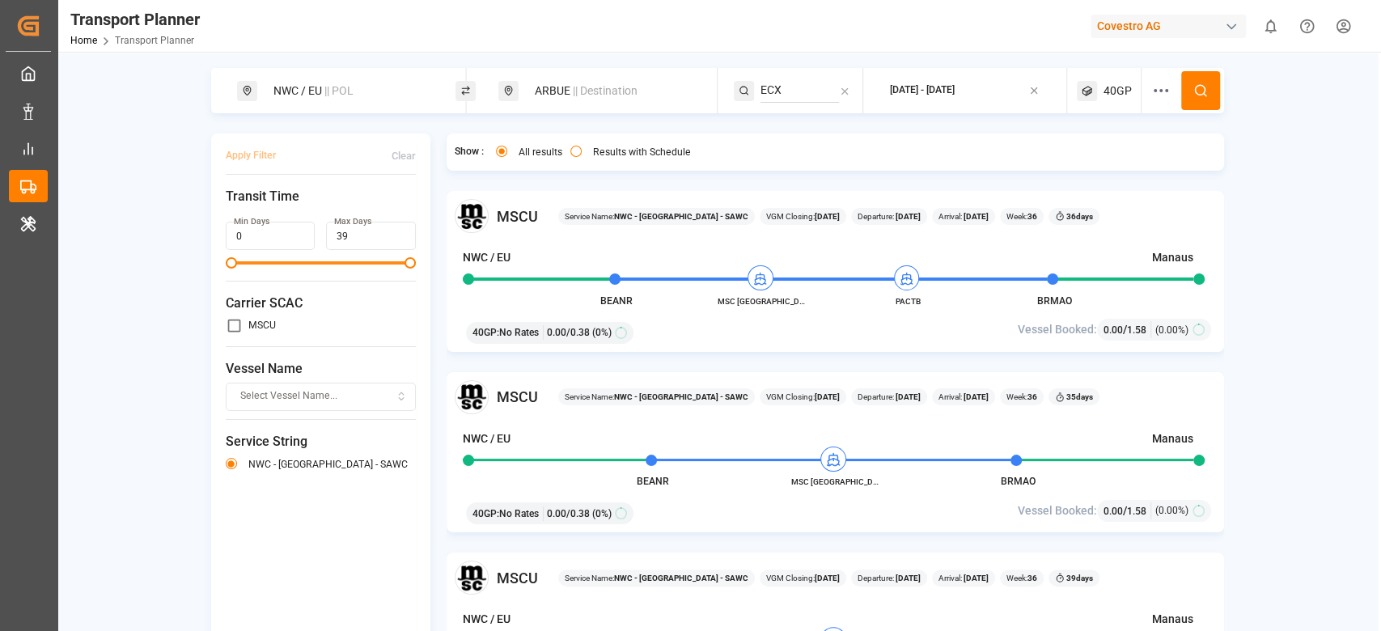
click at [1189, 102] on button at bounding box center [1200, 90] width 39 height 39
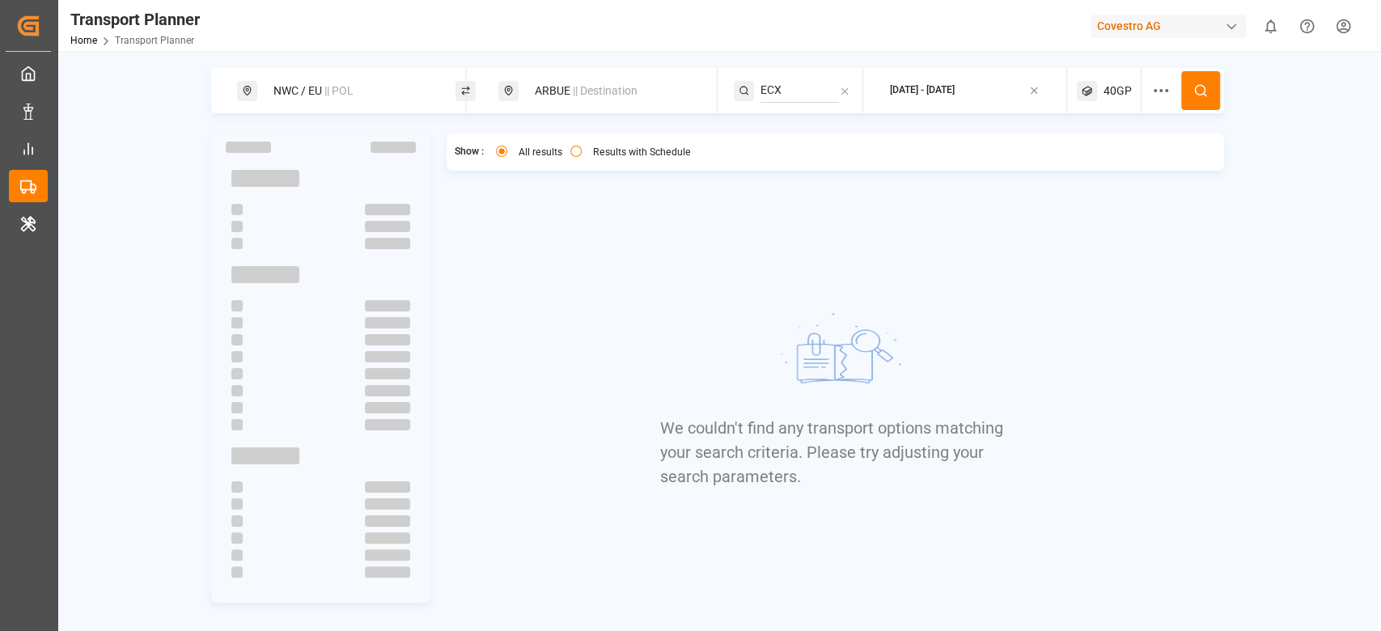
click at [1133, 100] on div "40GP" at bounding box center [1109, 90] width 65 height 45
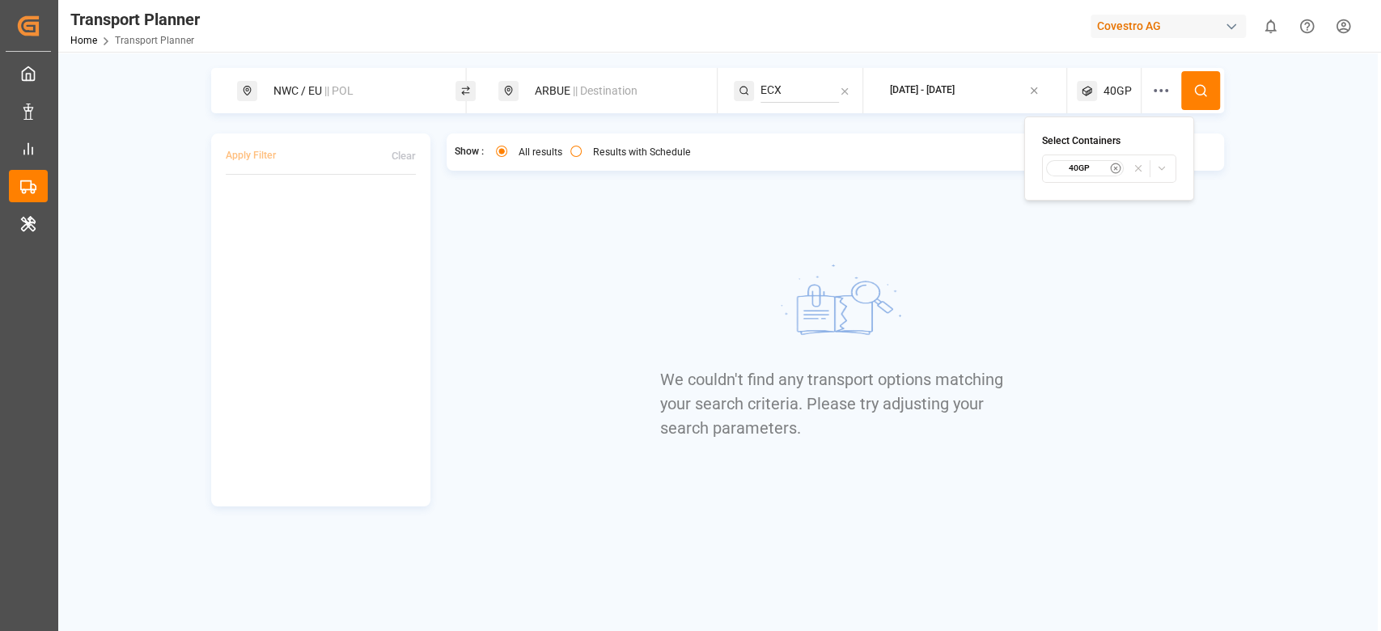
click at [1102, 175] on div "40GP" at bounding box center [1084, 168] width 78 height 16
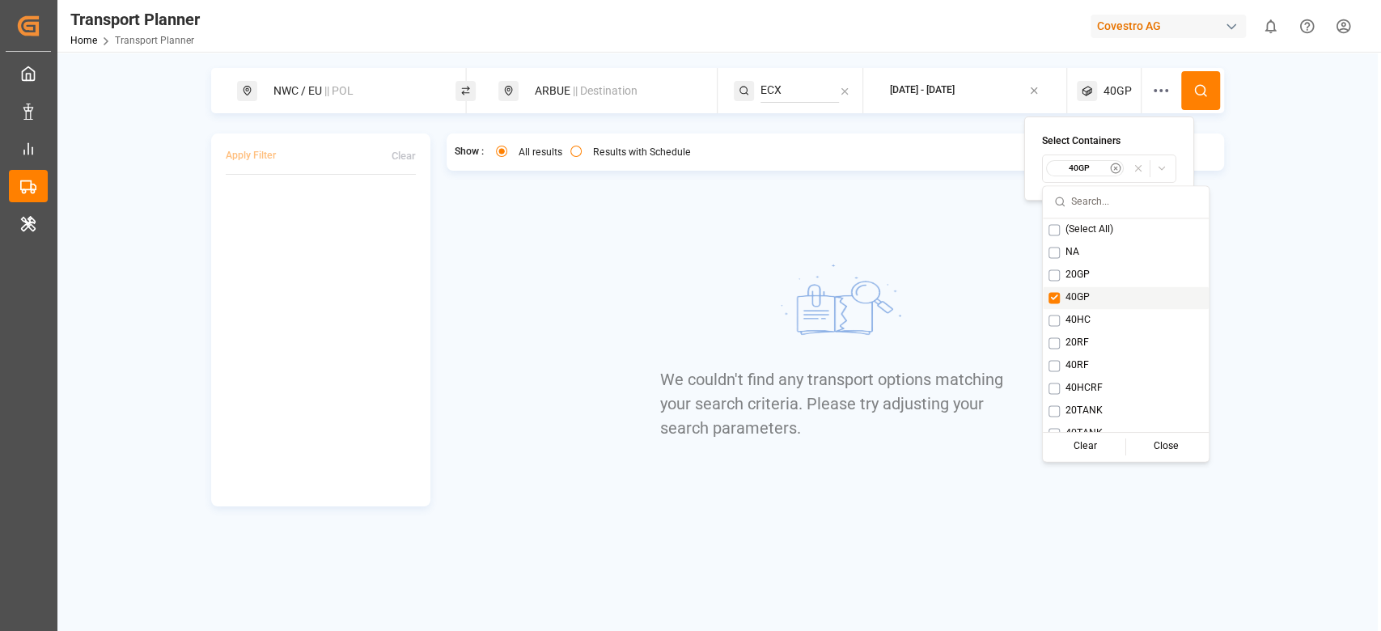
click at [1073, 294] on span "40GP" at bounding box center [1077, 297] width 24 height 15
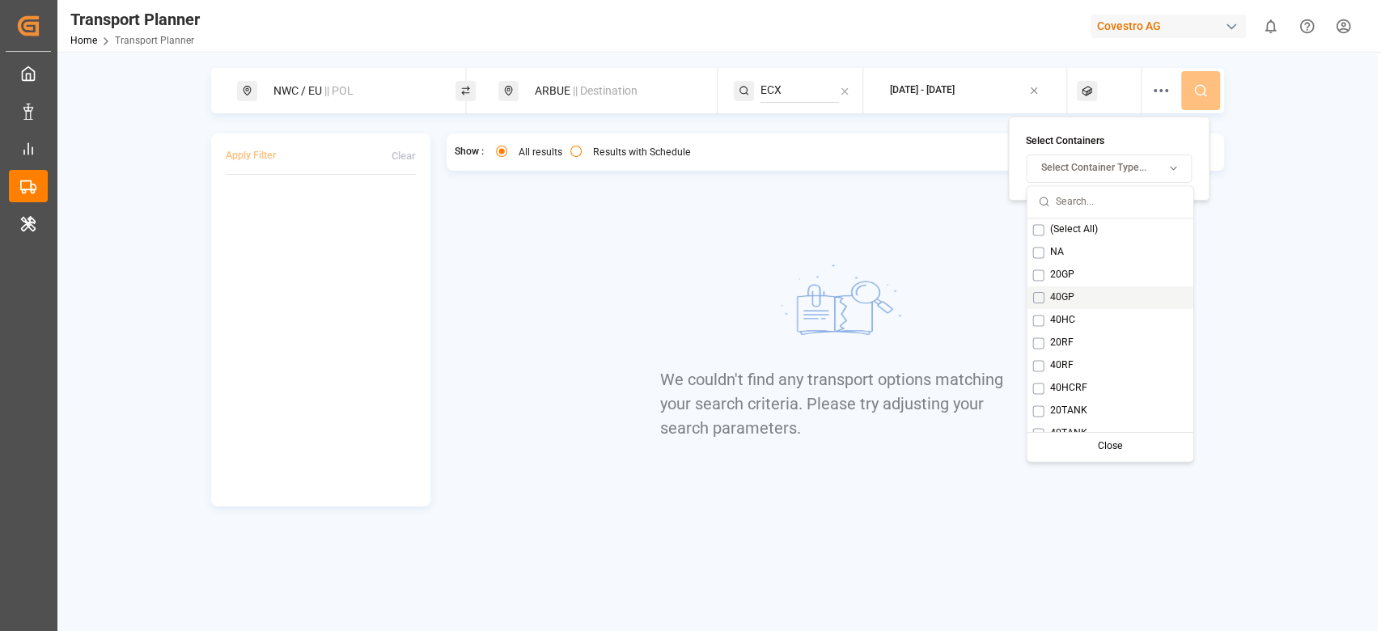
click at [1073, 307] on div "40GP" at bounding box center [1109, 297] width 166 height 23
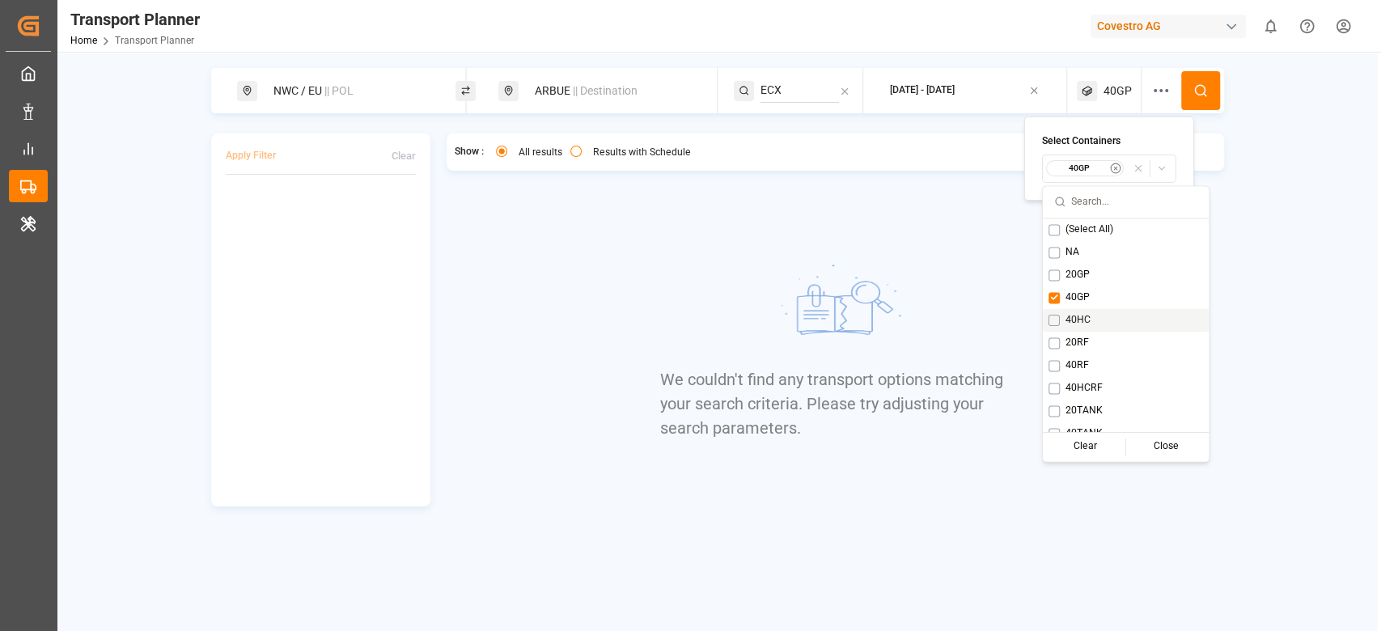
click at [1076, 315] on span "40HC" at bounding box center [1077, 320] width 25 height 15
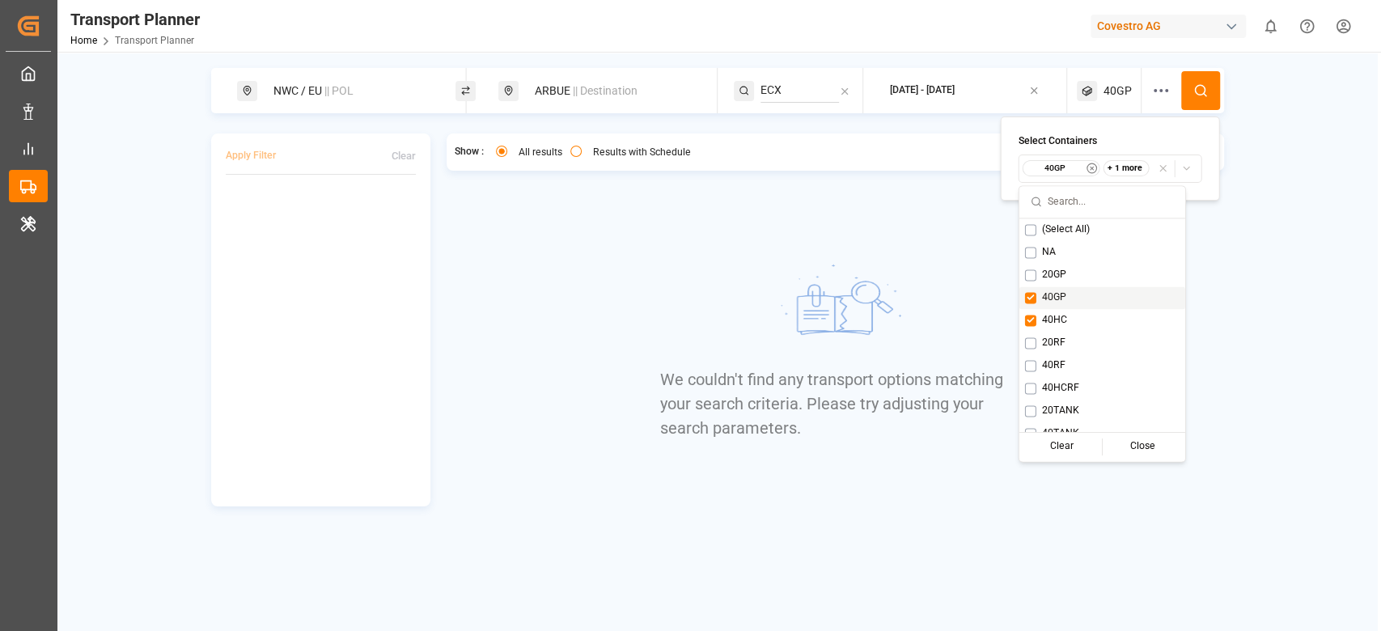
click at [1076, 294] on div "40GP" at bounding box center [1102, 297] width 166 height 23
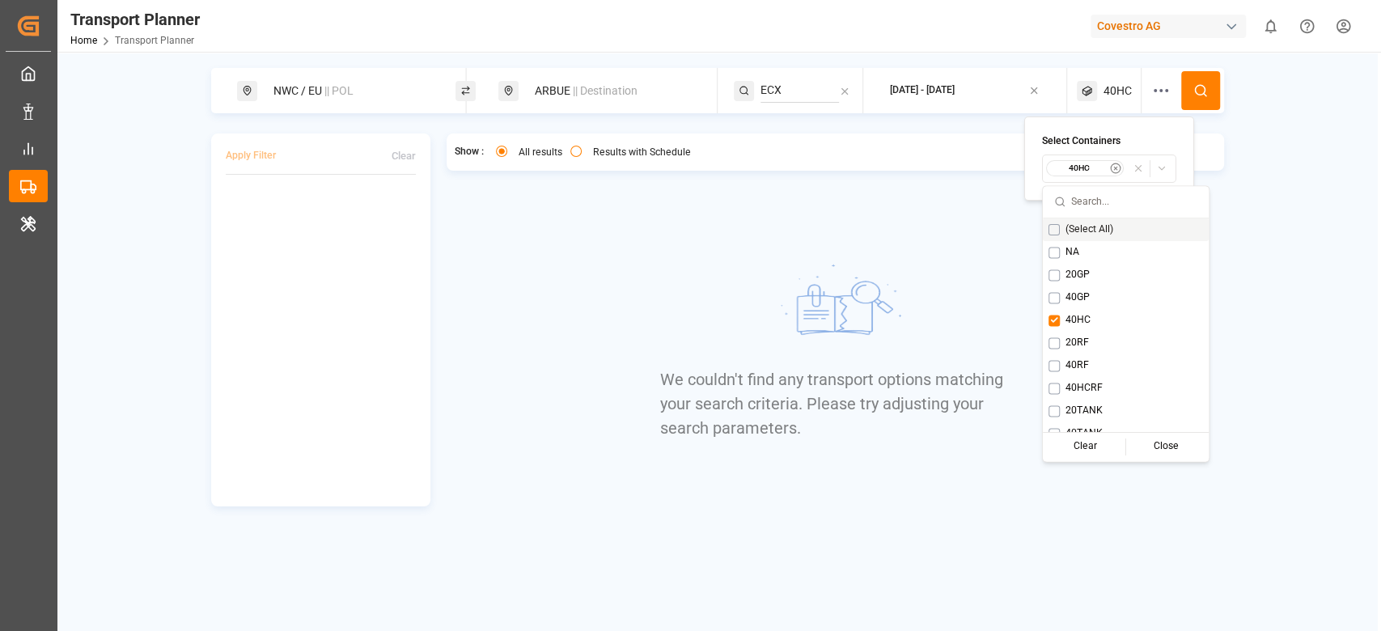
click at [1194, 81] on button at bounding box center [1200, 90] width 39 height 39
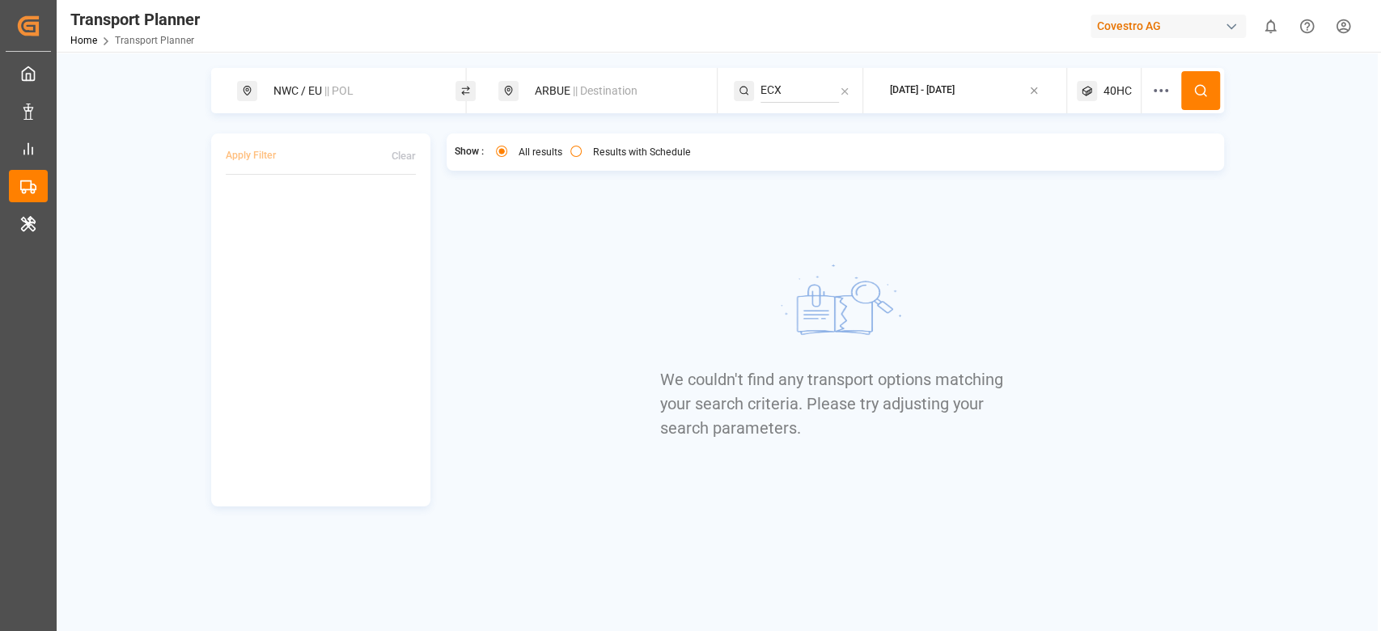
click at [1131, 88] on span "40HC" at bounding box center [1117, 90] width 28 height 17
click at [1114, 166] on icon "button" at bounding box center [1115, 168] width 11 height 11
click at [1114, 166] on span "Select Container Type..." at bounding box center [1093, 168] width 105 height 15
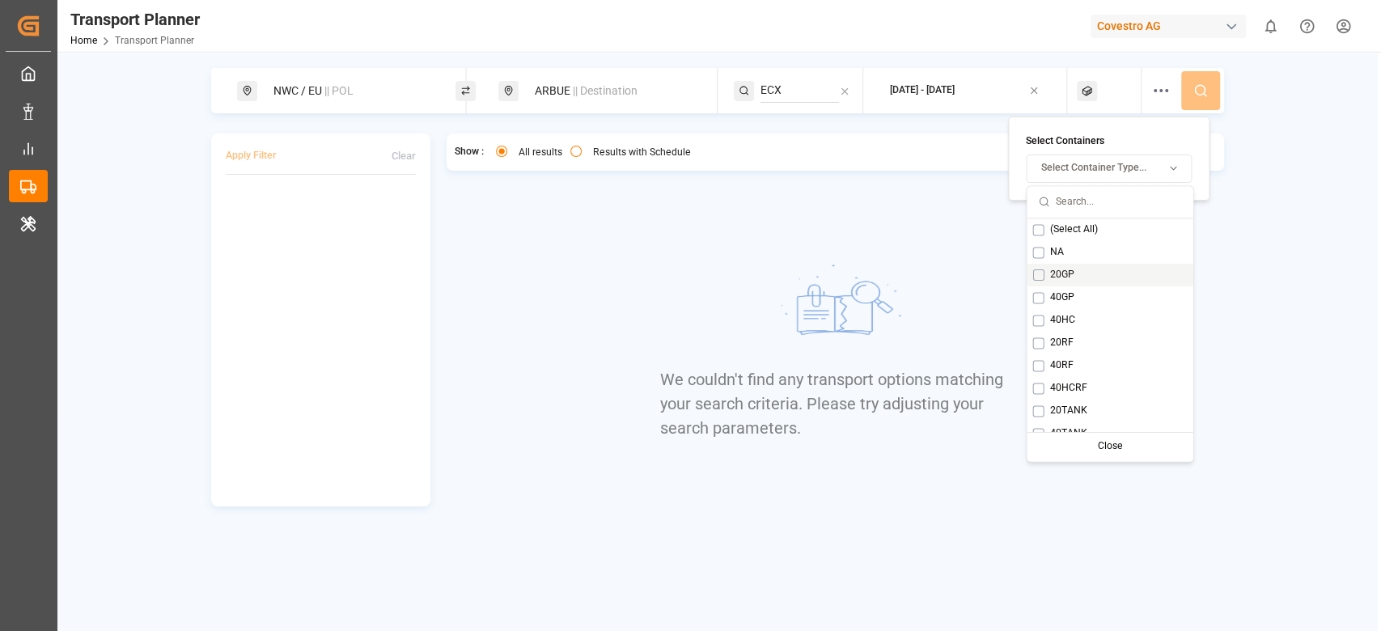
click at [1086, 270] on div "20GP" at bounding box center [1109, 275] width 166 height 23
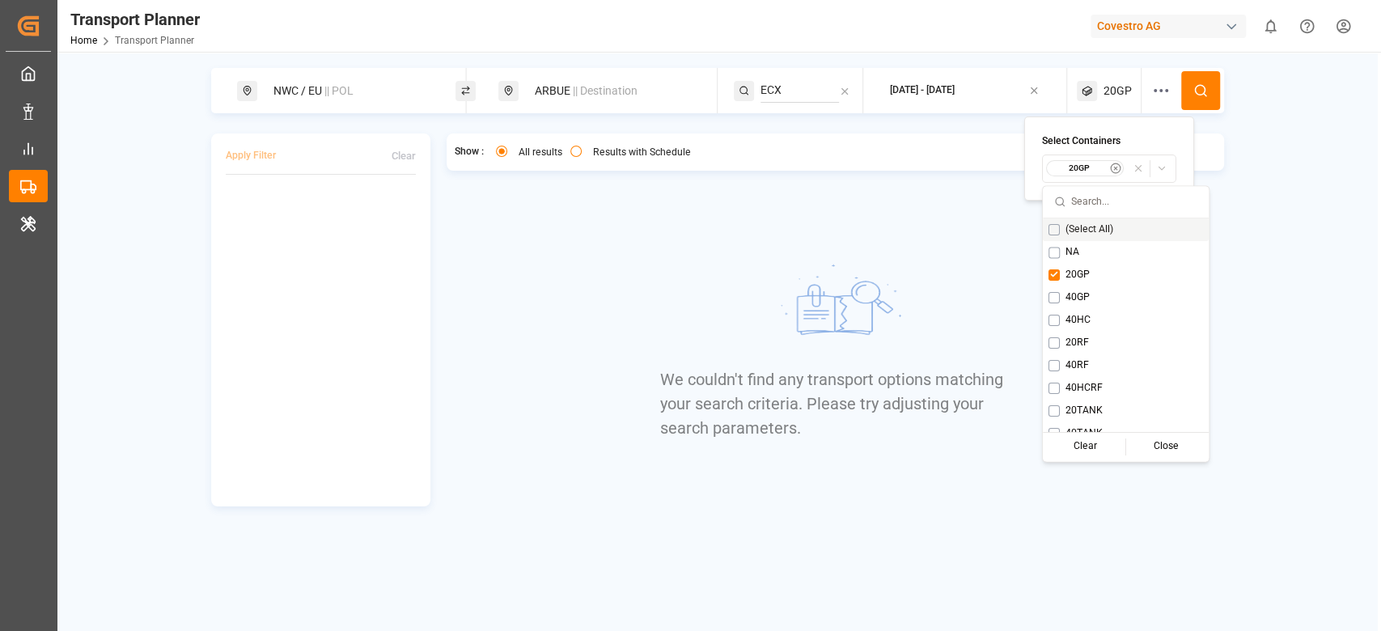
click at [1193, 87] on icon at bounding box center [1200, 90] width 15 height 15
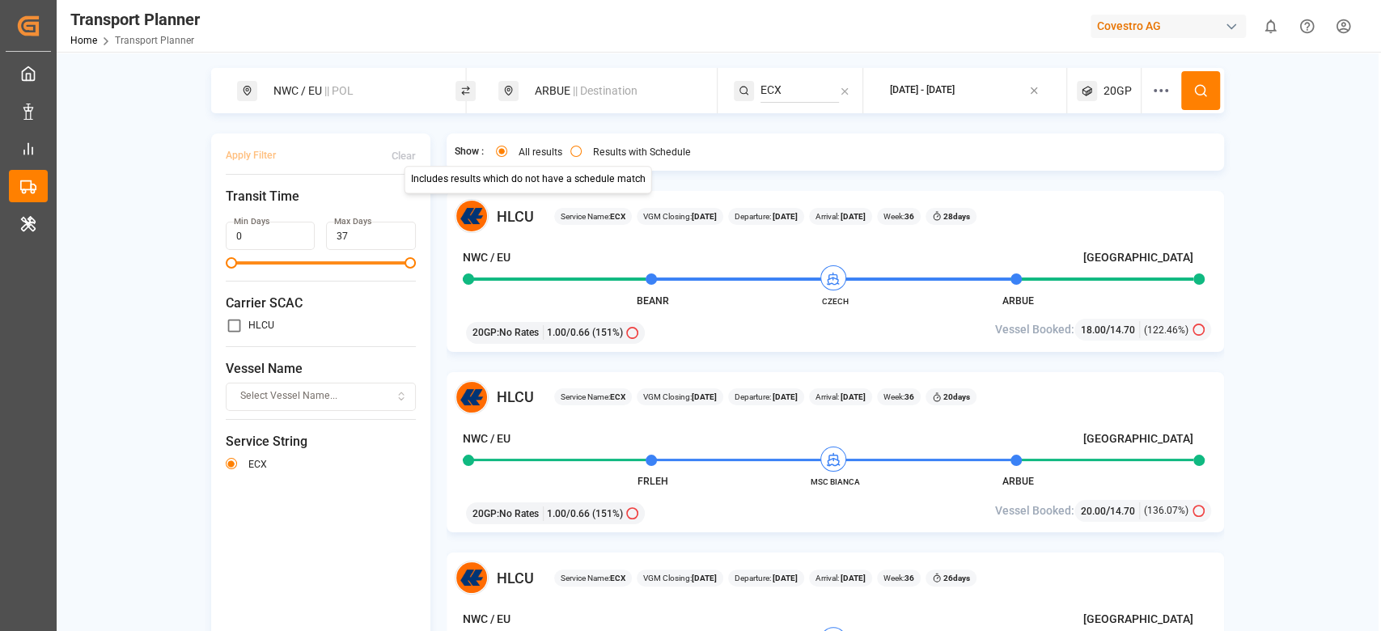
click at [560, 93] on div "ARBUE || Destination" at bounding box center [612, 91] width 175 height 30
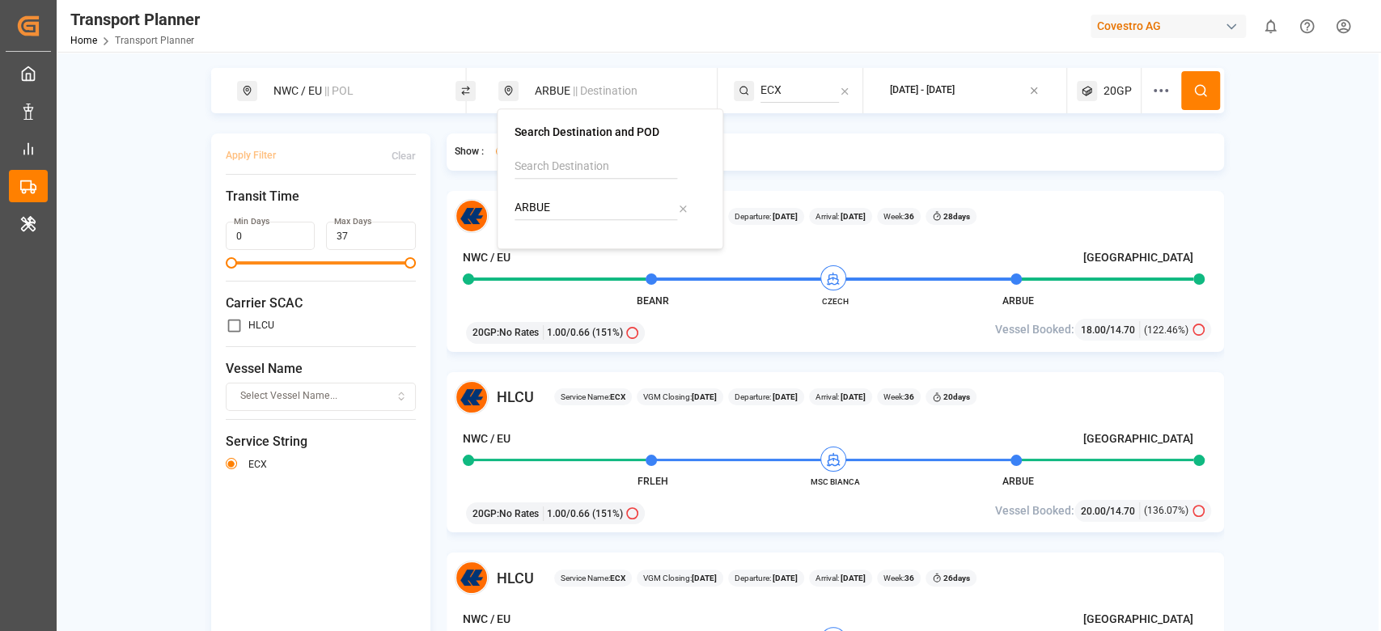
click at [550, 205] on input "ARBUE" at bounding box center [595, 208] width 163 height 24
type input "AUMEL"
click at [565, 246] on b "AUMEL" at bounding box center [574, 251] width 37 height 13
click at [783, 87] on input "ECX" at bounding box center [799, 90] width 78 height 24
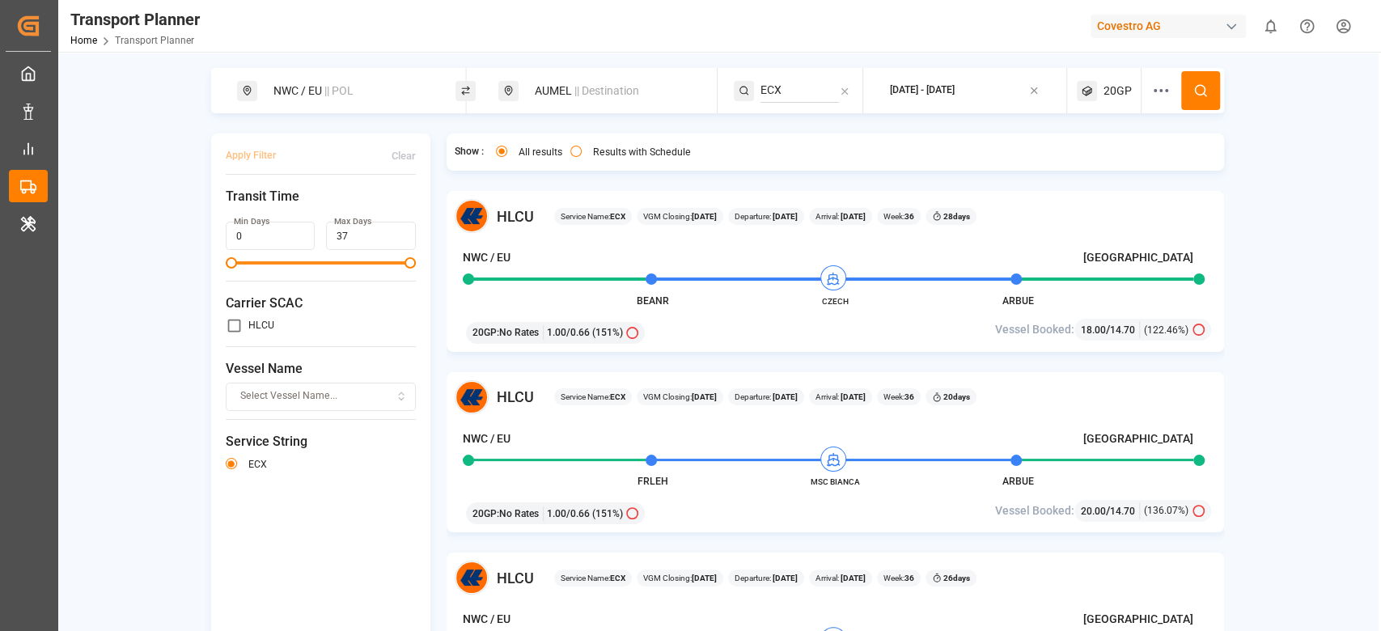
click at [783, 87] on input "ECX" at bounding box center [799, 90] width 78 height 24
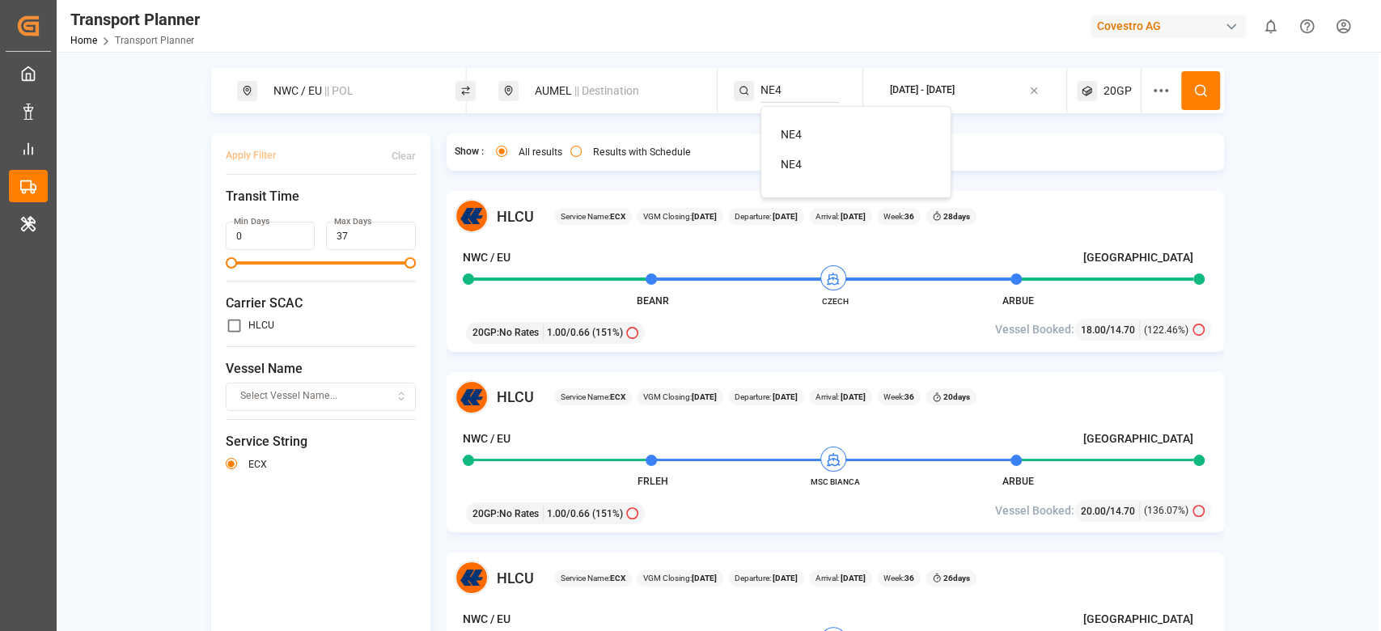
type input "NE4"
click at [790, 126] on div "NE4" at bounding box center [859, 134] width 157 height 17
click at [1197, 92] on icon at bounding box center [1200, 90] width 15 height 15
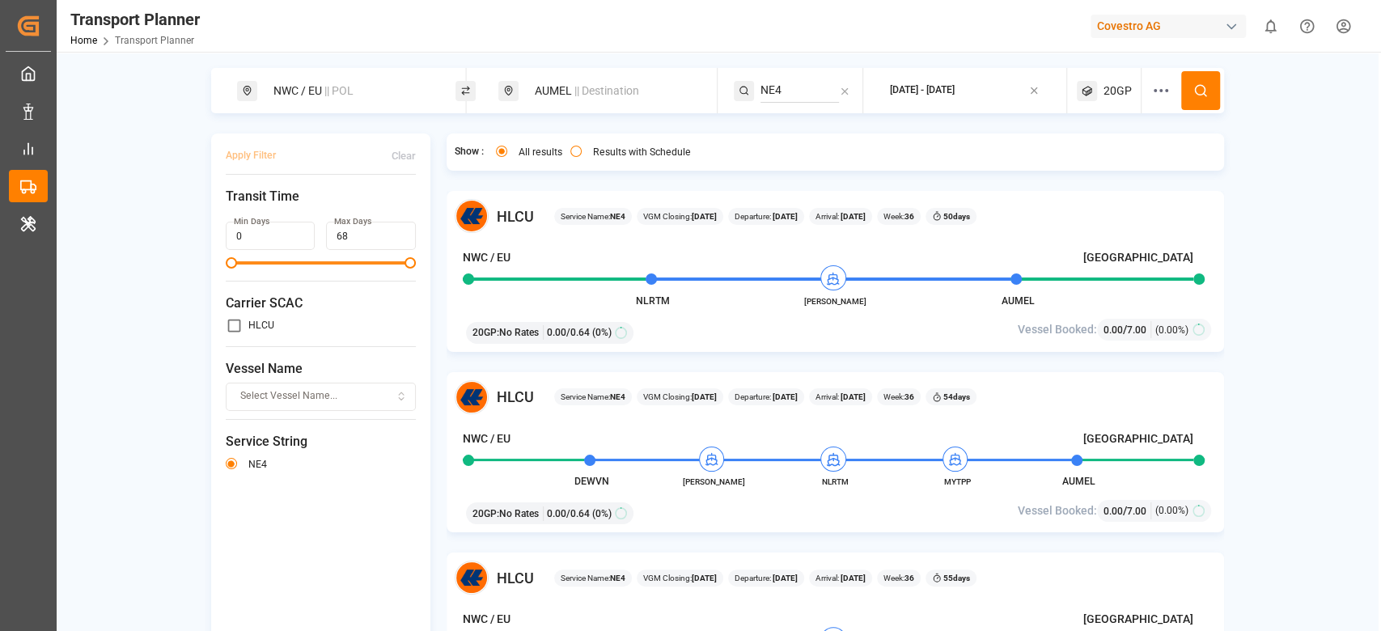
click at [574, 94] on span "|| Destination" at bounding box center [606, 90] width 65 height 13
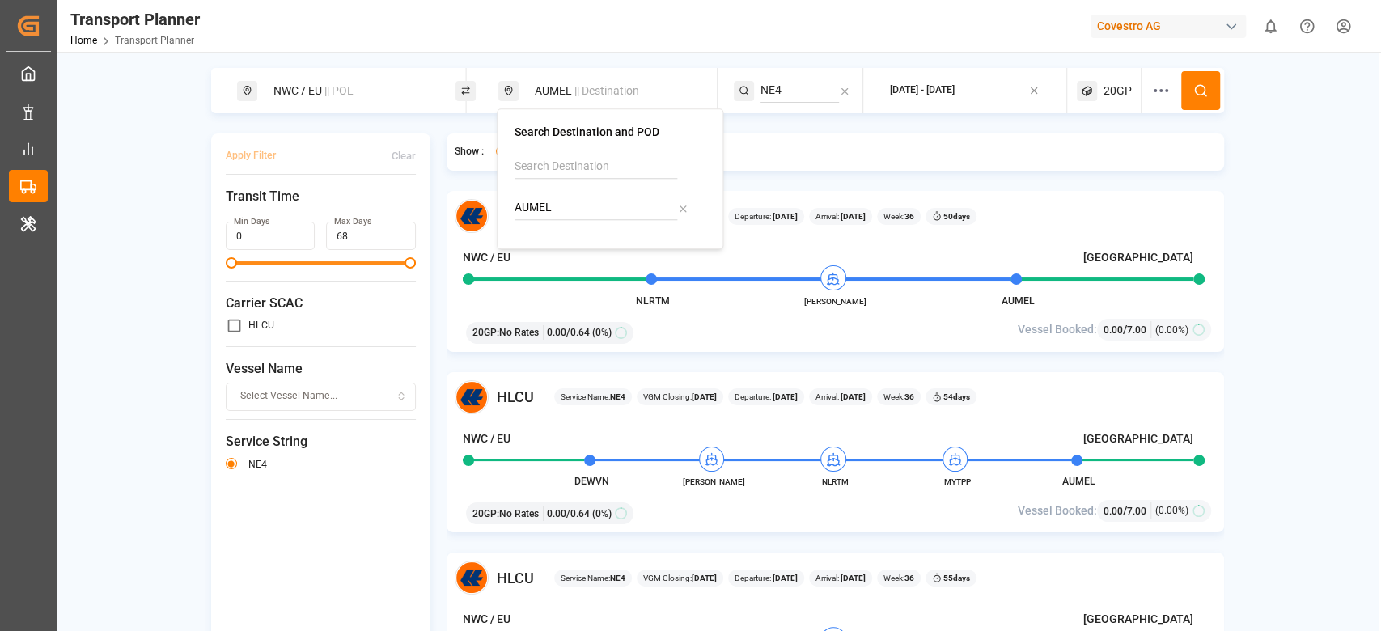
click at [544, 211] on input "AUMEL" at bounding box center [595, 208] width 163 height 24
type input "NE4"
click at [544, 211] on input "NE4" at bounding box center [595, 208] width 163 height 24
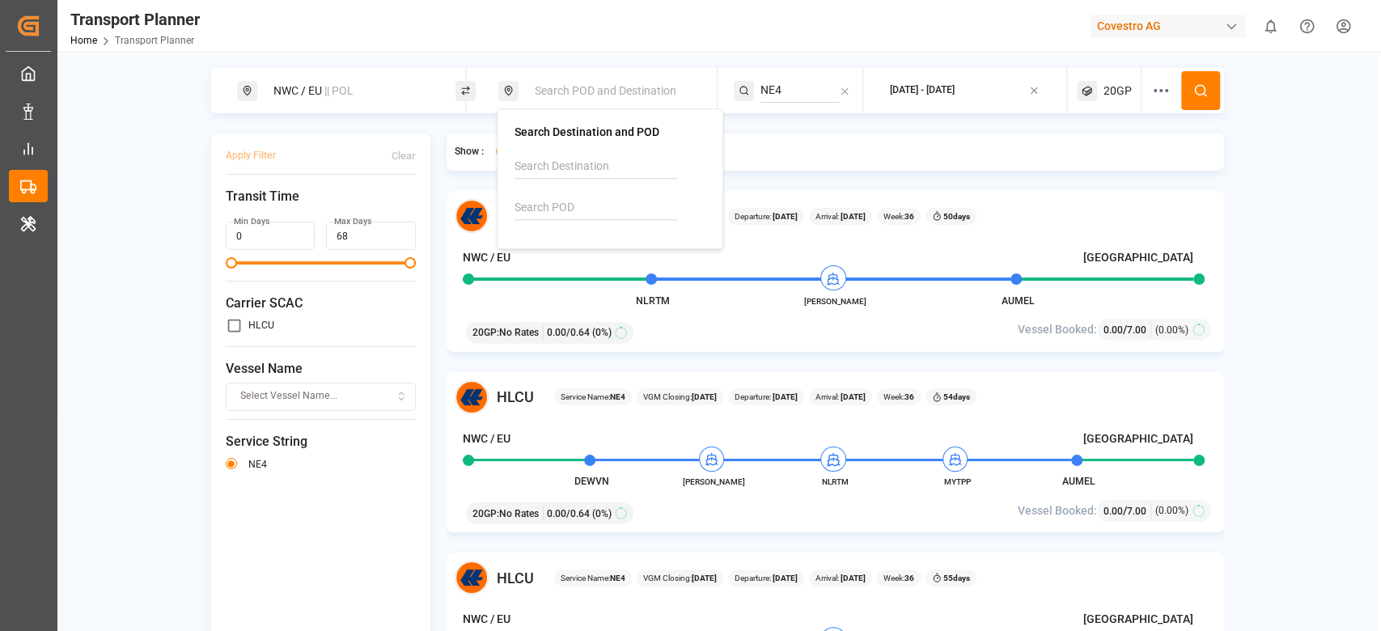
click at [584, 192] on div at bounding box center [609, 192] width 191 height 77
click at [582, 209] on input at bounding box center [595, 208] width 163 height 24
paste input "CNTAC"
type input "CNTAC"
click at [569, 245] on b "CNTAC" at bounding box center [574, 251] width 36 height 13
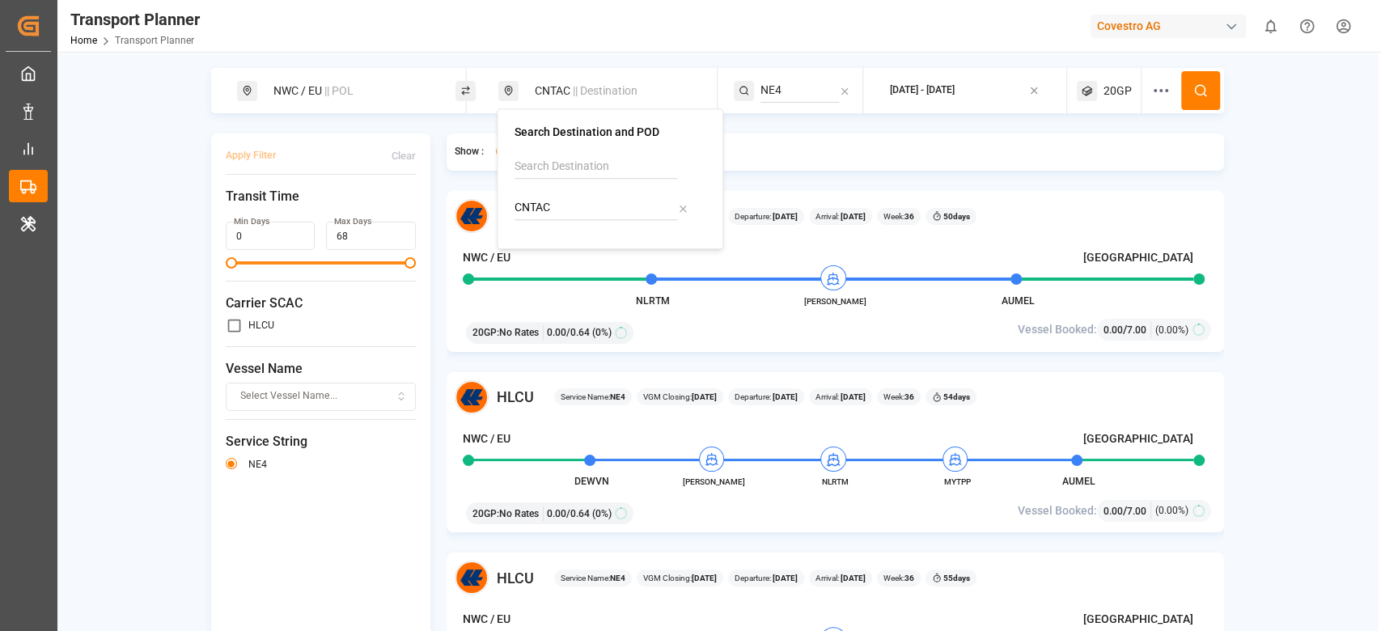
click at [770, 94] on input "NE4" at bounding box center [799, 90] width 78 height 24
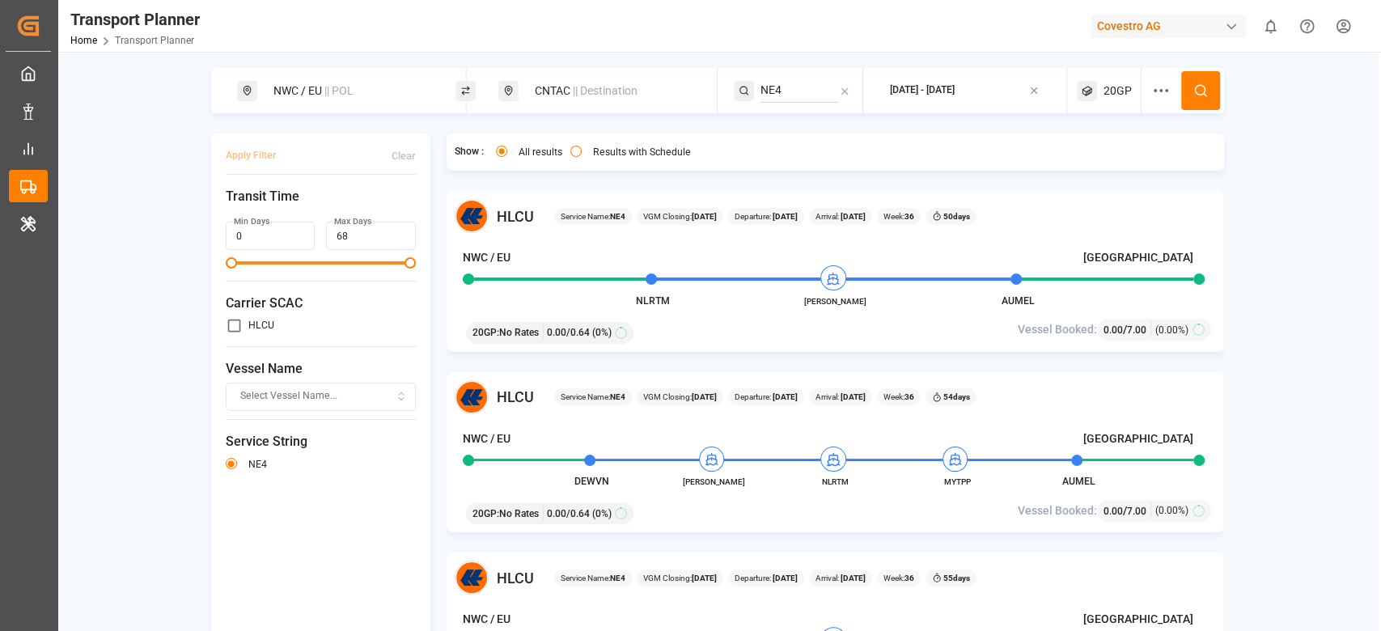
click at [770, 94] on input "NE4" at bounding box center [799, 90] width 78 height 24
type input "FE4"
click at [788, 125] on li "FE4" at bounding box center [859, 135] width 183 height 30
click at [910, 142] on div "FE4" at bounding box center [859, 134] width 157 height 17
click at [1202, 99] on button at bounding box center [1200, 90] width 39 height 39
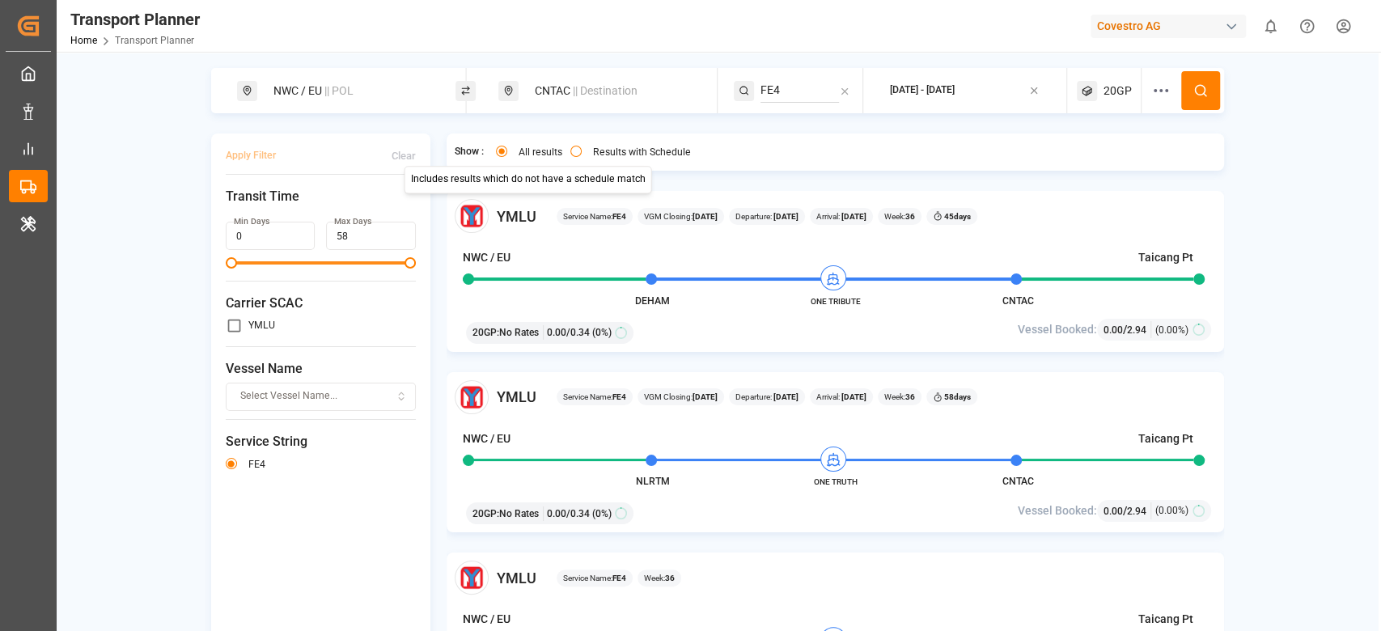
click at [565, 97] on div "CNTAC || Destination" at bounding box center [612, 91] width 175 height 30
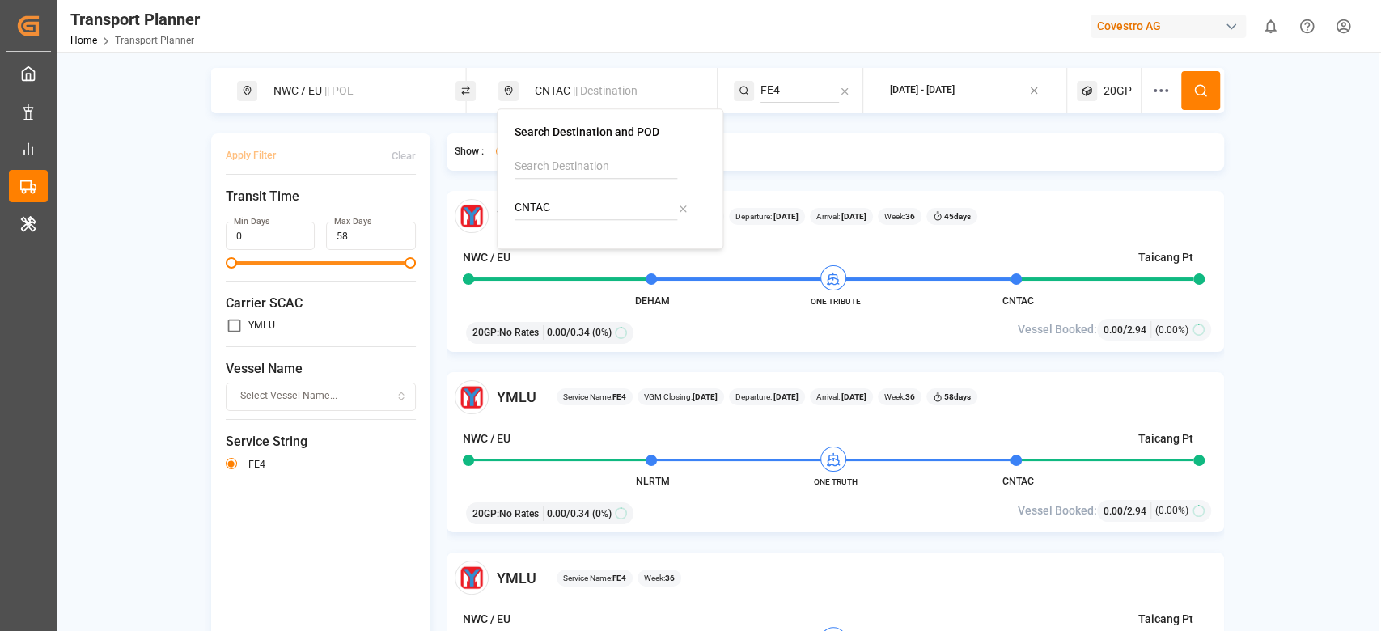
click at [562, 210] on input "CNTAC" at bounding box center [595, 208] width 163 height 24
type input "USNYC"
click at [550, 243] on div "USNYC" at bounding box center [564, 251] width 58 height 17
click at [775, 91] on input "FE4" at bounding box center [799, 90] width 78 height 24
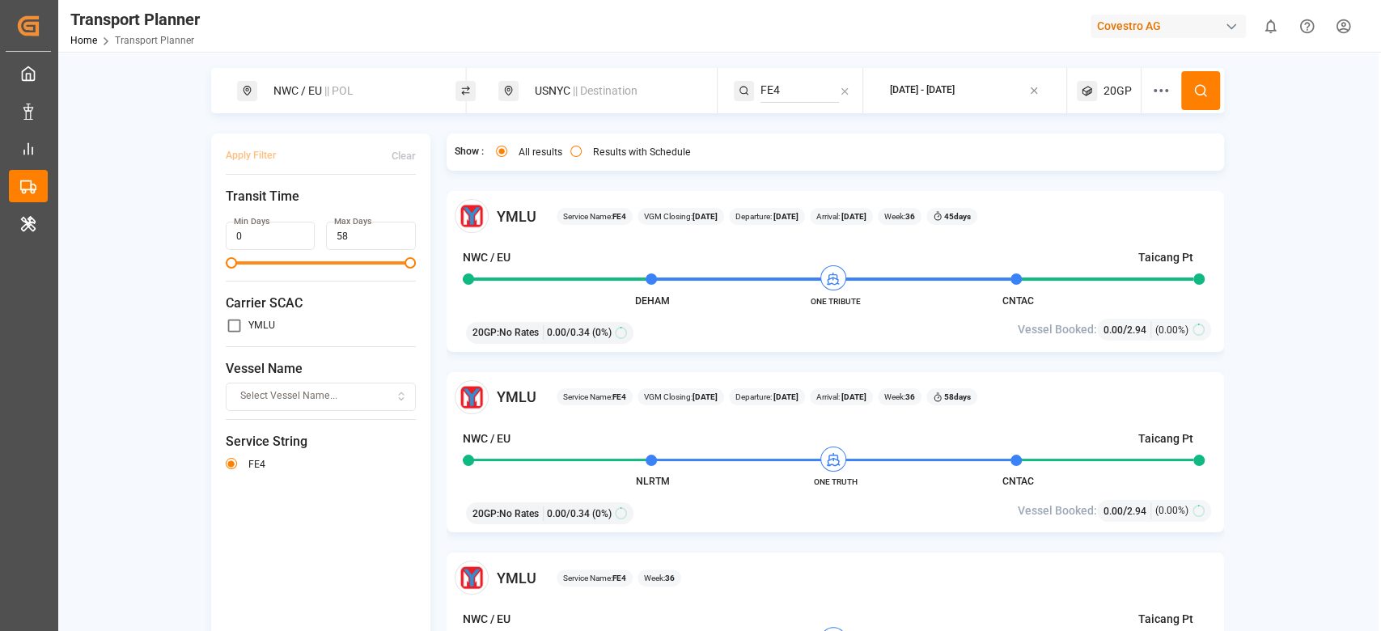
click at [775, 91] on input "FE4" at bounding box center [799, 90] width 78 height 24
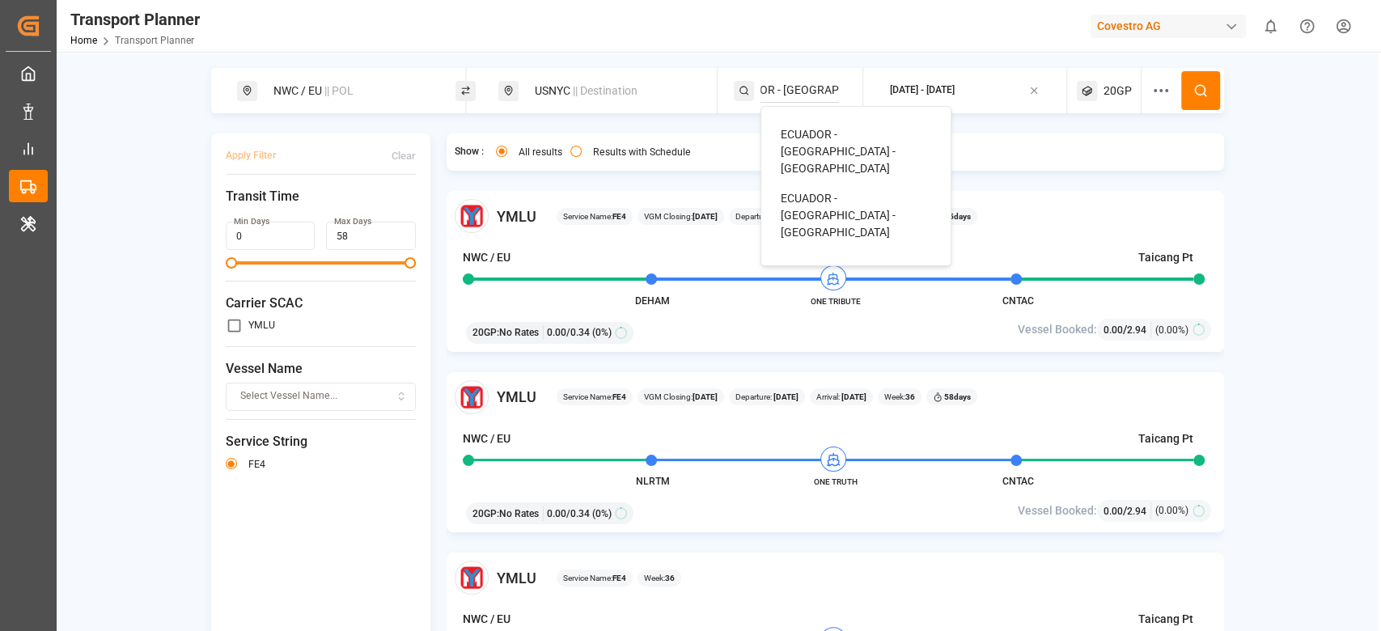
type input "ECUADOR - NWC - USA"
click at [794, 142] on div "ECUADOR - NWC - USA" at bounding box center [859, 151] width 157 height 51
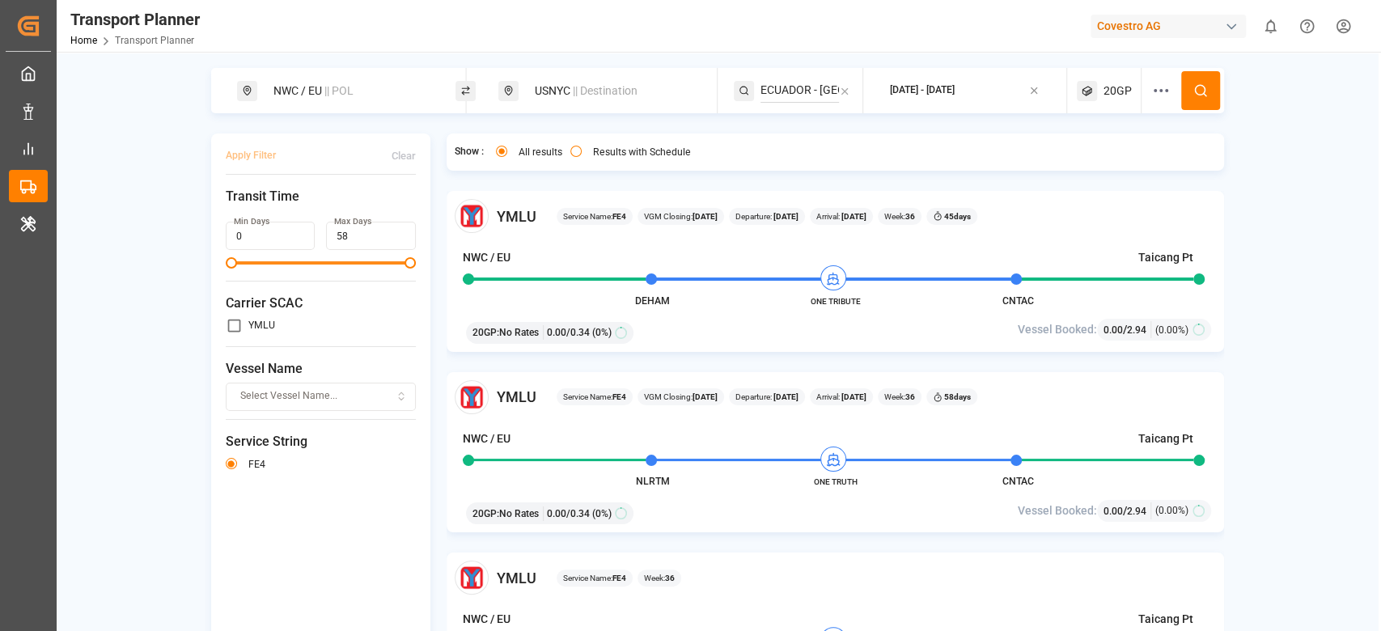
click at [1198, 95] on icon at bounding box center [1200, 90] width 15 height 15
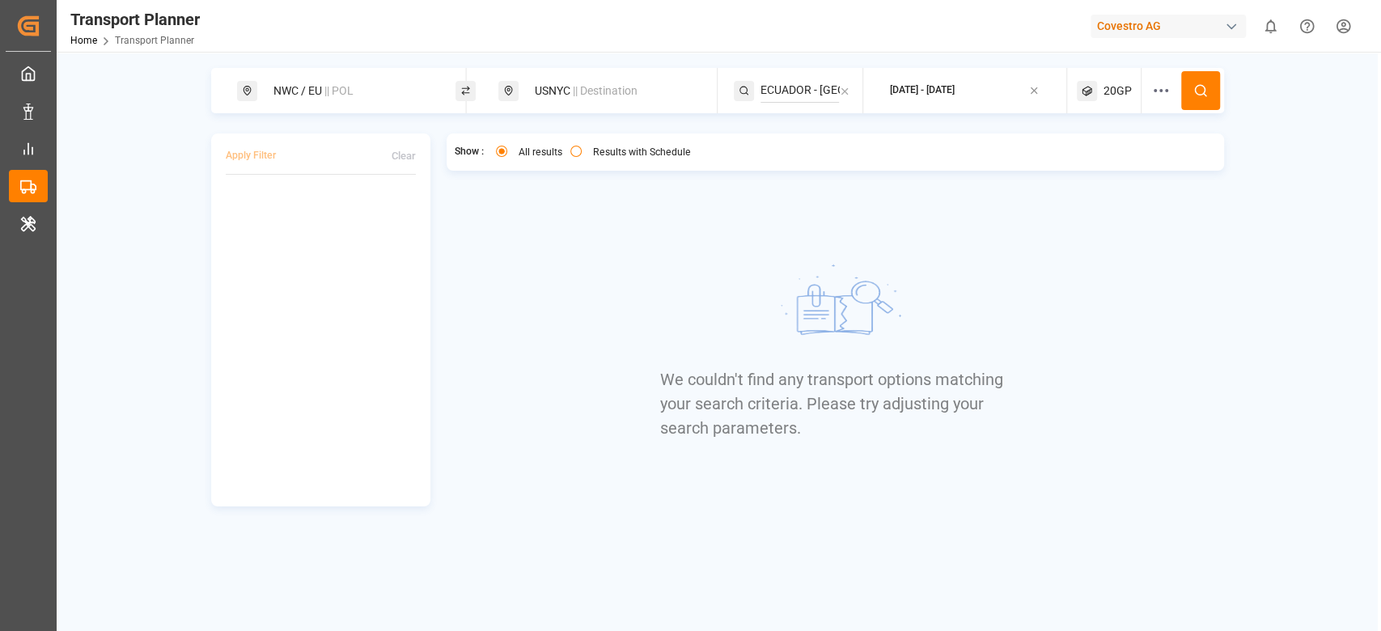
click at [1111, 91] on span "20GP" at bounding box center [1117, 90] width 28 height 17
click at [1110, 171] on icon "button" at bounding box center [1115, 168] width 11 height 11
click at [1104, 175] on span "Select Container Type..." at bounding box center [1093, 168] width 105 height 15
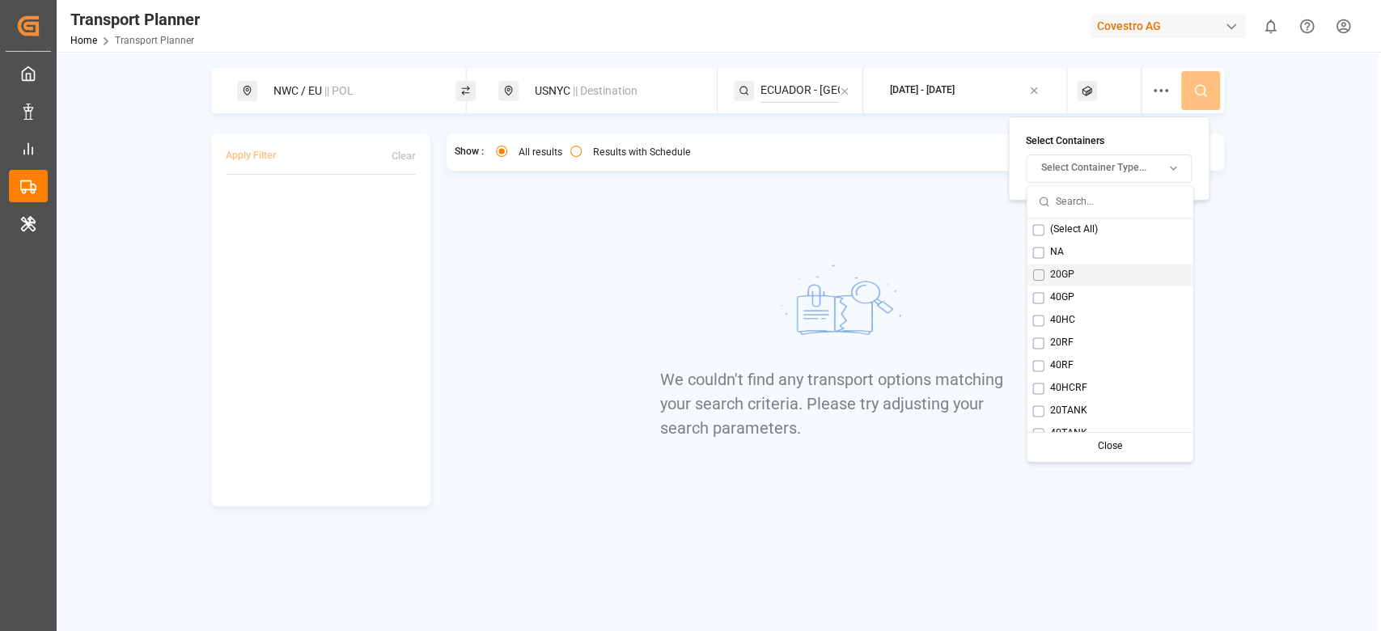
click at [1099, 273] on div "20GP" at bounding box center [1109, 275] width 166 height 23
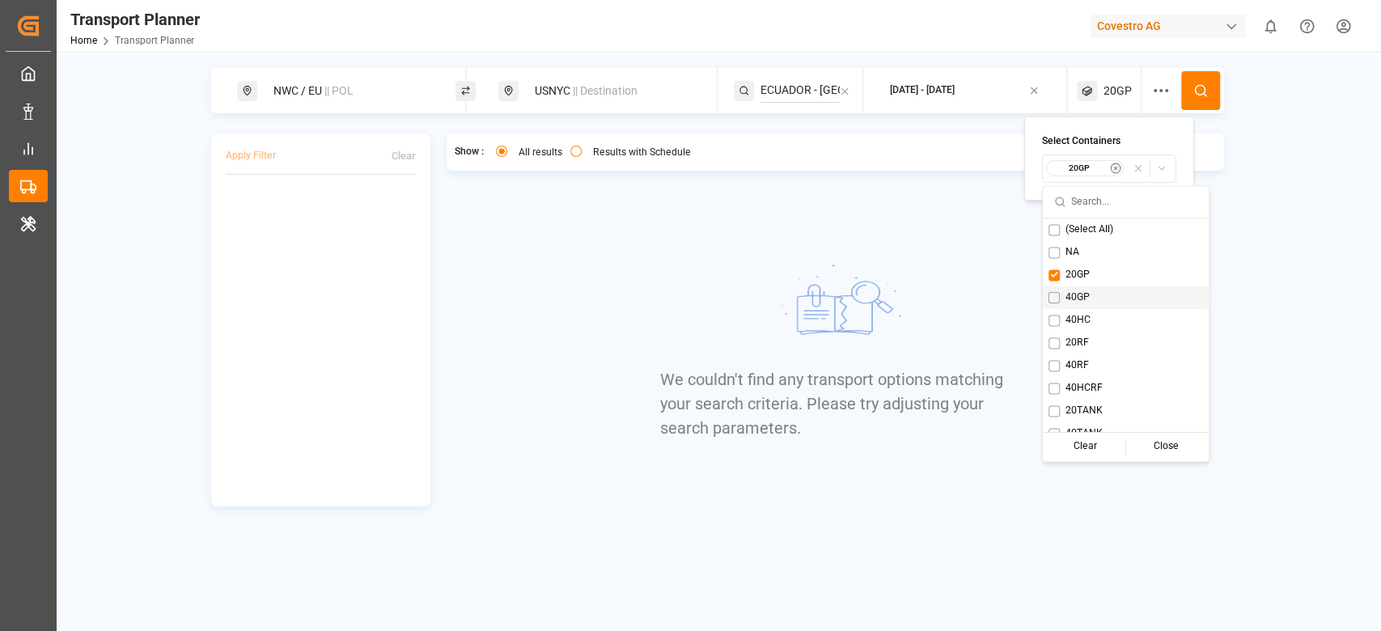
click at [1095, 295] on div "40GP" at bounding box center [1126, 297] width 166 height 23
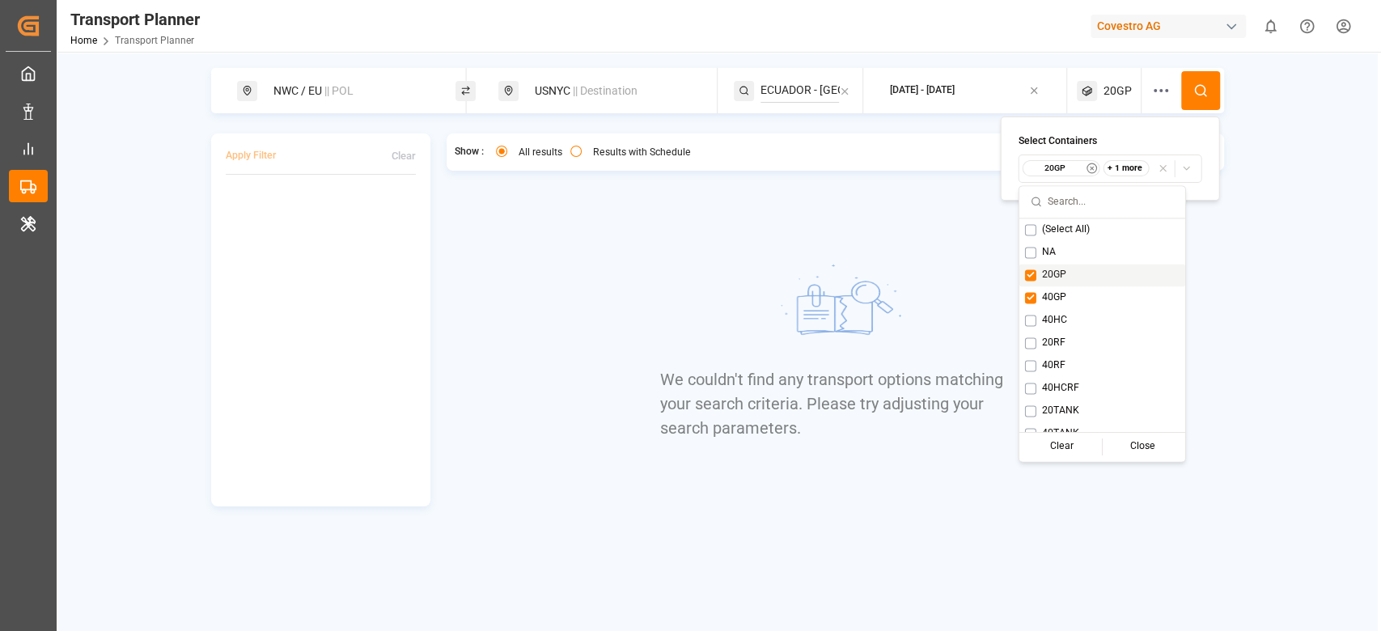
click at [1089, 280] on div "20GP" at bounding box center [1102, 275] width 166 height 23
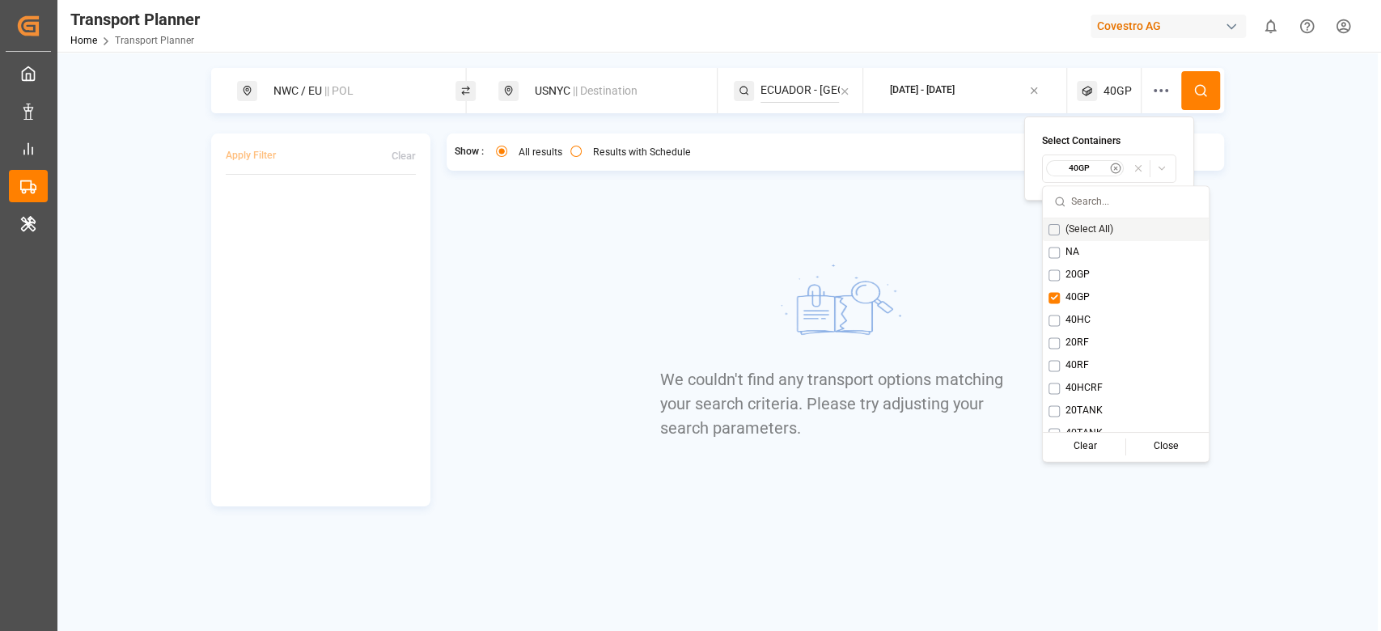
click at [1205, 91] on icon at bounding box center [1200, 90] width 15 height 15
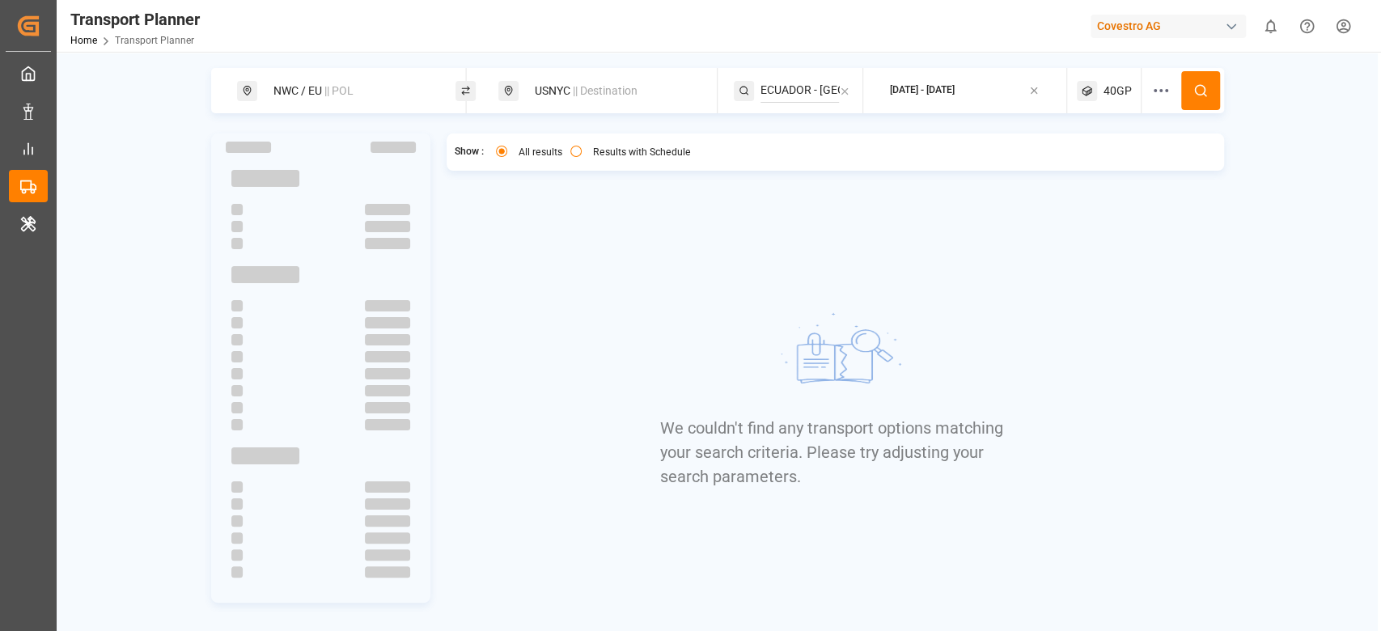
click at [1110, 99] on div "40GP" at bounding box center [1109, 90] width 65 height 45
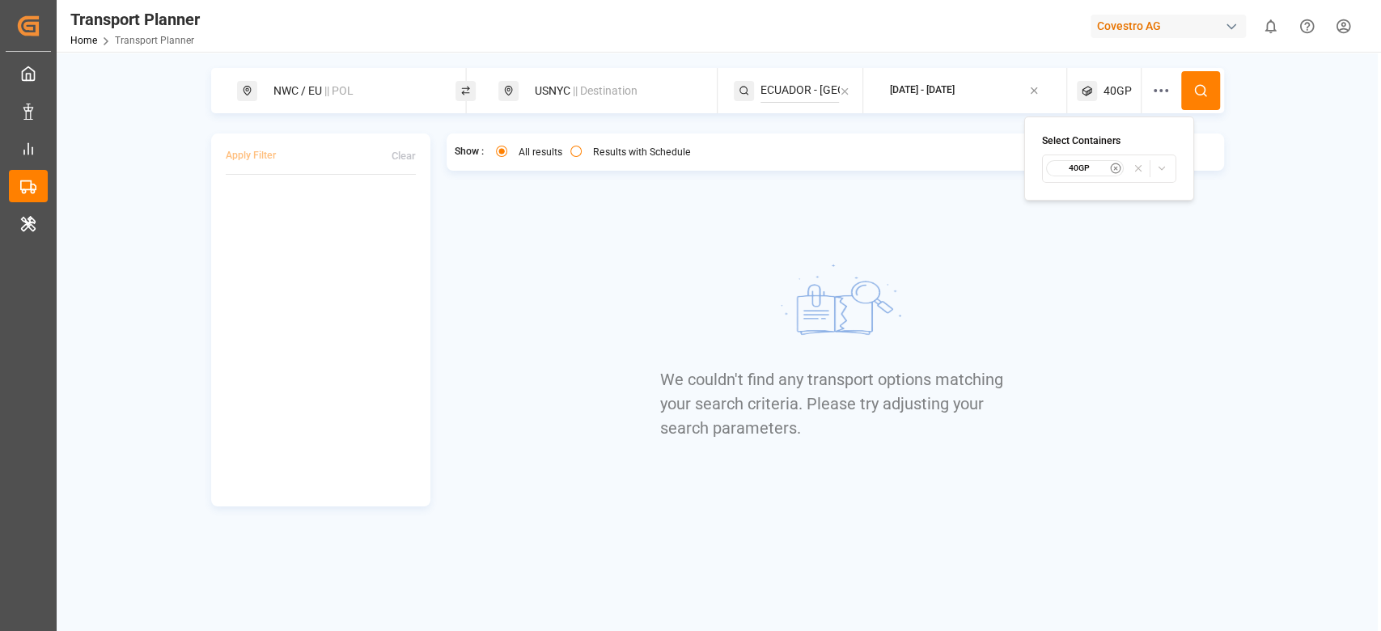
click at [1108, 167] on div "40GP" at bounding box center [1084, 168] width 78 height 16
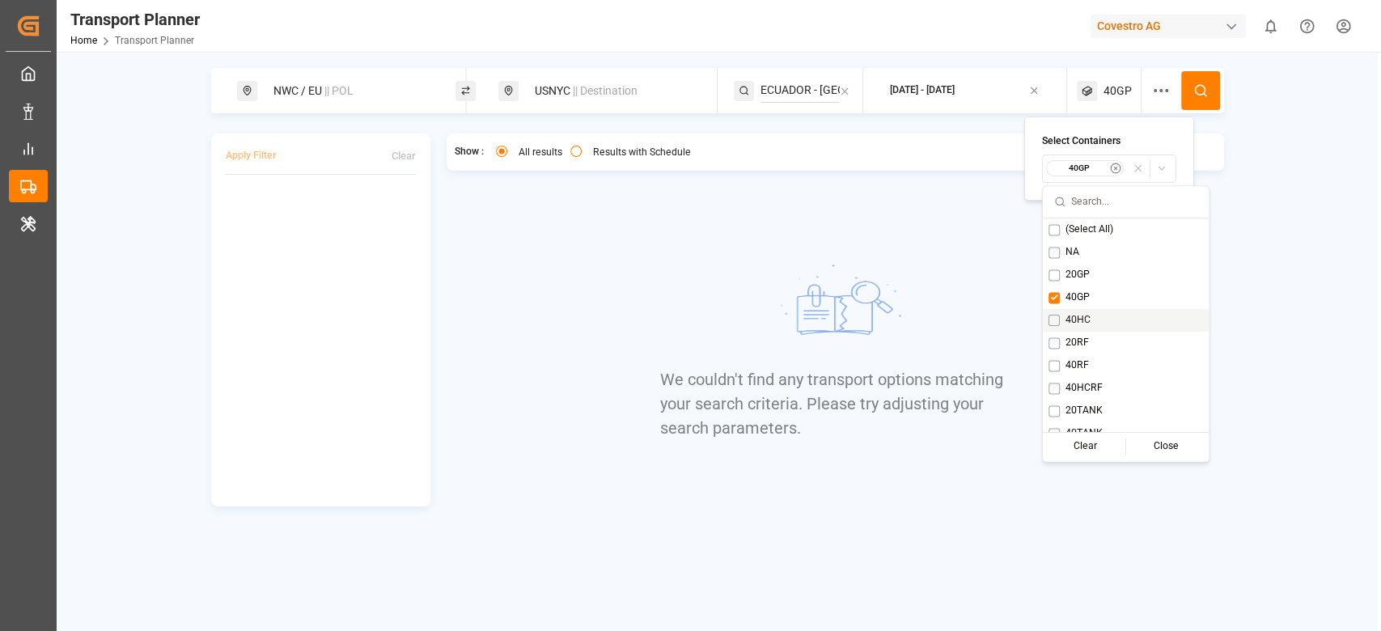
click at [1074, 318] on span "40HC" at bounding box center [1077, 320] width 25 height 15
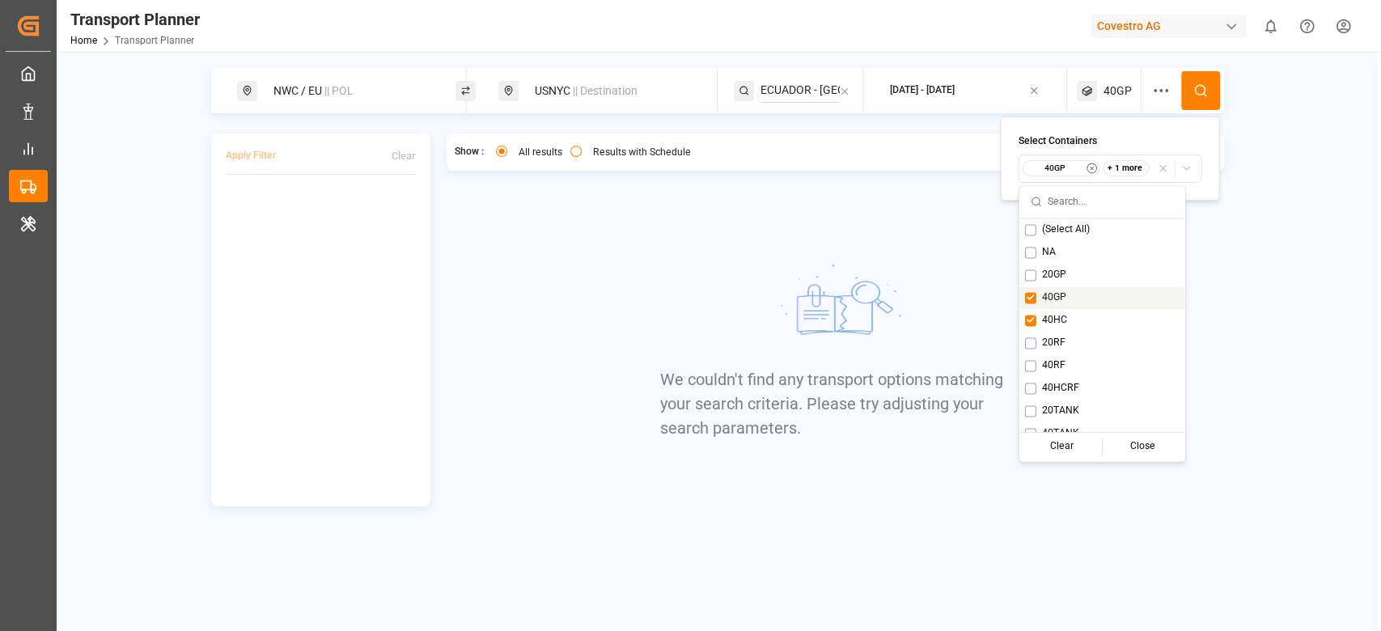
click at [1072, 301] on div "40GP" at bounding box center [1102, 297] width 166 height 23
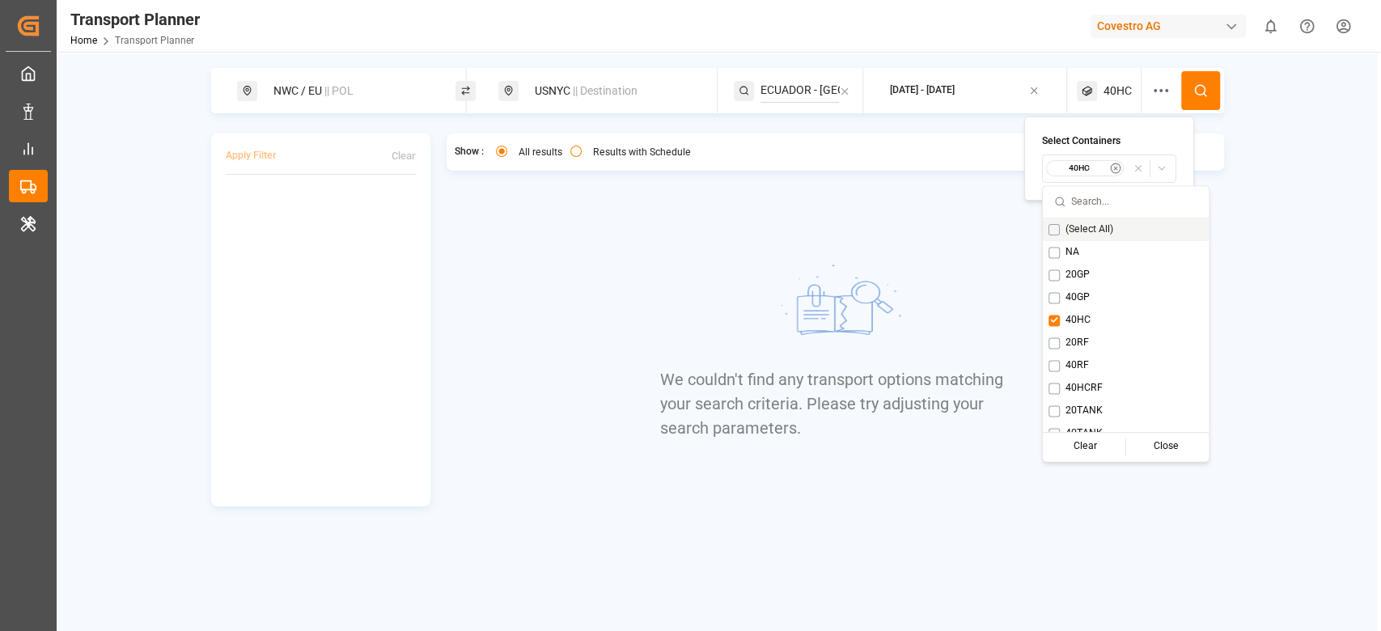
click at [1190, 92] on button at bounding box center [1200, 90] width 39 height 39
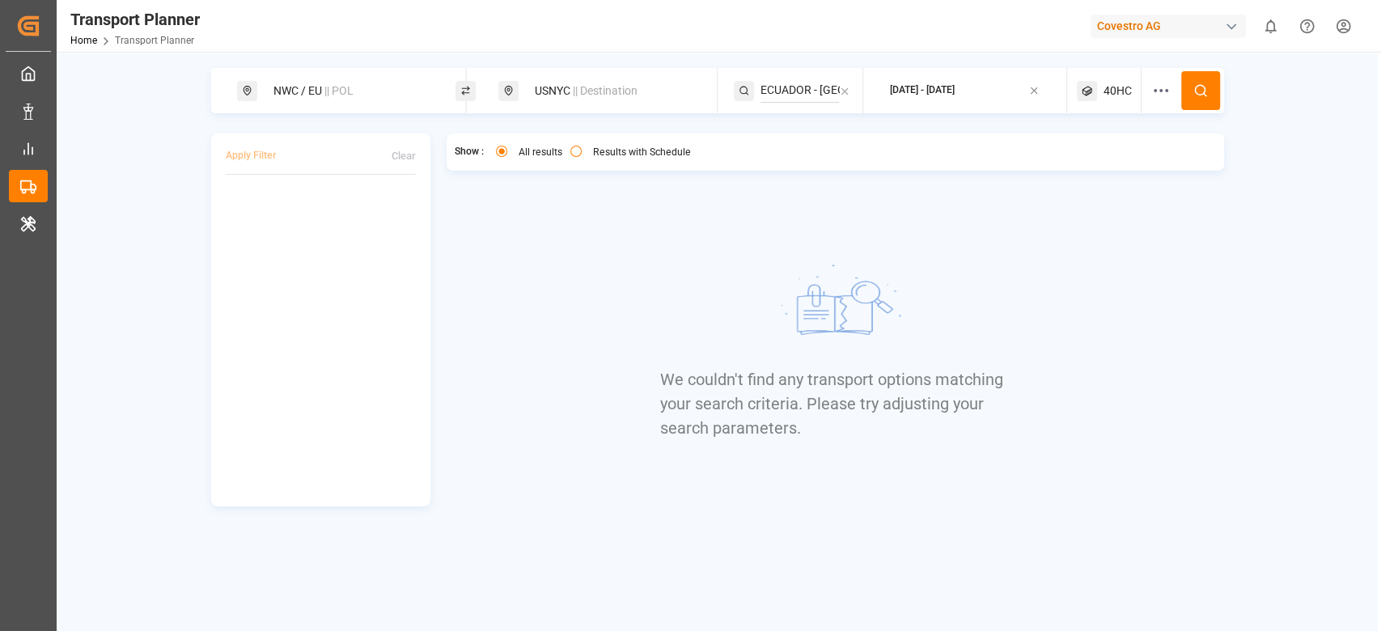
click at [1127, 94] on span "40HC" at bounding box center [1117, 90] width 28 height 17
click at [1098, 175] on div "40HC" at bounding box center [1084, 168] width 78 height 16
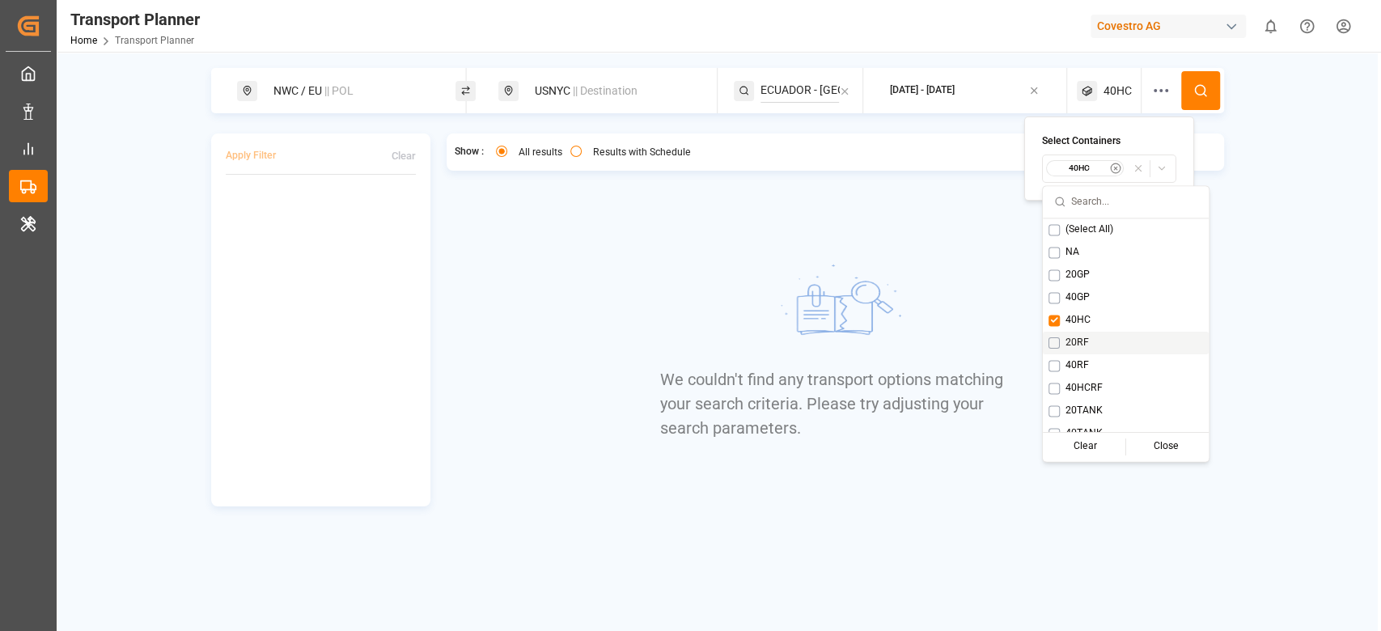
click at [1087, 342] on span "20RF" at bounding box center [1076, 343] width 23 height 15
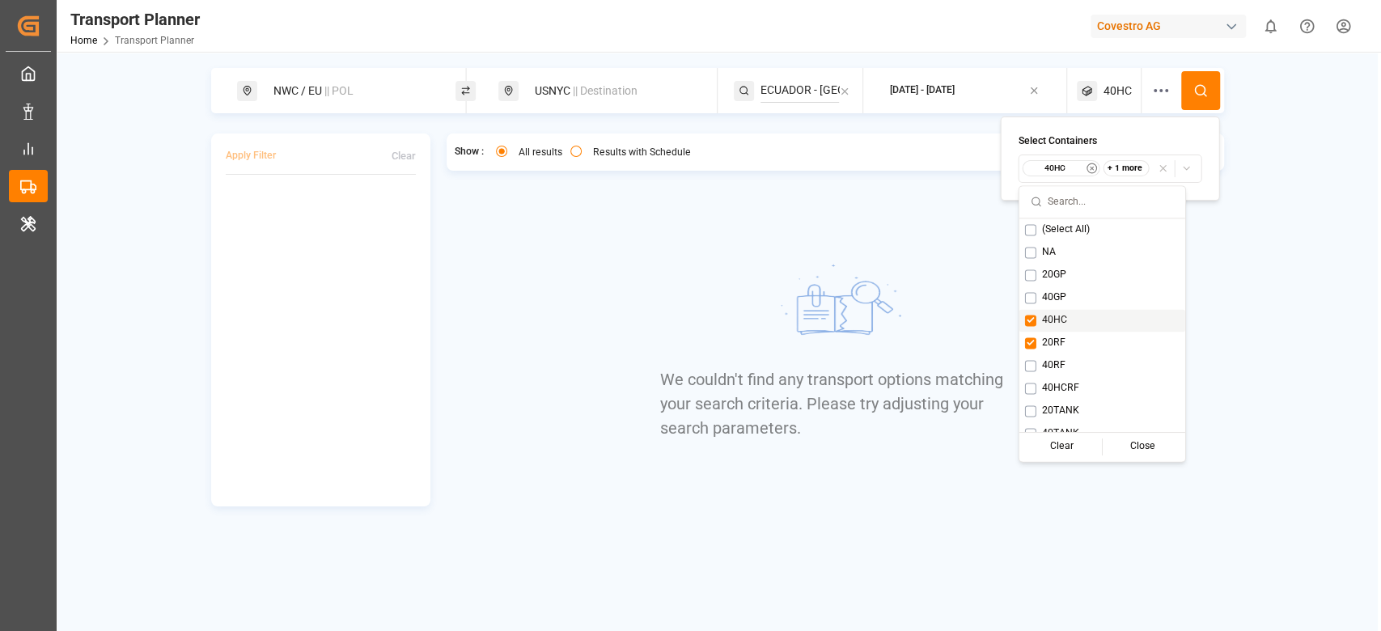
click at [1082, 323] on div "40HC" at bounding box center [1102, 320] width 166 height 23
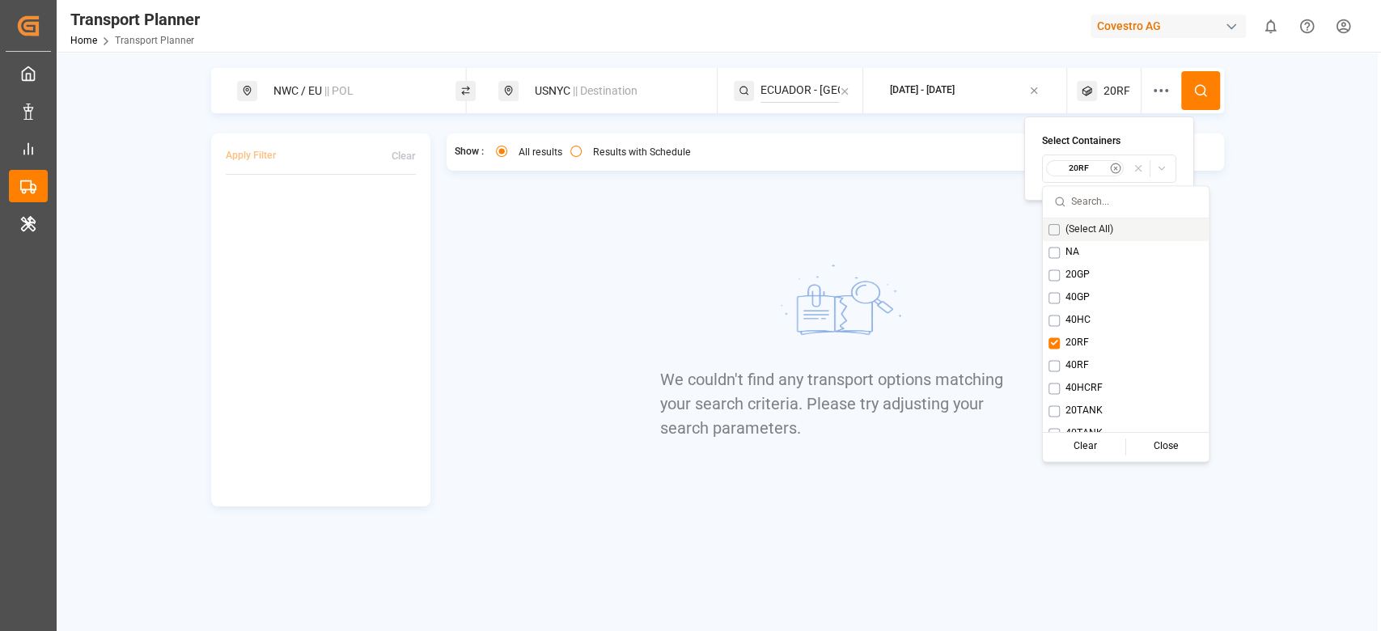
click at [1189, 97] on button at bounding box center [1200, 90] width 39 height 39
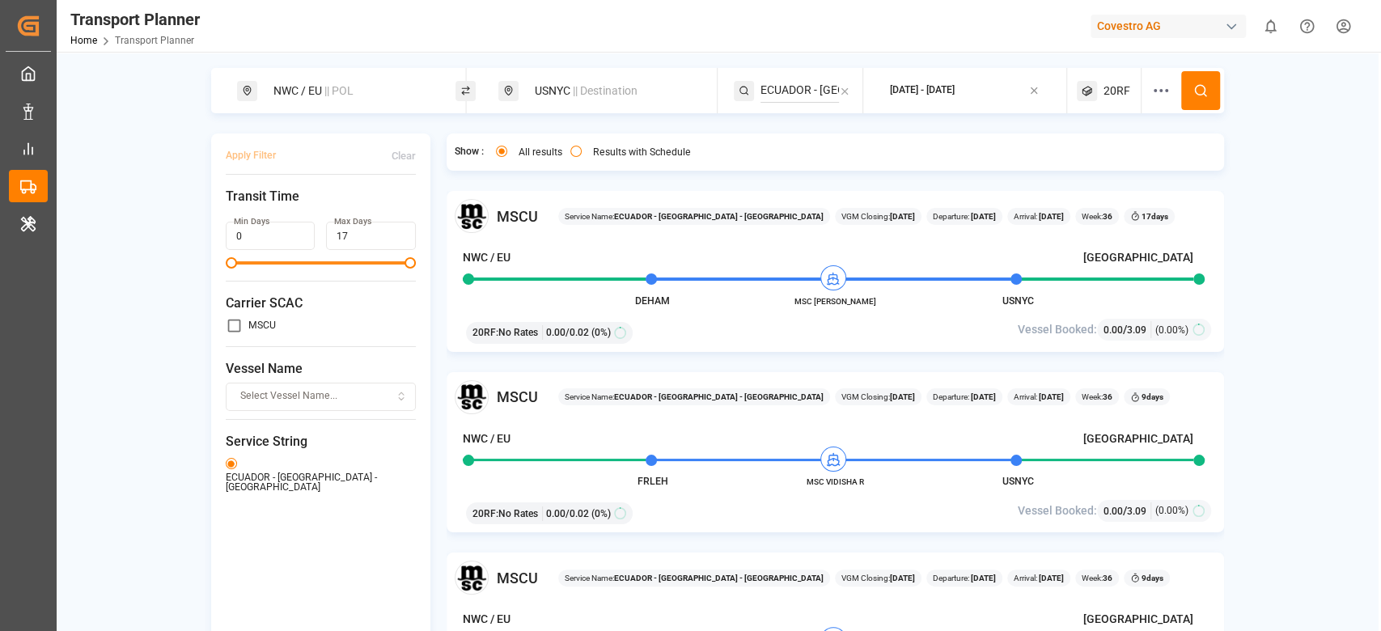
click at [558, 53] on div "NWC / EU || POL USNYC || Destination ECUADOR - NWC - USA 2025-09-01 - 2025-11-3…" at bounding box center [717, 367] width 1321 height 631
click at [560, 81] on div "USNYC || Destination" at bounding box center [612, 91] width 175 height 30
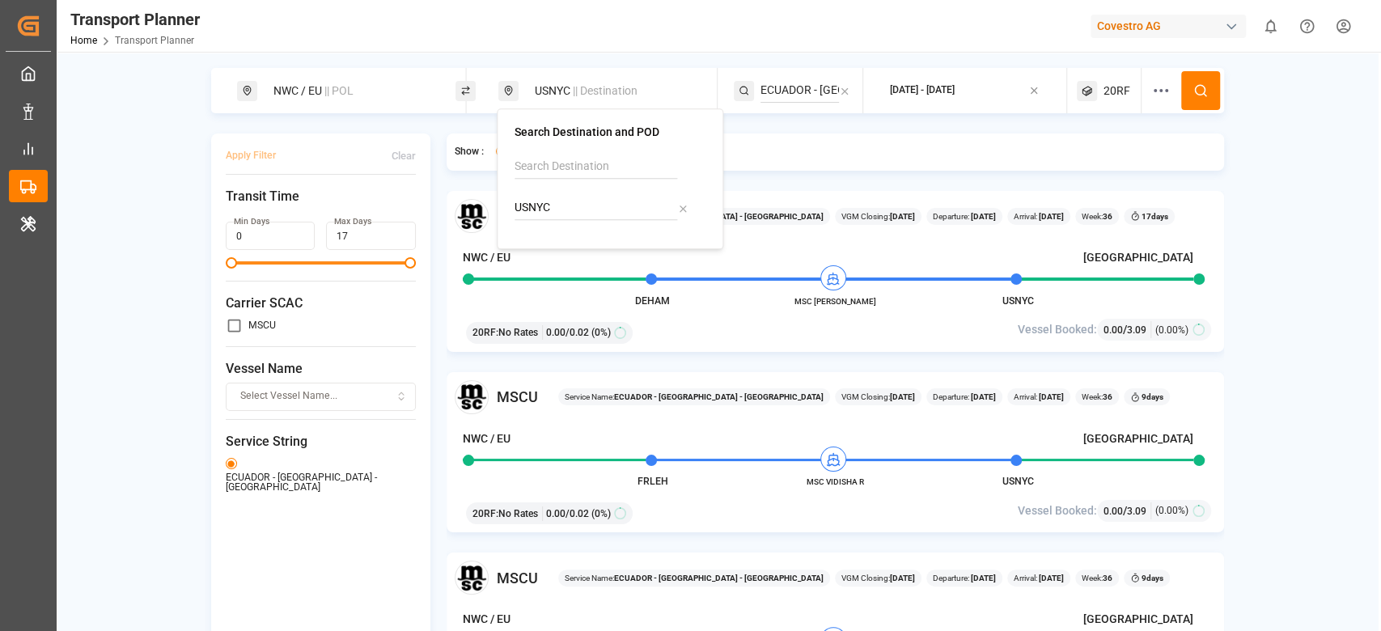
click at [544, 210] on input "USNYC" at bounding box center [595, 208] width 163 height 24
type input "ECGYE"
click at [548, 251] on img at bounding box center [543, 251] width 17 height 13
click at [948, 174] on div "Show : All results Results with Schedule MSCU Service Name: ECUADOR - NWC - USA…" at bounding box center [834, 414] width 777 height 562
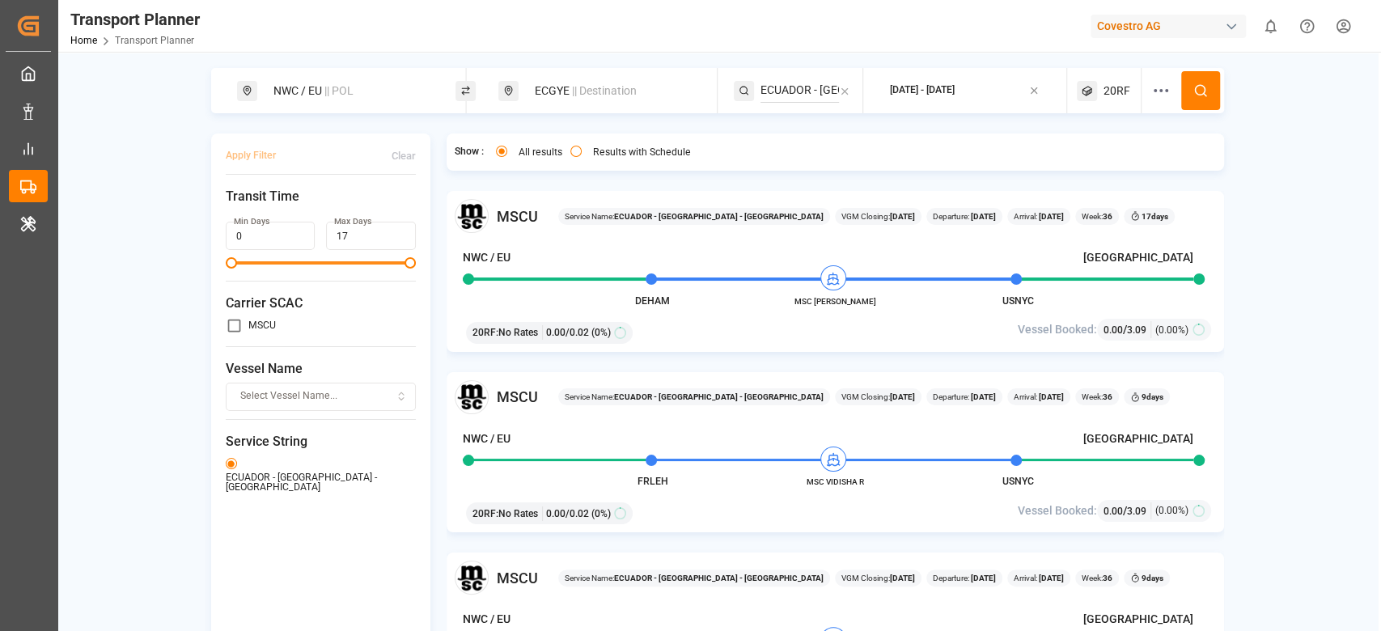
click at [1199, 95] on icon at bounding box center [1200, 90] width 15 height 15
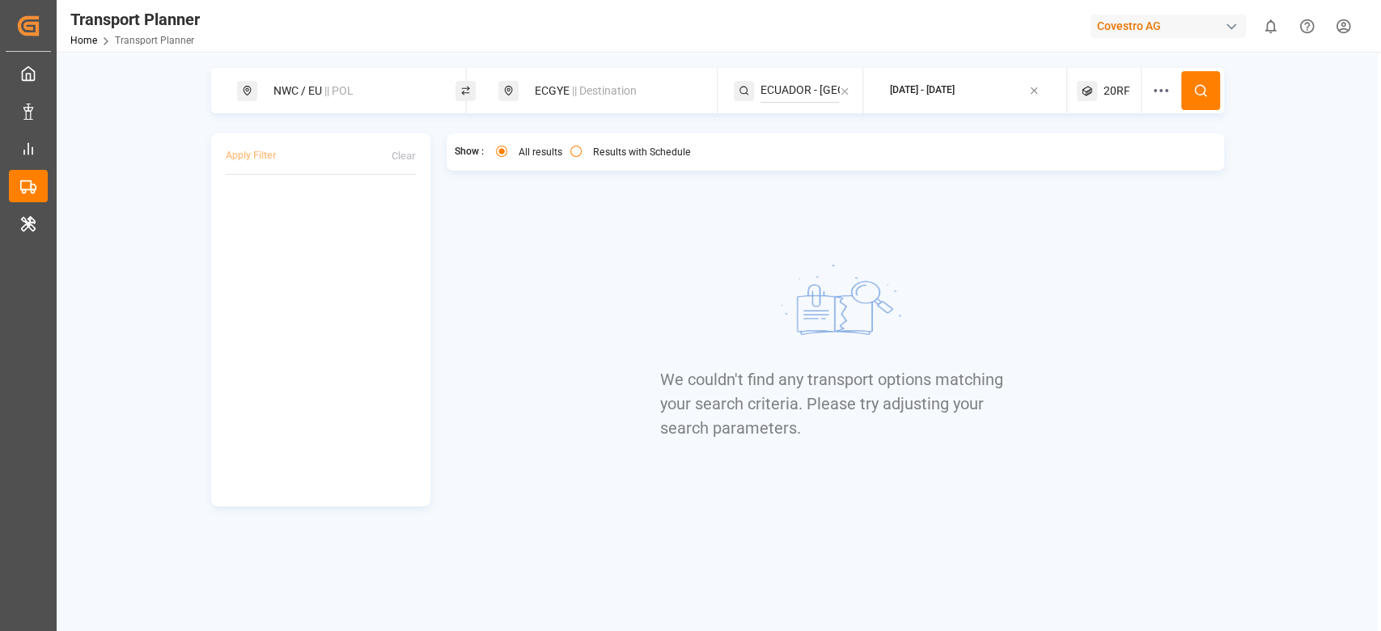
click at [1127, 98] on span "20RF" at bounding box center [1116, 90] width 27 height 17
click at [1106, 172] on div "20RF" at bounding box center [1084, 168] width 78 height 16
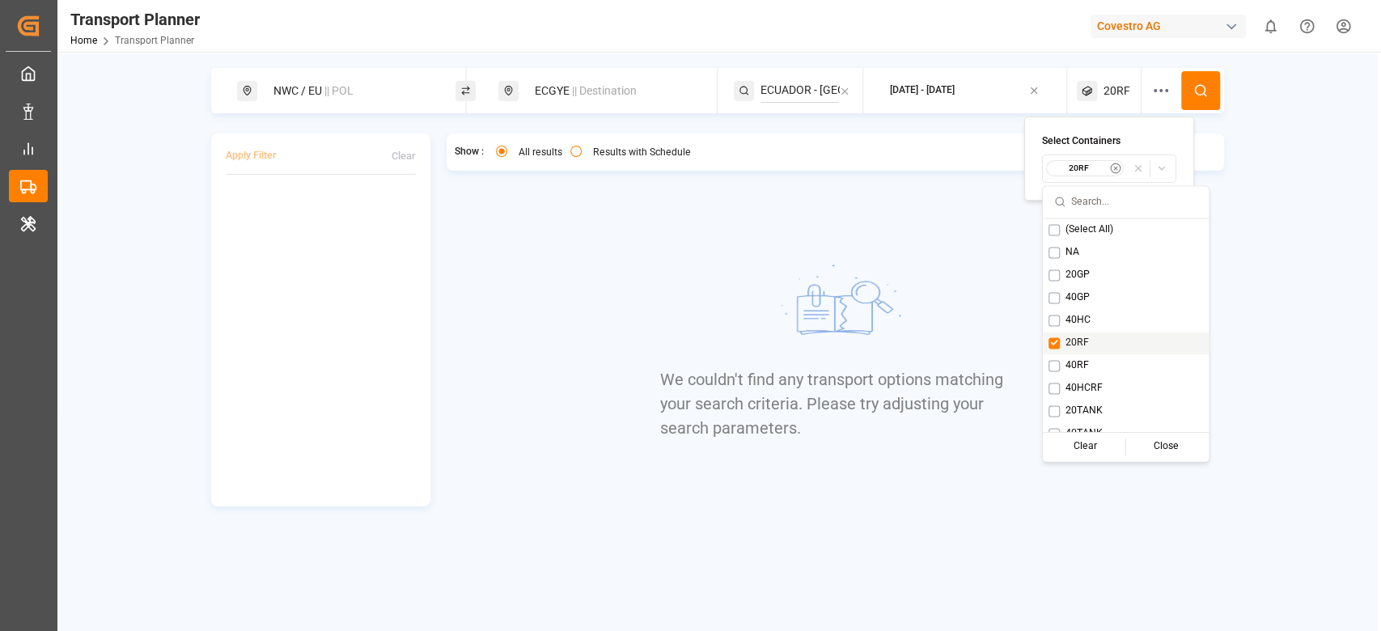
click at [1084, 342] on span "20RF" at bounding box center [1076, 343] width 23 height 15
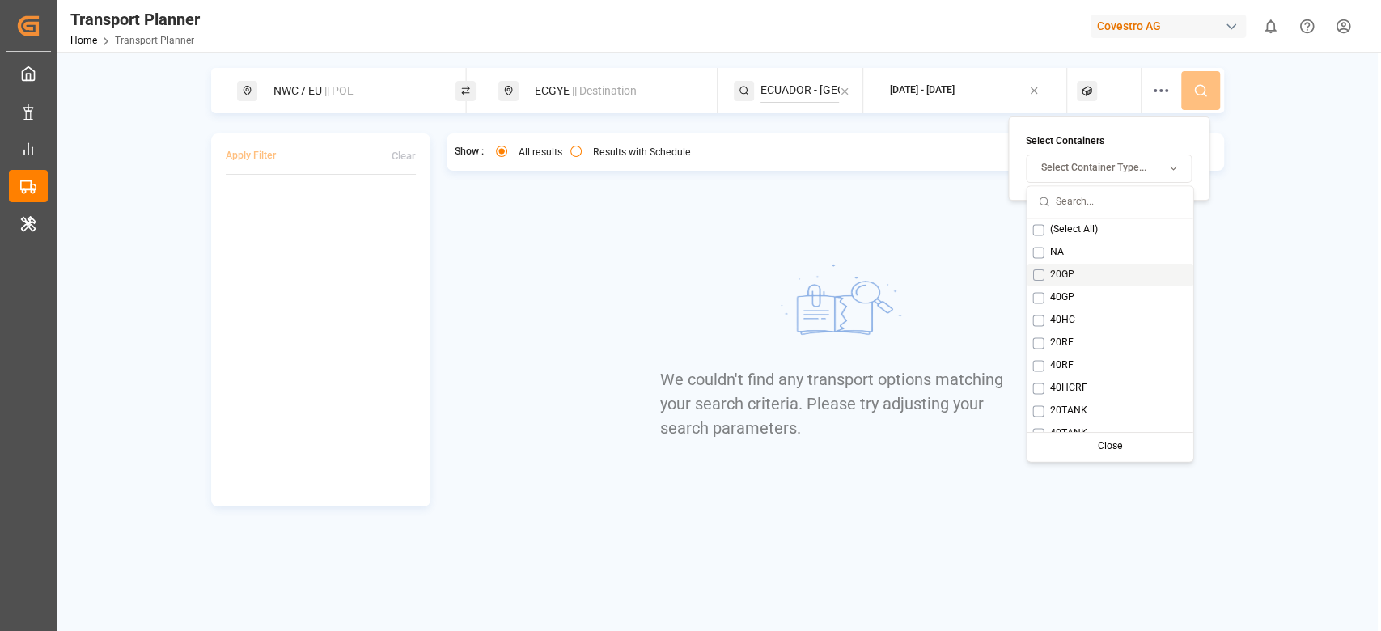
click at [1079, 282] on div "20GP" at bounding box center [1109, 275] width 166 height 23
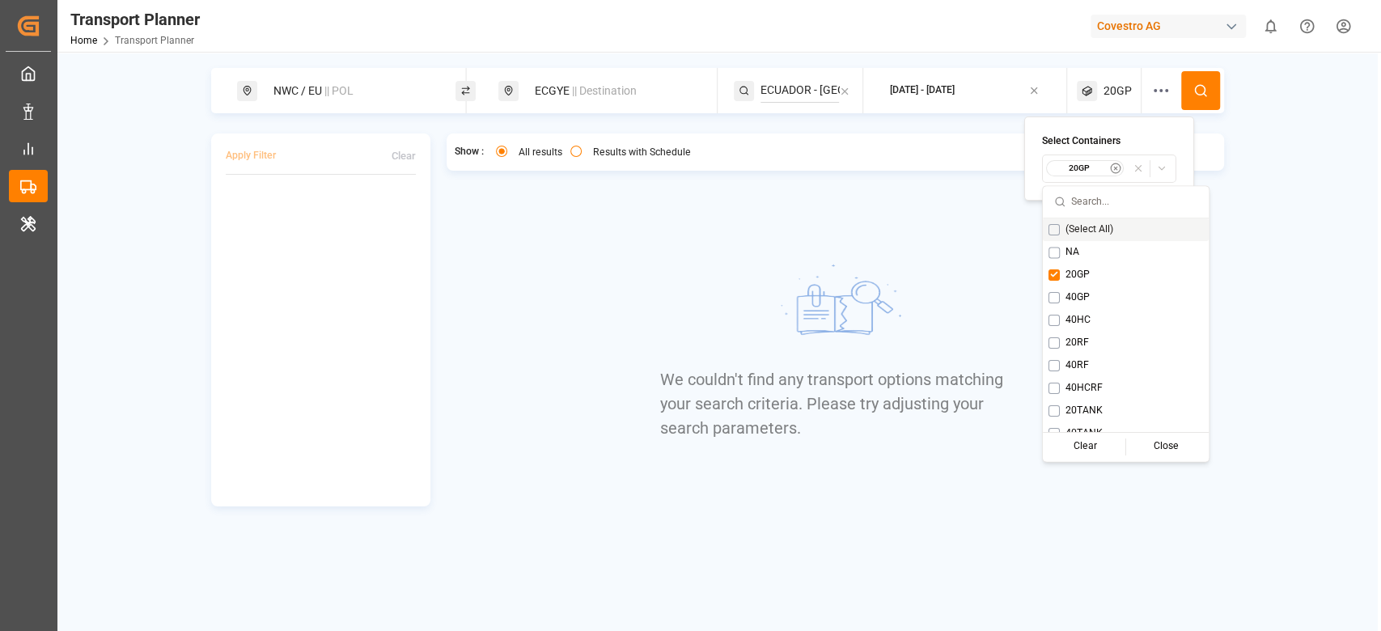
click at [1192, 100] on button at bounding box center [1200, 90] width 39 height 39
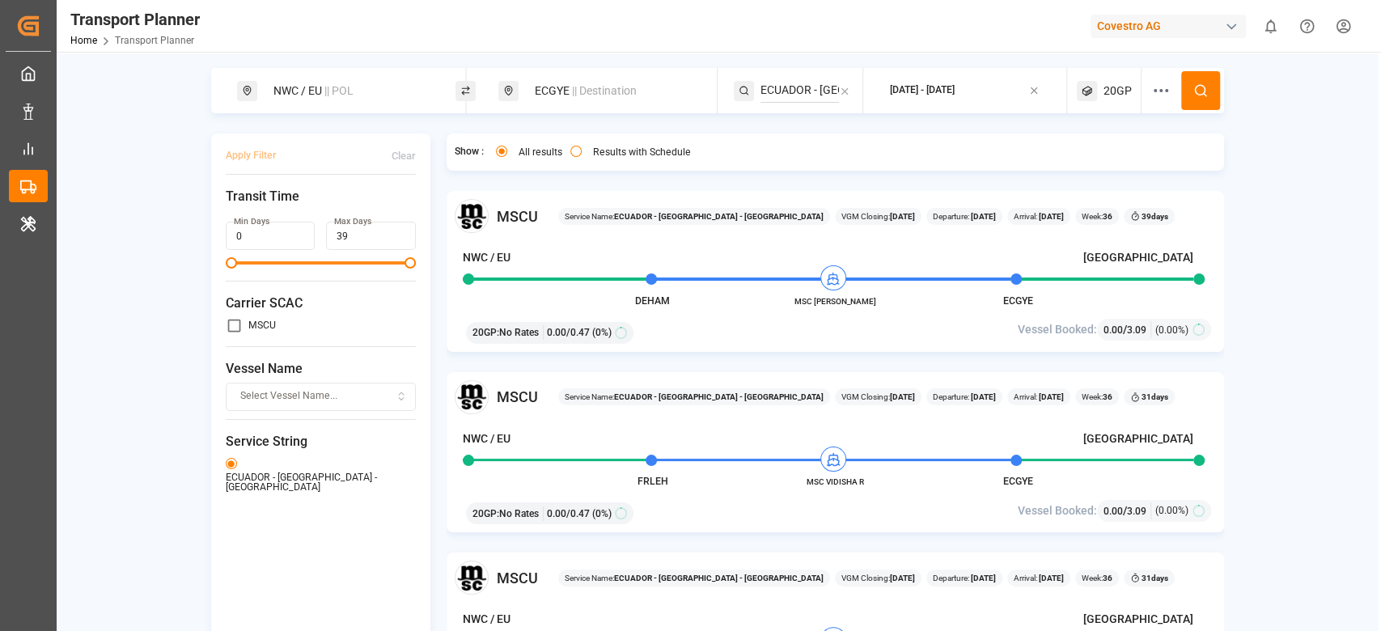
click at [598, 111] on div "ECGYE || Destination" at bounding box center [607, 90] width 218 height 45
click at [593, 94] on span "|| Destination" at bounding box center [604, 90] width 65 height 13
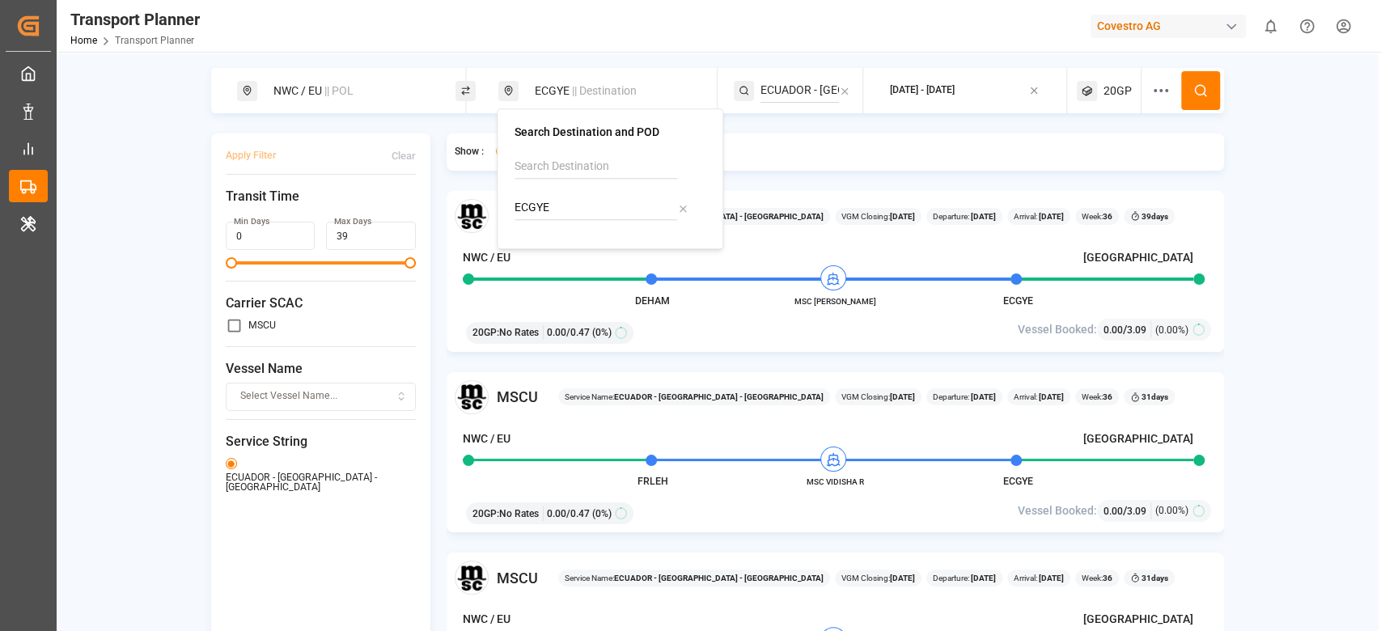
click at [555, 201] on input "ECGYE" at bounding box center [595, 208] width 163 height 24
type input "USNYC"
click at [552, 248] on div "USNYC" at bounding box center [564, 251] width 58 height 17
click at [826, 87] on input "ECUADOR - NWC - USA" at bounding box center [799, 90] width 78 height 24
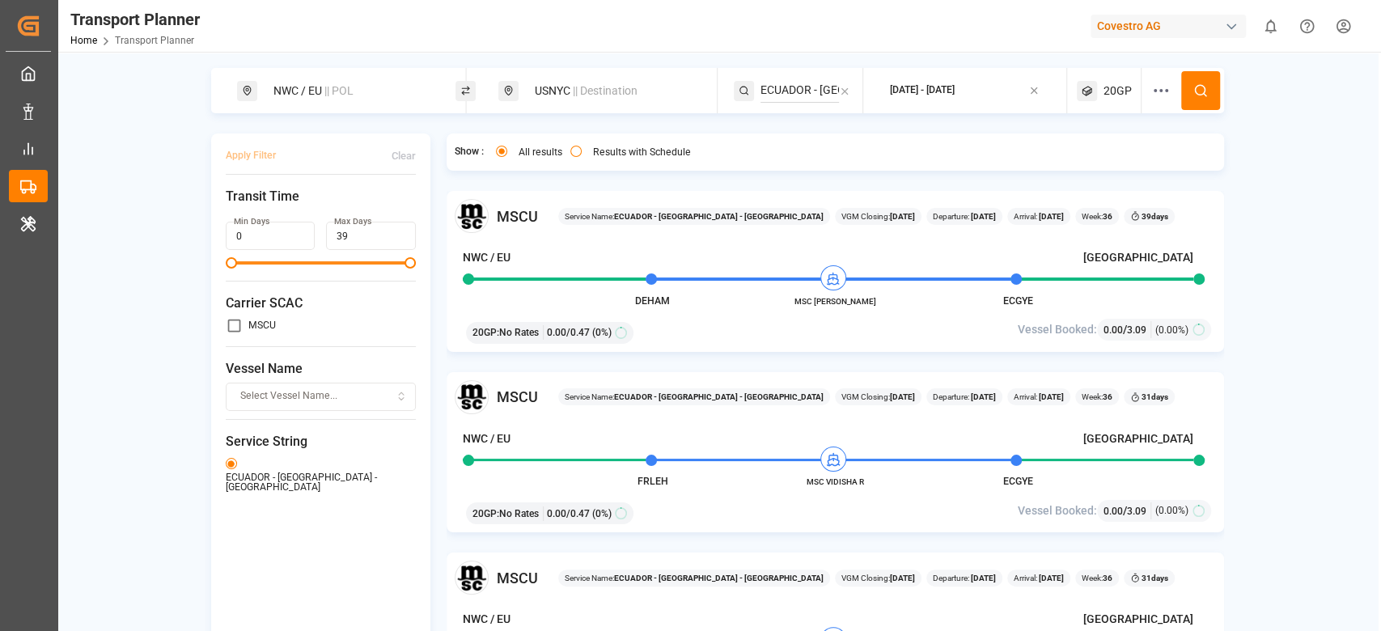
click at [850, 87] on div "ECUADOR - NWC - USA" at bounding box center [798, 90] width 129 height 45
click at [839, 89] on icon at bounding box center [844, 91] width 11 height 11
click at [824, 90] on input at bounding box center [799, 90] width 78 height 24
paste input "AT1"
type input "AT1"
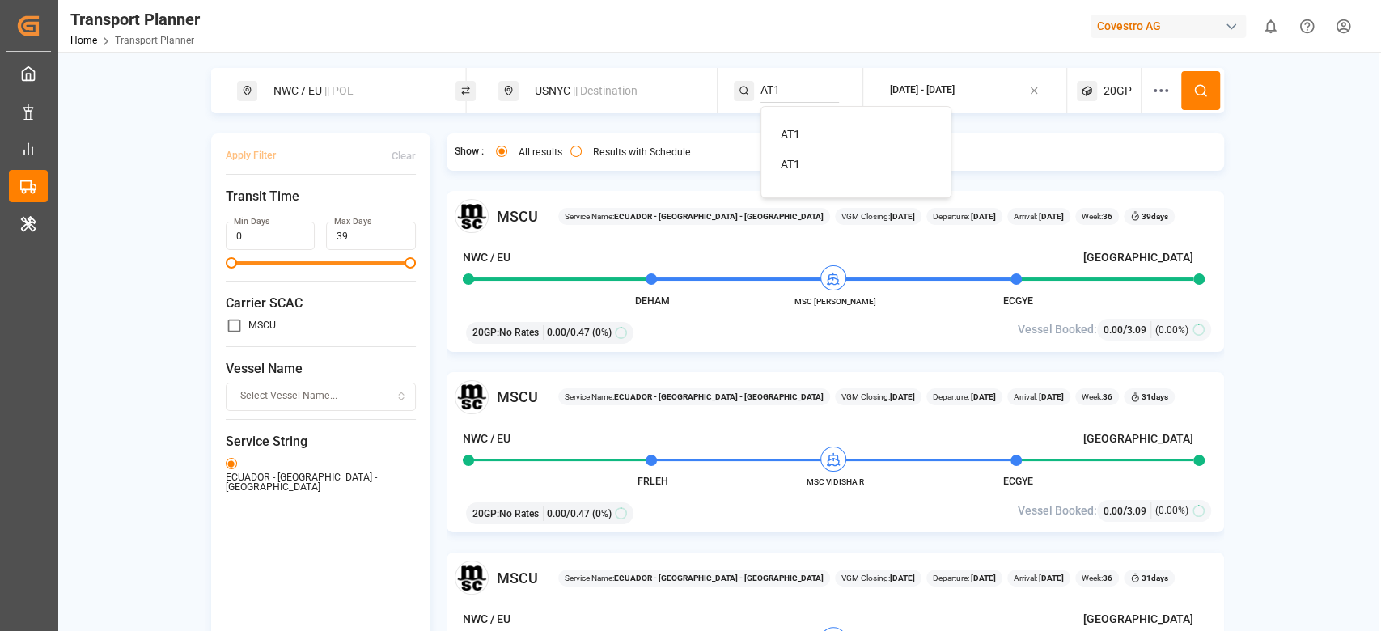
click at [807, 127] on div "AT1" at bounding box center [859, 134] width 157 height 17
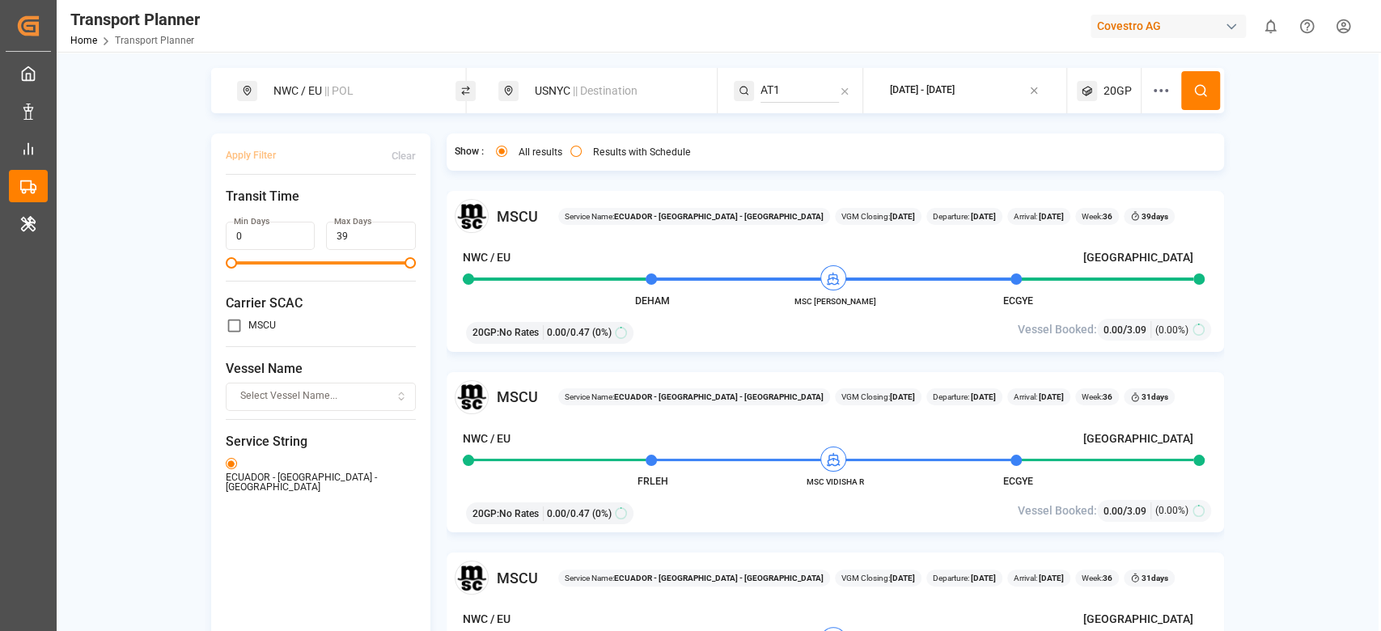
click at [1203, 94] on icon at bounding box center [1200, 90] width 15 height 15
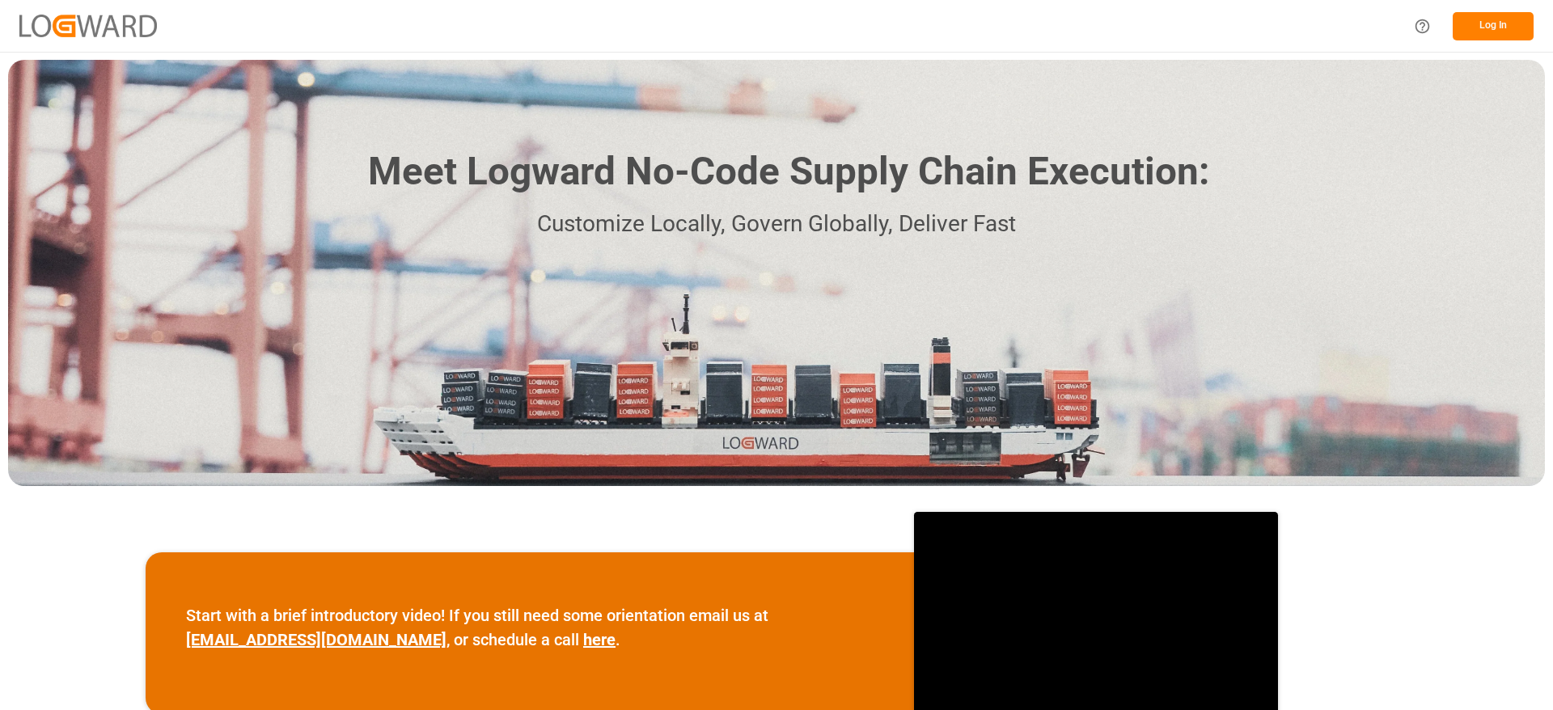
click at [1518, 32] on button "Log In" at bounding box center [1493, 26] width 81 height 28
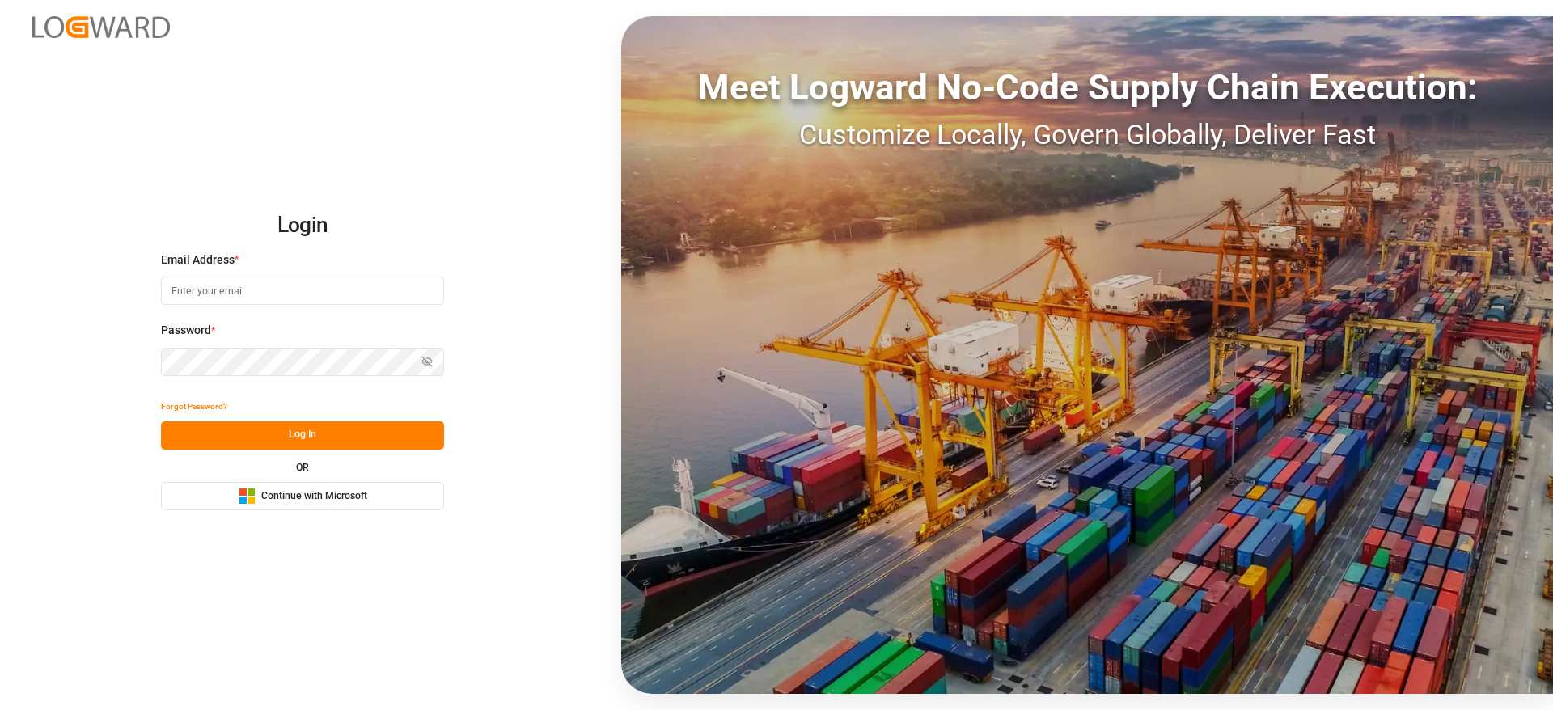
click at [375, 501] on button "Microsoft Logo Continue with Microsoft" at bounding box center [302, 496] width 283 height 28
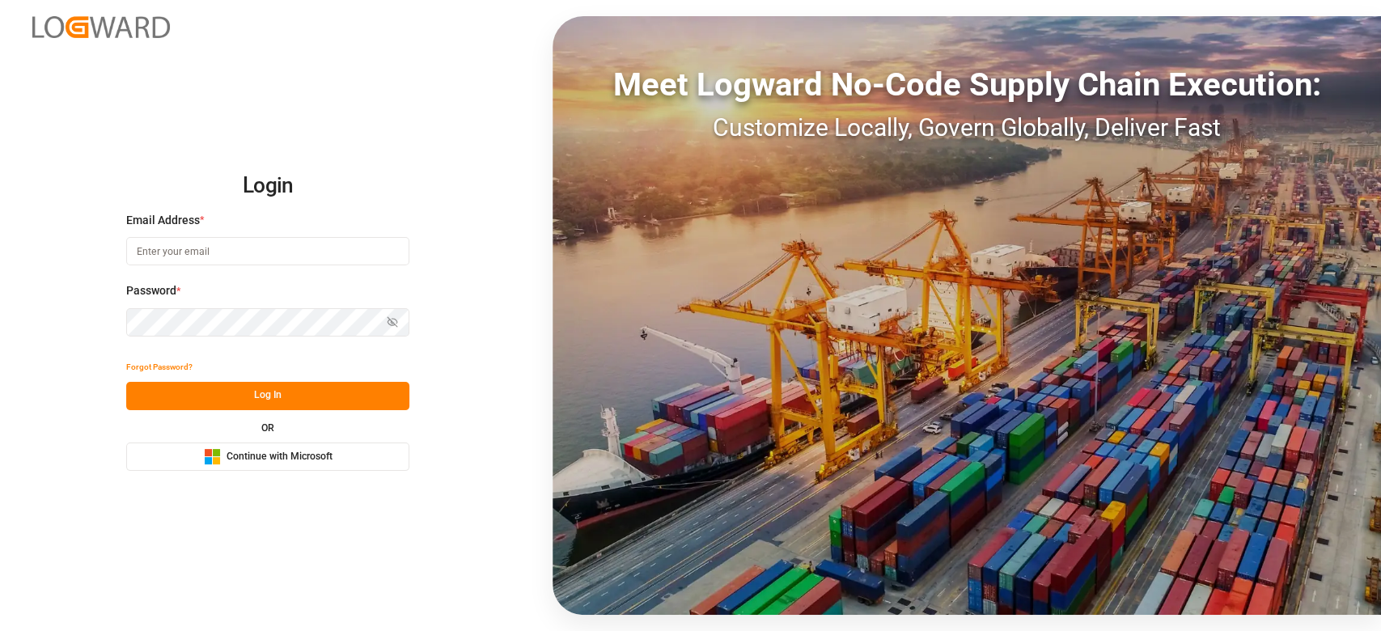
click at [332, 461] on span "Continue with Microsoft" at bounding box center [279, 457] width 106 height 15
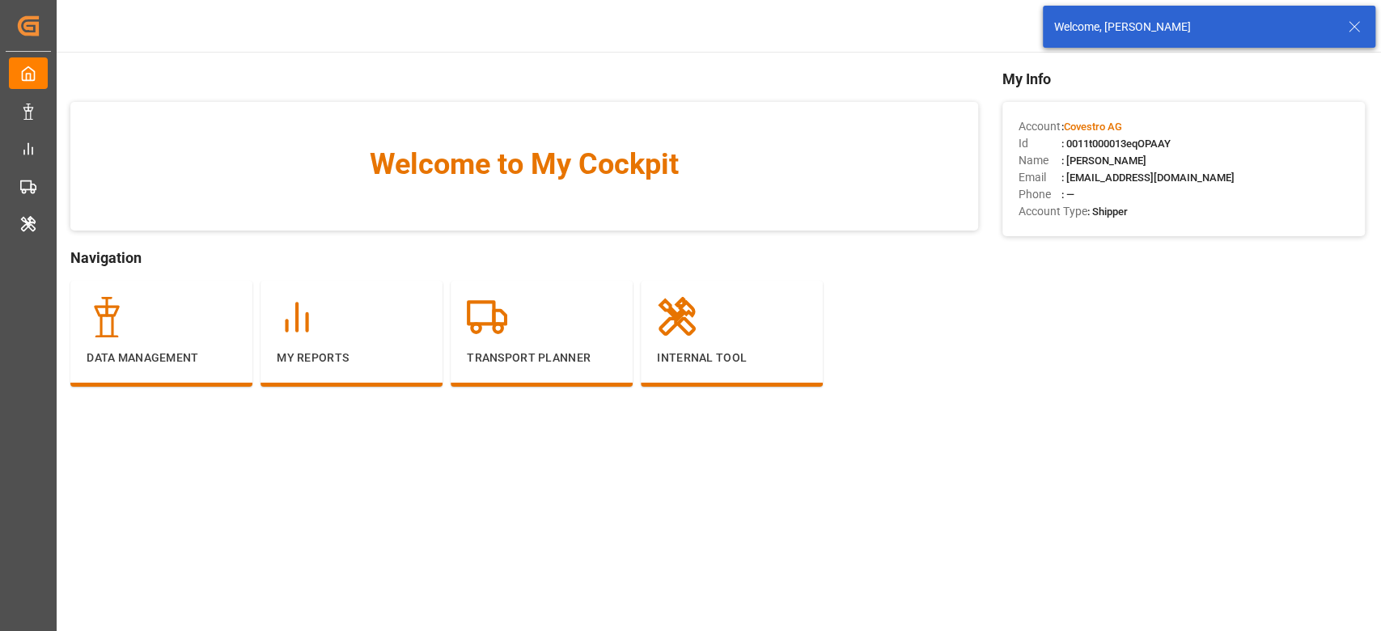
click at [1352, 28] on icon at bounding box center [1353, 26] width 19 height 19
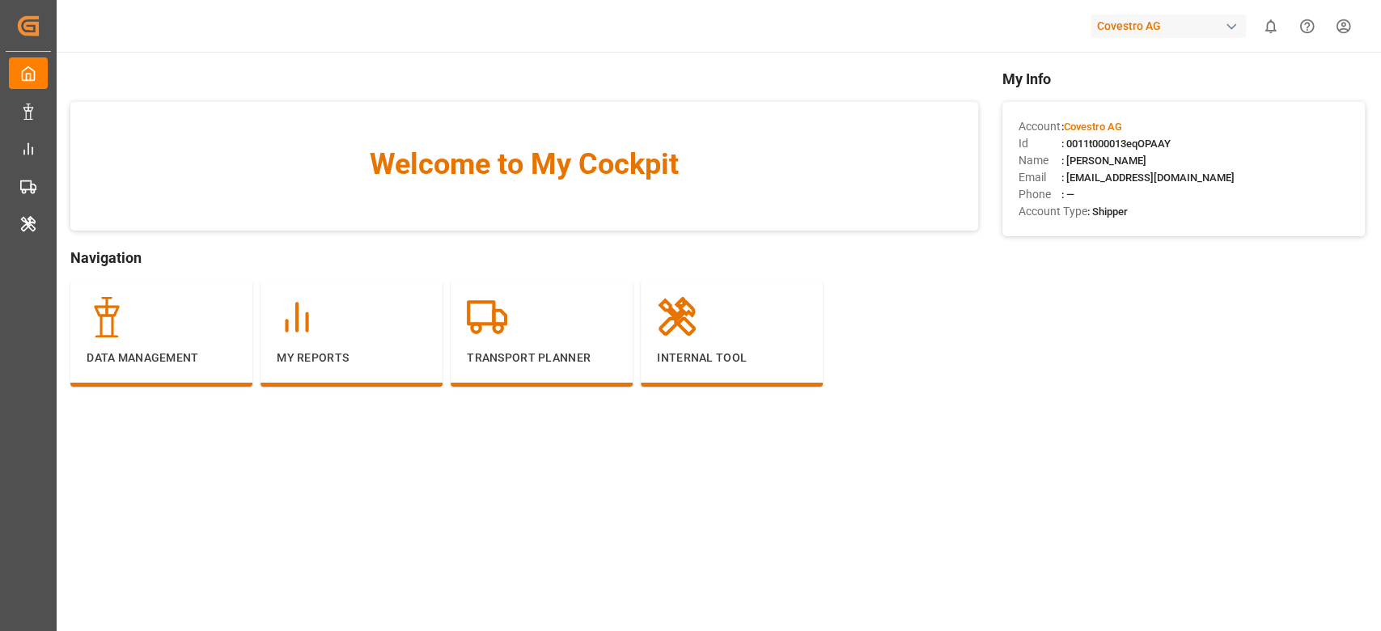
click at [1146, 38] on div "Welcome, varshini suresh" at bounding box center [1209, 26] width 344 height 53
click at [1145, 31] on div "Covestro AG" at bounding box center [1167, 26] width 155 height 23
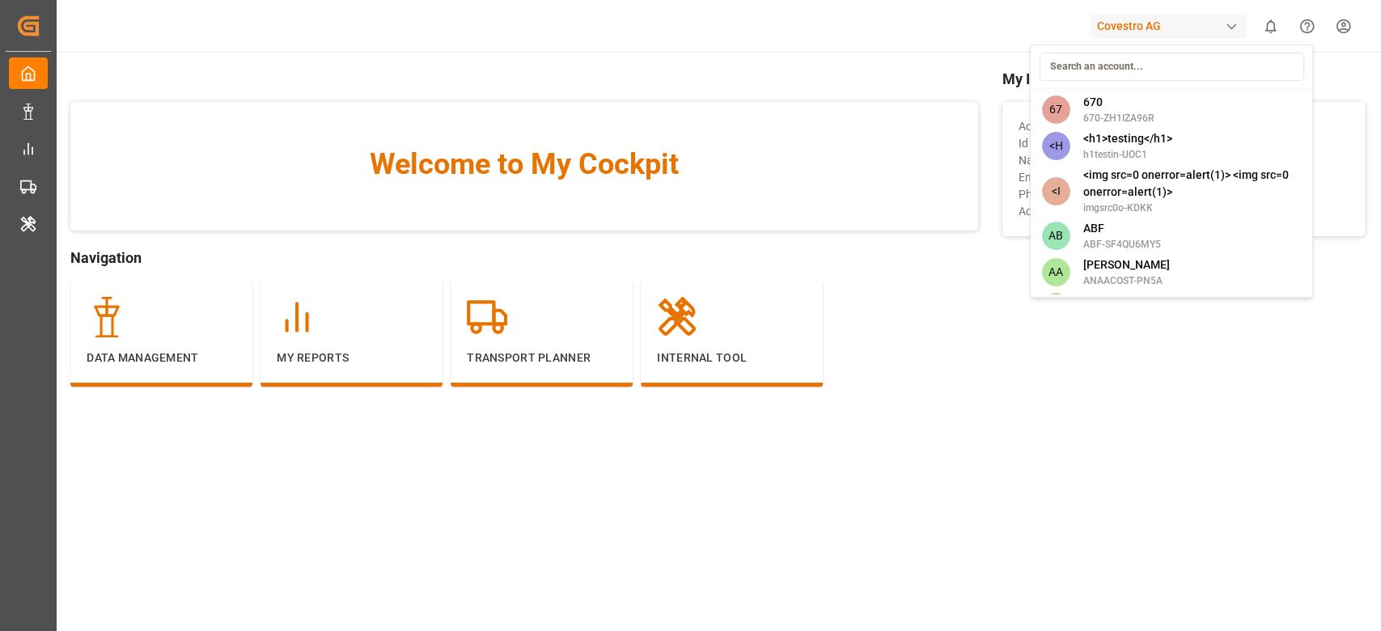
click at [1115, 67] on input at bounding box center [1171, 67] width 264 height 28
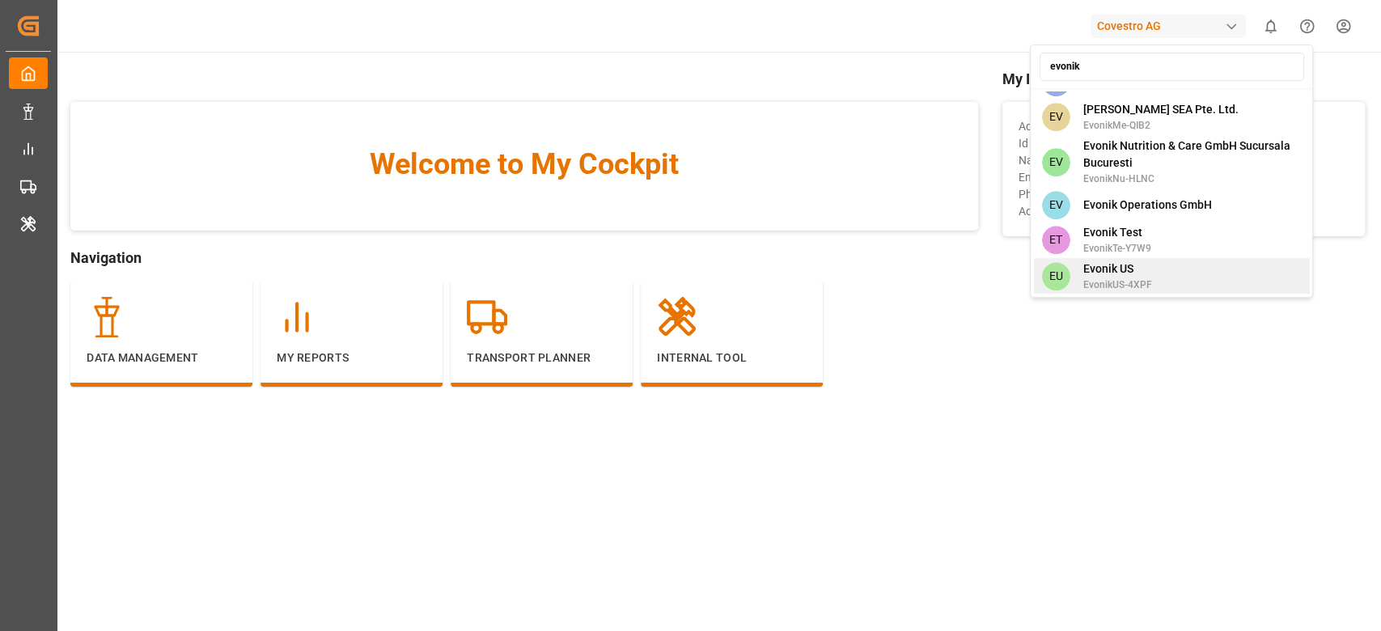
type input "evonik"
click at [1127, 260] on span "Evonik US" at bounding box center [1116, 268] width 69 height 17
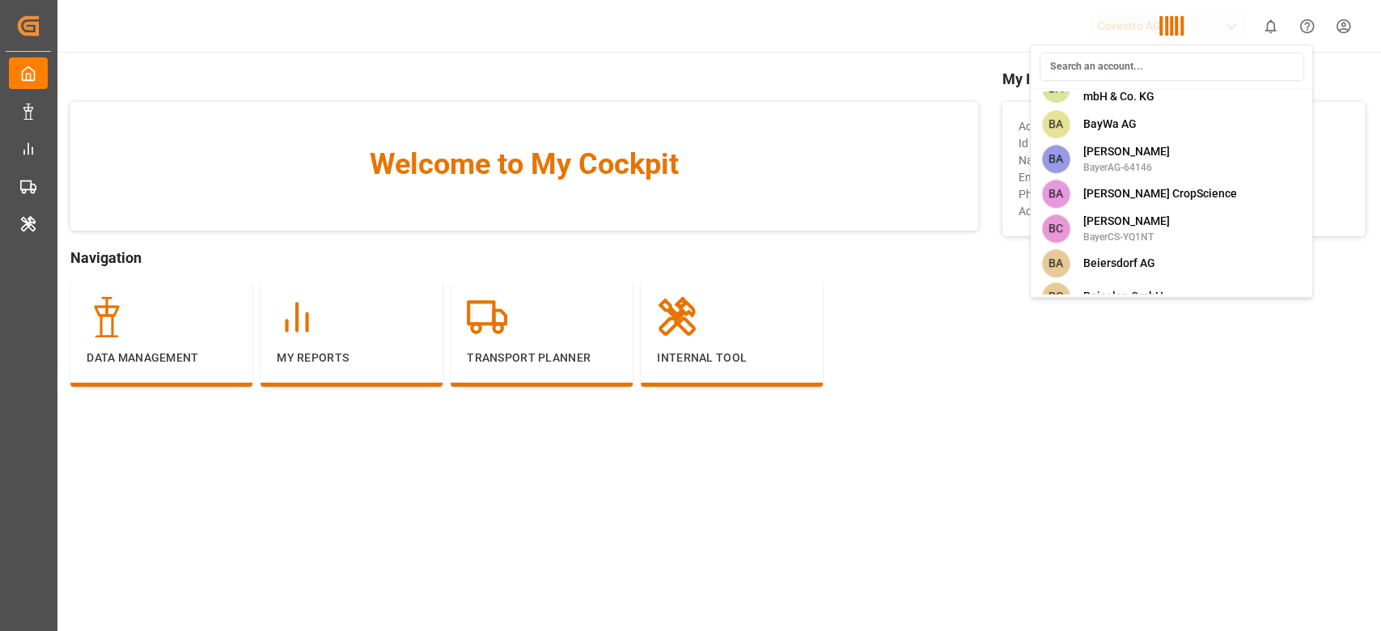
scroll to position [4526, 0]
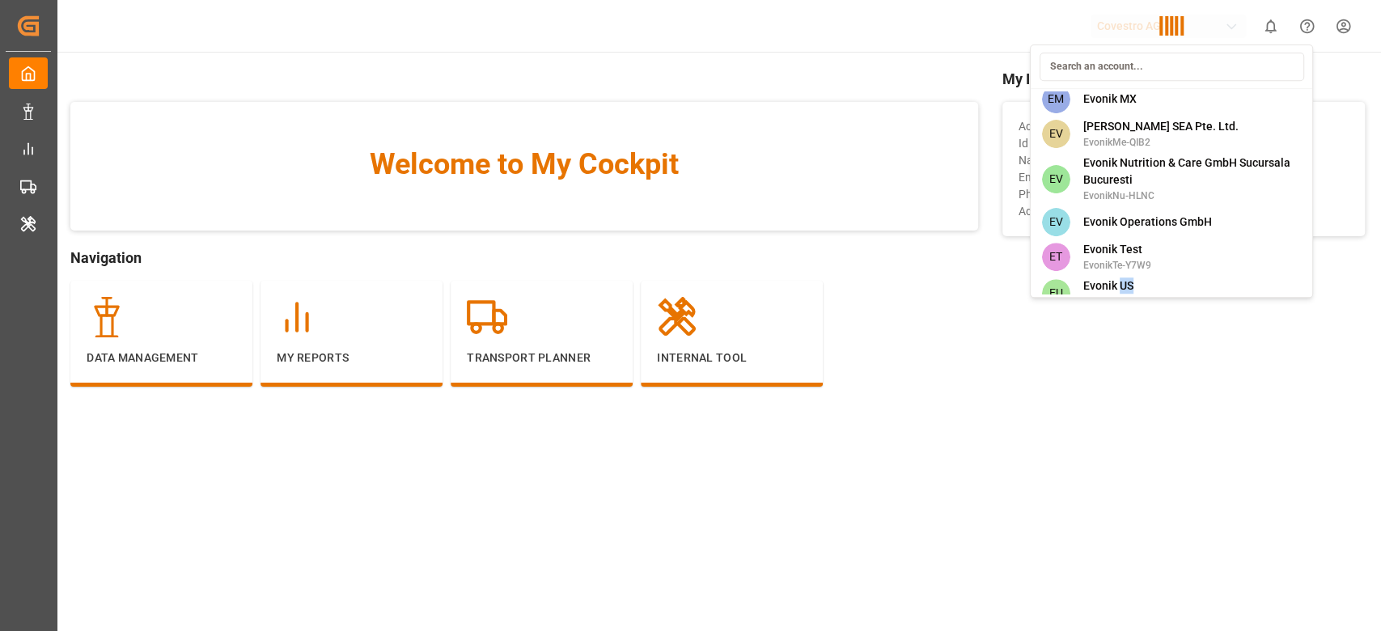
click at [1127, 234] on div "67 670 670-ZH1IZA96R <H <h1>testing</h1> h1testin-UOC1 <I <img src=0 onerror=al…" at bounding box center [1171, 170] width 283 height 253
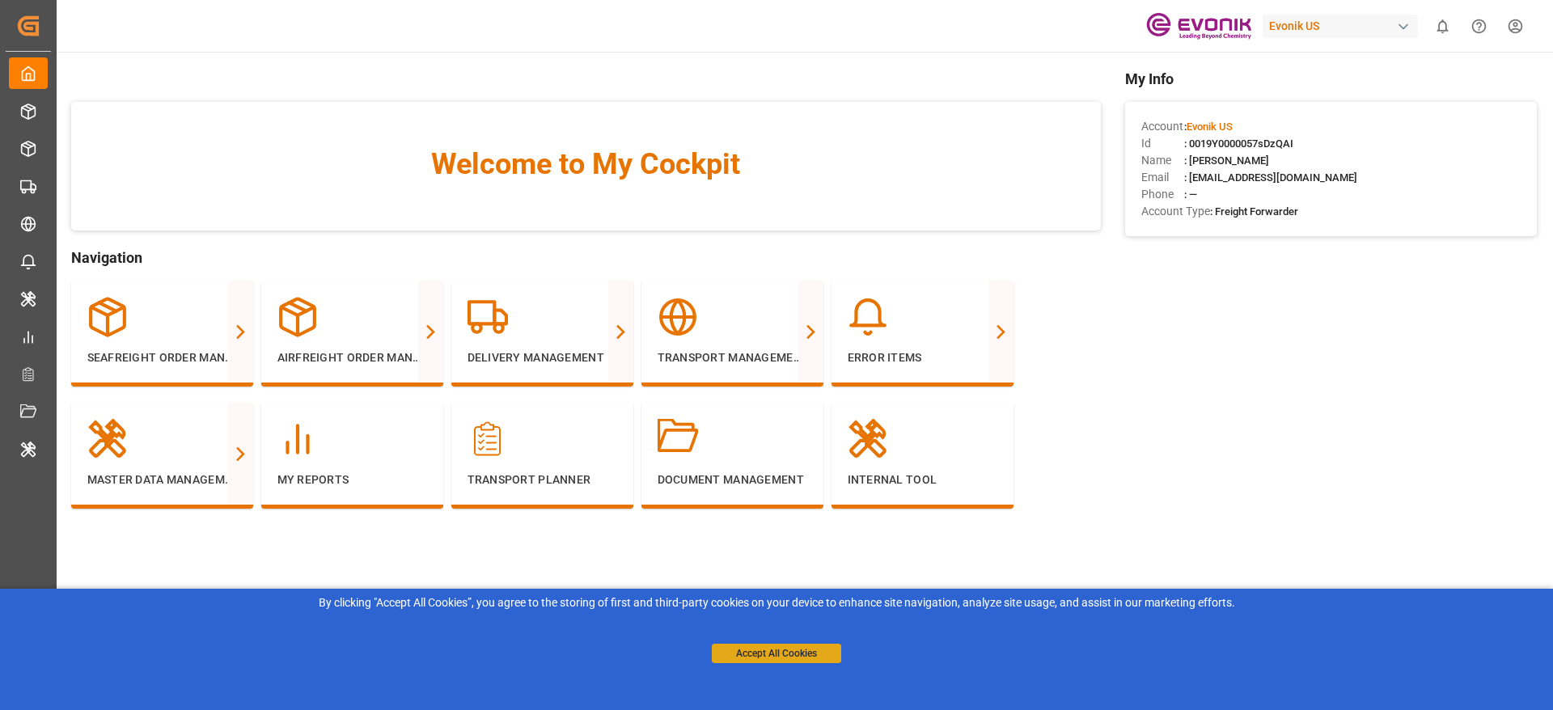
click at [821, 650] on button "Accept All Cookies" at bounding box center [776, 653] width 129 height 19
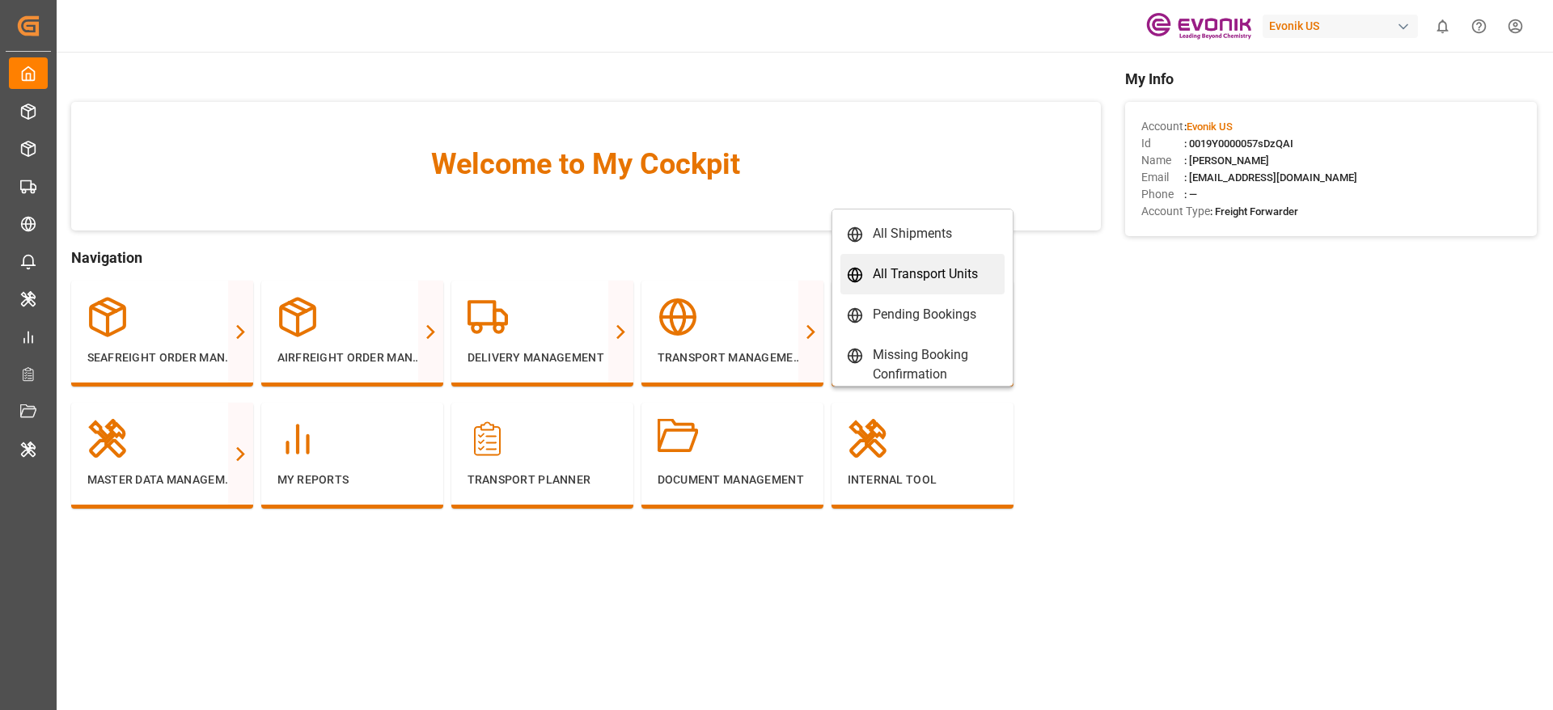
click at [931, 257] on link "All Transport Units" at bounding box center [922, 274] width 164 height 40
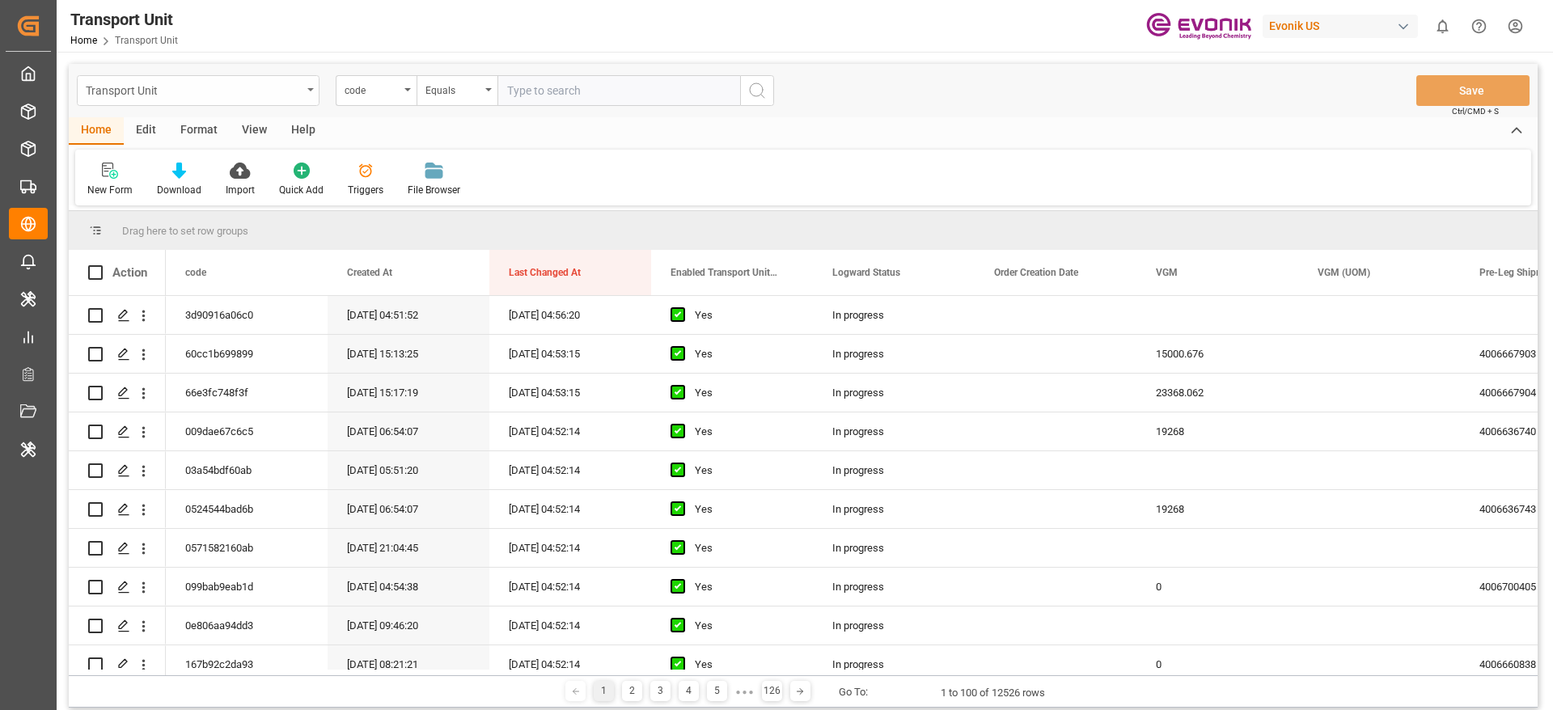
drag, startPoint x: 87, startPoint y: 91, endPoint x: 133, endPoint y: 85, distance: 47.4
click at [133, 85] on div "Transport Unit" at bounding box center [194, 89] width 216 height 20
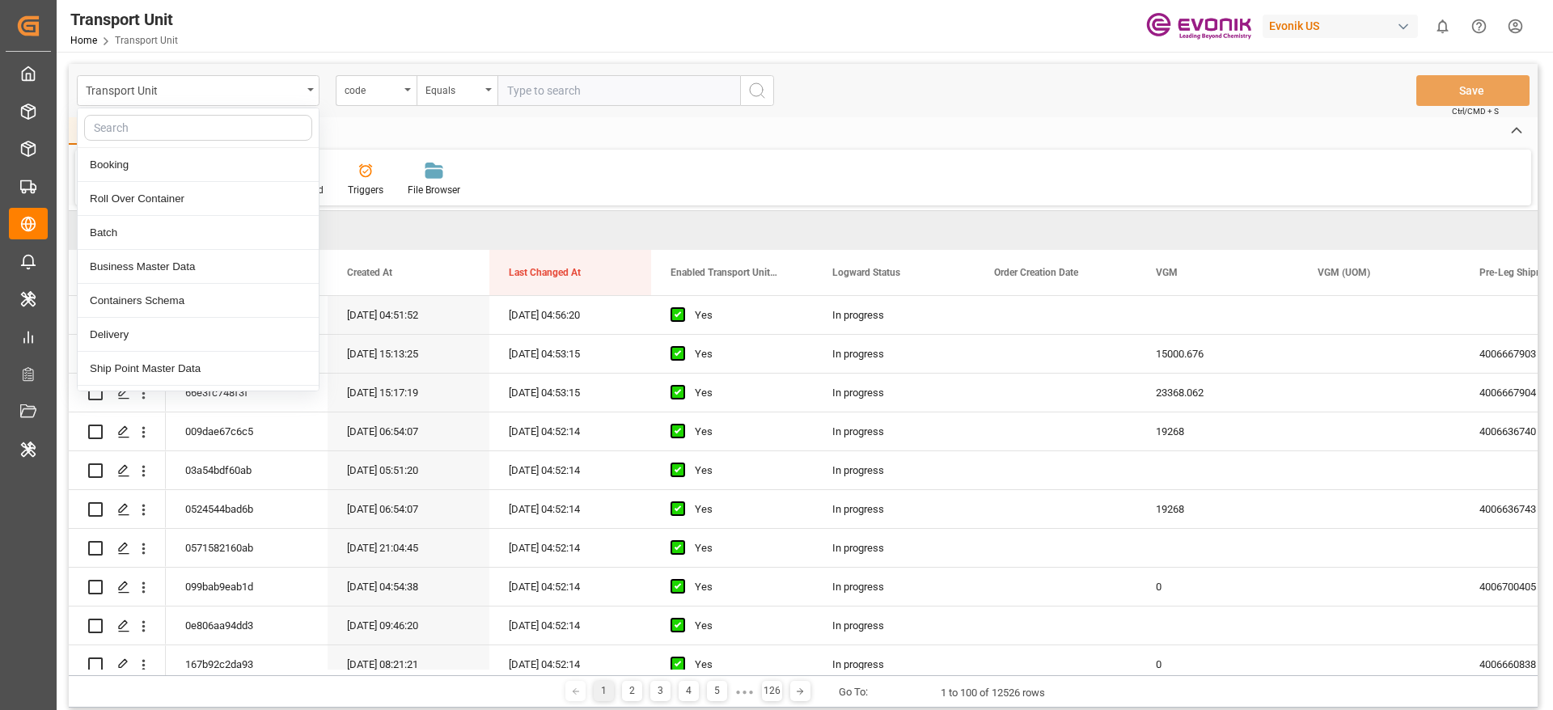
click at [848, 95] on div "Transport Unit Booking Roll Over Container Batch Business Master Data Container…" at bounding box center [803, 90] width 1469 height 53
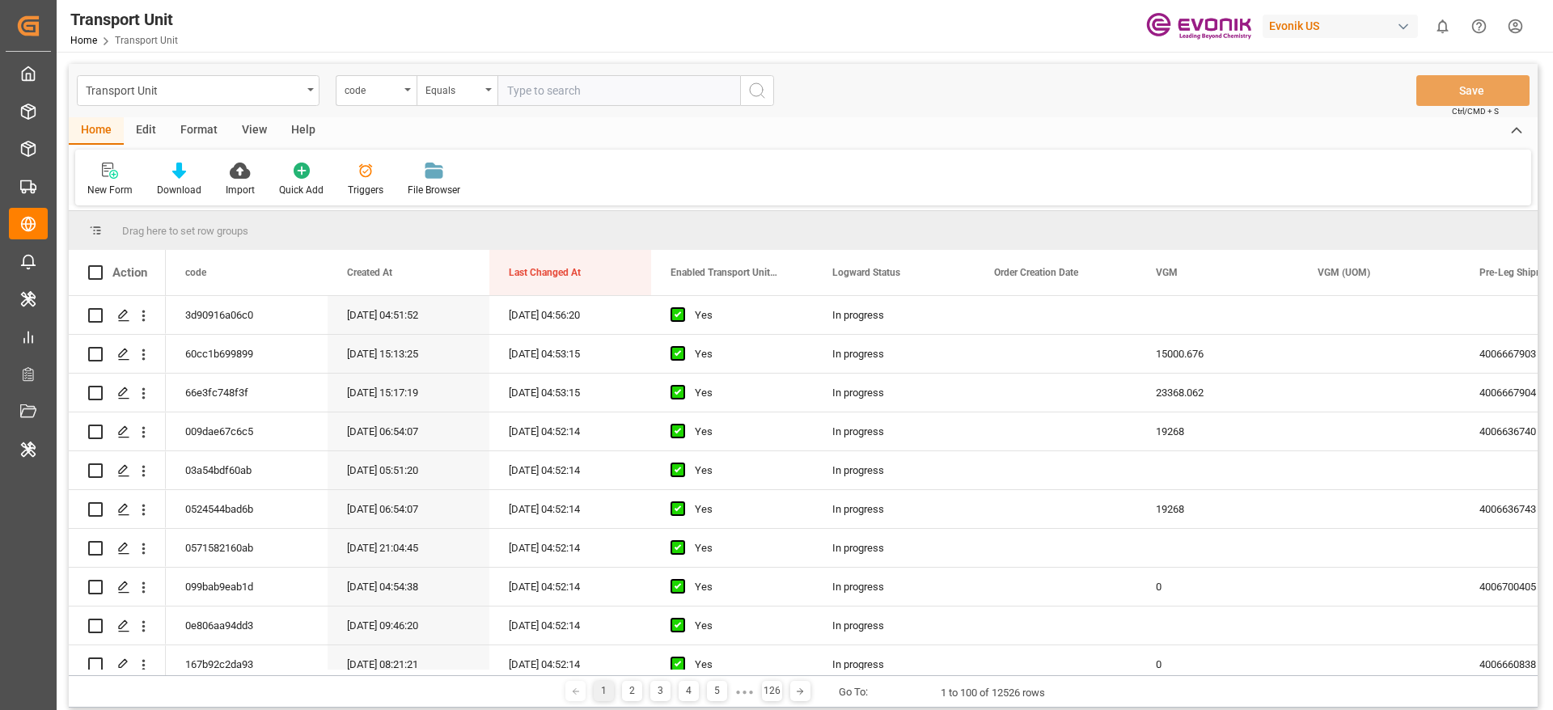
click at [199, 136] on div "Format" at bounding box center [198, 130] width 61 height 27
click at [116, 176] on icon at bounding box center [111, 171] width 15 height 16
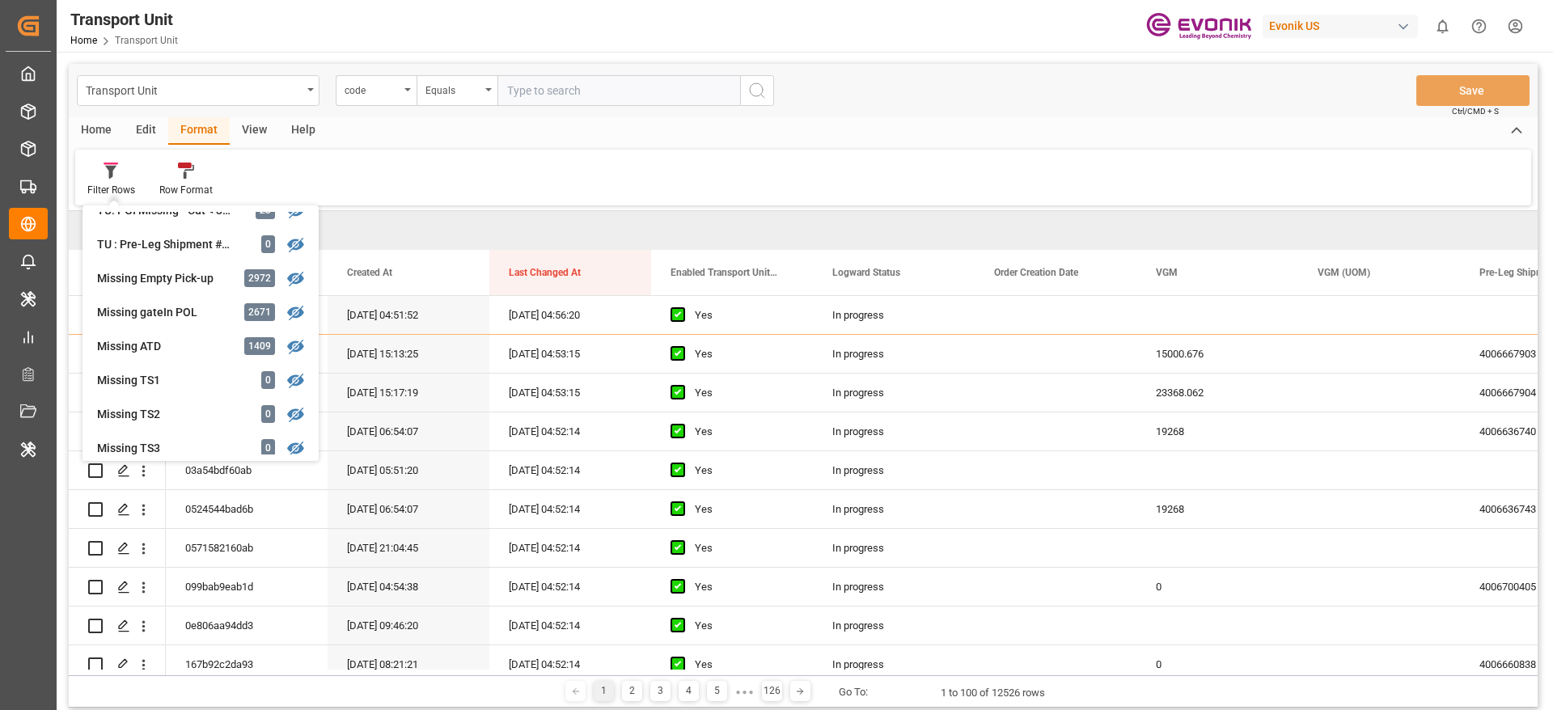
scroll to position [187, 0]
click at [1297, 29] on div "Evonik US" at bounding box center [1340, 26] width 155 height 23
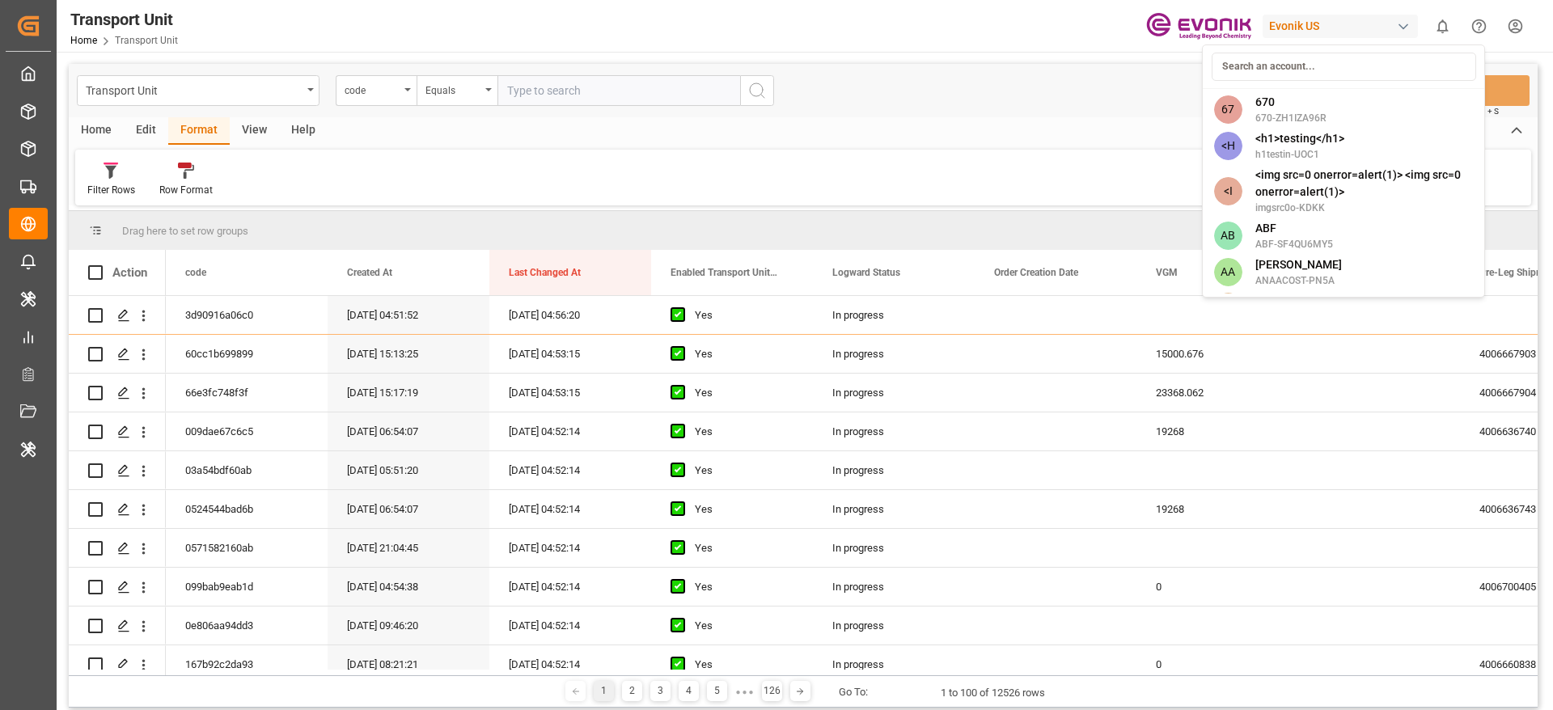
click at [1318, 61] on input at bounding box center [1344, 67] width 264 height 28
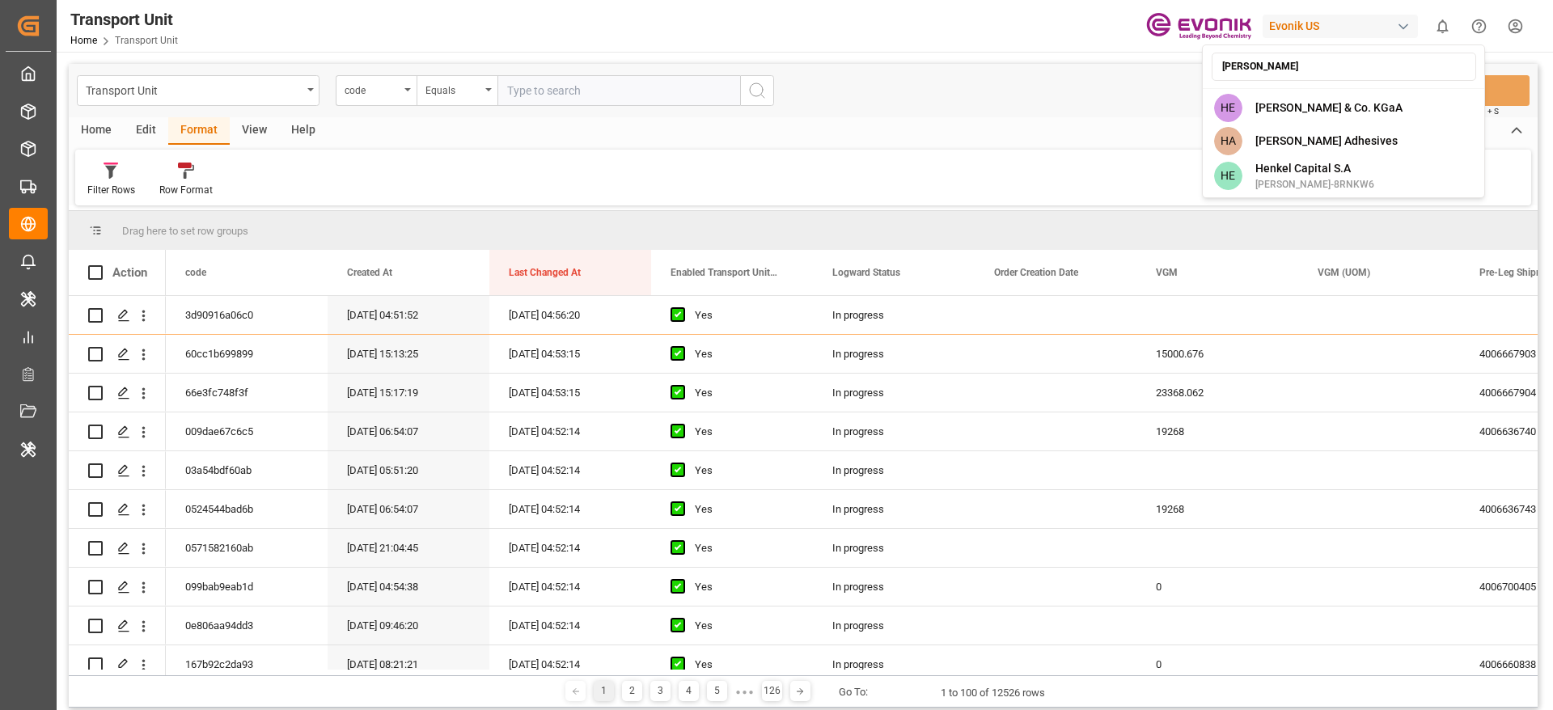
type input "henkel"
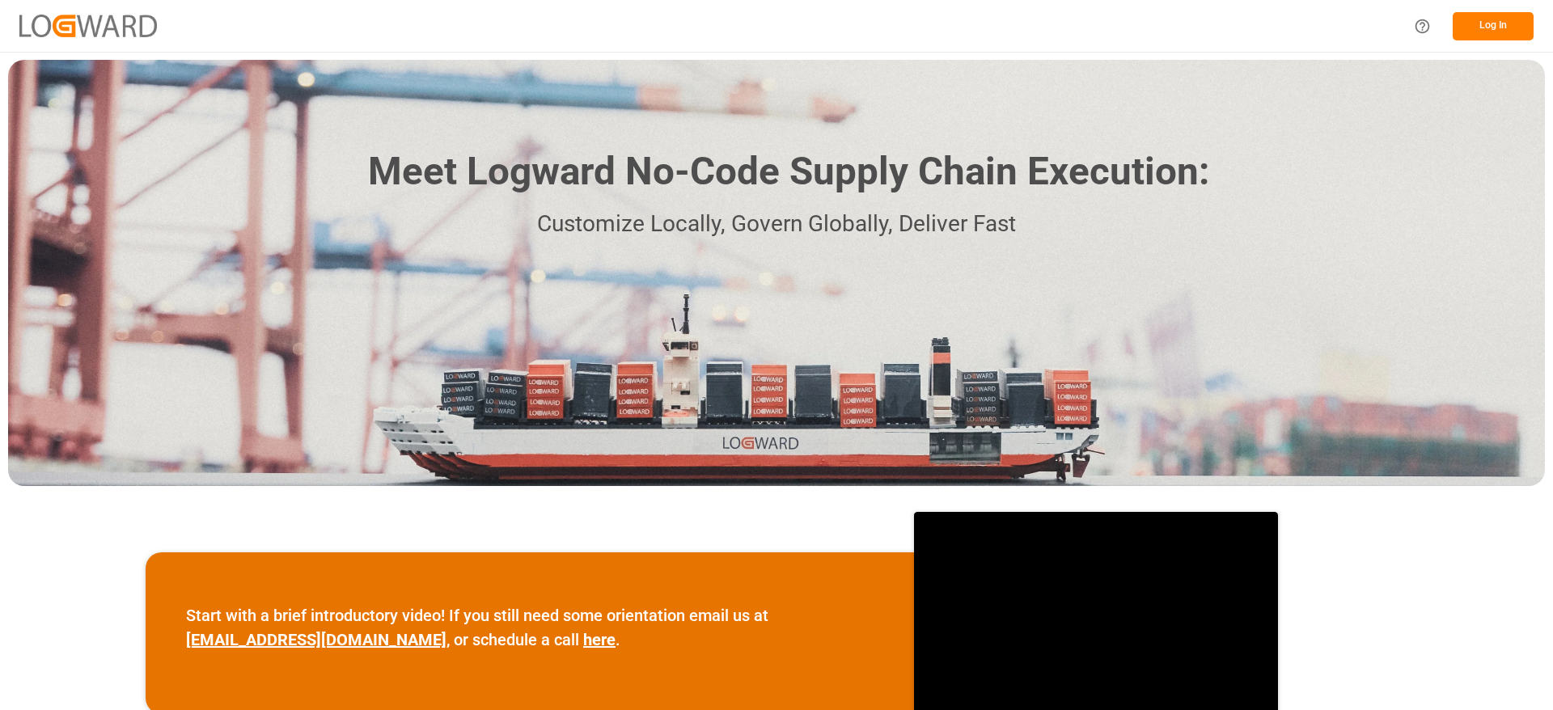
click at [1501, 28] on button "Log In" at bounding box center [1493, 26] width 81 height 28
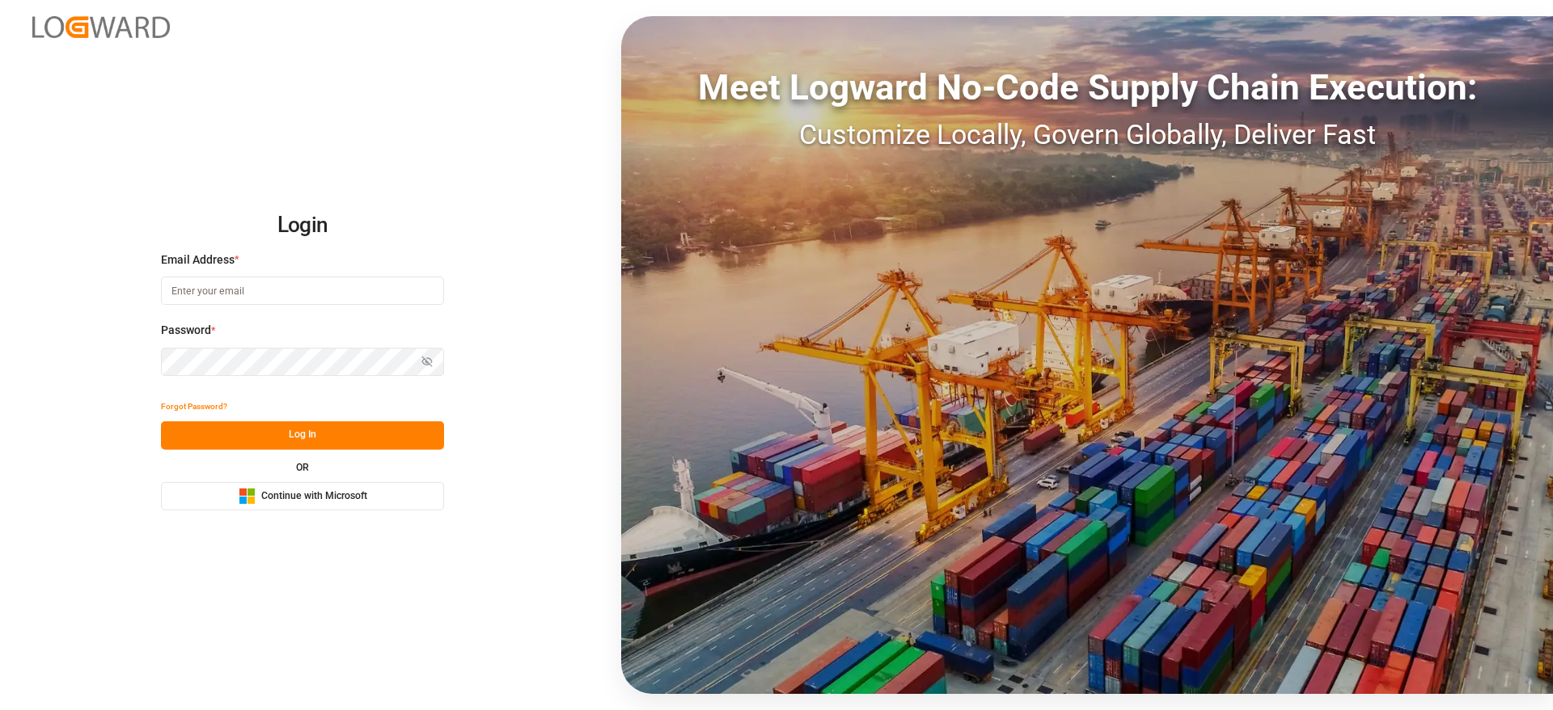
click at [416, 486] on button "Microsoft Logo Continue with Microsoft" at bounding box center [302, 496] width 283 height 28
